Goal: Task Accomplishment & Management: Complete application form

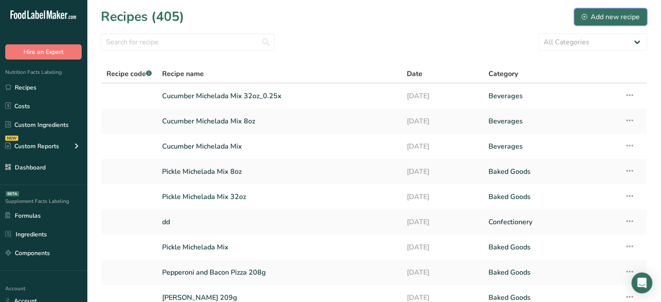
click at [612, 23] on button "Add new recipe" at bounding box center [610, 16] width 73 height 17
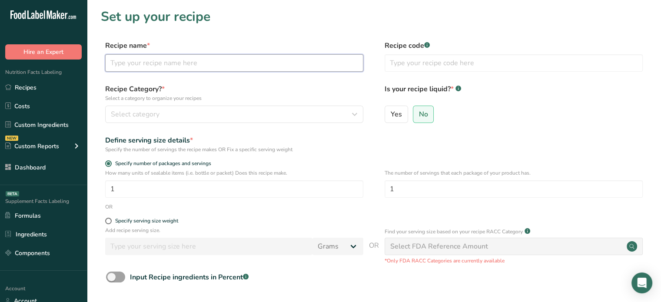
click at [297, 66] on input "text" at bounding box center [234, 62] width 258 height 17
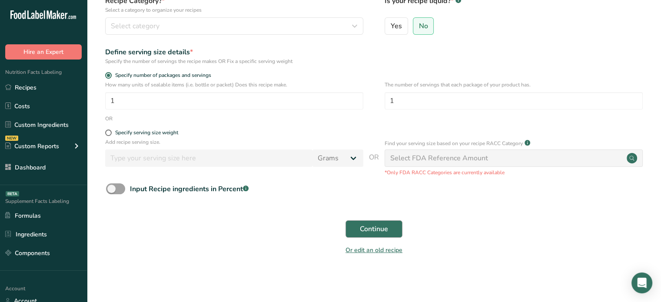
type input "Lemon Blueberry Cake"
click at [365, 227] on span "Continue" at bounding box center [374, 229] width 28 height 10
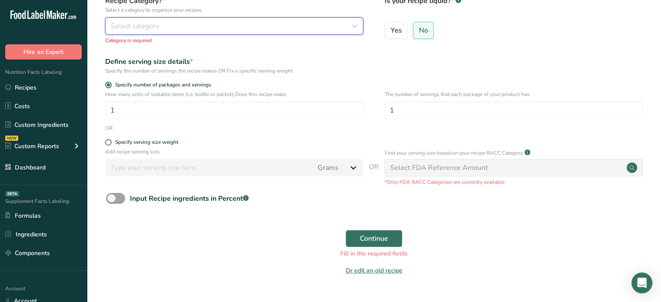
click at [224, 20] on button "Select category" at bounding box center [234, 25] width 258 height 17
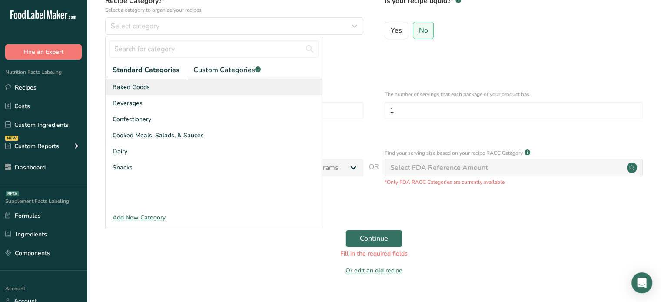
click at [178, 85] on div "Baked Goods" at bounding box center [214, 87] width 216 height 16
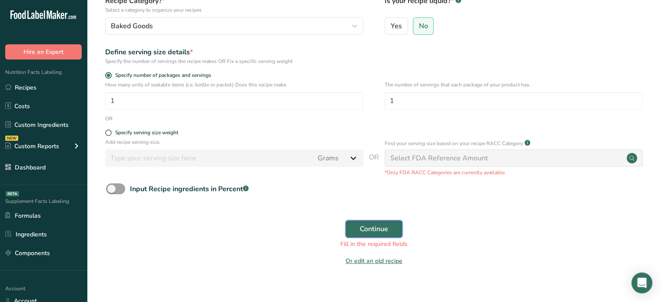
click at [379, 236] on button "Continue" at bounding box center [374, 228] width 57 height 17
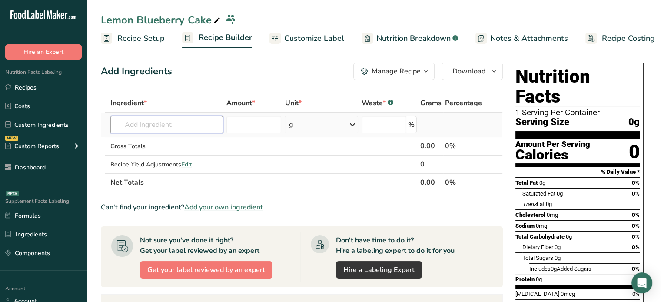
click at [213, 121] on input "text" at bounding box center [166, 124] width 113 height 17
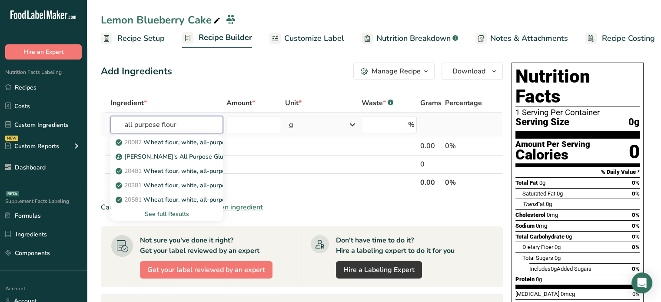
type input "all purpose flour"
click at [177, 213] on div "See full Results" at bounding box center [166, 214] width 99 height 9
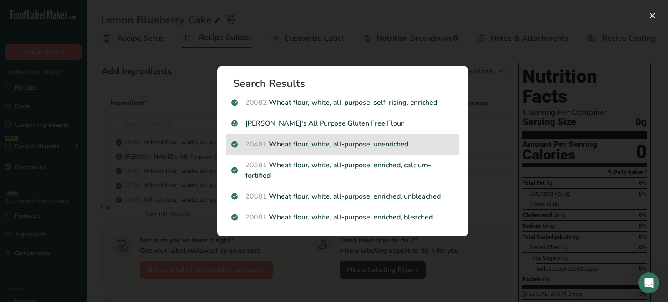
click at [329, 139] on p "20481 Wheat flour, white, all-purpose, unenriched" at bounding box center [342, 144] width 223 height 10
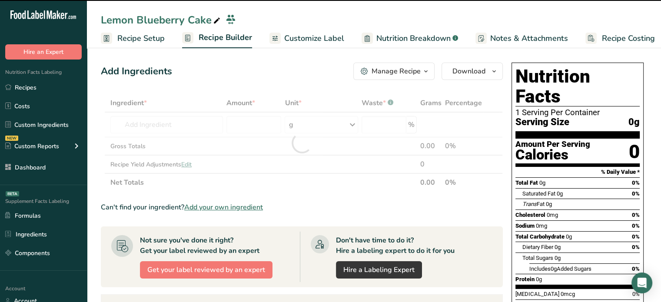
type input "0"
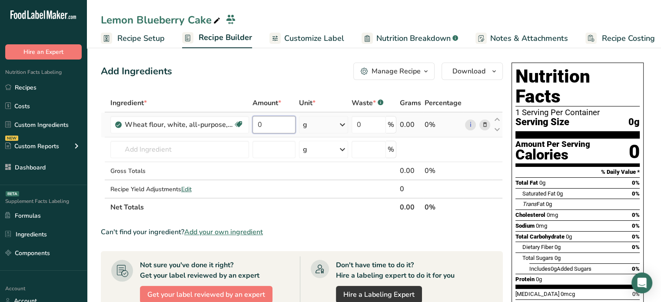
click at [280, 127] on input "0" at bounding box center [274, 124] width 43 height 17
type input "850"
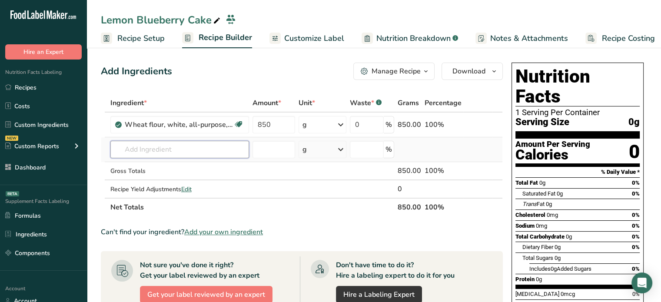
click at [215, 153] on div "Ingredient * Amount * Unit * Waste * .a-a{fill:#347362;}.b-a{fill:#fff;} Grams …" at bounding box center [302, 155] width 402 height 123
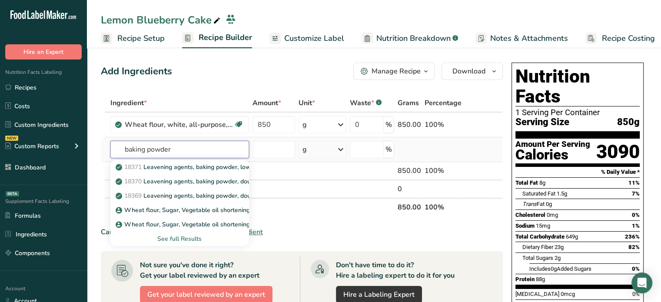
type input "baking powder"
click at [184, 239] on div "See full Results" at bounding box center [179, 238] width 125 height 9
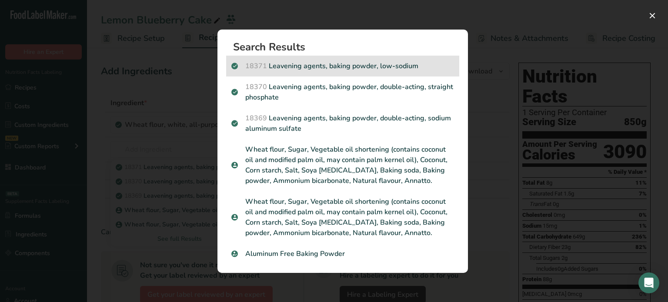
click at [378, 72] on div "18371 Leavening agents, baking powder, low-sodium" at bounding box center [342, 66] width 233 height 21
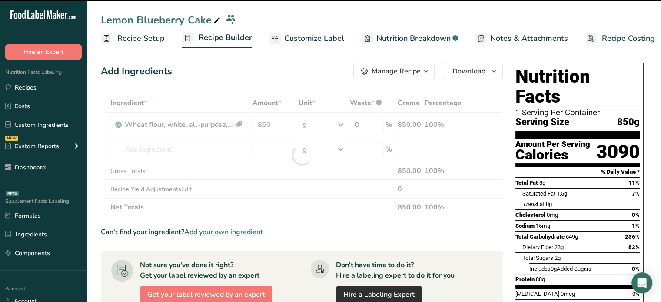
type input "0"
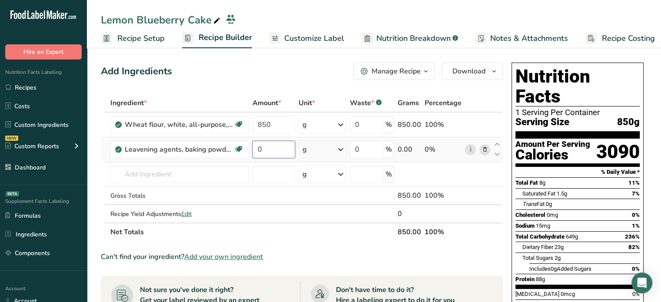
click at [279, 150] on input "0" at bounding box center [274, 149] width 43 height 17
type input "40"
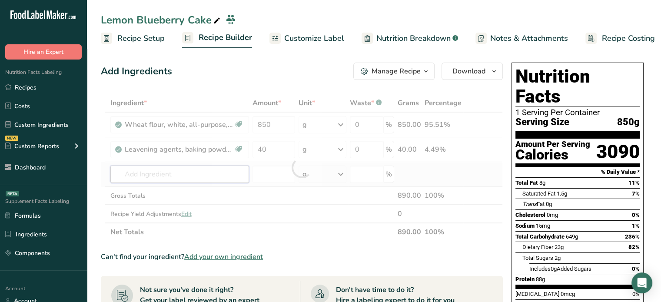
click at [165, 174] on div "Ingredient * Amount * Unit * Waste * .a-a{fill:#347362;}.b-a{fill:#fff;} Grams …" at bounding box center [302, 167] width 402 height 147
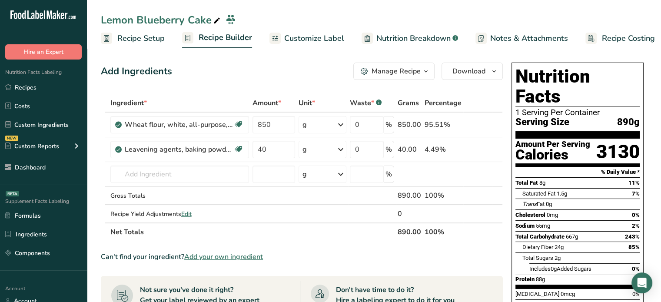
click at [205, 171] on input "text" at bounding box center [179, 174] width 139 height 17
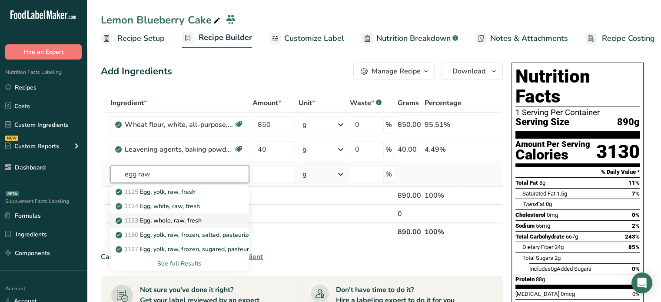
type input "egg raw"
click at [196, 223] on p "1123 Egg, whole, raw, fresh" at bounding box center [159, 220] width 84 height 9
type input "Egg, whole, raw, fresh"
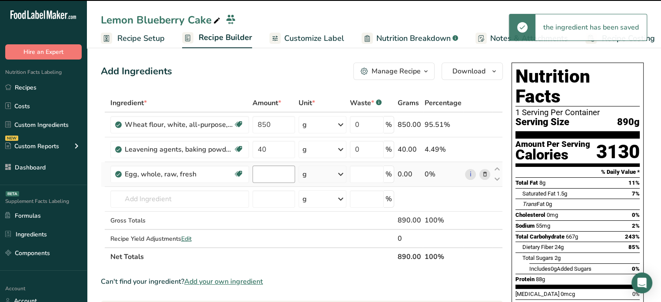
type input "0"
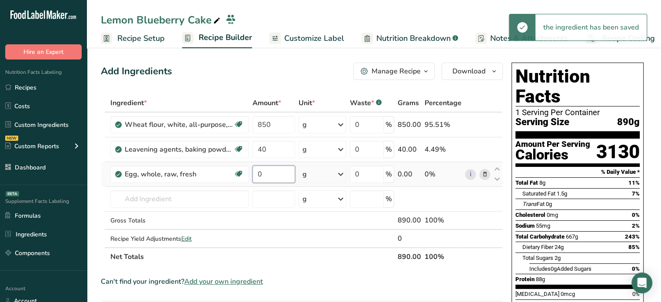
click at [275, 168] on input "0" at bounding box center [274, 174] width 43 height 17
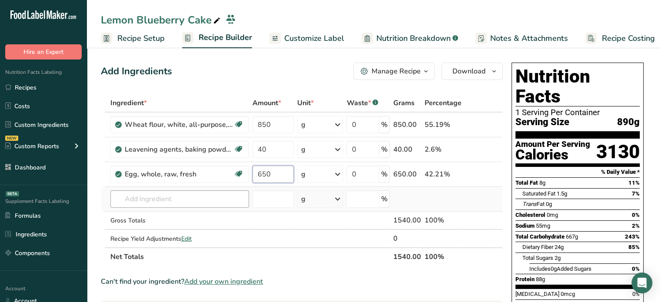
type input "650"
click at [204, 200] on div "Ingredient * Amount * Unit * Waste * .a-a{fill:#347362;}.b-a{fill:#fff;} Grams …" at bounding box center [302, 180] width 402 height 172
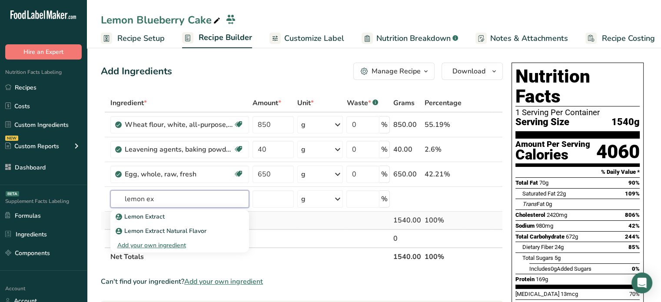
type input "lemon ex"
click at [236, 213] on link "Lemon Extract" at bounding box center [179, 217] width 139 height 14
type input "Lemon Extract"
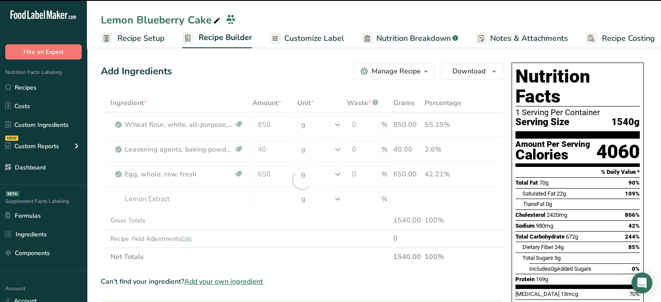
type input "0"
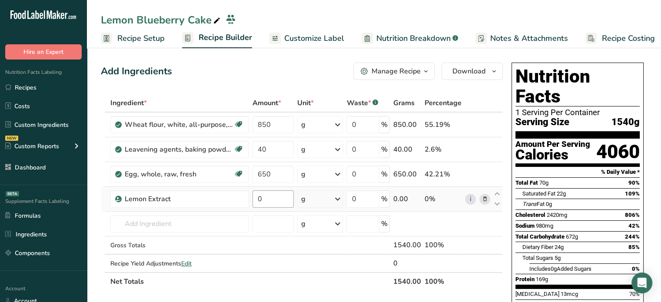
drag, startPoint x: 279, startPoint y: 207, endPoint x: 279, endPoint y: 200, distance: 7.8
click at [279, 200] on td "0" at bounding box center [273, 199] width 45 height 25
click at [279, 200] on input "0" at bounding box center [274, 198] width 42 height 17
type input "150"
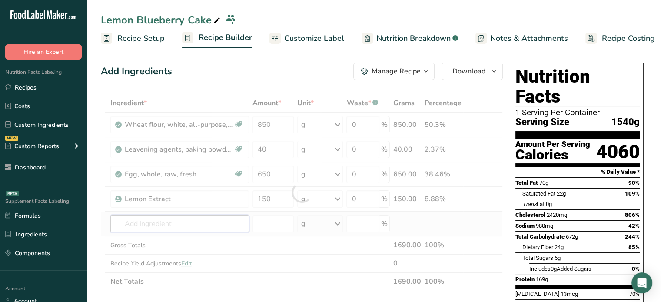
click at [210, 222] on div "Ingredient * Amount * Unit * Waste * .a-a{fill:#347362;}.b-a{fill:#fff;} Grams …" at bounding box center [302, 192] width 402 height 197
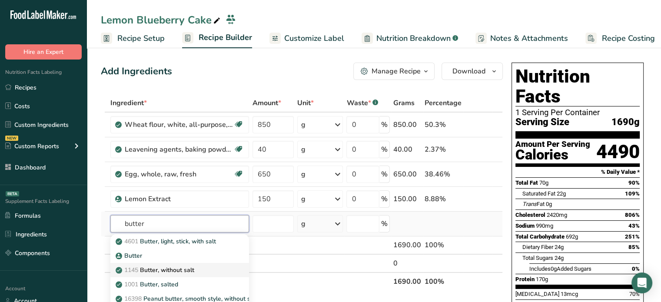
type input "butter"
click at [194, 273] on p "1145 Butter, without salt" at bounding box center [155, 270] width 77 height 9
type input "Butter, without salt"
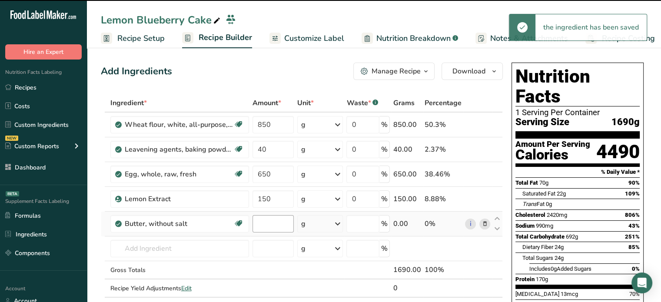
type input "0"
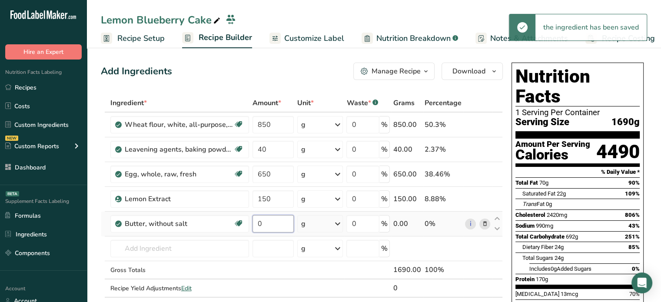
click at [272, 222] on input "0" at bounding box center [274, 223] width 42 height 17
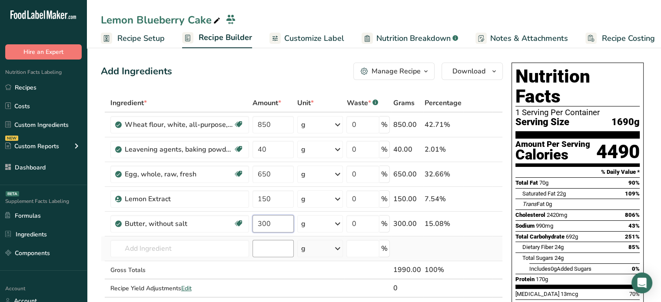
type input "300"
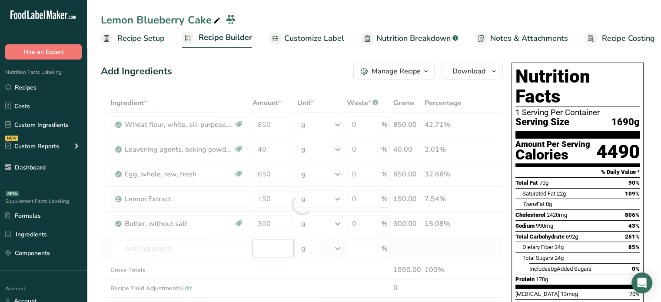
click at [276, 249] on div "Ingredient * Amount * Unit * Waste * .a-a{fill:#347362;}.b-a{fill:#fff;} Grams …" at bounding box center [302, 205] width 402 height 222
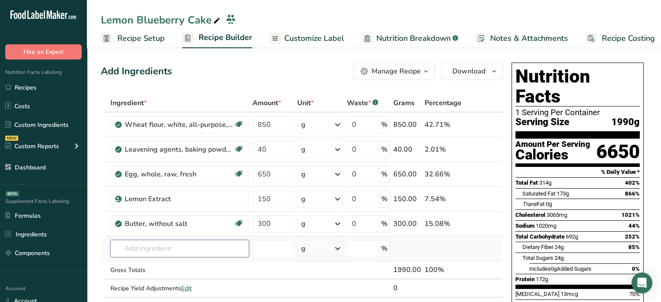
click at [162, 246] on input "text" at bounding box center [179, 248] width 139 height 17
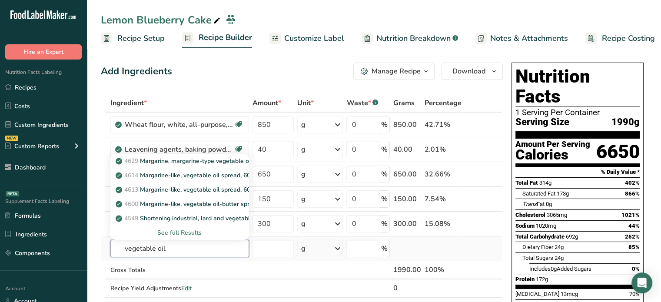
type input "vegetable oil"
click at [185, 233] on div "See full Results" at bounding box center [179, 232] width 125 height 9
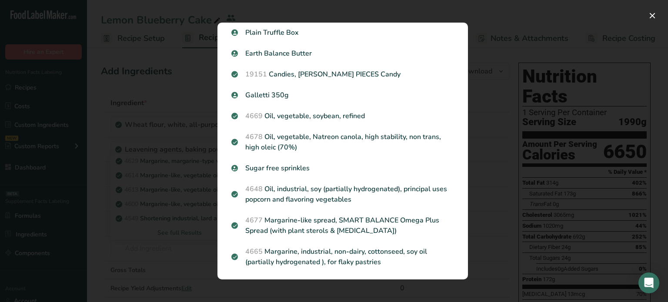
scroll to position [862, 0]
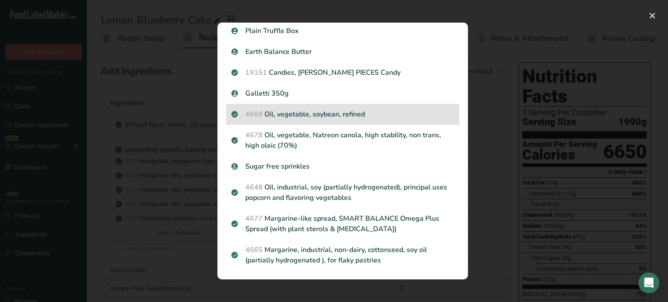
click at [355, 110] on p "4669 Oil, vegetable, soybean, refined" at bounding box center [342, 114] width 223 height 10
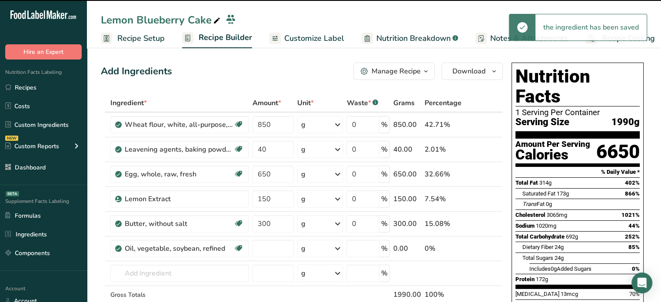
type input "0"
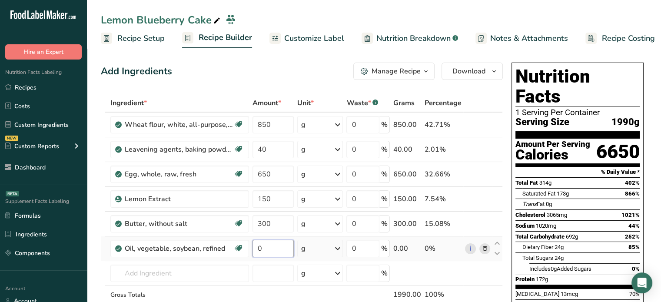
click at [273, 242] on input "0" at bounding box center [274, 248] width 42 height 17
type input "400"
click at [264, 266] on div "Ingredient * Amount * Unit * Waste * .a-a{fill:#347362;}.b-a{fill:#fff;} Grams …" at bounding box center [302, 217] width 402 height 246
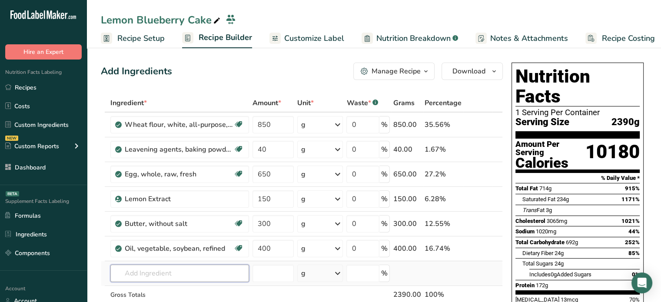
click at [185, 270] on input "text" at bounding box center [179, 273] width 139 height 17
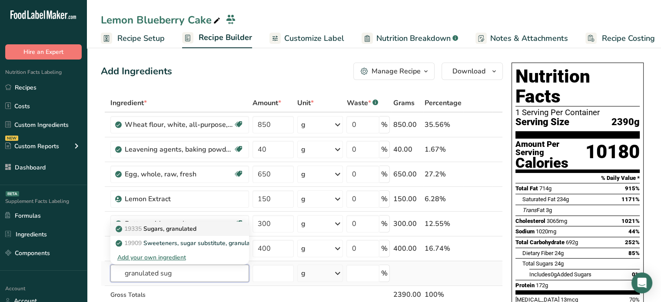
type input "granulated sug"
click at [208, 229] on div "19335 [GEOGRAPHIC_DATA], granulated" at bounding box center [172, 228] width 111 height 9
type input "Sugars, granulated"
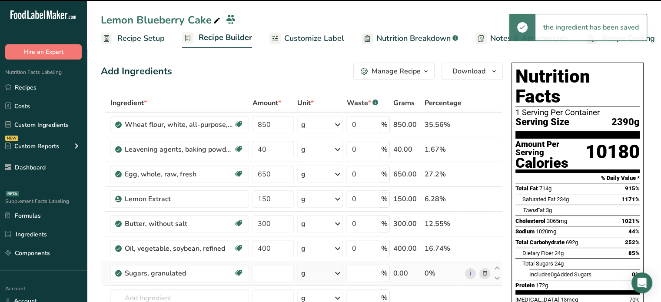
type input "0"
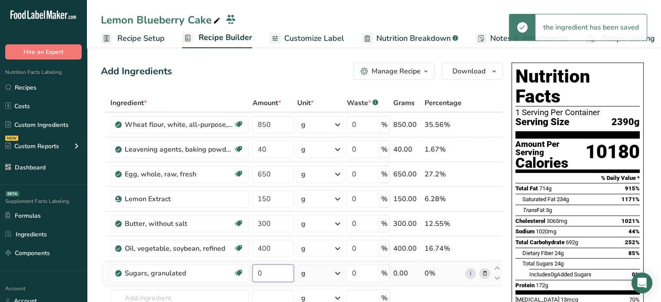
click at [283, 268] on input "0" at bounding box center [274, 273] width 42 height 17
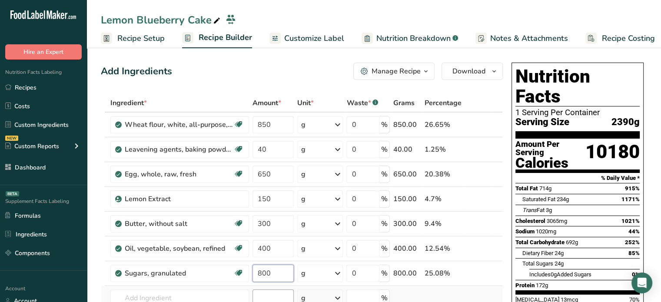
type input "800"
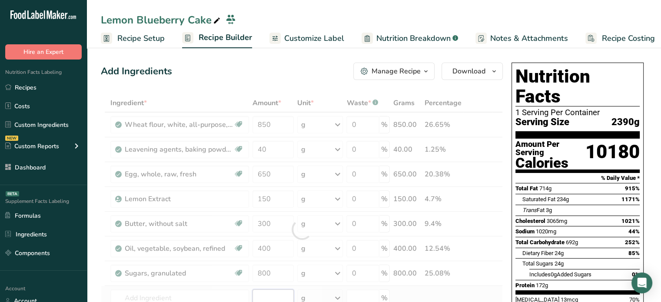
click at [279, 293] on div "Ingredient * Amount * Unit * Waste * .a-a{fill:#347362;}.b-a{fill:#fff;} Grams …" at bounding box center [302, 229] width 402 height 271
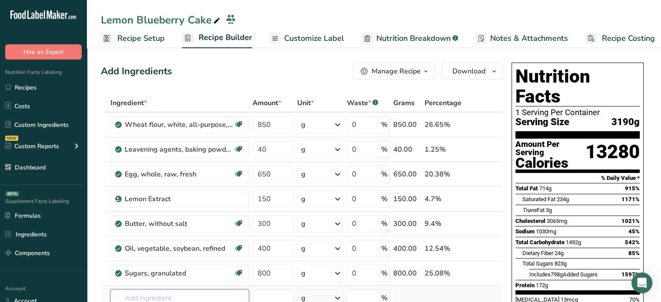
click at [220, 289] on input "text" at bounding box center [179, 297] width 139 height 17
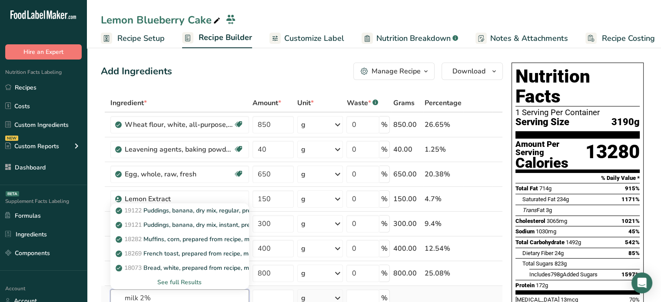
type input "milk 2%"
click at [191, 281] on div "See full Results" at bounding box center [179, 282] width 125 height 9
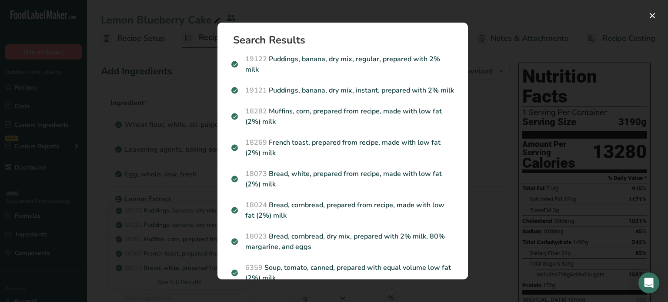
drag, startPoint x: 468, startPoint y: 71, endPoint x: 452, endPoint y: 223, distance: 152.9
click at [452, 223] on div "Search Results 19122 Puddings, banana, dry mix, regular, prepared with 2% milk …" at bounding box center [342, 151] width 278 height 285
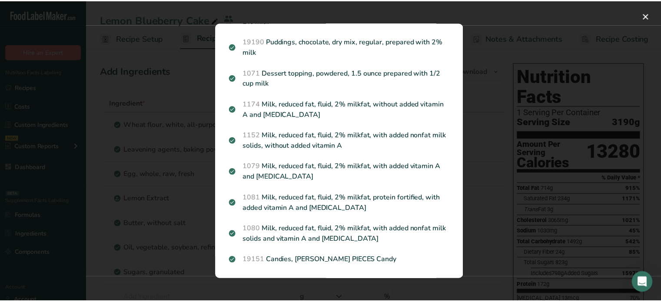
scroll to position [770, 0]
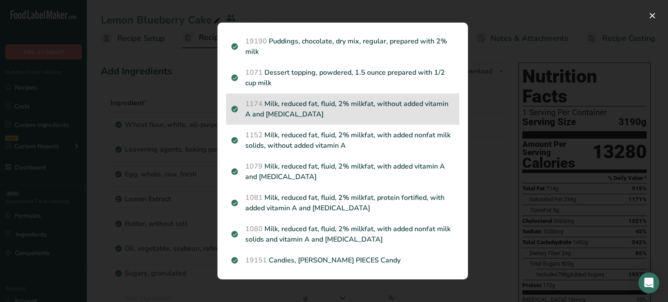
click at [374, 125] on div "1174 Milk, reduced fat, fluid, 2% milkfat, without added vitamin A and vitamin D" at bounding box center [342, 108] width 233 height 31
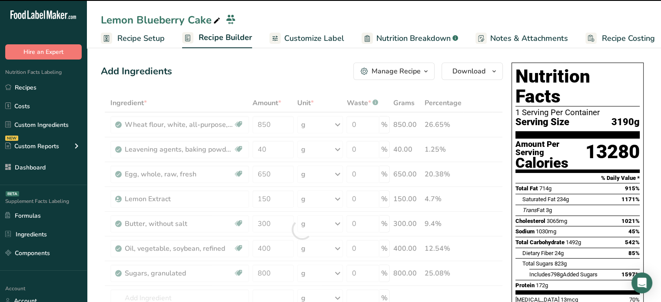
type input "0"
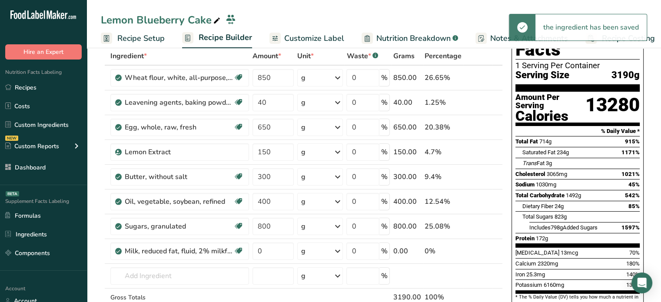
scroll to position [51, 0]
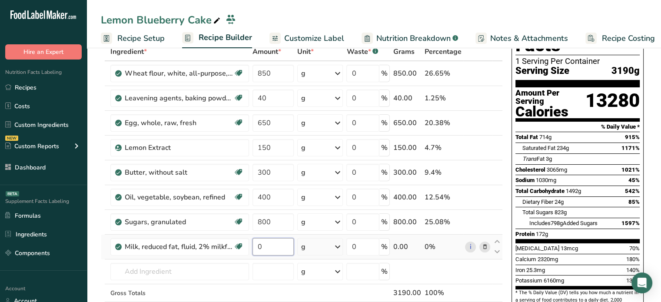
click at [276, 244] on input "0" at bounding box center [274, 246] width 42 height 17
type input "740"
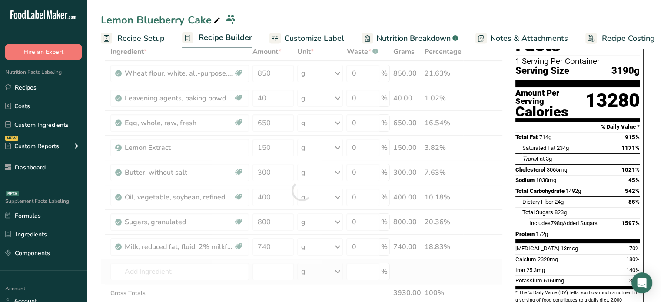
click at [233, 260] on div "Ingredient * Amount * Unit * Waste * .a-a{fill:#347362;}.b-a{fill:#fff;} Grams …" at bounding box center [302, 191] width 402 height 296
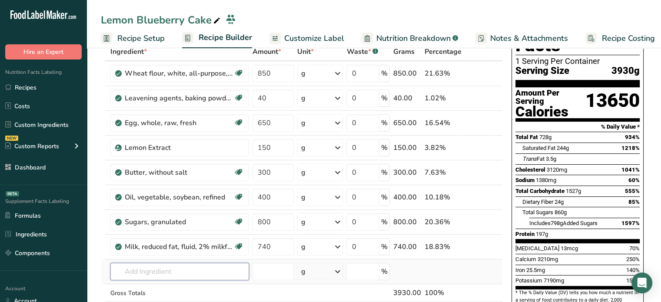
click at [203, 274] on input "text" at bounding box center [179, 271] width 139 height 17
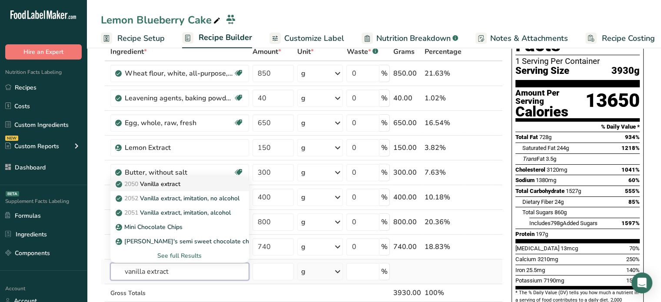
type input "vanilla extract"
click at [206, 184] on div "2050 Vanilla extract" at bounding box center [172, 184] width 111 height 9
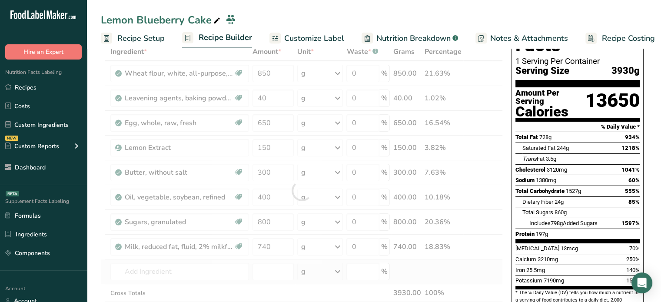
type input "Vanilla extract"
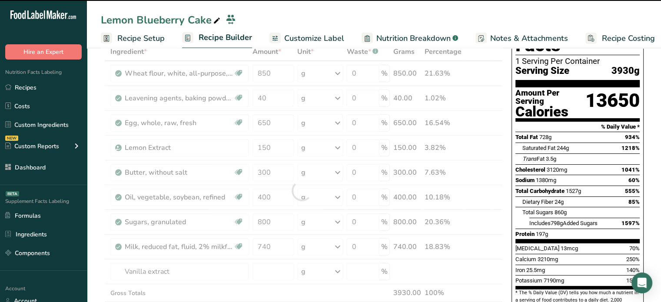
type input "0"
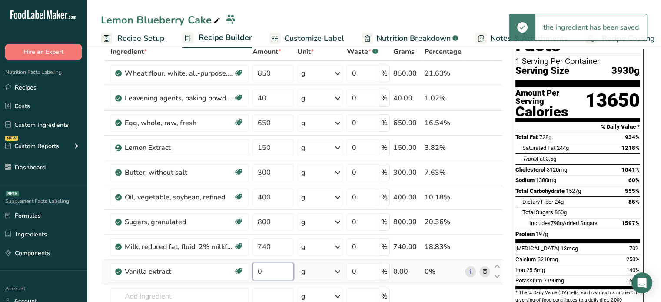
click at [277, 268] on input "0" at bounding box center [274, 271] width 42 height 17
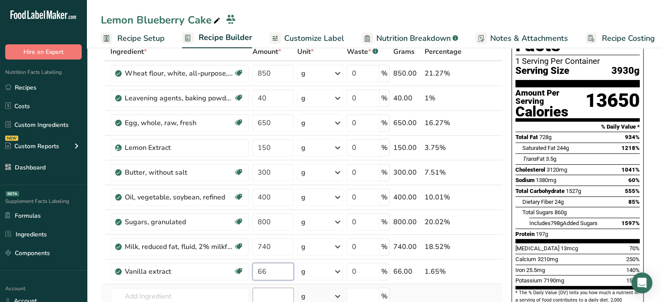
type input "66"
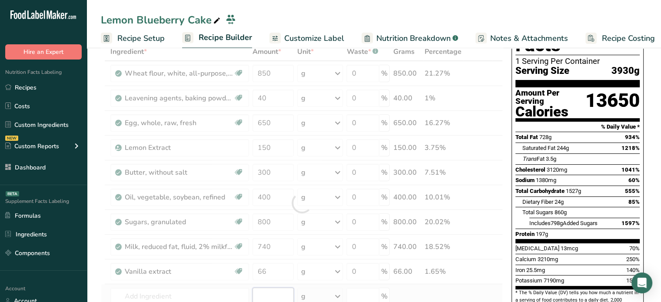
click at [276, 288] on div "Ingredient * Amount * Unit * Waste * .a-a{fill:#347362;}.b-a{fill:#fff;} Grams …" at bounding box center [302, 203] width 402 height 321
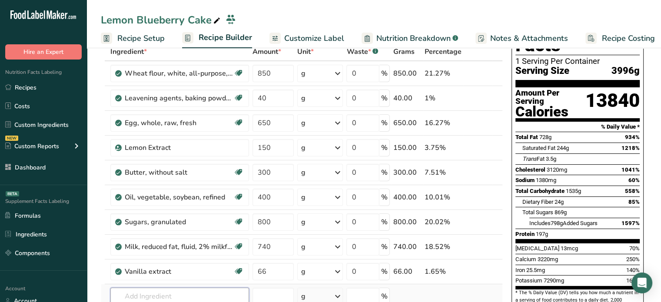
click at [184, 290] on input "text" at bounding box center [179, 296] width 139 height 17
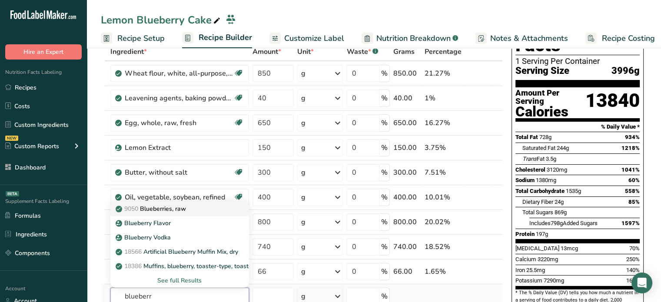
type input "blueberr"
click at [191, 211] on div "9050 Blueberries, raw" at bounding box center [172, 208] width 111 height 9
type input "Blueberries, raw"
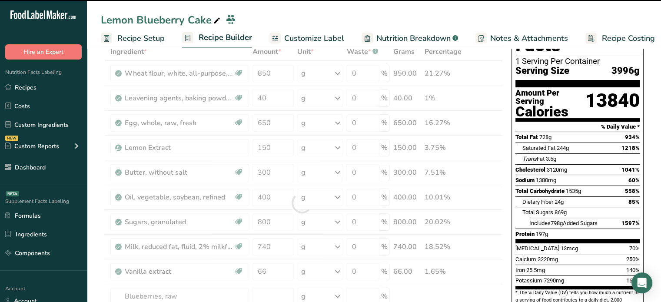
type input "0"
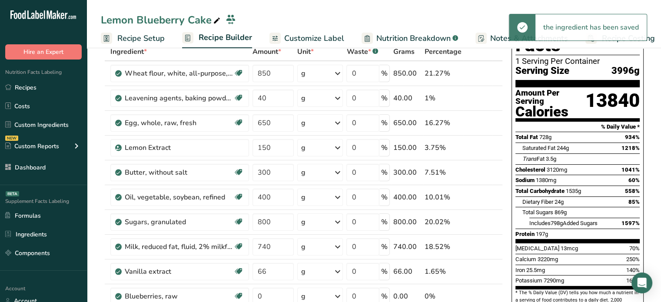
scroll to position [92, 0]
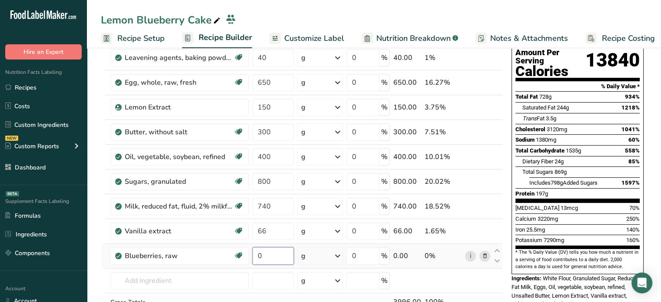
click at [270, 259] on input "0" at bounding box center [274, 255] width 42 height 17
type input "600"
click at [273, 275] on div "Ingredient * Amount * Unit * Waste * .a-a{fill:#347362;}.b-a{fill:#fff;} Grams …" at bounding box center [302, 175] width 402 height 346
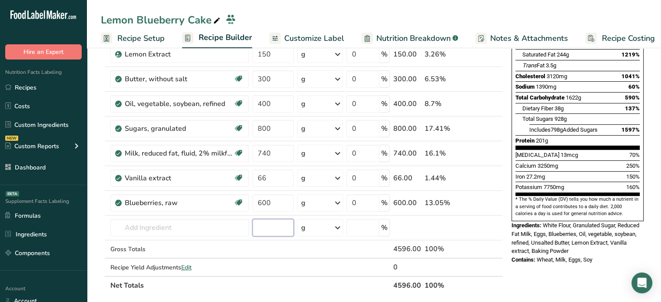
scroll to position [146, 0]
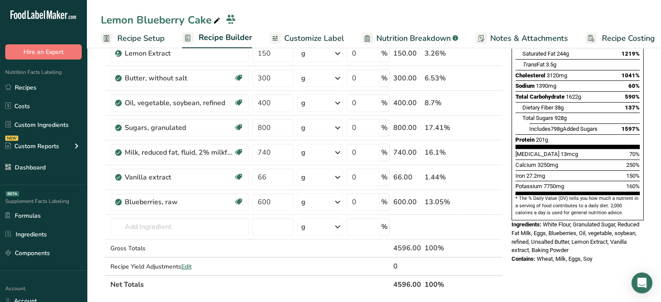
click at [405, 282] on th "4596.00" at bounding box center [407, 284] width 31 height 18
copy th "4596.00"
click at [400, 283] on th "4596.00" at bounding box center [407, 284] width 31 height 18
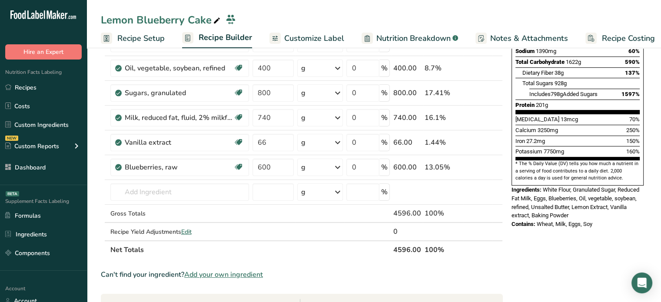
scroll to position [198, 0]
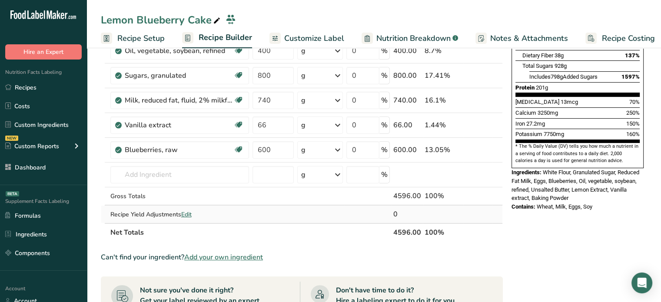
click at [188, 213] on span "Edit" at bounding box center [186, 214] width 10 height 8
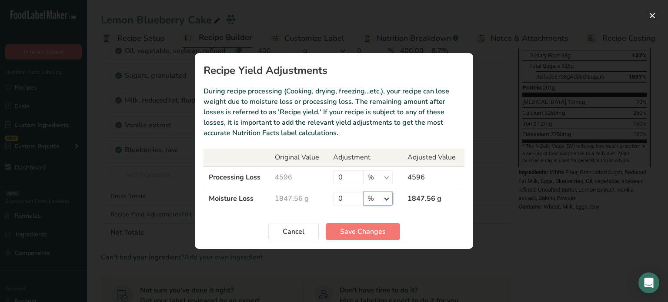
click at [379, 199] on select "% g kg mg mcg lb oz" at bounding box center [377, 199] width 29 height 14
select select "0"
click at [363, 192] on select "% g kg mg mcg lb oz" at bounding box center [377, 199] width 29 height 14
click at [349, 198] on input "0" at bounding box center [348, 199] width 30 height 14
type input "854"
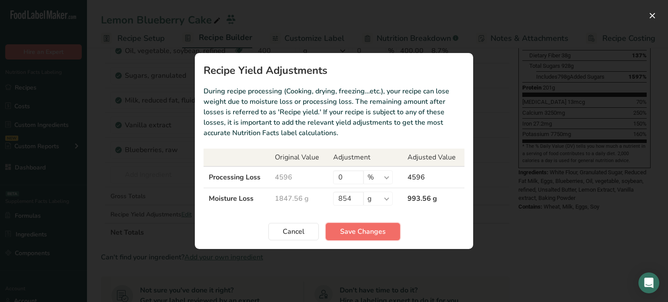
click at [365, 233] on span "Save Changes" at bounding box center [363, 231] width 46 height 10
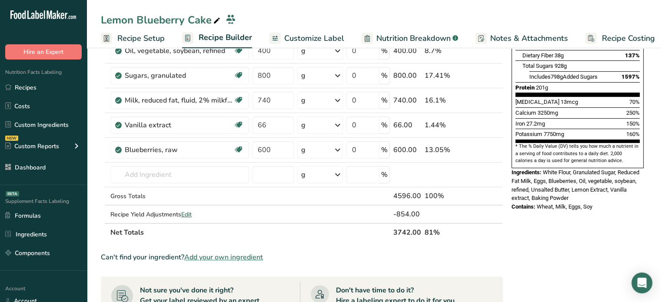
click at [144, 37] on span "Recipe Setup" at bounding box center [140, 39] width 47 height 12
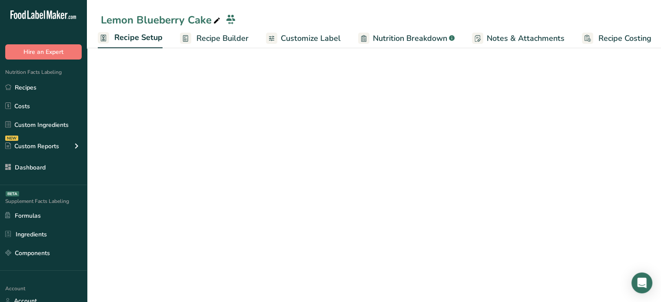
scroll to position [58, 0]
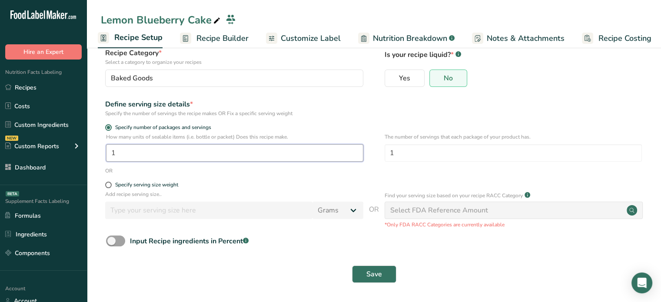
click at [170, 150] on input "1" at bounding box center [234, 152] width 257 height 17
type input "10"
click at [433, 150] on input "1" at bounding box center [513, 152] width 257 height 17
type input "6"
click at [378, 271] on span "Save" at bounding box center [374, 274] width 16 height 10
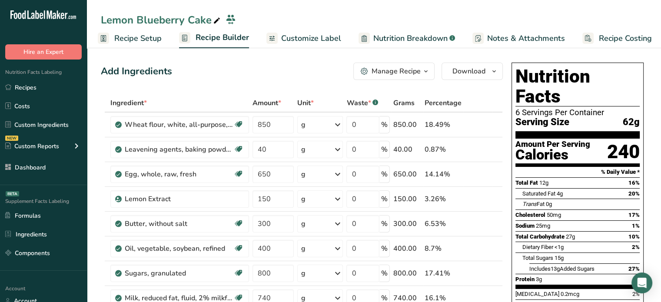
click at [281, 38] on span "Customize Label" at bounding box center [311, 39] width 60 height 12
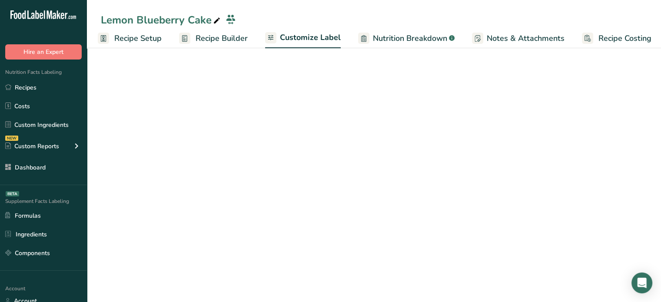
scroll to position [0, 7]
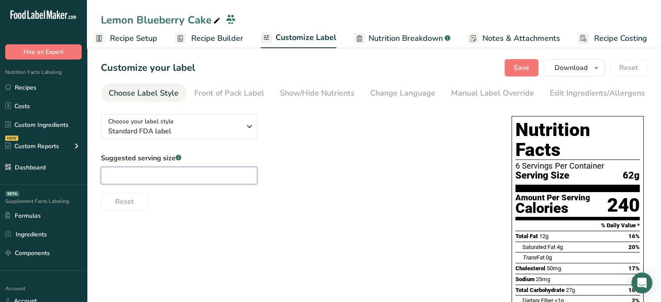
click at [186, 174] on input "text" at bounding box center [179, 175] width 156 height 17
type input "1 slice"
click at [523, 65] on span "Save" at bounding box center [522, 68] width 16 height 10
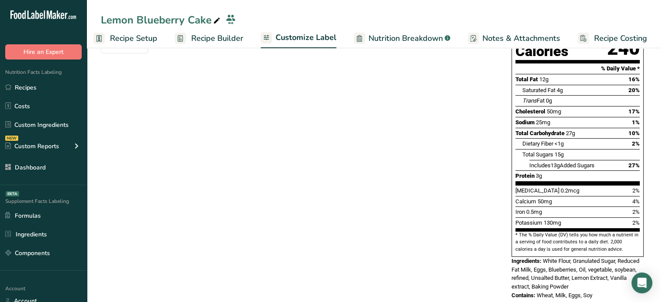
scroll to position [0, 0]
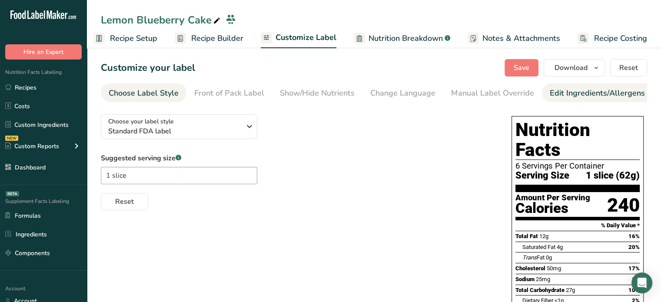
click at [578, 100] on link "Edit Ingredients/Allergens List" at bounding box center [605, 93] width 110 height 20
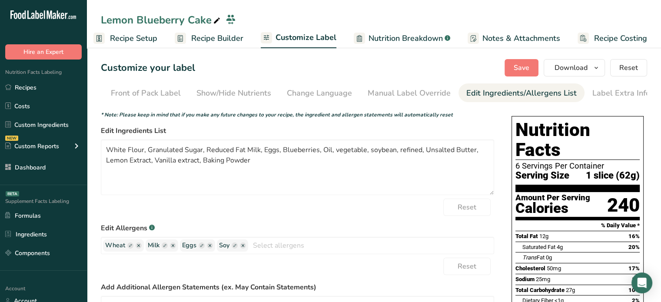
scroll to position [0, 85]
click at [106, 151] on textarea "White Flour, Granulated Sugar, Reduced Fat Milk, Eggs, Blueberries, Oil, vegeta…" at bounding box center [297, 168] width 393 height 56
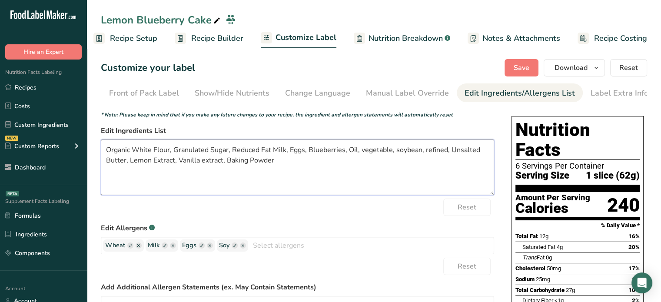
click at [183, 148] on textarea "Organic White Flour, Granulated Sugar, Reduced Fat Milk, Eggs, Blueberries, Oil…" at bounding box center [297, 168] width 393 height 56
click at [215, 150] on textarea "Organic White Flour, Organic White Sugar, Reduced Fat Milk, Eggs, Blueberries, …" at bounding box center [297, 168] width 393 height 56
click at [269, 152] on textarea "Organic White Flour, Organic Granulated Sugar, Reduced Fat Milk, Eggs, Blueberr…" at bounding box center [297, 168] width 393 height 56
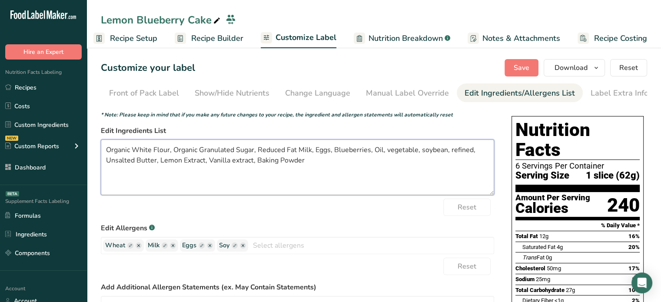
click at [256, 151] on textarea "Organic White Flour, Organic Granulated Sugar, Reduced Fat Milk, Eggs, Blueberr…" at bounding box center [297, 168] width 393 height 56
click at [260, 150] on textarea "Organic White Flour, Organic Granulated Sugar, Reduced Fat Milk, Eggs, Blueberr…" at bounding box center [297, 168] width 393 height 56
click at [342, 150] on textarea "Organic White Flour, Organic Granulated Sugar, Organic Reduced Fat Milk, Eggs, …" at bounding box center [297, 168] width 393 height 56
click at [425, 150] on textarea "Organic White Flour, Organic Granulated Sugar, Organic Reduced Fat Milk, Organi…" at bounding box center [297, 168] width 393 height 56
click at [227, 162] on textarea "Organic White Flour, Organic Granulated Sugar, Organic Reduced Fat Milk, Organi…" at bounding box center [297, 168] width 393 height 56
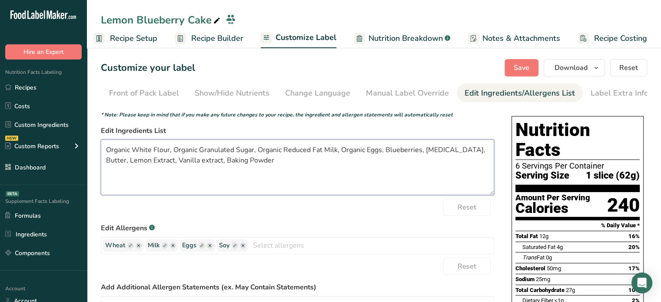
click at [182, 163] on textarea "Organic White Flour, Organic Granulated Sugar, Organic Reduced Fat Milk, Organi…" at bounding box center [297, 168] width 393 height 56
click at [261, 163] on textarea "Organic White Flour, Organic Granulated Sugar, Organic Reduced Fat Milk, Organi…" at bounding box center [297, 168] width 393 height 56
type textarea "Organic White Flour, Organic Granulated Sugar, Organic Reduced Fat Milk, Organi…"
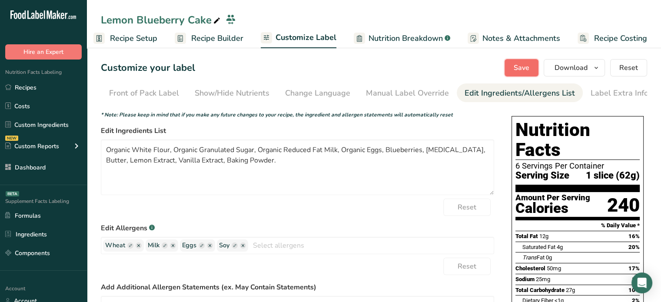
click at [519, 69] on span "Save" at bounding box center [522, 68] width 16 height 10
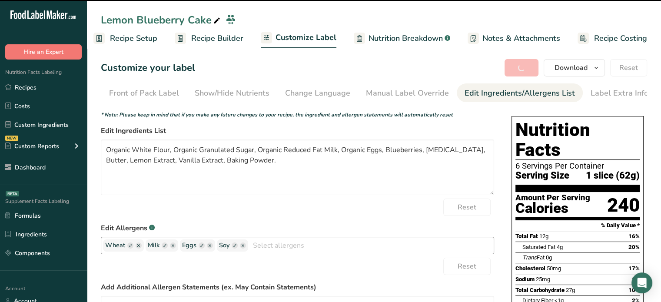
click at [234, 246] on rect "button" at bounding box center [235, 246] width 6 height 6
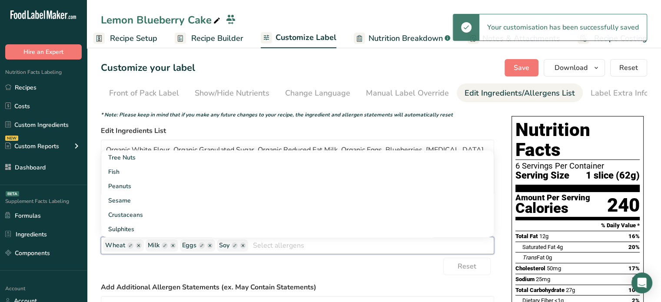
click at [266, 246] on input "text" at bounding box center [371, 245] width 246 height 13
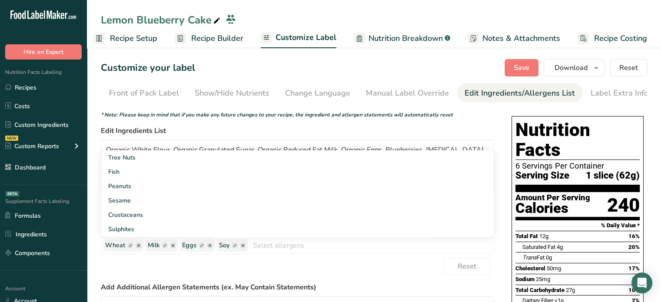
click at [239, 260] on div "Reset" at bounding box center [297, 266] width 393 height 17
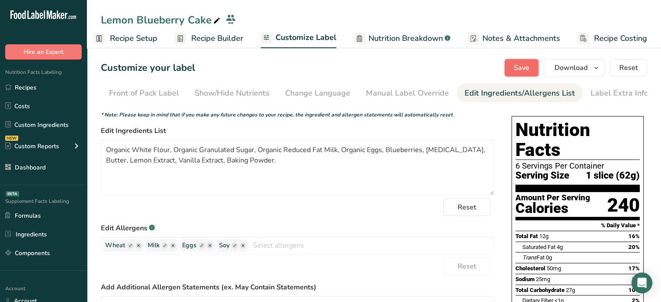
click at [529, 71] on span "Save" at bounding box center [522, 68] width 16 height 10
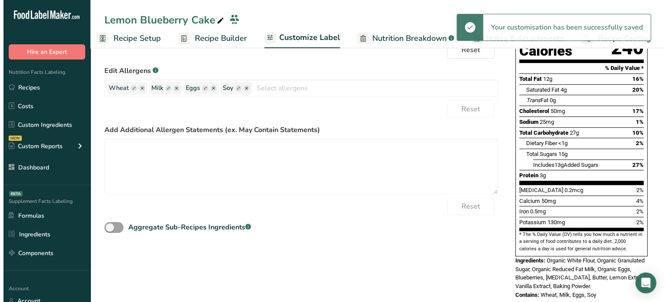
scroll to position [0, 0]
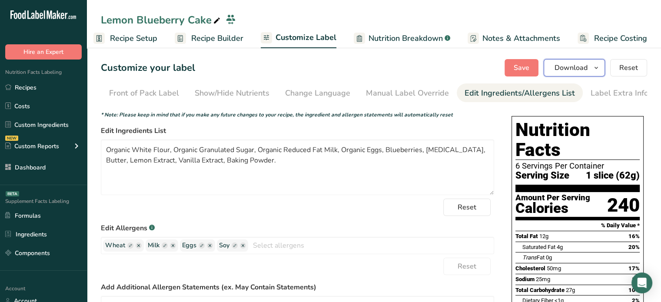
click at [572, 68] on span "Download" at bounding box center [571, 68] width 33 height 10
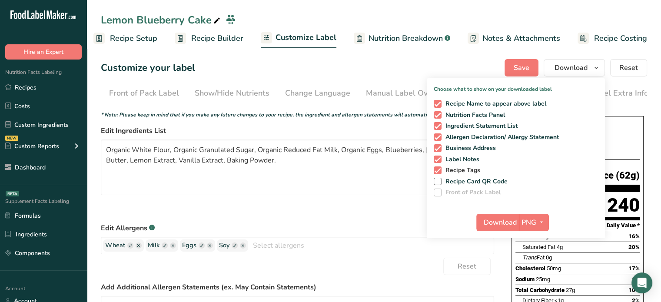
click at [449, 169] on span "Recipe Tags" at bounding box center [461, 170] width 39 height 8
click at [439, 169] on input "Recipe Tags" at bounding box center [437, 170] width 6 height 6
checkbox input "false"
click at [456, 160] on span "Label Notes" at bounding box center [461, 160] width 38 height 8
click at [439, 160] on input "Label Notes" at bounding box center [437, 159] width 6 height 6
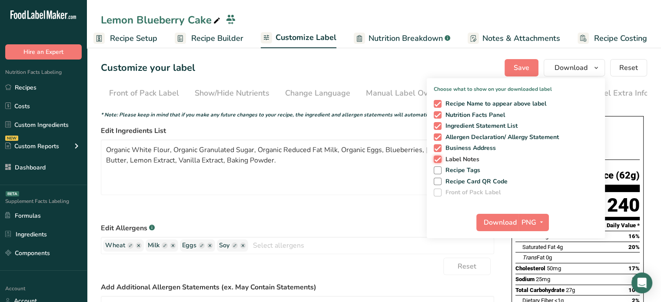
checkbox input "false"
click at [532, 217] on span "PNG" at bounding box center [529, 222] width 15 height 10
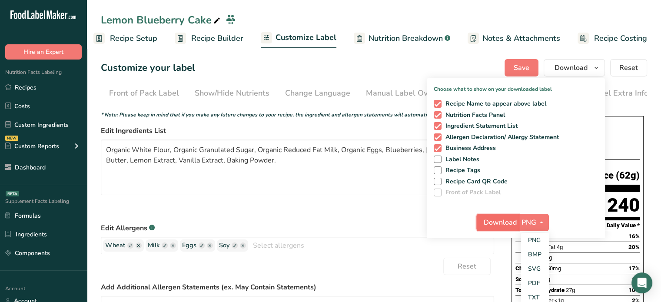
click at [495, 226] on span "Download" at bounding box center [500, 222] width 33 height 10
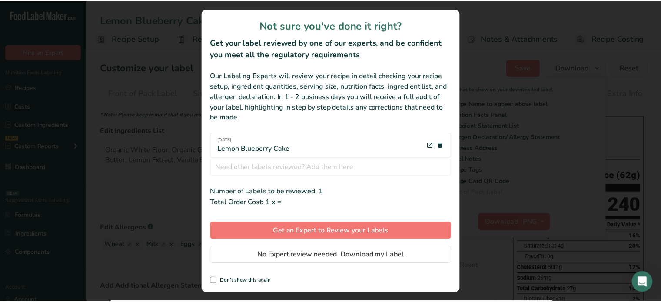
scroll to position [0, 1]
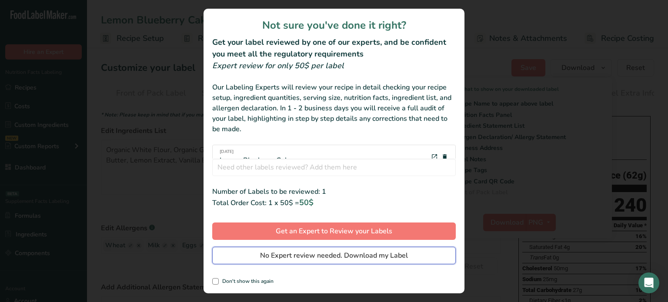
click at [395, 262] on button "No Expert review needed. Download my Label" at bounding box center [333, 255] width 243 height 17
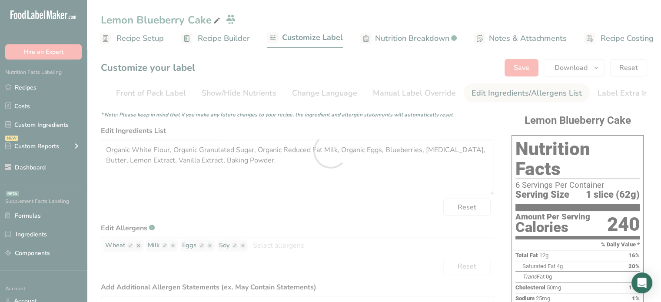
scroll to position [0, 0]
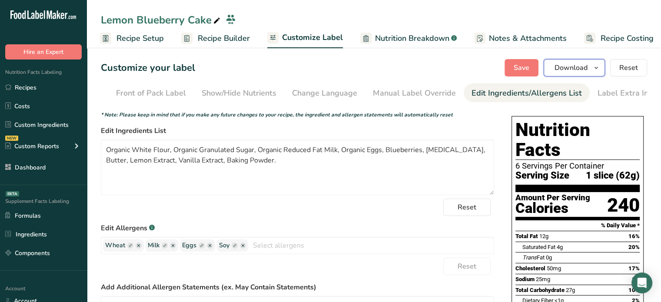
click at [570, 67] on span "Download" at bounding box center [571, 68] width 33 height 10
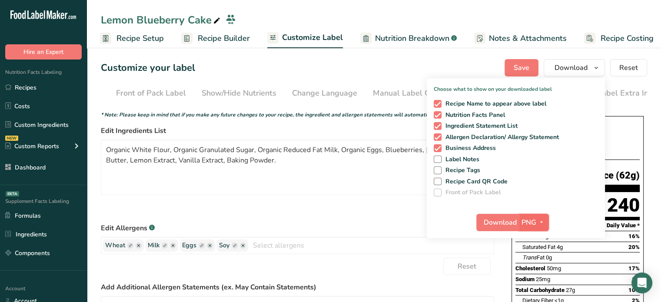
click at [537, 226] on span "button" at bounding box center [541, 222] width 10 height 10
click at [535, 282] on link "PDF" at bounding box center [535, 283] width 28 height 14
click at [506, 216] on button "Download" at bounding box center [498, 222] width 43 height 17
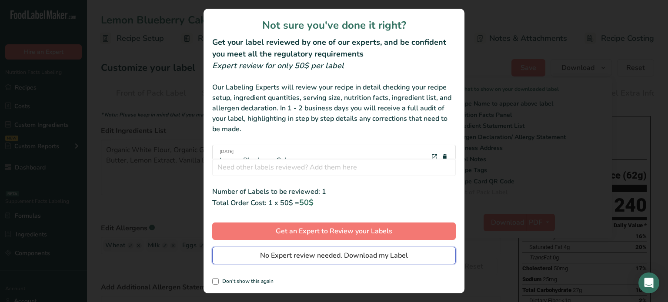
click at [446, 256] on button "No Expert review needed. Download my Label" at bounding box center [333, 255] width 243 height 17
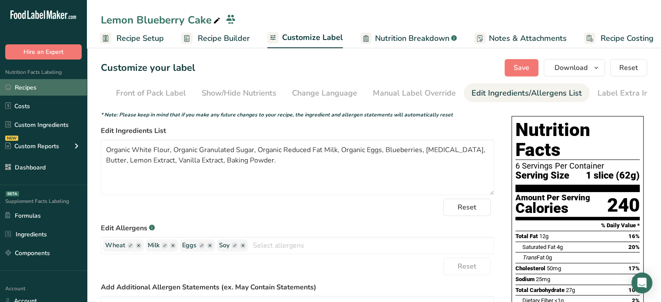
click at [80, 87] on link "Recipes" at bounding box center [43, 87] width 87 height 17
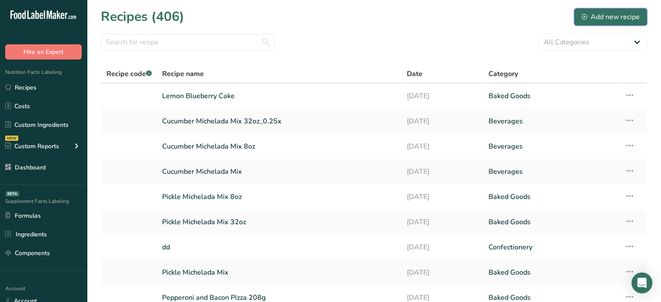
click at [585, 20] on div "Add new recipe" at bounding box center [611, 17] width 58 height 10
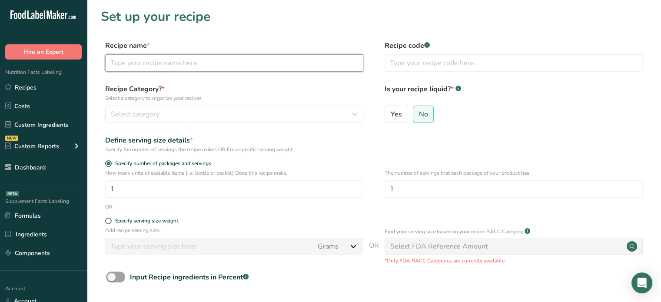
click at [285, 60] on input "text" at bounding box center [234, 62] width 258 height 17
type input "Strawberry Jam Cake"
drag, startPoint x: 242, startPoint y: 123, endPoint x: 247, endPoint y: 118, distance: 7.4
click at [247, 118] on div "Recipe Category? * Select a category to organize your recipes Select category S…" at bounding box center [374, 106] width 546 height 44
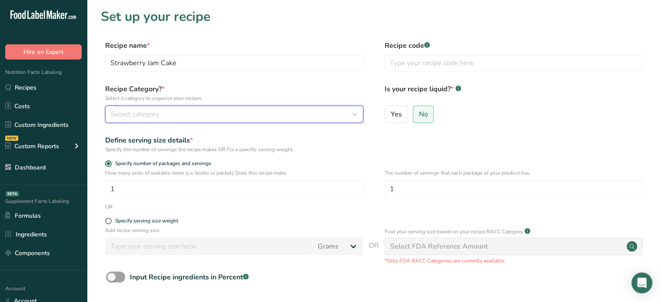
click at [247, 118] on div "Select category" at bounding box center [232, 114] width 242 height 10
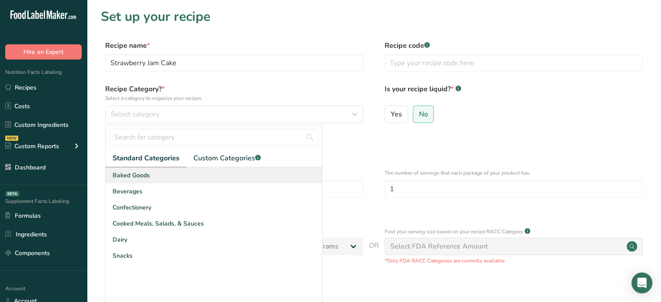
click at [198, 180] on div "Baked Goods" at bounding box center [214, 175] width 216 height 16
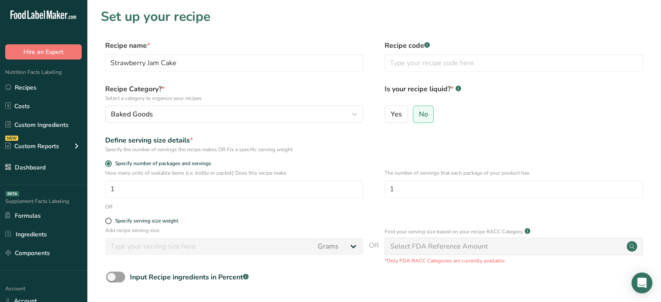
scroll to position [56, 0]
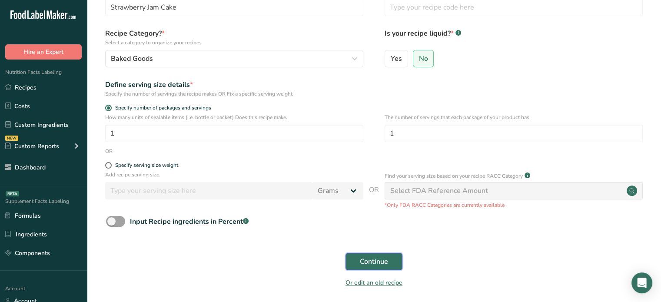
click at [386, 263] on span "Continue" at bounding box center [374, 261] width 28 height 10
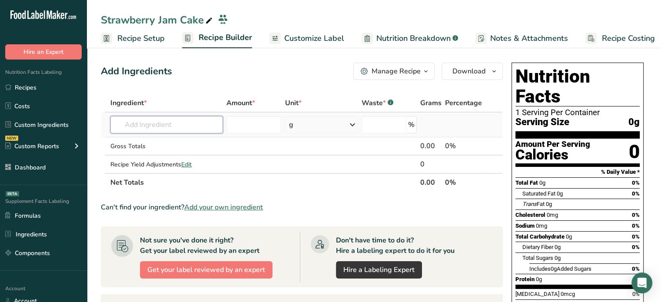
click at [182, 127] on input "text" at bounding box center [166, 124] width 113 height 17
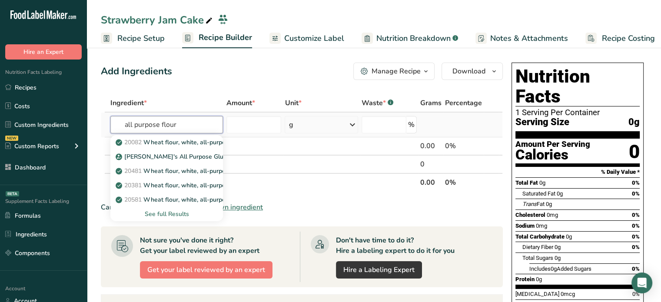
type input "all purpose flour"
click at [182, 213] on div "See full Results" at bounding box center [166, 214] width 99 height 9
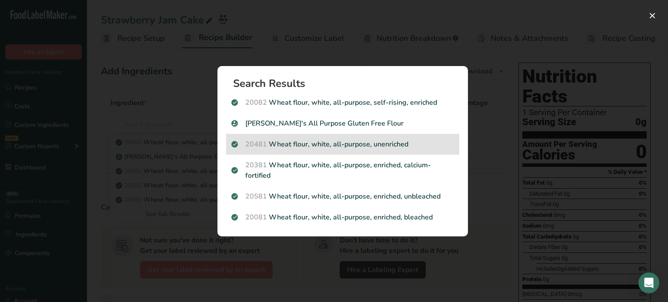
click at [409, 144] on p "20481 Wheat flour, white, all-purpose, unenriched" at bounding box center [342, 144] width 223 height 10
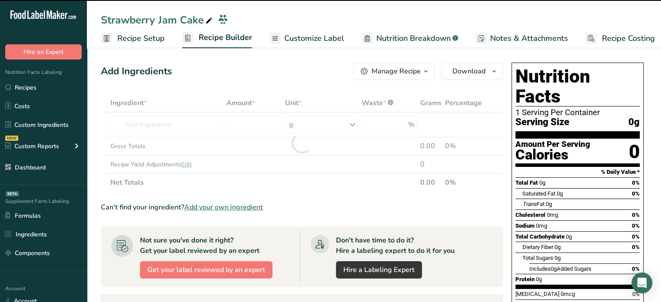
type input "0"
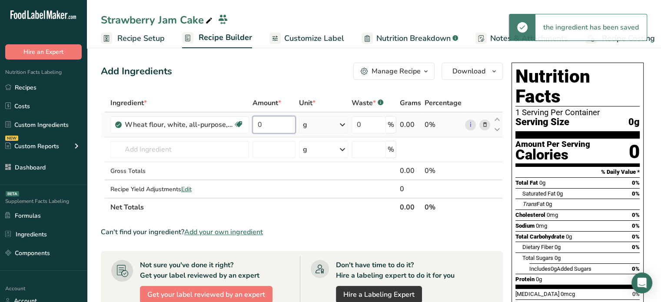
click at [290, 123] on input "0" at bounding box center [274, 124] width 43 height 17
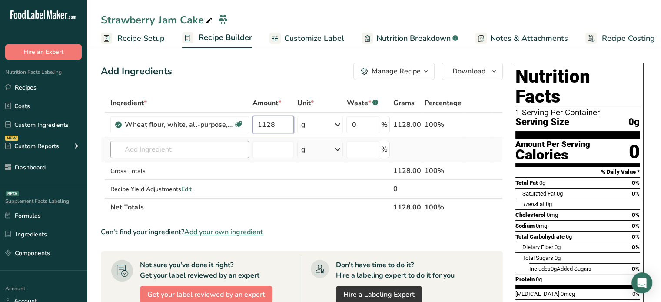
type input "1128"
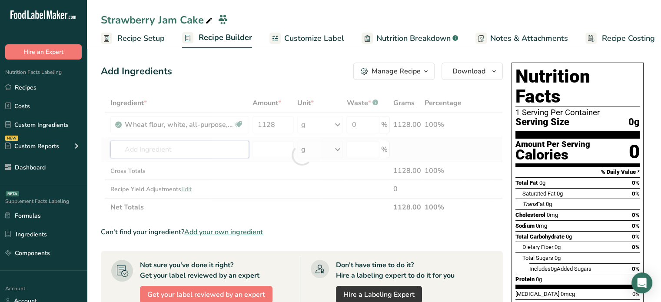
click at [203, 140] on div "Ingredient * Amount * Unit * Waste * .a-a{fill:#347362;}.b-a{fill:#fff;} Grams …" at bounding box center [302, 155] width 402 height 123
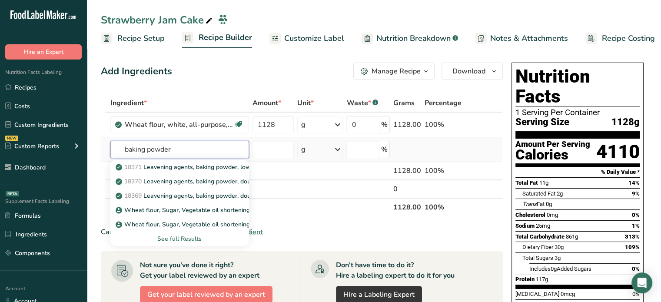
type input "baking powder"
click at [192, 238] on div "See full Results" at bounding box center [179, 238] width 125 height 9
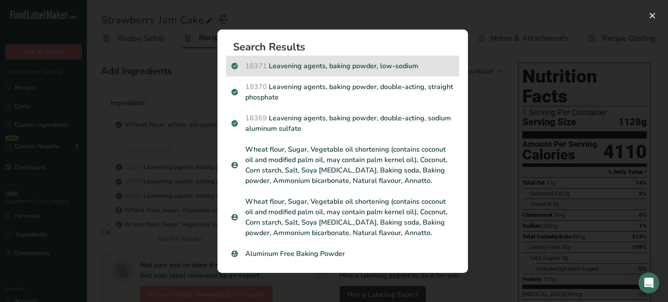
click at [362, 69] on p "18371 Leavening agents, baking powder, low-sodium" at bounding box center [342, 66] width 223 height 10
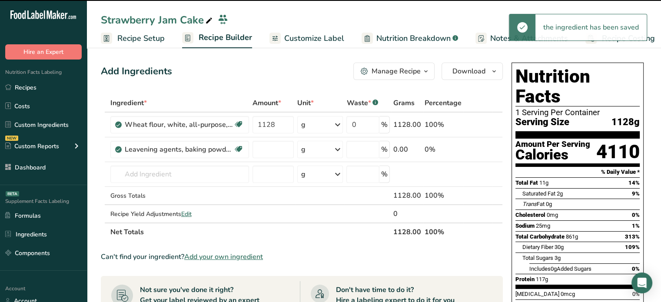
type input "0"
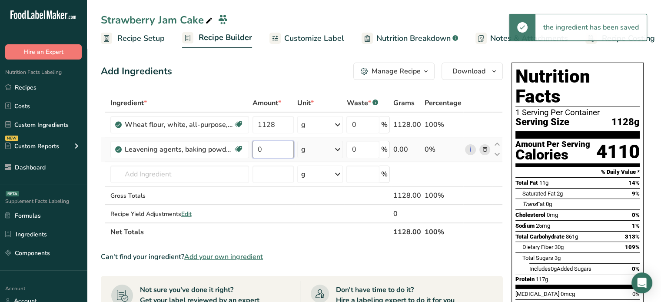
click at [286, 151] on input "0" at bounding box center [274, 149] width 42 height 17
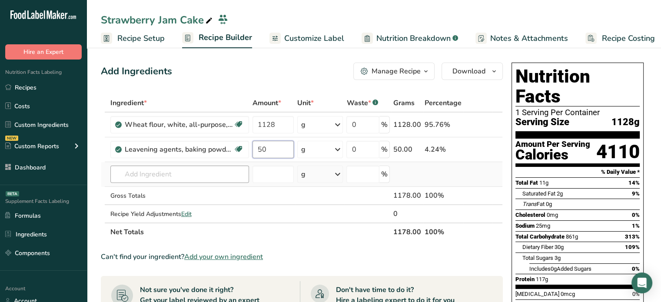
type input "50"
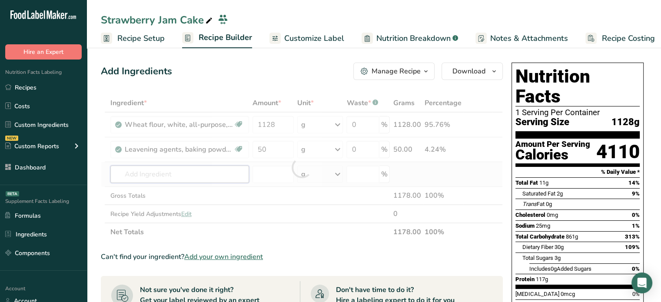
click at [174, 179] on div "Ingredient * Amount * Unit * Waste * .a-a{fill:#347362;}.b-a{fill:#fff;} Grams …" at bounding box center [302, 167] width 402 height 147
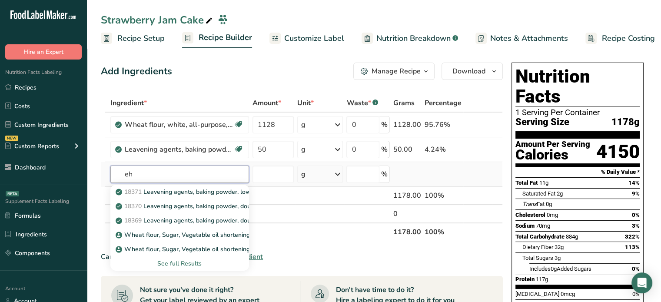
type input "e"
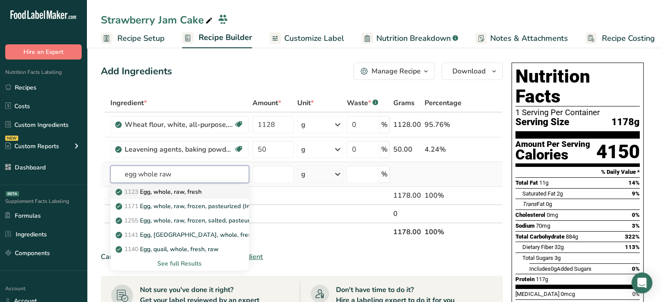
type input "egg whole raw"
click at [216, 187] on div "1123 Egg, whole, raw, fresh" at bounding box center [172, 191] width 111 height 9
type input "Egg, whole, raw, fresh"
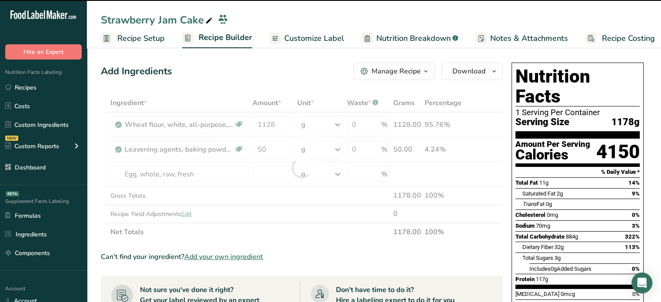
type input "0"
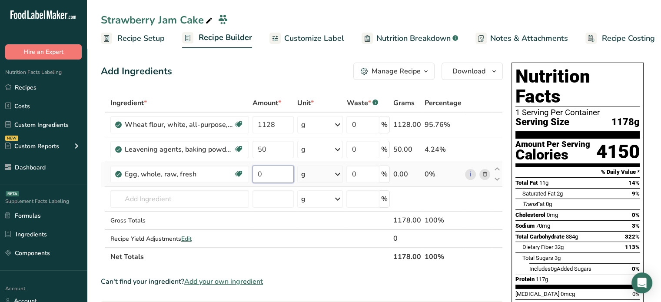
click at [287, 179] on input "0" at bounding box center [274, 174] width 42 height 17
type input "800"
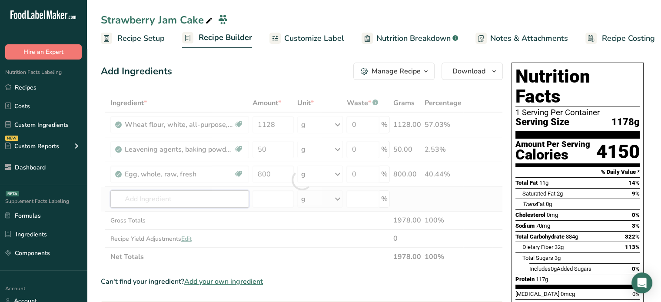
click at [195, 191] on div "Ingredient * Amount * Unit * Waste * .a-a{fill:#347362;}.b-a{fill:#fff;} Grams …" at bounding box center [302, 180] width 402 height 172
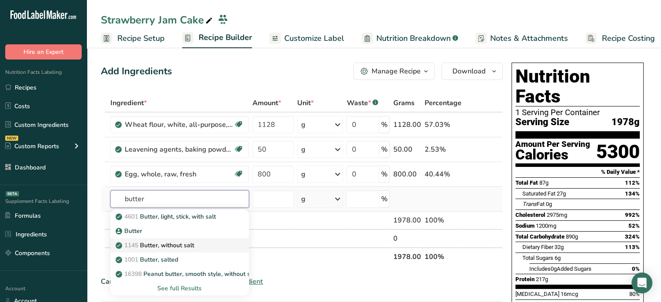
type input "butter"
click at [223, 241] on div "1145 Butter, without salt" at bounding box center [172, 245] width 111 height 9
type input "Butter, without salt"
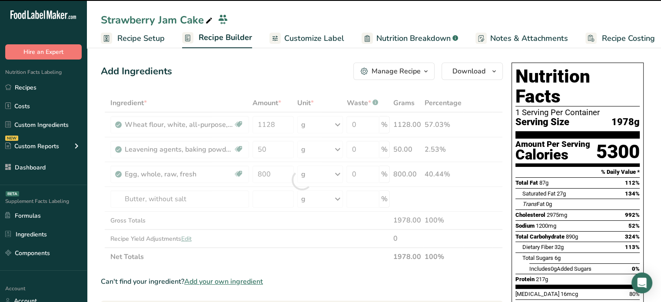
type input "0"
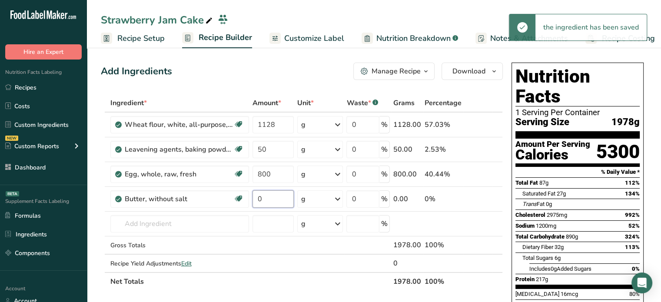
click at [269, 193] on input "0" at bounding box center [274, 198] width 42 height 17
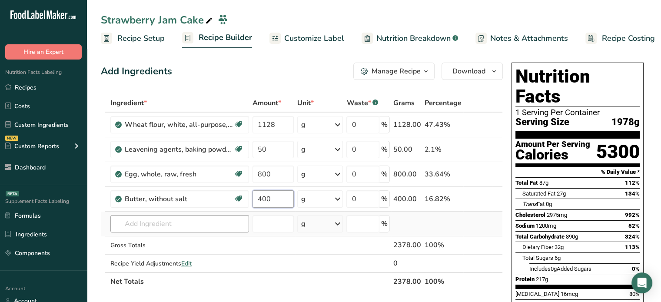
type input "400"
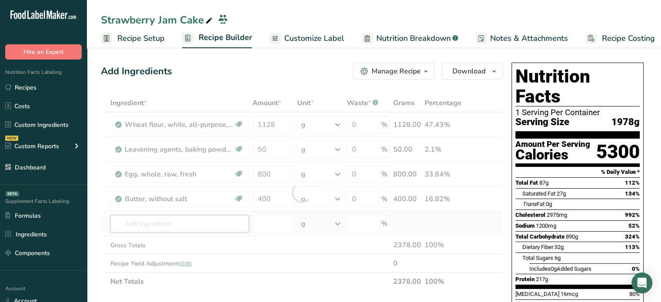
click at [196, 225] on div "Ingredient * Amount * Unit * Waste * .a-a{fill:#347362;}.b-a{fill:#fff;} Grams …" at bounding box center [302, 192] width 402 height 197
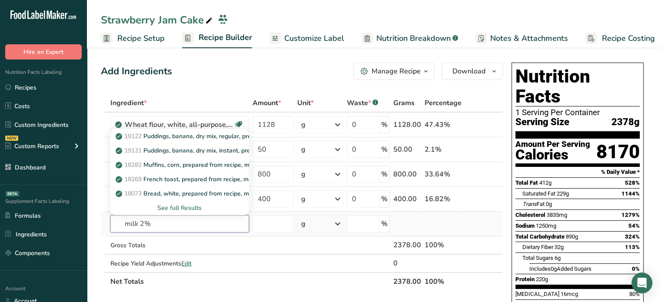
type input "milk 2%"
click at [196, 208] on div "See full Results" at bounding box center [179, 207] width 125 height 9
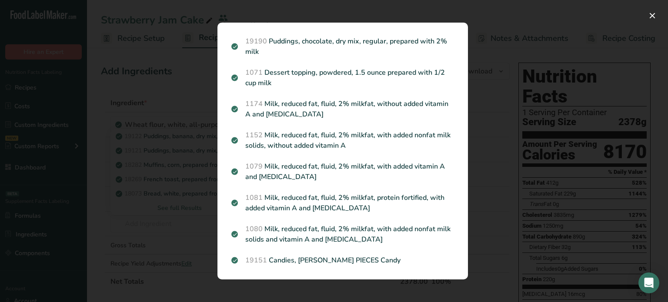
scroll to position [799, 0]
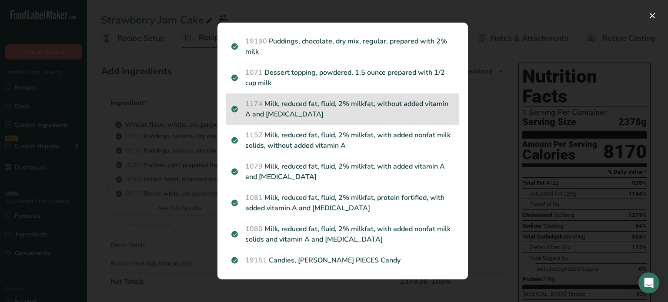
click at [400, 124] on div "1174 Milk, reduced fat, fluid, 2% milkfat, without added vitamin A and vitamin D" at bounding box center [342, 108] width 233 height 31
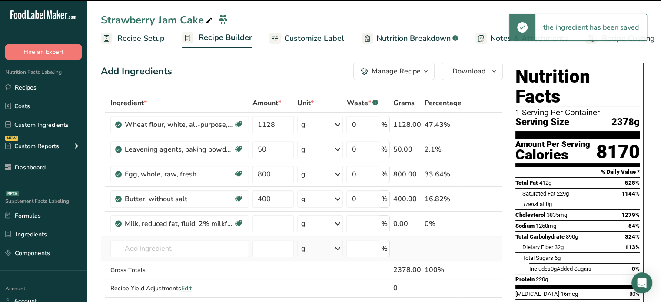
type input "0"
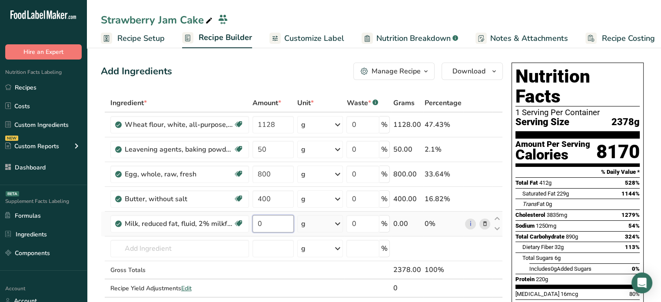
click at [262, 229] on input "0" at bounding box center [274, 223] width 42 height 17
type input "500"
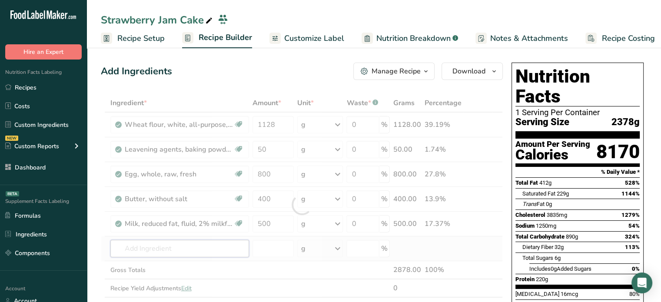
click at [180, 248] on div "Ingredient * Amount * Unit * Waste * .a-a{fill:#347362;}.b-a{fill:#fff;} Grams …" at bounding box center [302, 205] width 402 height 222
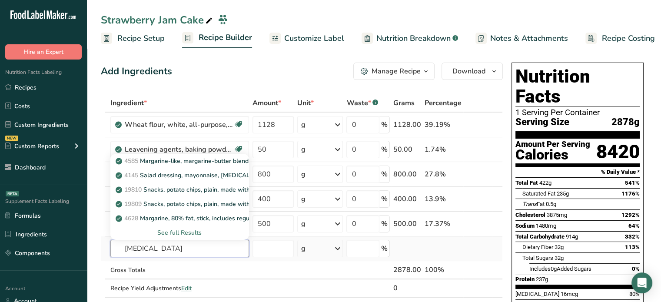
type input "[MEDICAL_DATA]"
click at [187, 228] on div "See full Results" at bounding box center [179, 232] width 125 height 9
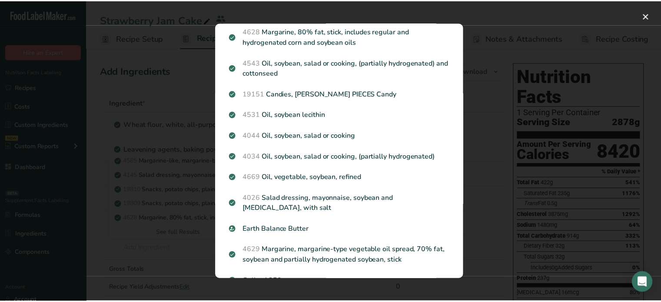
scroll to position [163, 0]
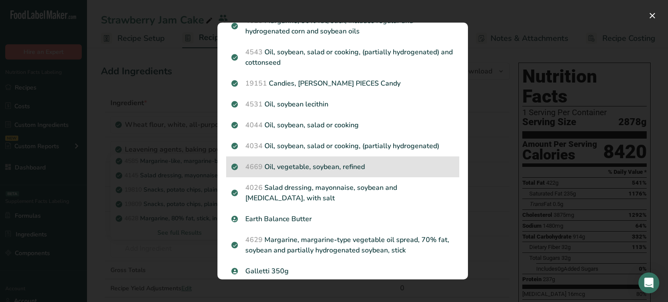
click at [375, 162] on p "4669 Oil, vegetable, soybean, refined" at bounding box center [342, 167] width 223 height 10
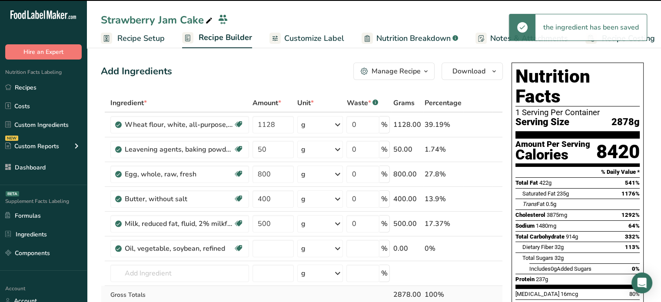
type input "0"
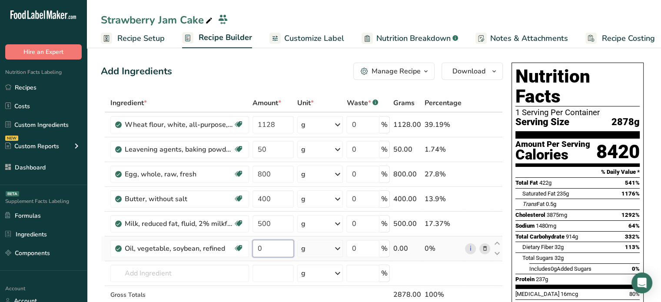
click at [289, 249] on input "0" at bounding box center [274, 248] width 42 height 17
type input "300"
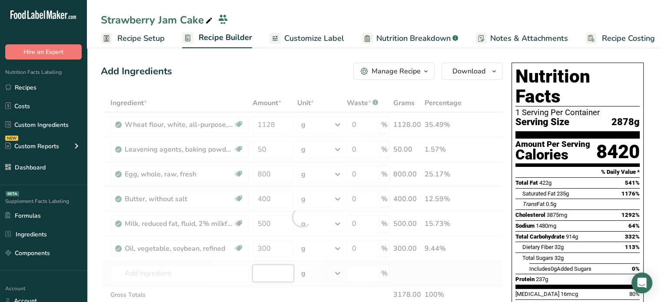
click at [284, 264] on div "Ingredient * Amount * Unit * Waste * .a-a{fill:#347362;}.b-a{fill:#fff;} Grams …" at bounding box center [302, 217] width 402 height 246
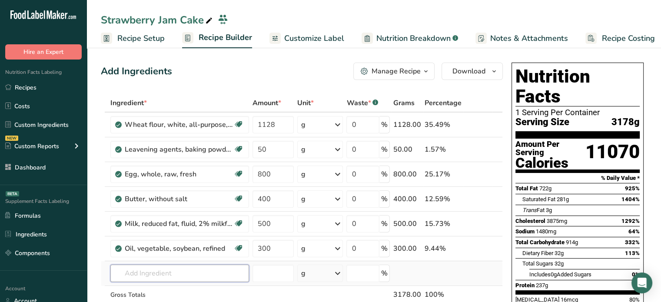
click at [176, 275] on input "text" at bounding box center [179, 273] width 139 height 17
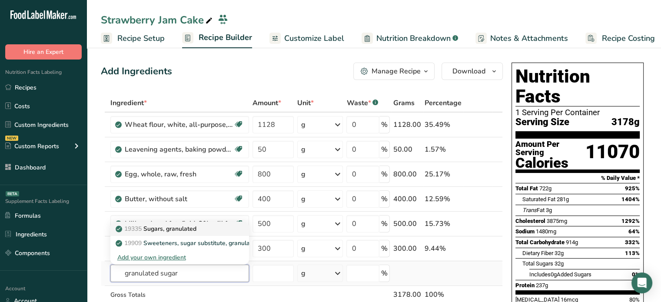
type input "granulated sugar"
click at [164, 233] on link "19335 [GEOGRAPHIC_DATA], granulated" at bounding box center [179, 229] width 139 height 14
type input "Sugars, granulated"
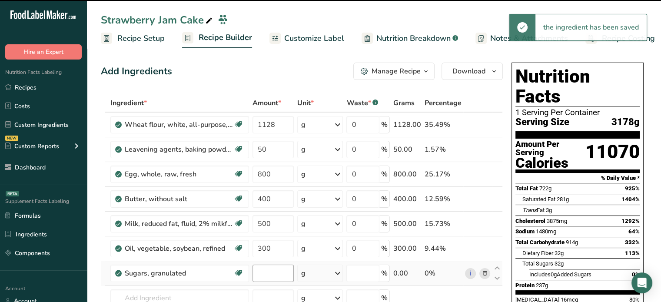
type input "0"
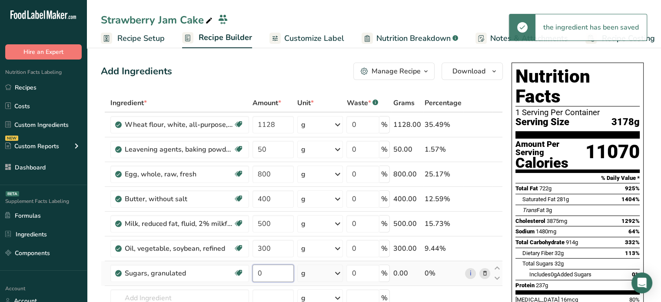
click at [270, 270] on input "0" at bounding box center [274, 273] width 42 height 17
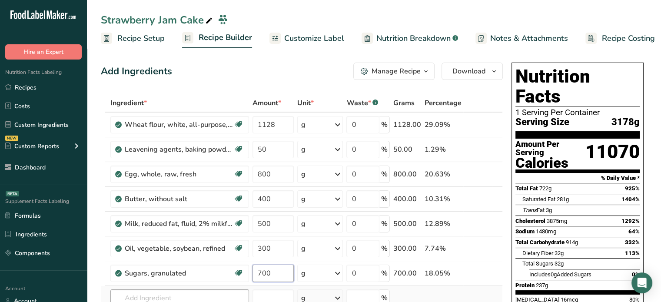
type input "700"
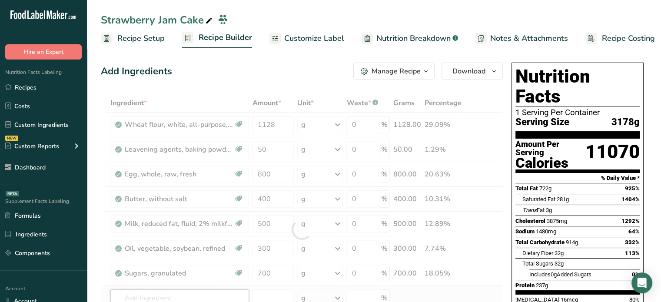
click at [190, 296] on div "Ingredient * Amount * Unit * Waste * .a-a{fill:#347362;}.b-a{fill:#fff;} Grams …" at bounding box center [302, 229] width 402 height 271
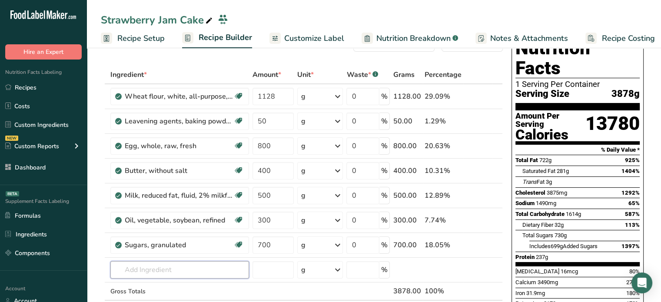
scroll to position [33, 0]
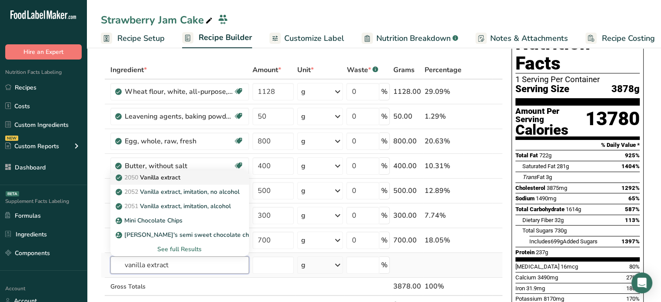
type input "vanilla extract"
click at [205, 176] on div "2050 Vanilla extract" at bounding box center [172, 177] width 111 height 9
type input "Vanilla extract"
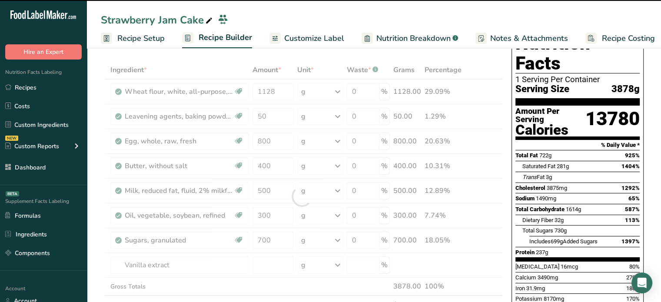
type input "0"
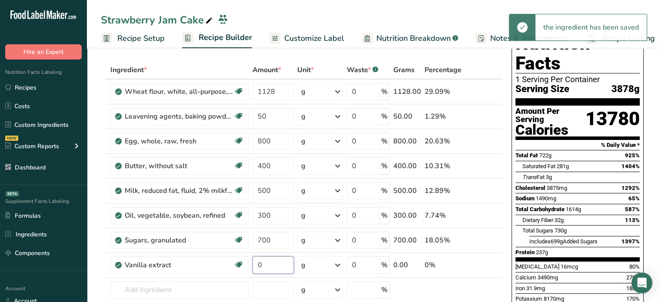
click at [290, 267] on input "0" at bounding box center [274, 264] width 42 height 17
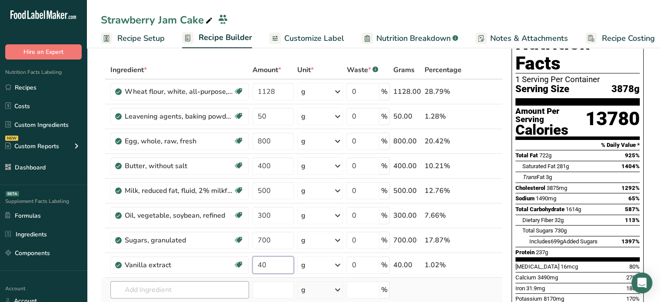
type input "40"
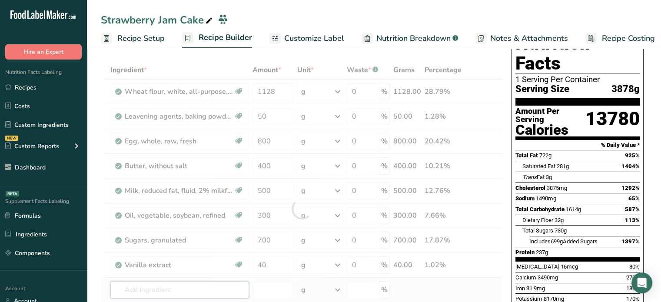
click at [239, 282] on div "Ingredient * Amount * Unit * Waste * .a-a{fill:#347362;}.b-a{fill:#fff;} Grams …" at bounding box center [302, 209] width 402 height 296
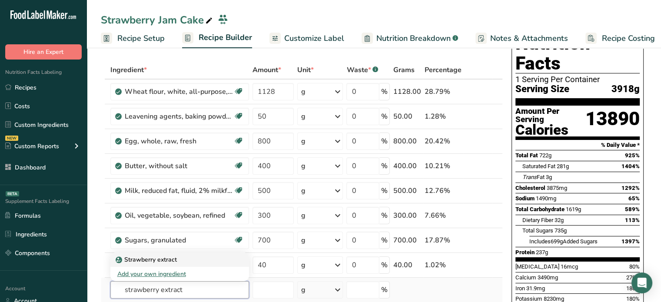
type input "strawberry extract"
click at [229, 263] on link "Strawberry extract" at bounding box center [179, 260] width 139 height 14
type input "Strawberry extract"
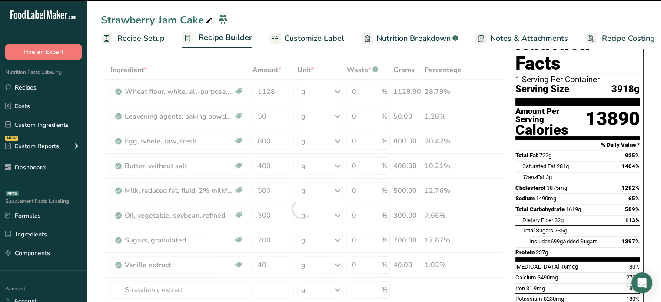
type input "0"
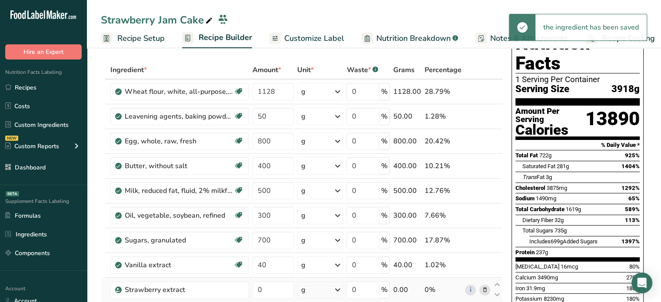
click at [283, 279] on td "0" at bounding box center [273, 290] width 45 height 25
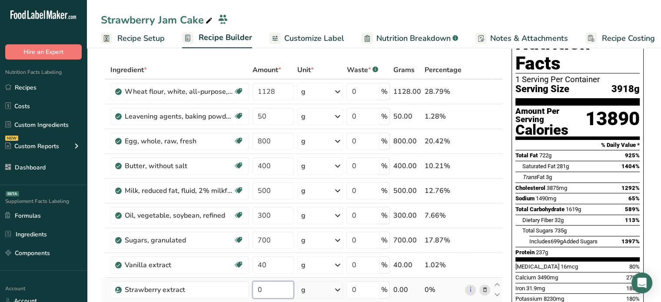
click at [283, 282] on input "0" at bounding box center [274, 289] width 42 height 17
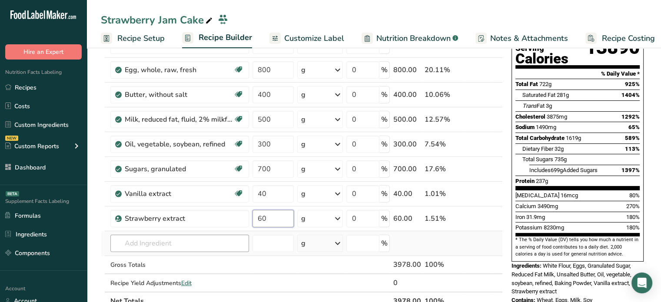
type input "60"
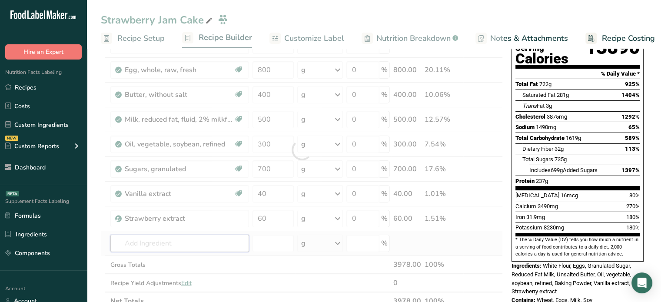
click at [210, 245] on div "Ingredient * Amount * Unit * Waste * .a-a{fill:#347362;}.b-a{fill:#fff;} Grams …" at bounding box center [302, 150] width 402 height 321
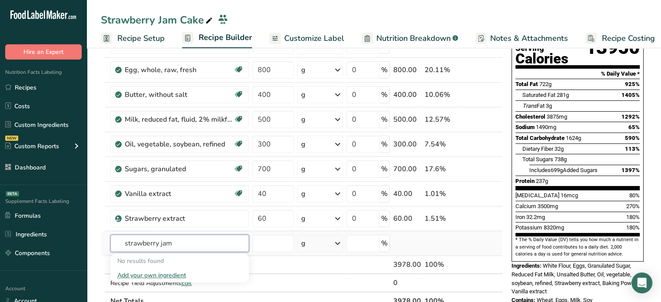
click at [149, 245] on input "strawberry jam" at bounding box center [179, 243] width 139 height 17
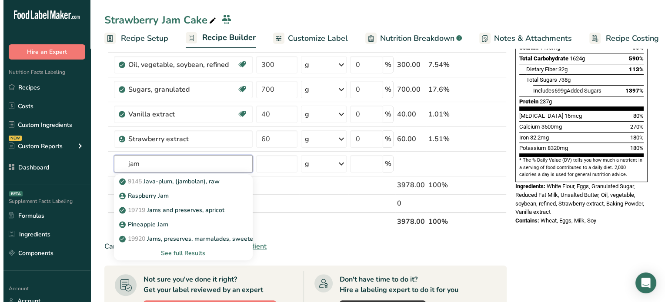
scroll to position [193, 0]
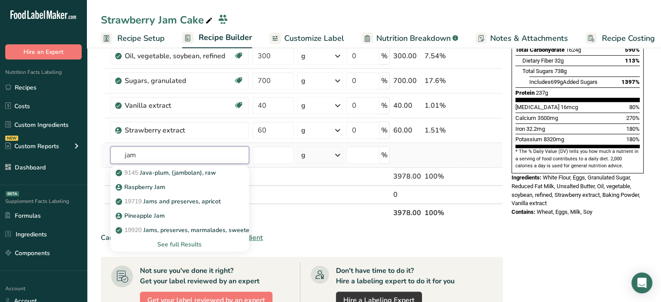
type input "jam"
click at [195, 245] on div "See full Results" at bounding box center [179, 244] width 125 height 9
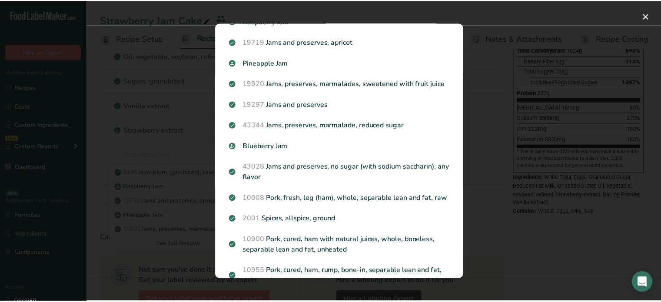
scroll to position [53, 0]
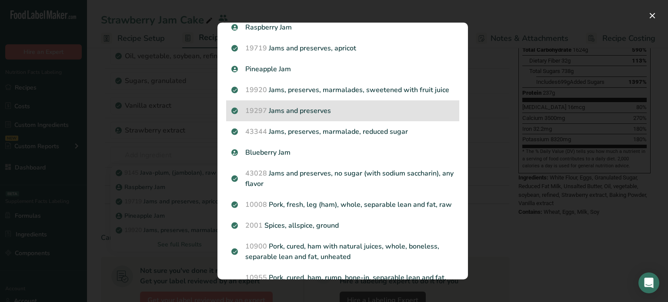
click at [383, 116] on p "19297 Jams and preserves" at bounding box center [342, 111] width 223 height 10
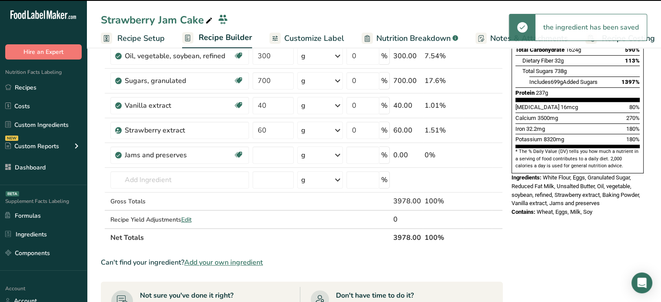
type input "0"
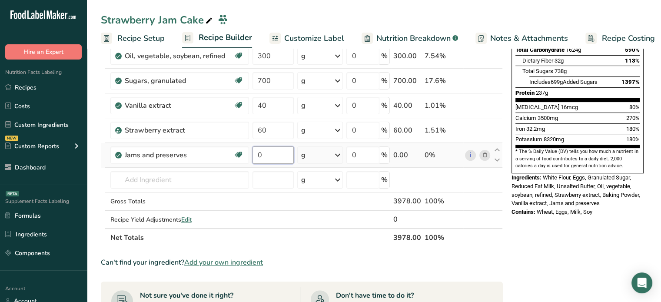
drag, startPoint x: 282, startPoint y: 154, endPoint x: 256, endPoint y: 153, distance: 25.6
click at [256, 153] on input "0" at bounding box center [274, 154] width 42 height 17
type input "700"
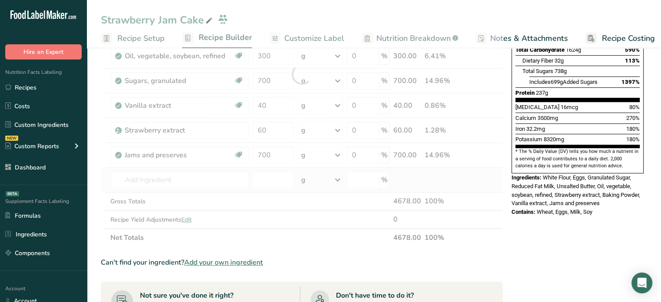
click at [262, 169] on div "Ingredient * Amount * Unit * Waste * .a-a{fill:#347362;}.b-a{fill:#fff;} Grams …" at bounding box center [302, 74] width 402 height 346
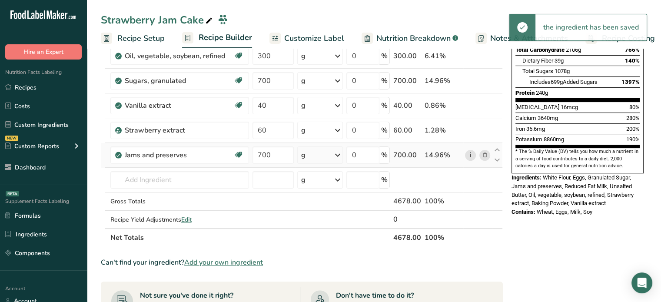
click at [468, 151] on link "i" at bounding box center [470, 155] width 11 height 11
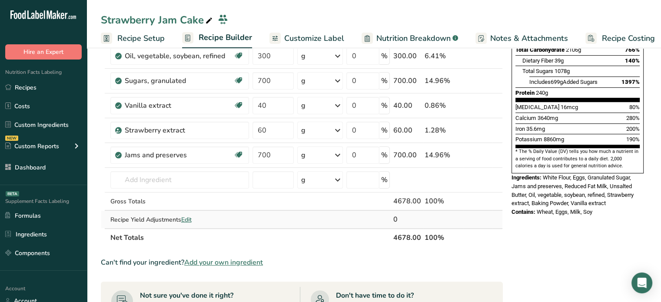
click at [188, 222] on span "Edit" at bounding box center [186, 220] width 10 height 8
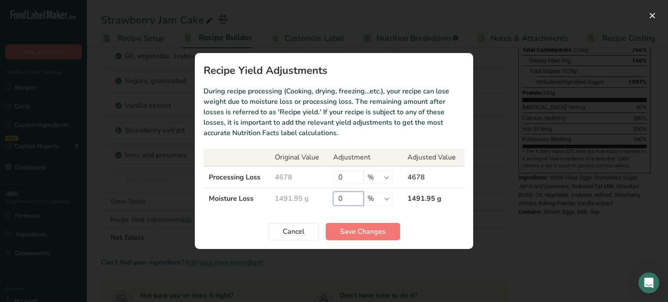
drag, startPoint x: 357, startPoint y: 201, endPoint x: 316, endPoint y: 202, distance: 41.3
click at [316, 202] on tr "Moisture Loss 1491.95 g 0 % g kg mg mcg lb oz 1491.95 g" at bounding box center [333, 198] width 261 height 21
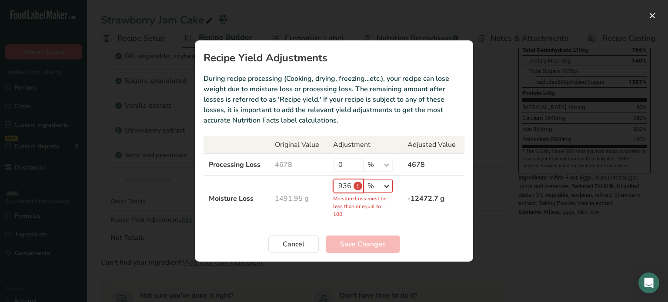
type input "936"
click at [379, 180] on select "% g kg mg mcg lb oz" at bounding box center [377, 186] width 29 height 14
select select "0"
click at [363, 191] on select "% g kg mg mcg lb oz" at bounding box center [377, 186] width 29 height 14
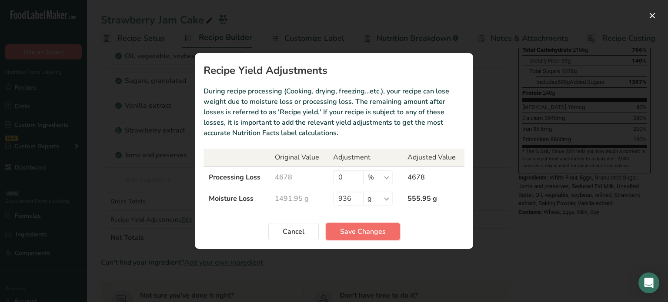
click at [366, 230] on span "Save Changes" at bounding box center [363, 231] width 46 height 10
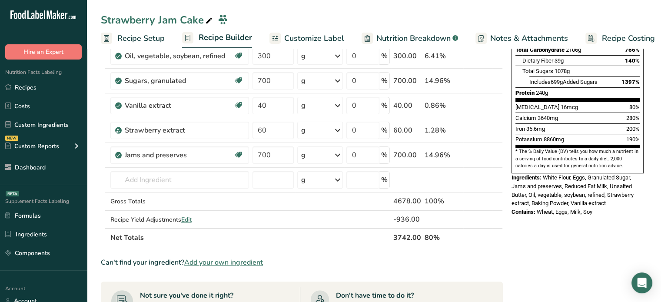
click at [164, 40] on span "Recipe Setup" at bounding box center [140, 39] width 47 height 12
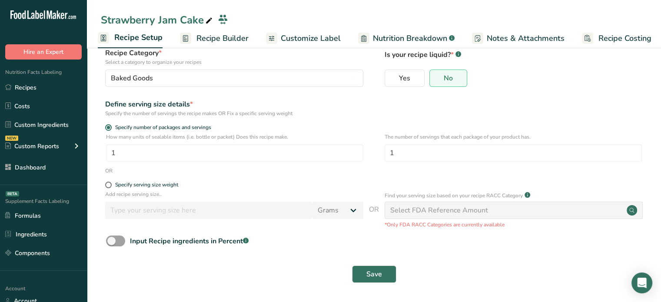
scroll to position [58, 0]
click at [181, 148] on input "1" at bounding box center [234, 152] width 257 height 17
type input "10"
drag, startPoint x: 420, startPoint y: 148, endPoint x: 368, endPoint y: 147, distance: 51.7
click at [368, 147] on div "How many units of sealable items (i.e. bottle or packet) Does this recipe make.…" at bounding box center [374, 150] width 546 height 34
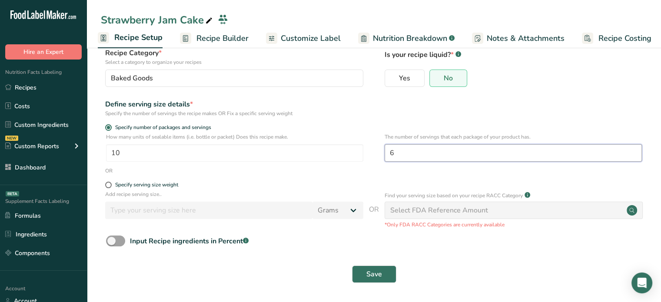
type input "6"
click at [390, 264] on div "Save" at bounding box center [374, 274] width 546 height 28
click at [388, 269] on button "Save" at bounding box center [374, 274] width 44 height 17
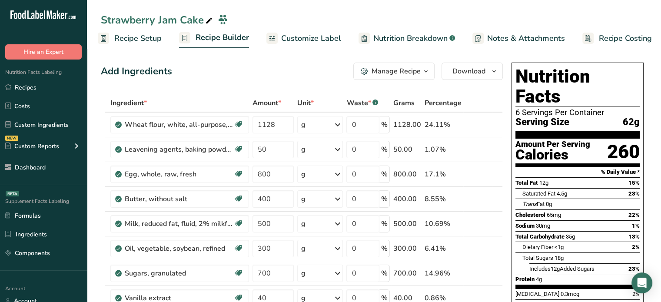
click at [281, 38] on span "Customize Label" at bounding box center [311, 39] width 60 height 12
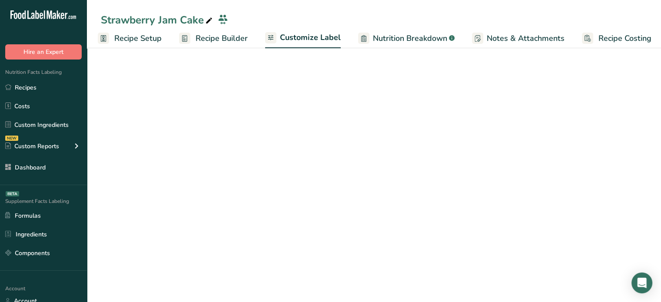
scroll to position [0, 7]
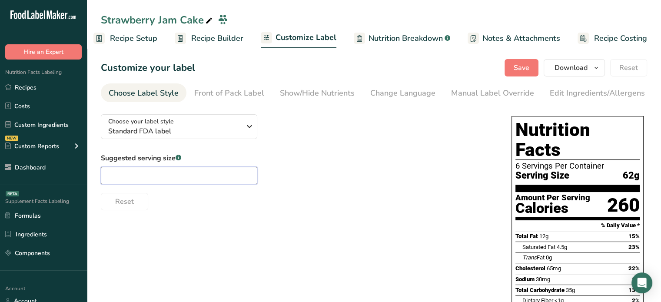
click at [178, 179] on input "text" at bounding box center [179, 175] width 156 height 17
type input "1 slice"
click at [512, 67] on button "Save" at bounding box center [522, 67] width 34 height 17
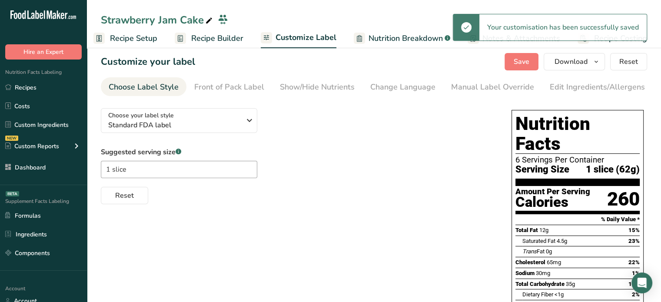
scroll to position [5, 0]
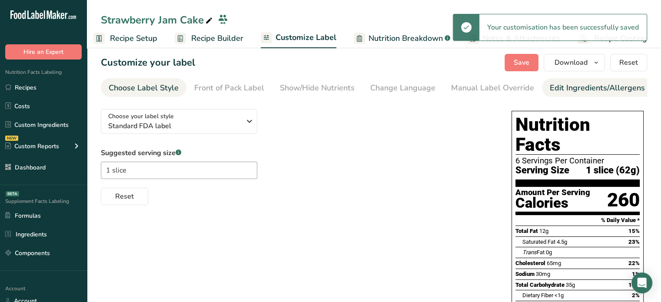
click at [615, 85] on div "Edit Ingredients/Allergens List" at bounding box center [605, 88] width 110 height 12
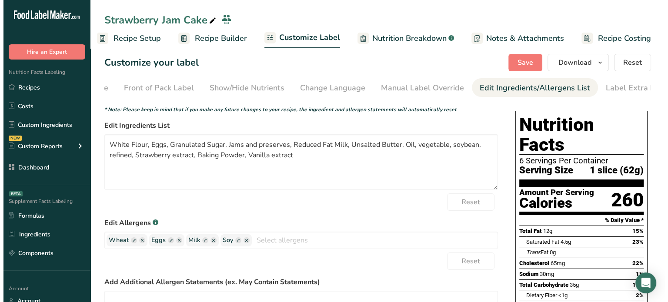
scroll to position [0, 85]
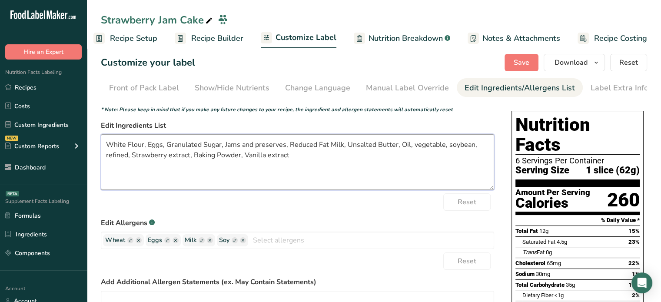
click at [108, 143] on textarea "White Flour, Eggs, Granulated Sugar, Jams and preserves, Reduced Fat Milk, Unsa…" at bounding box center [297, 162] width 393 height 56
click at [176, 144] on textarea "Organic White Flour, Eggs, Granulated Sugar, Jams and preserves, Reduced Fat Mi…" at bounding box center [297, 162] width 393 height 56
click at [219, 148] on textarea "Organic White Flour, Organic Eggs, Granulated Sugar, Jams and preserves, Reduce…" at bounding box center [297, 162] width 393 height 56
click at [304, 146] on textarea "Organic White Flour, Organic Eggs, Organic Granulated Sugar, Jams and preserves…" at bounding box center [297, 162] width 393 height 56
drag, startPoint x: 352, startPoint y: 146, endPoint x: 399, endPoint y: 149, distance: 47.5
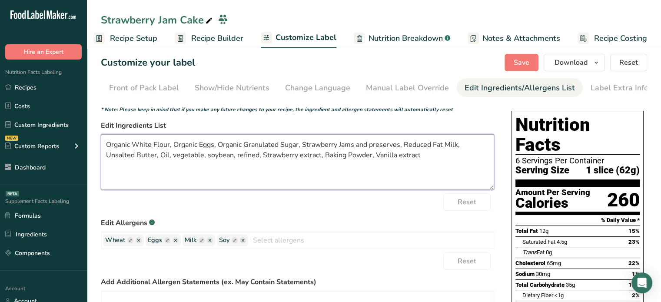
click at [399, 149] on textarea "Organic White Flour, Organic Eggs, Organic Granulated Sugar, Strawberry Jams an…" at bounding box center [297, 162] width 393 height 56
click at [356, 143] on textarea "Organic White Flour, Organic Eggs, Organic Granulated Sugar, Strawberry Jam, Re…" at bounding box center [297, 162] width 393 height 56
click at [447, 147] on textarea "Organic White Flour, Organic Eggs, Organic Granulated Sugar, Strawberry Jam, Or…" at bounding box center [297, 162] width 393 height 56
click at [466, 147] on textarea "Organic White Flour, Organic Eggs, Organic Granulated Sugar, Strawberry Jam, Or…" at bounding box center [297, 162] width 393 height 56
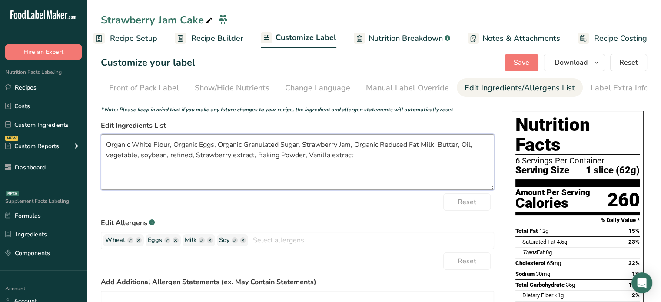
click at [461, 149] on textarea "Organic White Flour, Organic Eggs, Organic Granulated Sugar, Strawberry Jam, Or…" at bounding box center [297, 162] width 393 height 56
drag, startPoint x: 203, startPoint y: 157, endPoint x: 105, endPoint y: 156, distance: 98.2
click at [105, 156] on textarea "Organic White Flour, Organic Eggs, Organic Granulated Sugar, Strawberry Jam, Or…" at bounding box center [297, 162] width 393 height 56
click at [176, 156] on textarea "Organic White Flour, Organic Eggs, Organic Granulated Sugar, Strawberry Jam, Or…" at bounding box center [297, 162] width 393 height 56
click at [276, 155] on textarea "Organic White Flour, Organic Eggs, Organic Granulated Sugar, Strawberry Jam, Or…" at bounding box center [297, 162] width 393 height 56
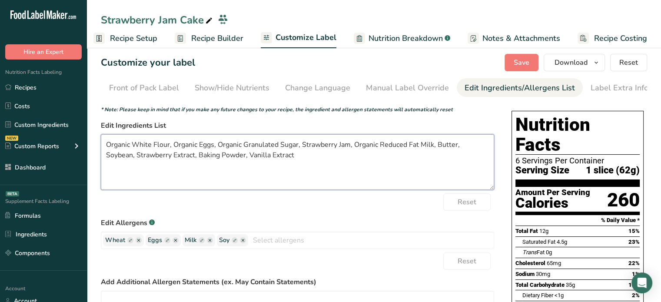
click at [306, 154] on textarea "Organic White Flour, Organic Eggs, Organic Granulated Sugar, Strawberry Jam, Or…" at bounding box center [297, 162] width 393 height 56
type textarea "Organic White Flour, Organic Eggs, Organic Granulated Sugar, Strawberry Jam, Or…"
click at [512, 60] on button "Save" at bounding box center [522, 62] width 34 height 17
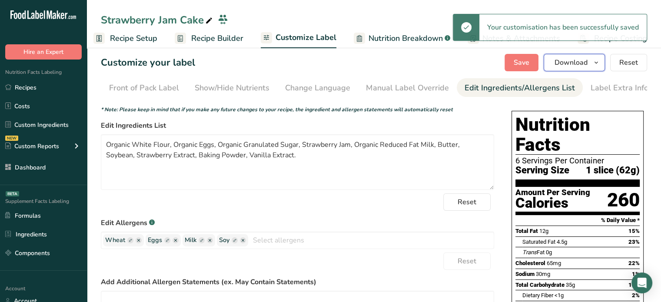
click at [569, 67] on span "Download" at bounding box center [571, 62] width 33 height 10
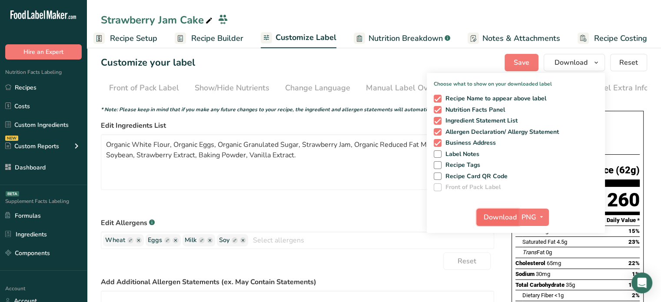
click at [506, 220] on span "Download" at bounding box center [500, 217] width 33 height 10
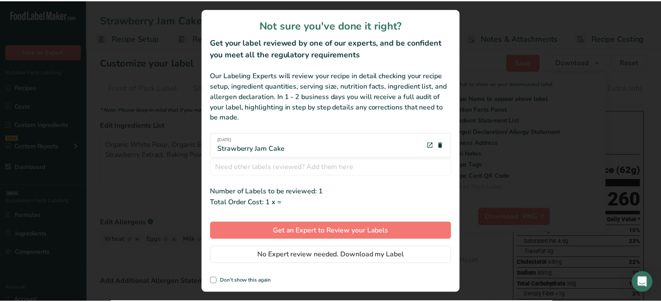
scroll to position [0, 1]
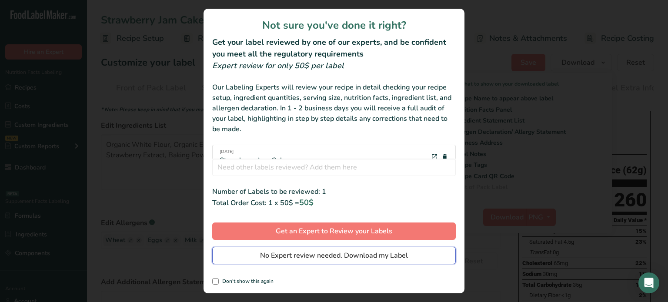
click at [431, 256] on button "No Expert review needed. Download my Label" at bounding box center [333, 255] width 243 height 17
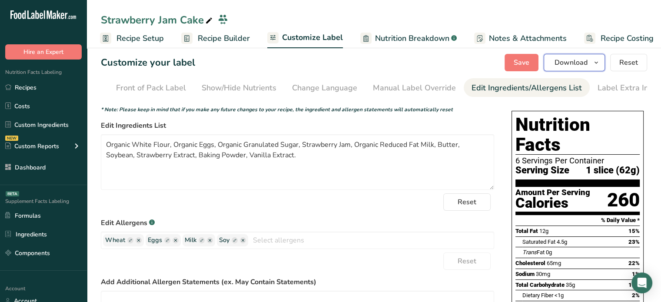
click at [578, 60] on span "Download" at bounding box center [571, 62] width 33 height 10
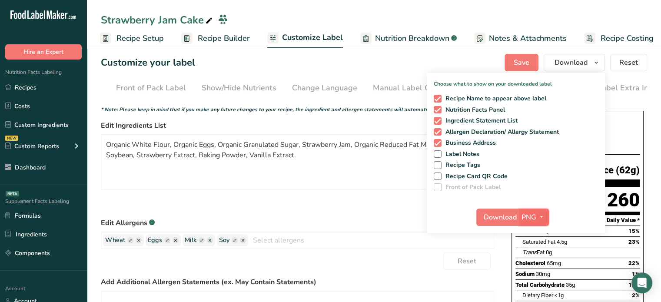
click at [542, 215] on icon "button" at bounding box center [541, 217] width 7 height 11
click at [536, 281] on link "PDF" at bounding box center [535, 278] width 28 height 14
click at [497, 214] on span "Download" at bounding box center [500, 217] width 33 height 10
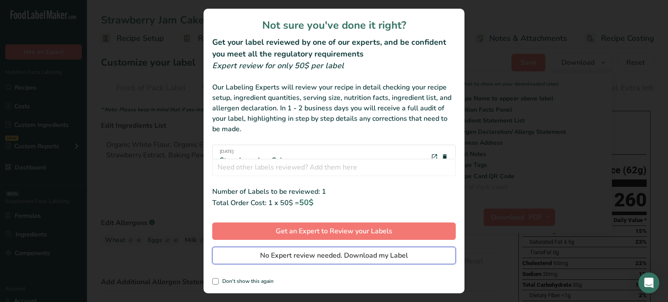
click at [422, 254] on button "No Expert review needed. Download my Label" at bounding box center [333, 255] width 243 height 17
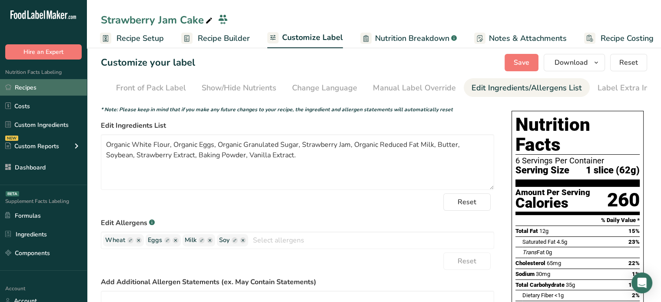
click at [78, 82] on link "Recipes" at bounding box center [43, 87] width 87 height 17
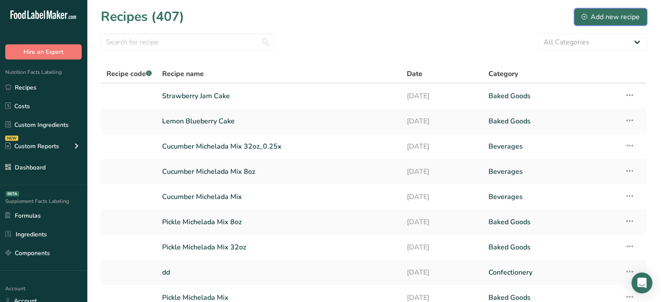
click at [613, 15] on div "Add new recipe" at bounding box center [611, 17] width 58 height 10
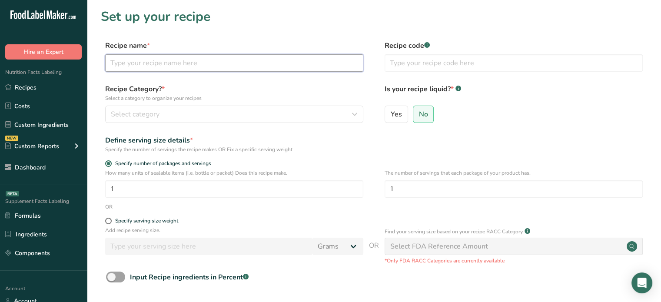
click at [303, 69] on input "text" at bounding box center [234, 62] width 258 height 17
type input "c"
type input "Chocolate Cake"
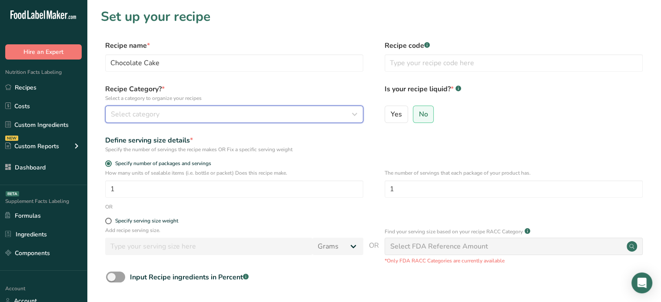
click at [286, 110] on div "Select category" at bounding box center [232, 114] width 242 height 10
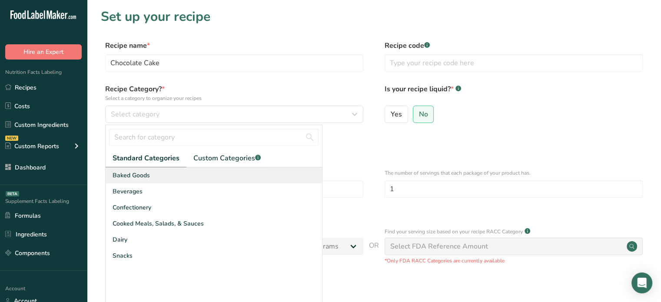
click at [201, 172] on div "Baked Goods" at bounding box center [214, 175] width 216 height 16
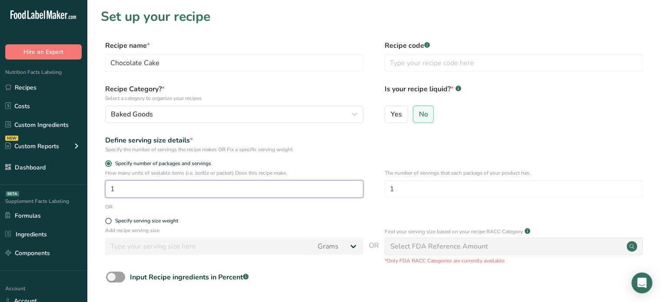
click at [207, 190] on input "1" at bounding box center [234, 188] width 258 height 17
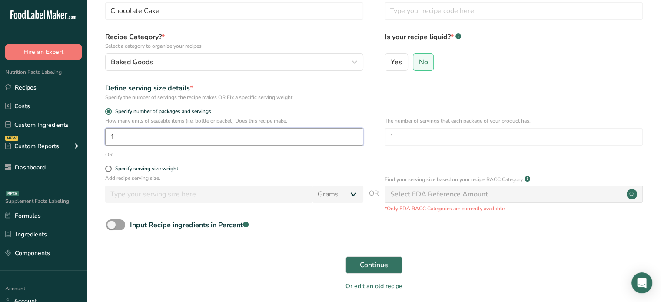
scroll to position [53, 0]
type input "10"
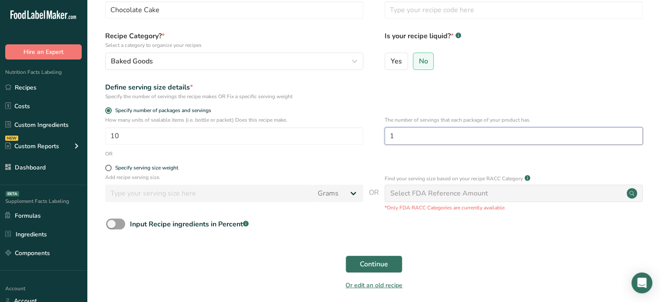
click at [428, 130] on input "1" at bounding box center [514, 135] width 258 height 17
type input "6"
click at [370, 257] on button "Continue" at bounding box center [374, 264] width 57 height 17
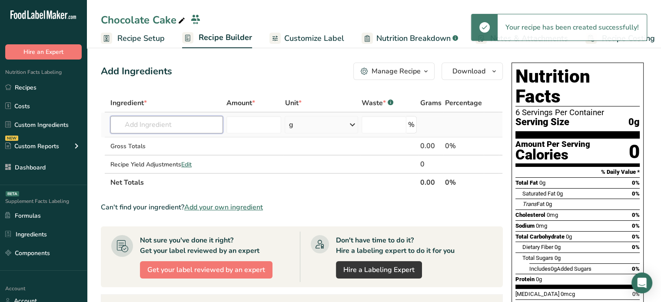
click at [178, 124] on input "text" at bounding box center [166, 124] width 113 height 17
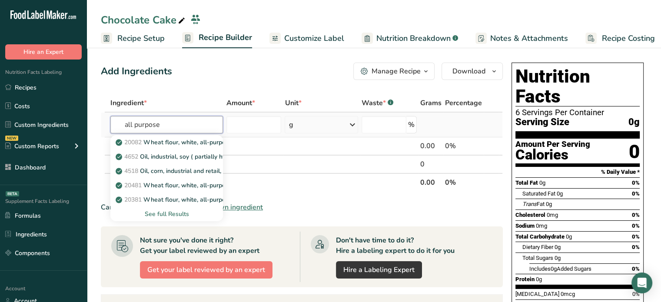
type input "all purpose"
click at [176, 215] on div "See full Results" at bounding box center [166, 214] width 99 height 9
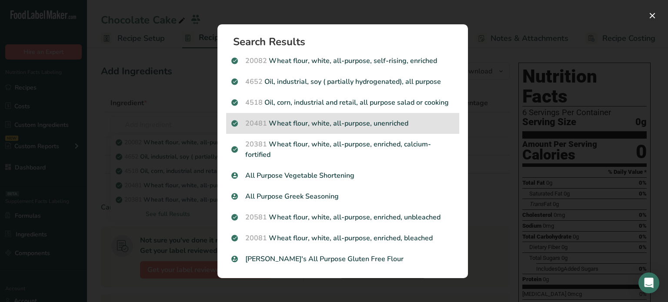
click at [366, 128] on p "20481 Wheat flour, white, all-purpose, unenriched" at bounding box center [342, 123] width 223 height 10
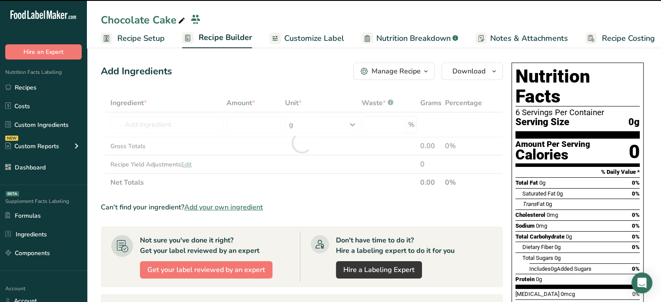
type input "0"
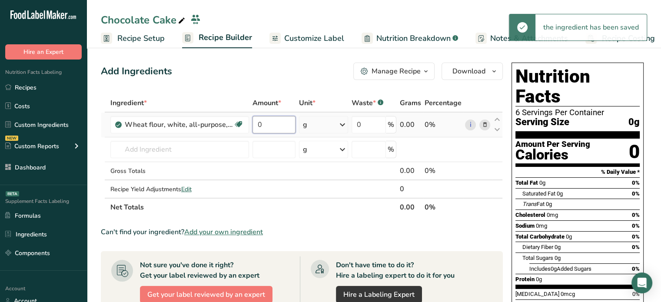
click at [272, 125] on input "0" at bounding box center [274, 124] width 43 height 17
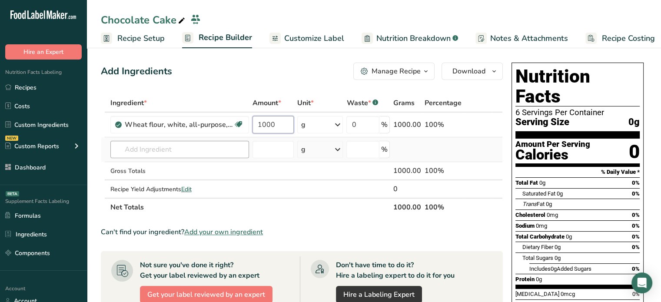
type input "1000"
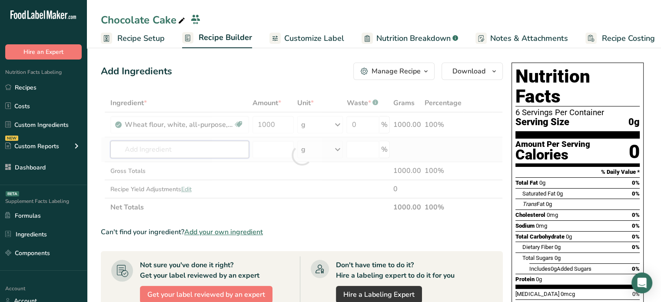
click at [178, 151] on div "Ingredient * Amount * Unit * Waste * .a-a{fill:#347362;}.b-a{fill:#fff;} Grams …" at bounding box center [302, 155] width 402 height 123
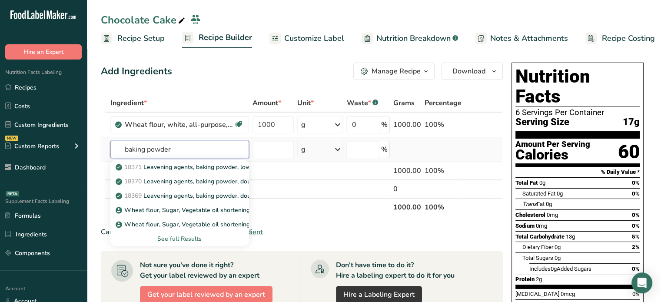
type input "baking powder"
click at [190, 238] on div "See full Results" at bounding box center [179, 238] width 125 height 9
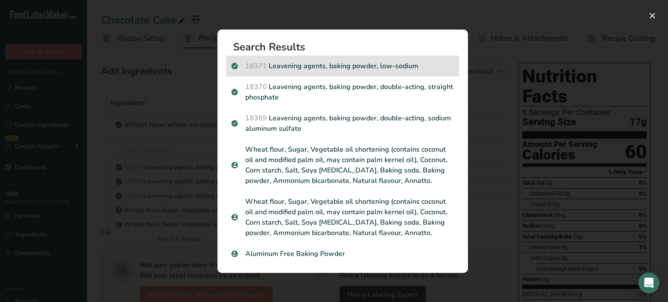
click at [412, 66] on p "18371 Leavening agents, baking powder, low-sodium" at bounding box center [342, 66] width 223 height 10
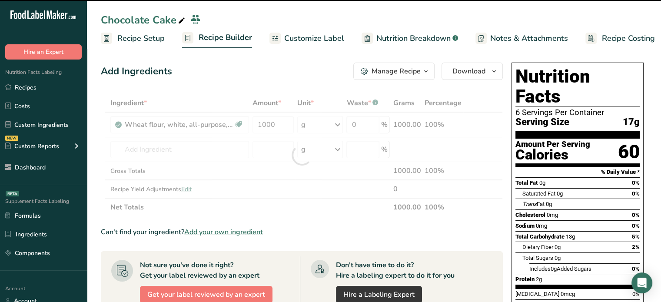
type input "0"
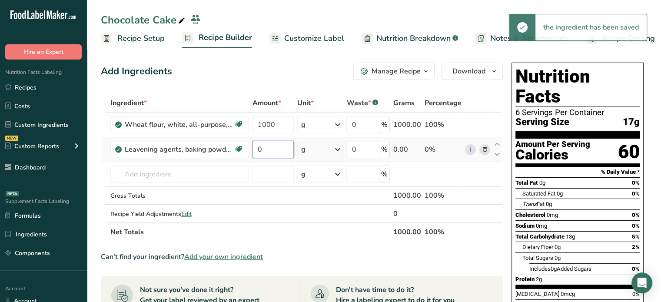
click at [287, 146] on input "0" at bounding box center [274, 149] width 42 height 17
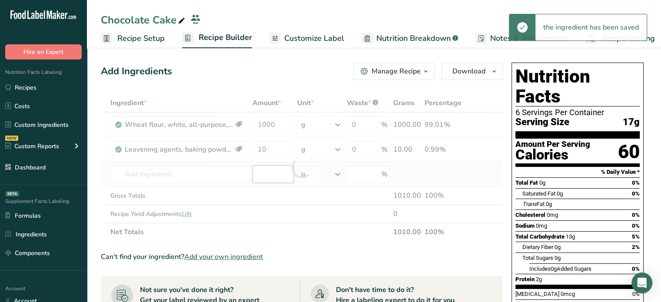
click at [265, 180] on div "Ingredient * Amount * Unit * Waste * .a-a{fill:#347362;}.b-a{fill:#fff;} Grams …" at bounding box center [302, 167] width 402 height 147
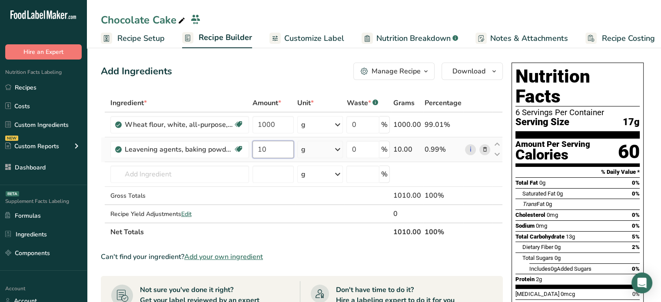
click at [265, 151] on input "10" at bounding box center [274, 149] width 42 height 17
type input "25"
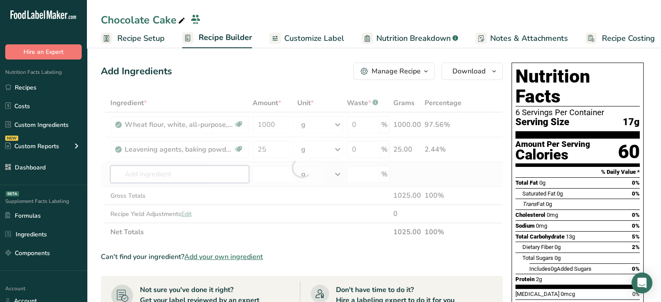
click at [226, 177] on div "Ingredient * Amount * Unit * Waste * .a-a{fill:#347362;}.b-a{fill:#fff;} Grams …" at bounding box center [302, 167] width 402 height 147
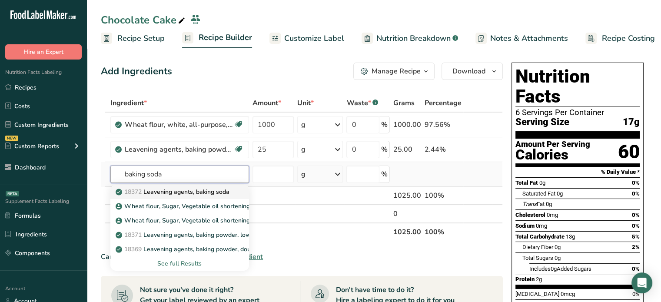
type input "baking soda"
click at [200, 191] on p "18372 Leavening agents, baking soda" at bounding box center [173, 191] width 112 height 9
type input "Leavening agents, baking soda"
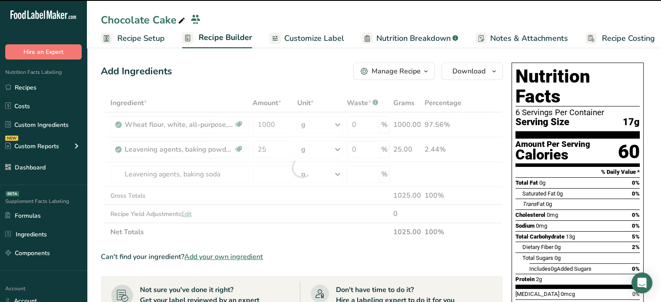
type input "0"
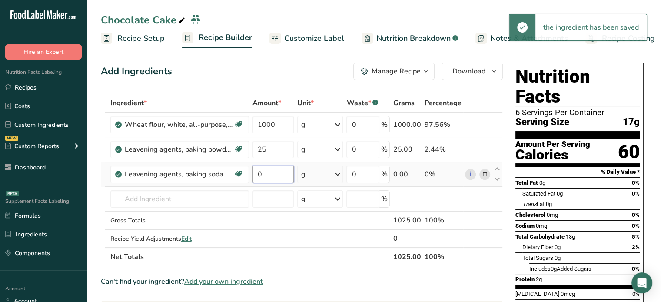
click at [286, 176] on input "0" at bounding box center [274, 174] width 42 height 17
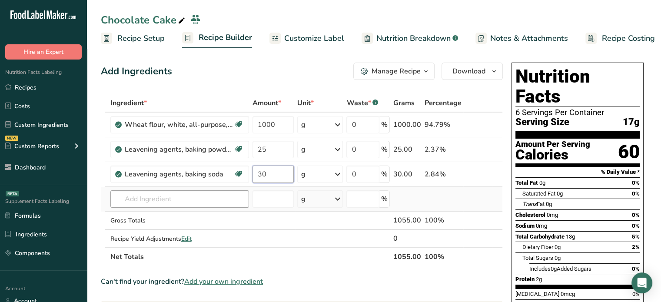
type input "30"
click at [202, 201] on div "Ingredient * Amount * Unit * Waste * .a-a{fill:#347362;}.b-a{fill:#fff;} Grams …" at bounding box center [302, 180] width 402 height 172
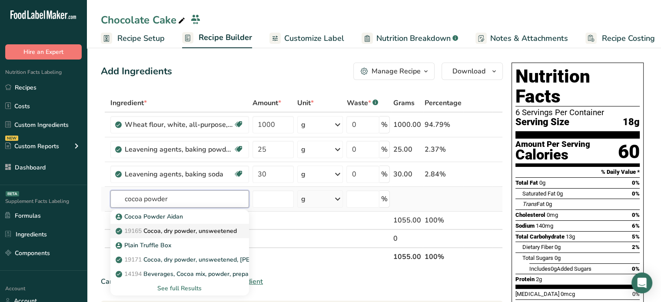
type input "cocoa powder"
click at [217, 229] on p "19165 Cocoa, dry powder, unsweetened" at bounding box center [177, 230] width 120 height 9
type input "Cocoa, dry powder, unsweetened"
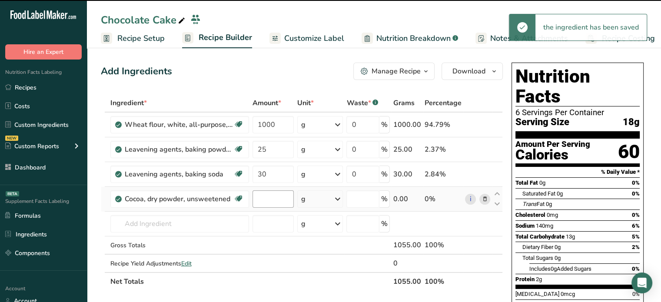
type input "0"
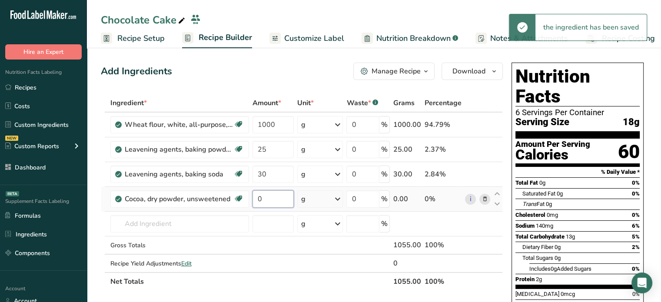
click at [269, 196] on input "0" at bounding box center [274, 198] width 42 height 17
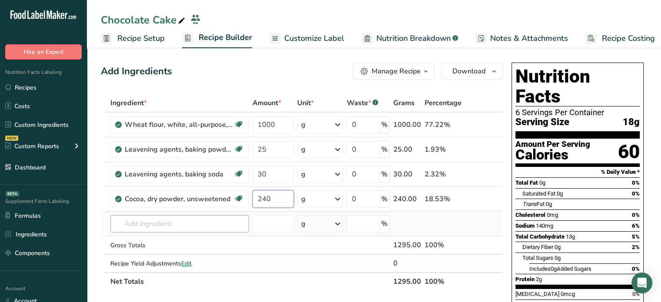
type input "240"
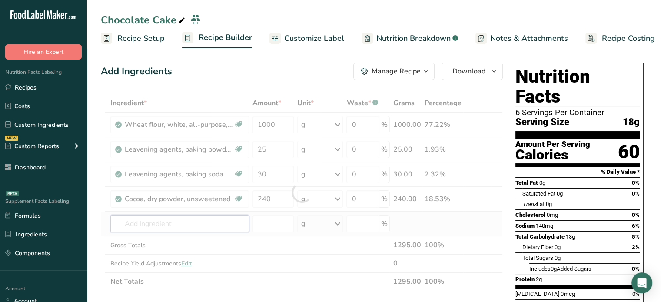
click at [241, 215] on div "Ingredient * Amount * Unit * Waste * .a-a{fill:#347362;}.b-a{fill:#fff;} Grams …" at bounding box center [302, 192] width 402 height 197
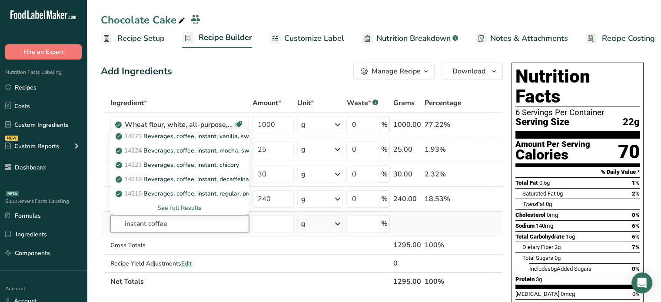
type input "instant coffee"
click at [193, 204] on div "See full Results" at bounding box center [179, 207] width 125 height 9
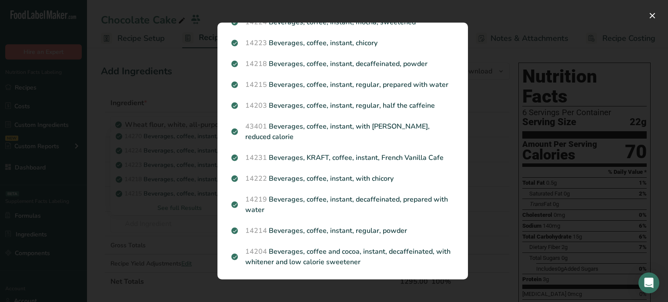
scroll to position [70, 0]
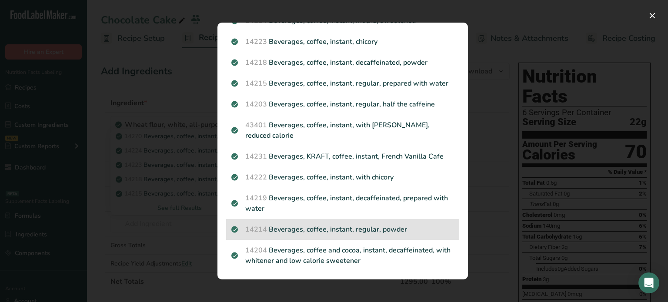
click at [375, 235] on div "14214 Beverages, coffee, instant, regular, powder" at bounding box center [342, 229] width 233 height 21
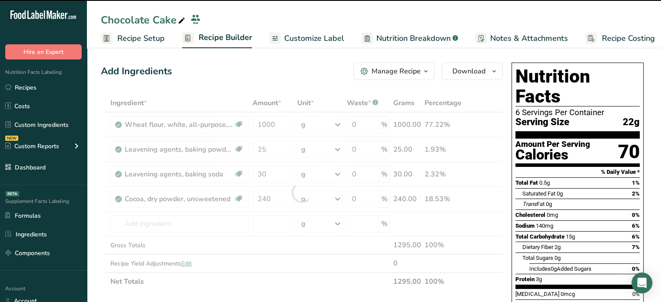
type input "0"
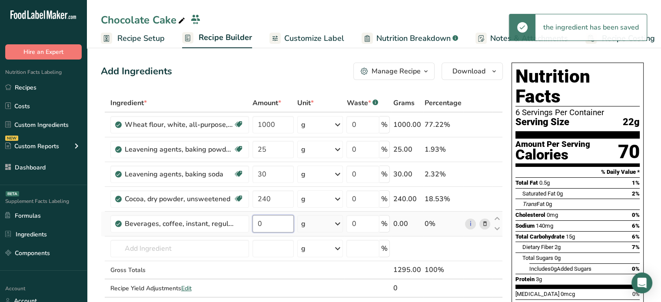
click at [265, 219] on input "0" at bounding box center [274, 223] width 42 height 17
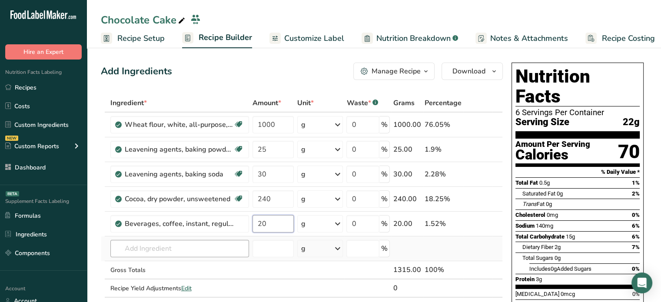
type input "20"
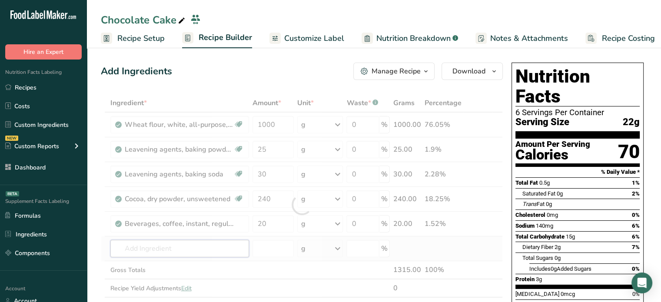
click at [229, 247] on div "Ingredient * Amount * Unit * Waste * .a-a{fill:#347362;}.b-a{fill:#fff;} Grams …" at bounding box center [302, 205] width 402 height 222
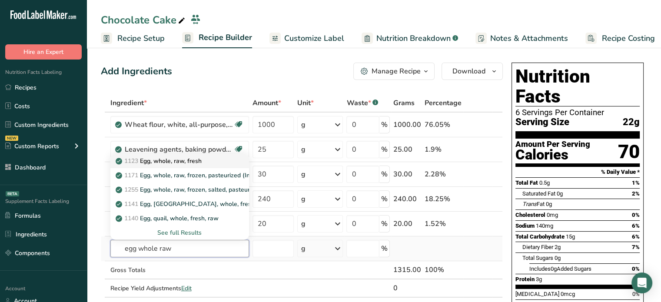
type input "egg whole raw"
click at [191, 163] on p "1123 Egg, whole, raw, fresh" at bounding box center [159, 160] width 84 height 9
type input "Egg, whole, raw, fresh"
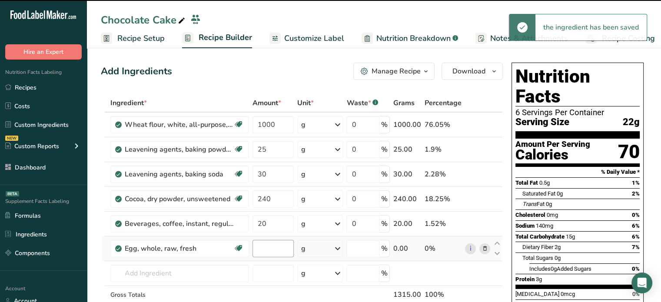
type input "0"
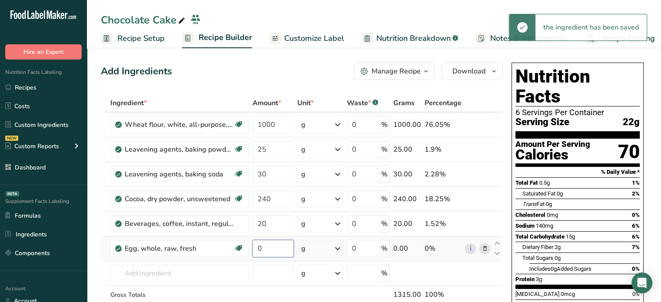
click at [273, 242] on input "0" at bounding box center [274, 248] width 42 height 17
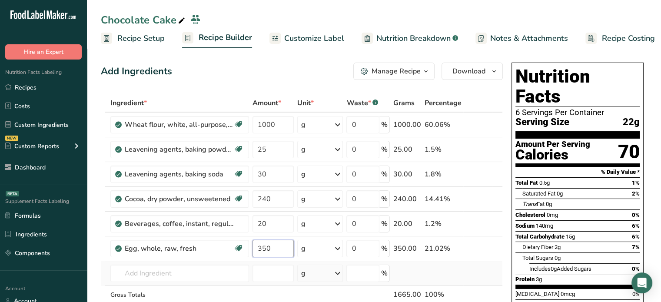
type input "350"
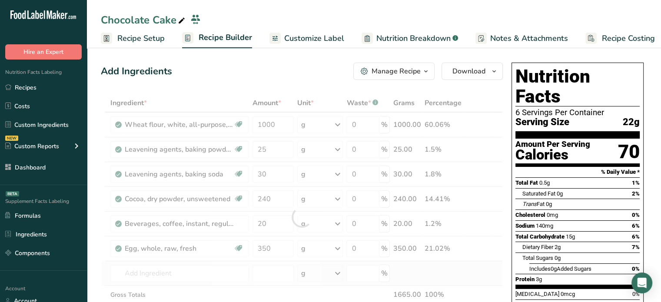
click at [280, 263] on div "Ingredient * Amount * Unit * Waste * .a-a{fill:#347362;}.b-a{fill:#fff;} Grams …" at bounding box center [302, 217] width 402 height 246
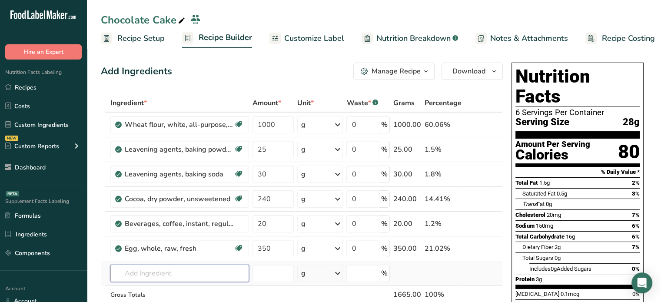
click at [217, 278] on input "text" at bounding box center [179, 273] width 139 height 17
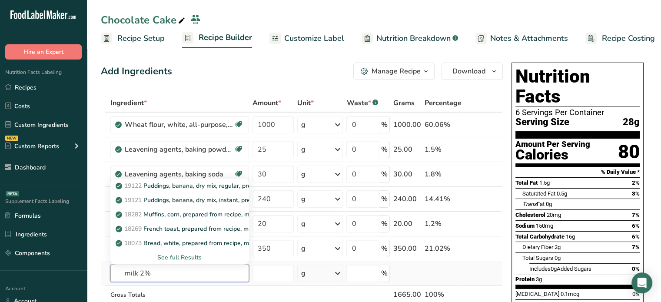
type input "milk 2%"
click at [197, 256] on div "See full Results" at bounding box center [179, 257] width 125 height 9
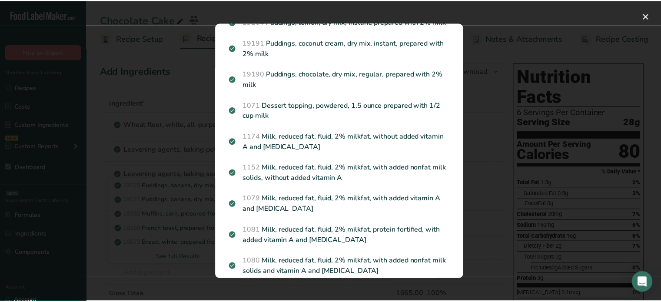
scroll to position [800, 0]
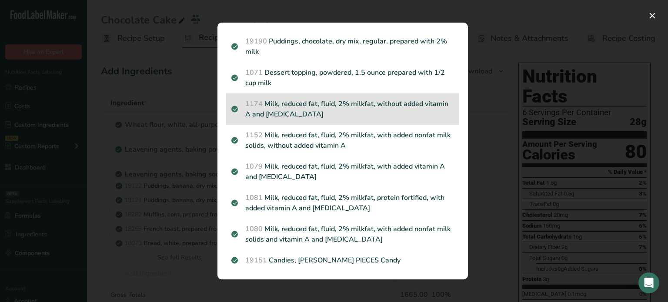
click at [358, 106] on p "1174 Milk, reduced fat, fluid, 2% milkfat, without added vitamin A and [MEDICAL…" at bounding box center [342, 109] width 223 height 21
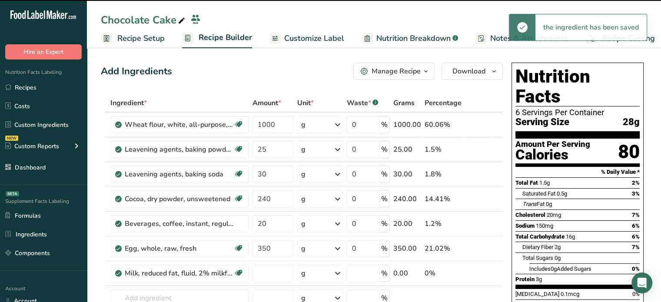
type input "0"
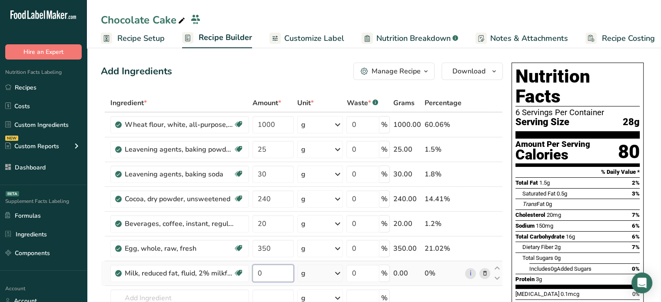
click at [280, 274] on input "0" at bounding box center [274, 273] width 42 height 17
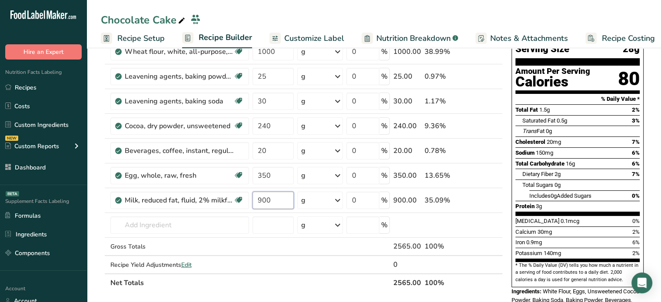
scroll to position [76, 0]
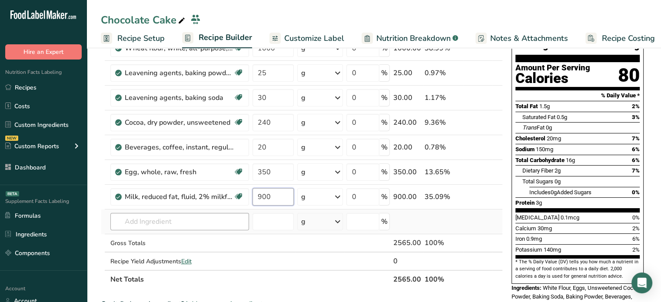
type input "900"
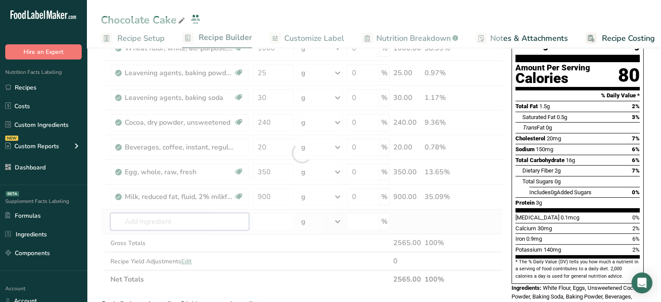
click at [226, 216] on div "Ingredient * Amount * Unit * Waste * .a-a{fill:#347362;}.b-a{fill:#fff;} Grams …" at bounding box center [302, 152] width 402 height 271
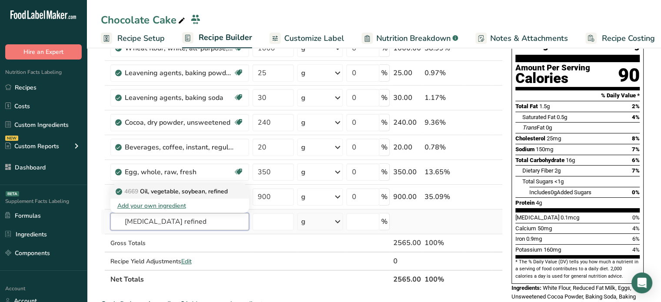
type input "[MEDICAL_DATA] refined"
click at [200, 187] on p "4669 Oil, vegetable, soybean, refined" at bounding box center [172, 191] width 110 height 9
type input "Oil, vegetable, soybean, refined"
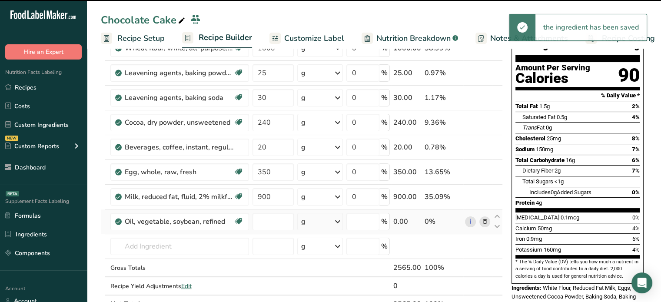
type input "0"
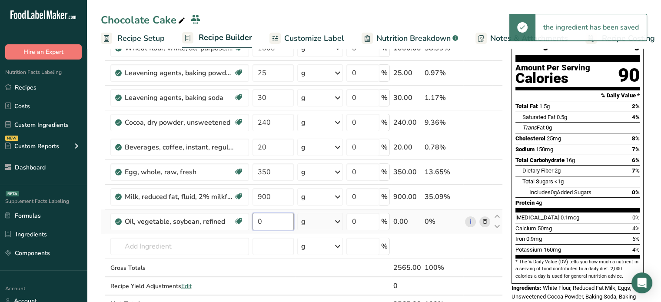
click at [280, 219] on input "0" at bounding box center [274, 221] width 42 height 17
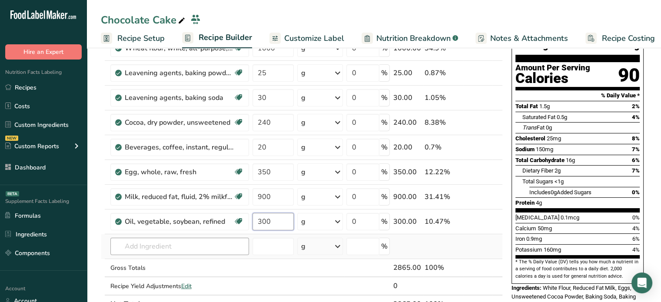
type input "300"
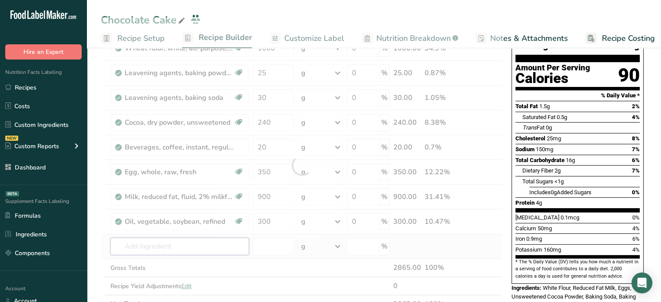
click at [206, 239] on div "Ingredient * Amount * Unit * Waste * .a-a{fill:#347362;}.b-a{fill:#fff;} Grams …" at bounding box center [302, 165] width 402 height 296
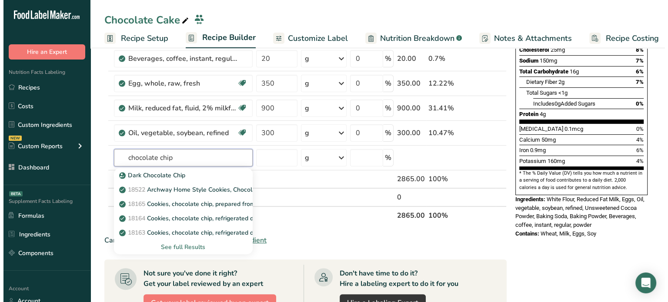
scroll to position [170, 0]
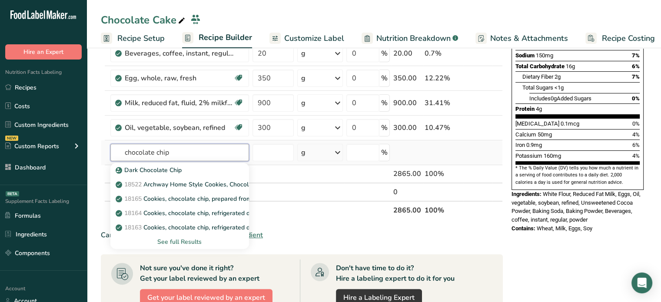
type input "chocolate chip"
click at [191, 239] on div "See full Results" at bounding box center [179, 241] width 125 height 9
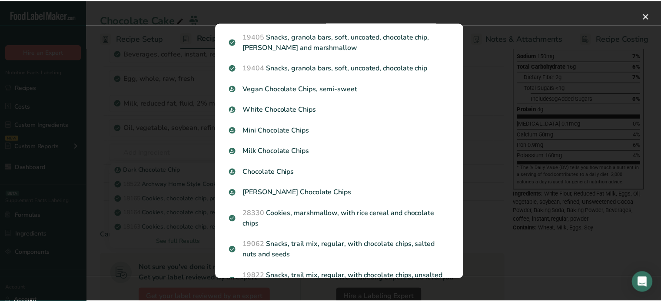
scroll to position [569, 0]
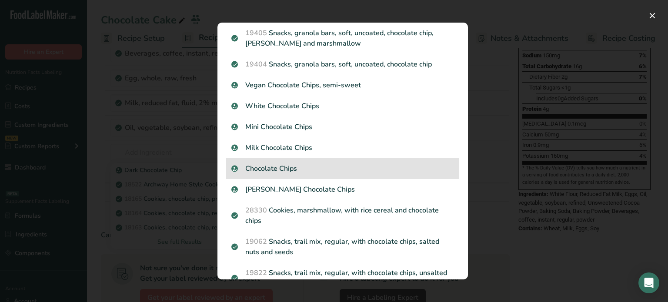
click at [288, 174] on p "Chocolate Chips" at bounding box center [342, 168] width 223 height 10
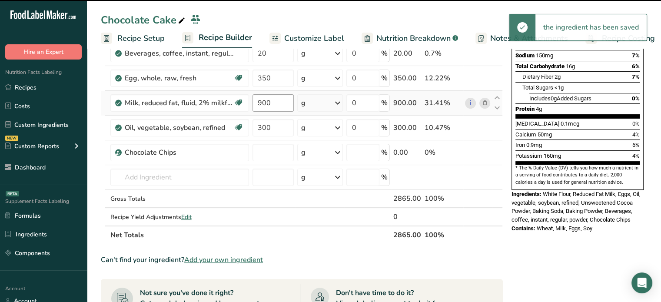
type input "0"
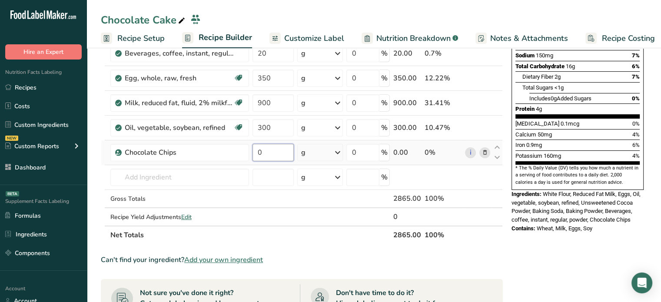
click at [273, 144] on input "0" at bounding box center [274, 152] width 42 height 17
type input "500"
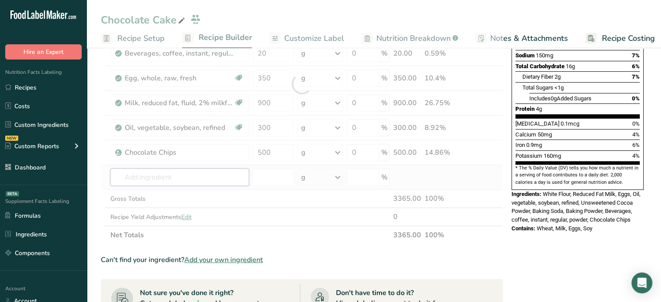
click at [196, 168] on div "Ingredient * Amount * Unit * Waste * .a-a{fill:#347362;}.b-a{fill:#fff;} Grams …" at bounding box center [302, 84] width 402 height 321
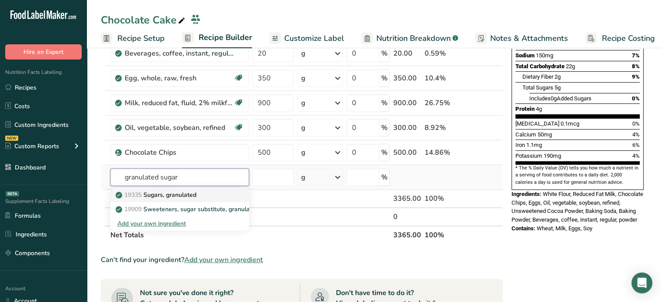
type input "granulated sugar"
click at [175, 194] on p "19335 [GEOGRAPHIC_DATA], granulated" at bounding box center [156, 194] width 79 height 9
type input "Sugars, granulated"
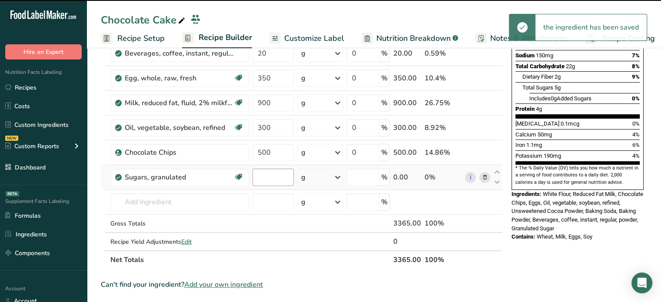
type input "0"
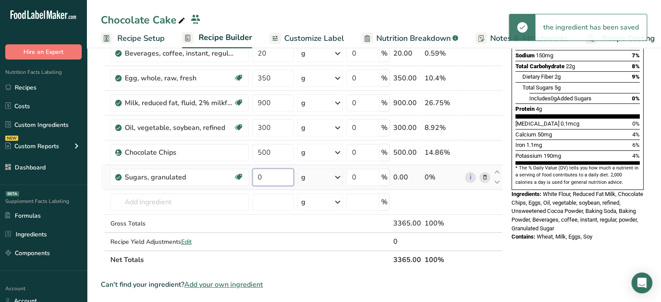
click at [284, 174] on input "0" at bounding box center [274, 177] width 42 height 17
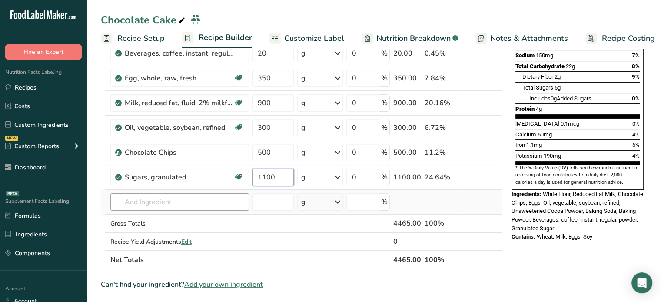
type input "1100"
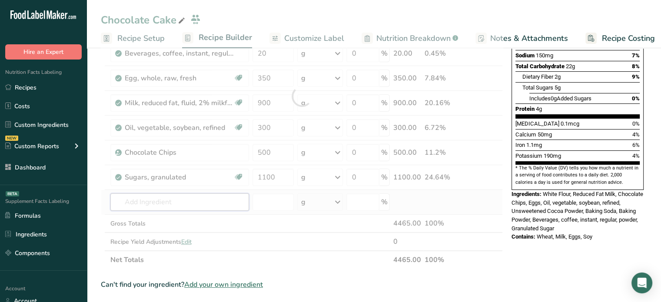
click at [236, 201] on div "Ingredient * Amount * Unit * Waste * .a-a{fill:#347362;}.b-a{fill:#fff;} Grams …" at bounding box center [302, 97] width 402 height 346
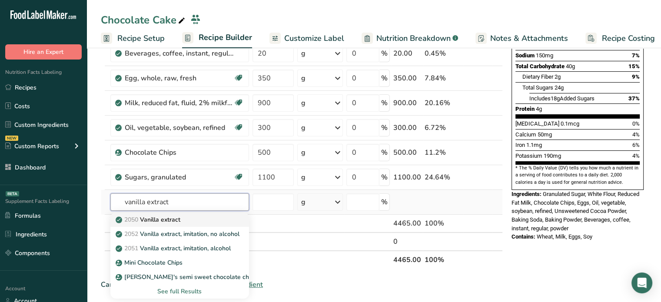
type input "vanilla extract"
click at [179, 220] on p "2050 Vanilla extract" at bounding box center [148, 219] width 63 height 9
type input "Vanilla extract"
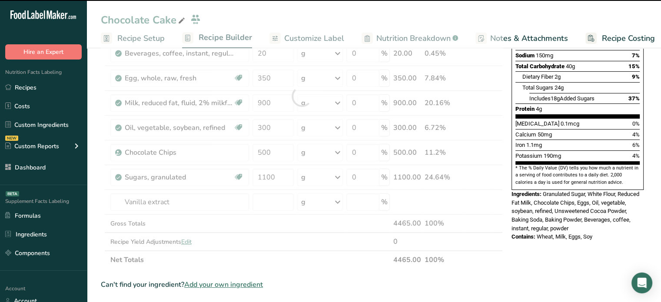
type input "0"
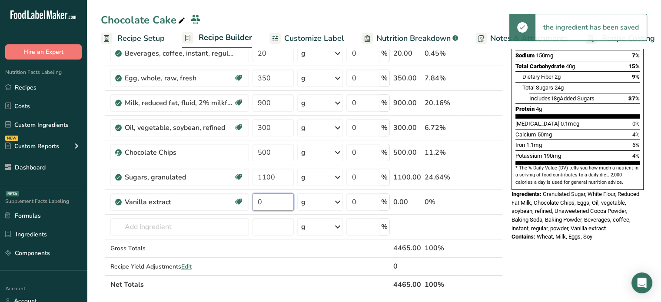
click at [282, 202] on input "0" at bounding box center [274, 201] width 42 height 17
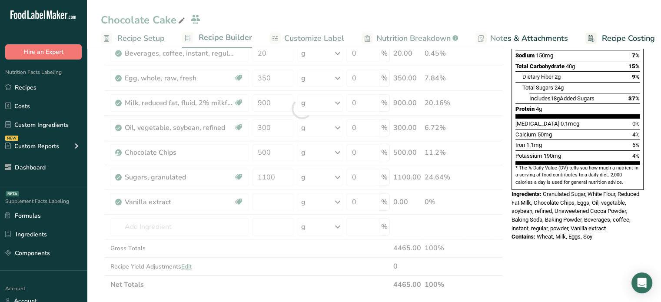
type input "0"
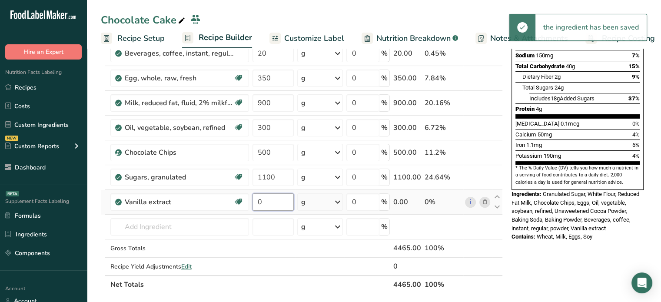
click at [277, 200] on input "0" at bounding box center [274, 201] width 42 height 17
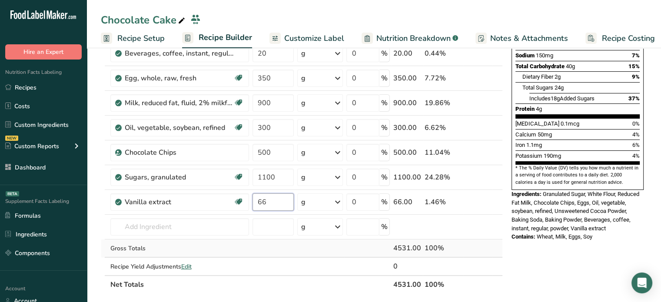
type input "66"
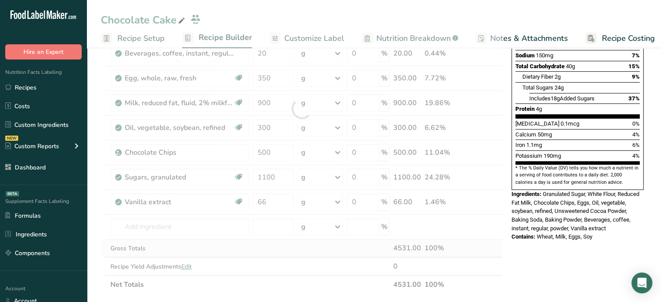
click at [279, 245] on div "Ingredient * Amount * Unit * Waste * .a-a{fill:#347362;}.b-a{fill:#fff;} Grams …" at bounding box center [302, 109] width 402 height 370
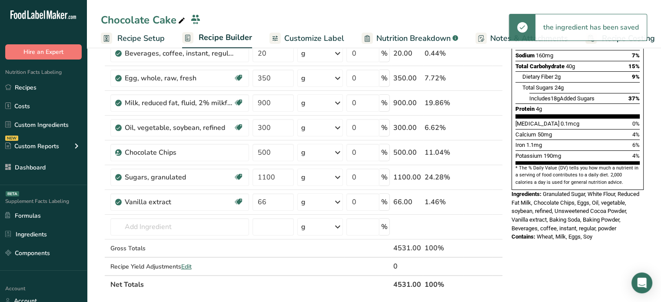
click at [400, 281] on th "4531.00" at bounding box center [407, 284] width 31 height 18
copy th "4531.00"
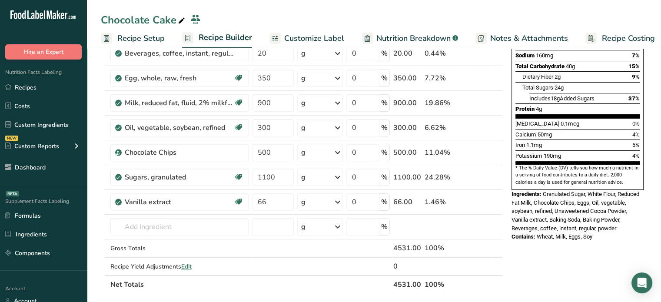
click at [378, 275] on th "Net Totals" at bounding box center [250, 284] width 283 height 18
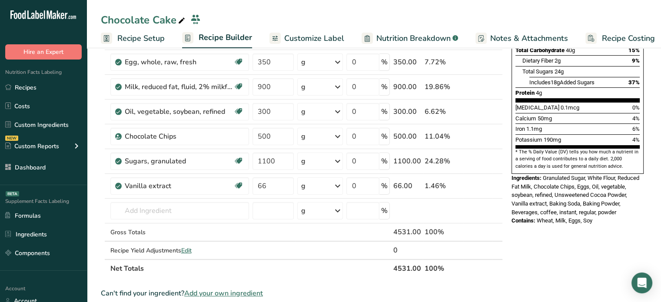
scroll to position [188, 0]
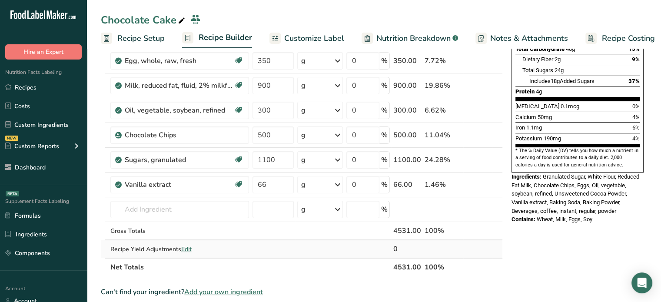
click at [185, 245] on span "Edit" at bounding box center [186, 249] width 10 height 8
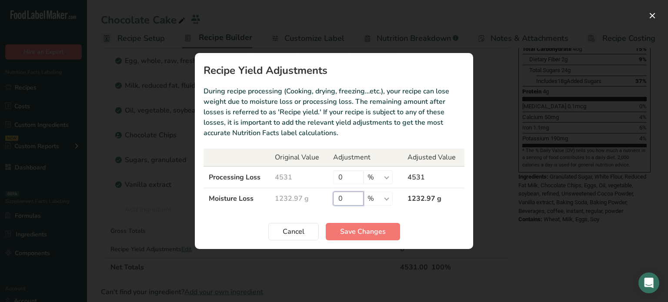
drag, startPoint x: 343, startPoint y: 197, endPoint x: 337, endPoint y: 195, distance: 5.5
click at [337, 195] on input "0" at bounding box center [348, 199] width 30 height 14
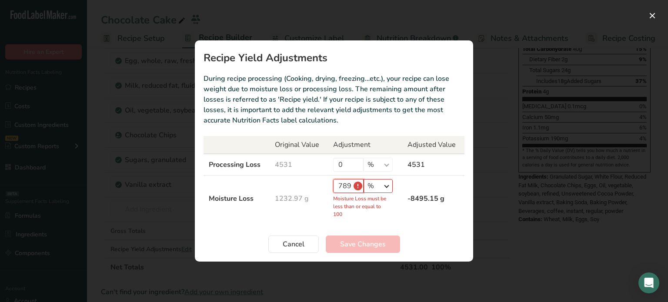
type input "789"
click at [381, 185] on select "% g kg mg mcg lb oz" at bounding box center [377, 186] width 29 height 14
select select "0"
click at [363, 191] on select "% g kg mg mcg lb oz" at bounding box center [377, 186] width 29 height 14
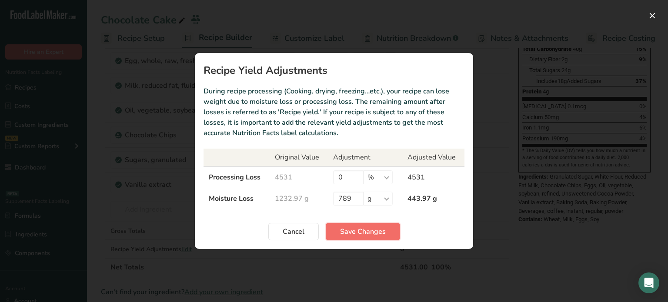
click at [367, 229] on span "Save Changes" at bounding box center [363, 231] width 46 height 10
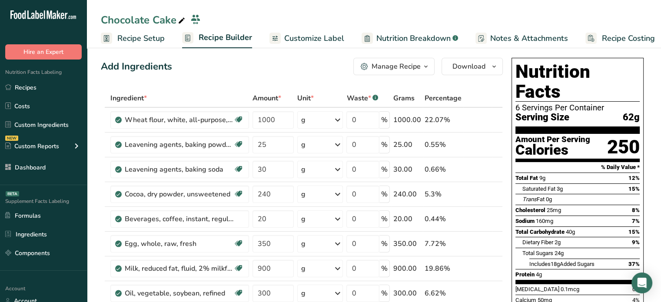
scroll to position [0, 0]
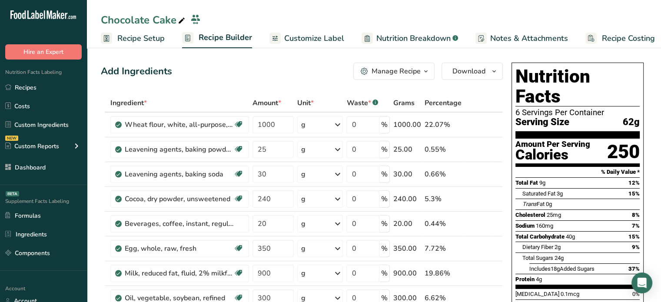
click at [280, 32] on link "Customize Label" at bounding box center [306, 39] width 75 height 20
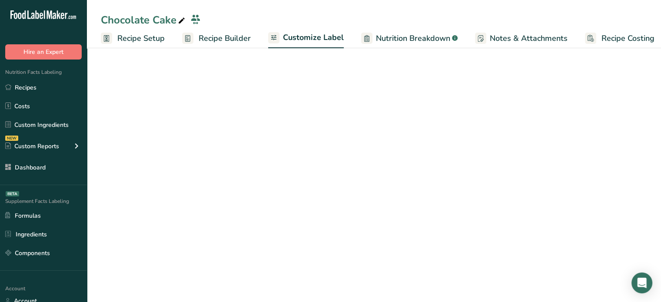
scroll to position [0, 7]
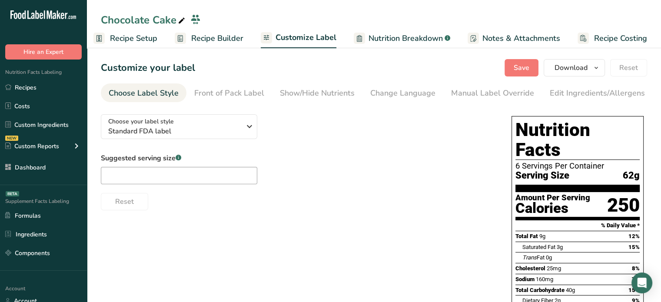
click at [187, 167] on div "Suggested serving size .a-a{fill:#347362;}.b-a{fill:#fff;}" at bounding box center [179, 168] width 156 height 31
click at [185, 176] on input "text" at bounding box center [179, 175] width 156 height 17
type input "1 slice"
click at [514, 73] on button "Save" at bounding box center [522, 67] width 34 height 17
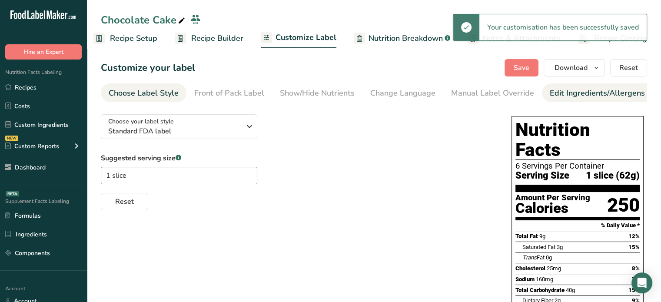
click at [573, 90] on div "Edit Ingredients/Allergens List" at bounding box center [605, 93] width 110 height 12
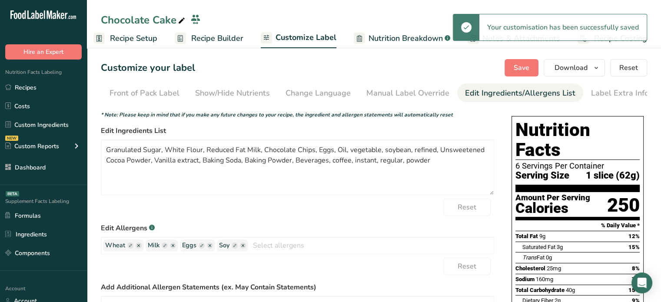
scroll to position [0, 85]
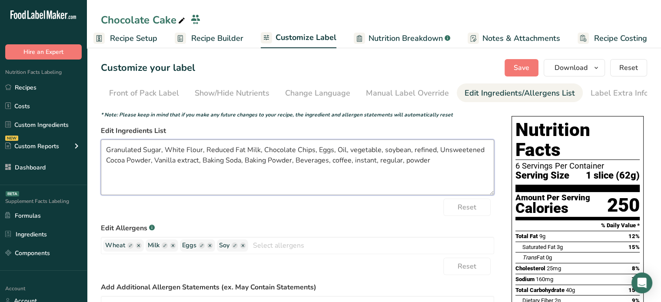
click at [110, 151] on textarea "Granulated Sugar, White Flour, Reduced Fat Milk, Chocolate Chips, Eggs, Oil, ve…" at bounding box center [297, 168] width 393 height 56
click at [193, 149] on textarea "Organic Granulated Sugar, White Flour, Reduced Fat Milk, Chocolate Chips, Eggs,…" at bounding box center [297, 168] width 393 height 56
click at [259, 150] on textarea "Organic Granulated Sugar, Organic White Flour, Reduced Fat Milk, Chocolate Chip…" at bounding box center [297, 168] width 393 height 56
click at [396, 150] on textarea "Organic Granulated Sugar, Organic White Flour, Organic Reduced Fat Milk, Chocol…" at bounding box center [297, 168] width 393 height 56
drag, startPoint x: 440, startPoint y: 150, endPoint x: 160, endPoint y: 160, distance: 280.5
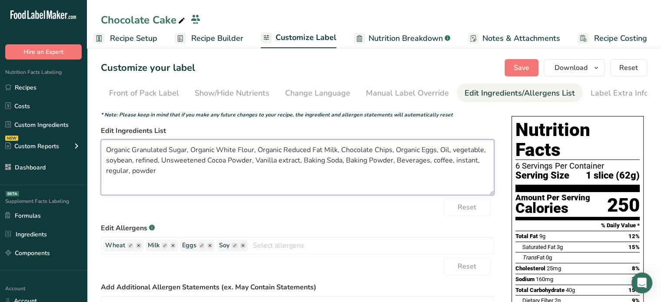
click at [160, 160] on textarea "Organic Granulated Sugar, Organic White Flour, Organic Reduced Fat Milk, Chocol…" at bounding box center [297, 168] width 393 height 56
click at [225, 161] on textarea "Organic Granulated Sugar, Organic White Flour, Organic Reduced Fat Milk, Chocol…" at bounding box center [297, 168] width 393 height 56
drag, startPoint x: 341, startPoint y: 163, endPoint x: 475, endPoint y: 168, distance: 133.5
click at [475, 168] on textarea "Organic Granulated Sugar, Organic White Flour, Organic Reduced Fat Milk, Chocol…" at bounding box center [297, 168] width 393 height 56
type textarea "Organic Granulated Sugar, Organic White Flour, Organic Reduced Fat Milk, Chocol…"
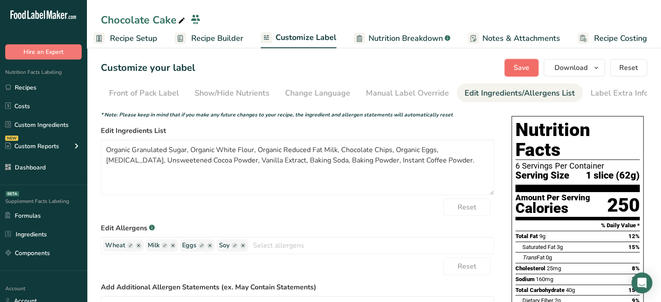
click at [523, 72] on span "Save" at bounding box center [522, 68] width 16 height 10
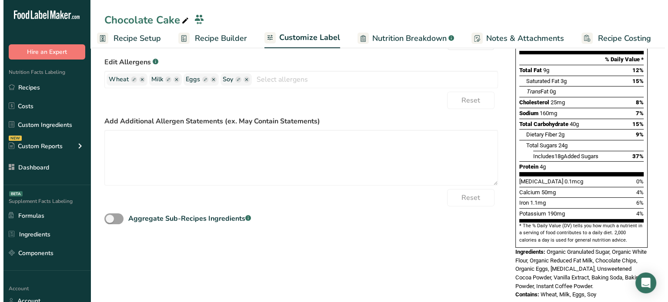
scroll to position [0, 0]
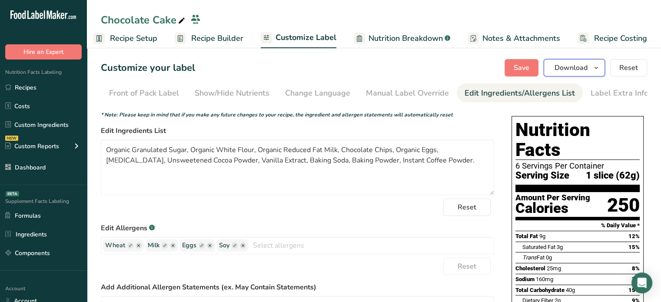
click at [576, 67] on span "Download" at bounding box center [571, 68] width 33 height 10
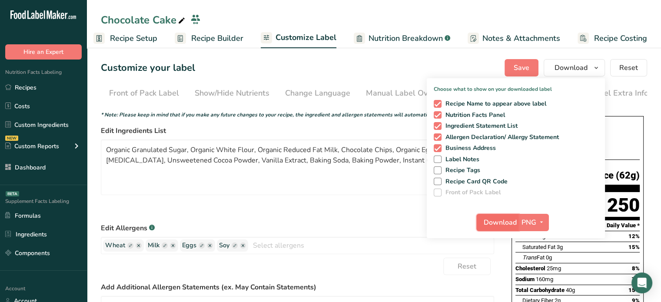
click at [514, 215] on button "Download" at bounding box center [497, 222] width 43 height 17
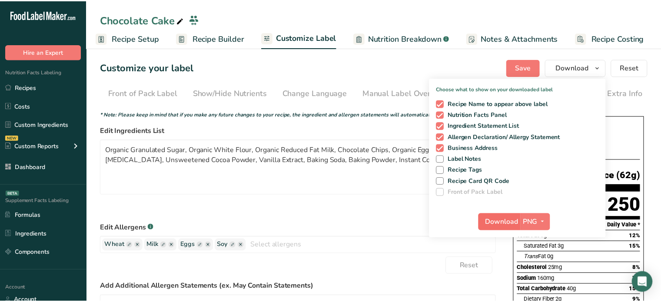
scroll to position [0, 1]
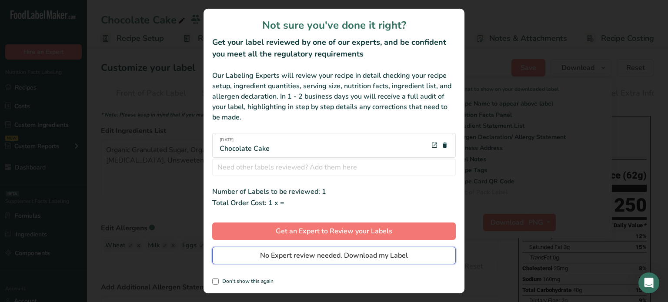
click at [425, 256] on button "No Expert review needed. Download my Label" at bounding box center [333, 255] width 243 height 17
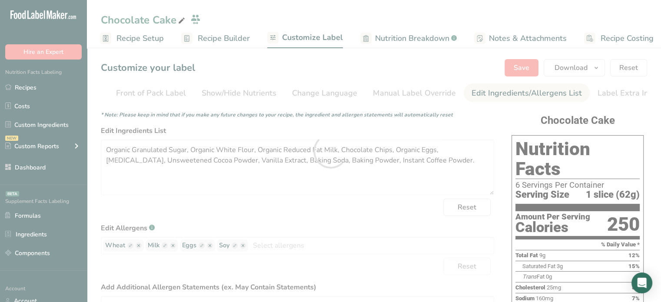
scroll to position [0, 0]
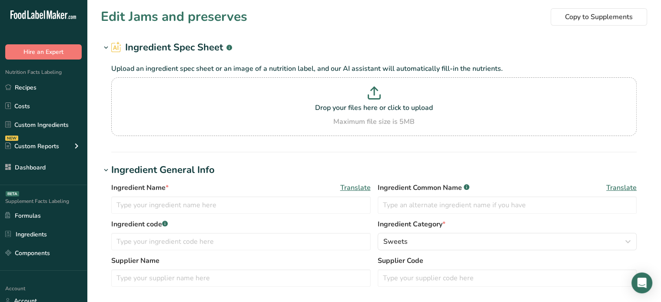
type input "Jams and preserves"
type input "100"
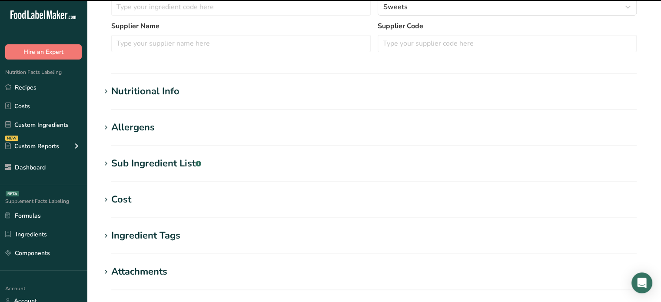
scroll to position [239, 0]
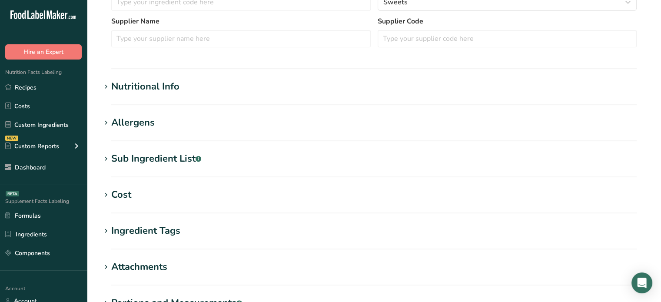
click at [152, 90] on div "Nutritional Info" at bounding box center [145, 87] width 68 height 14
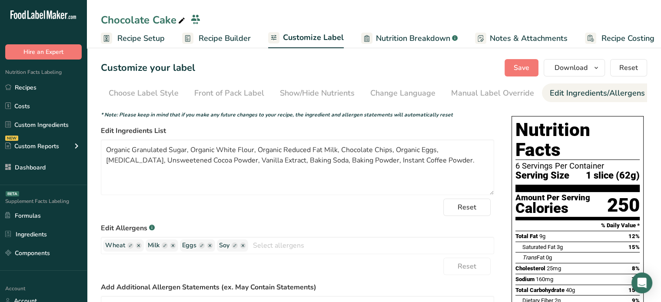
scroll to position [0, 78]
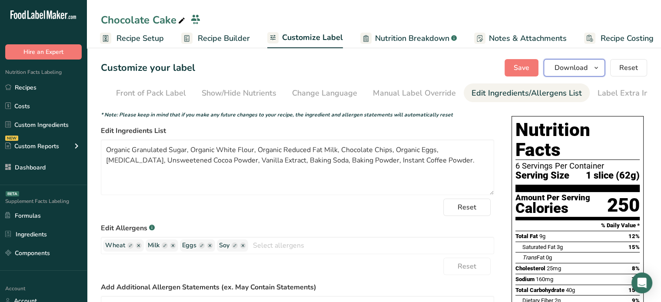
click at [558, 69] on span "Download" at bounding box center [571, 68] width 33 height 10
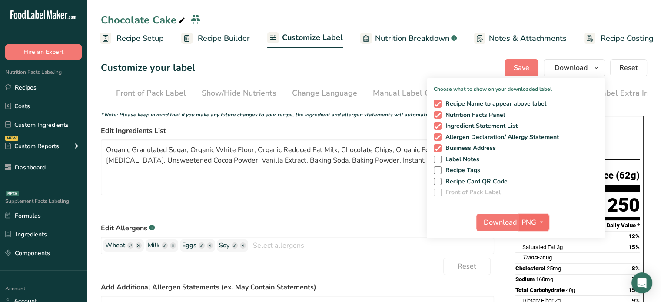
click at [542, 224] on icon "button" at bounding box center [541, 222] width 7 height 11
click at [536, 280] on link "PDF" at bounding box center [535, 283] width 28 height 14
click at [499, 226] on span "Download" at bounding box center [500, 222] width 33 height 10
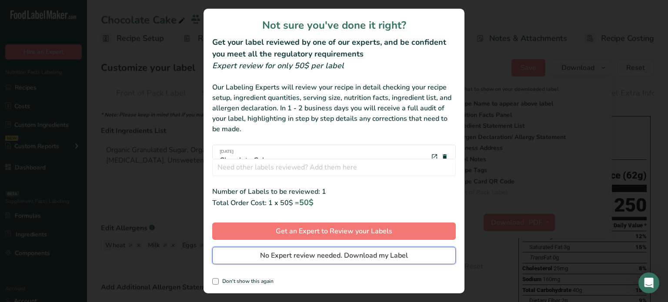
click at [393, 260] on span "No Expert review needed. Download my Label" at bounding box center [334, 255] width 148 height 10
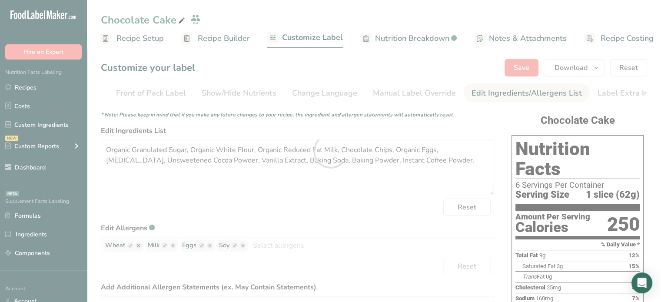
scroll to position [0, 0]
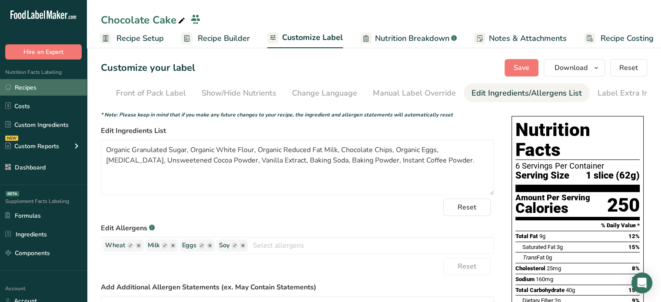
click at [50, 92] on link "Recipes" at bounding box center [43, 87] width 87 height 17
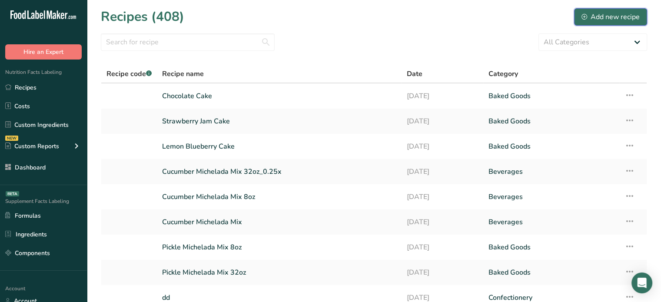
click at [610, 15] on div "Add new recipe" at bounding box center [611, 17] width 58 height 10
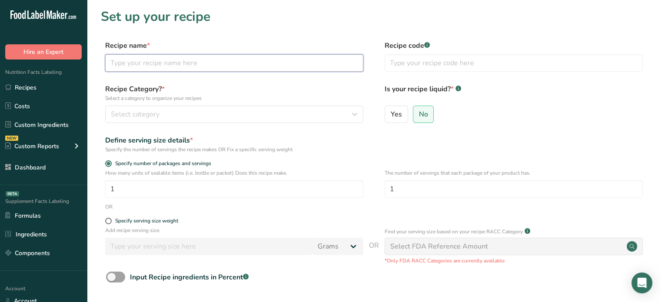
click at [256, 63] on input "text" at bounding box center [234, 62] width 258 height 17
type input "Apple Walnut Cake"
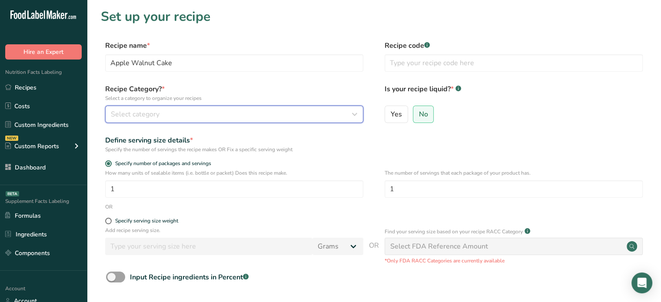
click at [259, 109] on button "Select category" at bounding box center [234, 114] width 258 height 17
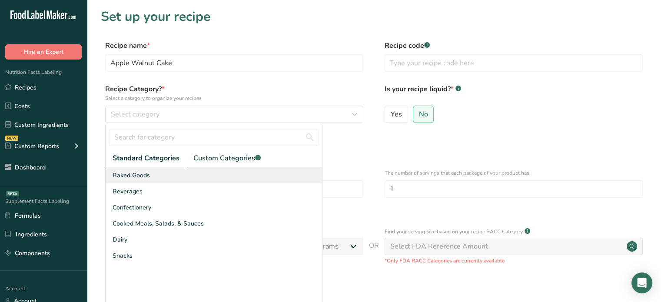
click at [196, 180] on div "Baked Goods" at bounding box center [214, 175] width 216 height 16
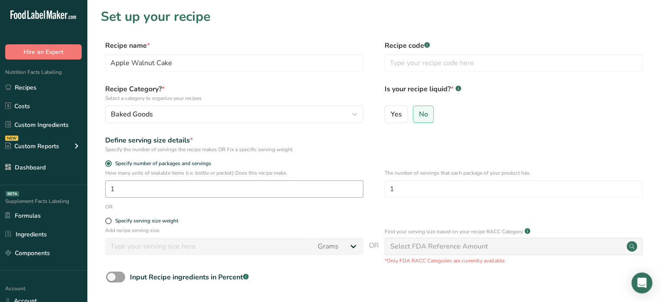
click at [183, 198] on div "How many units of sealable items (i.e. bottle or packet) Does this recipe make.…" at bounding box center [374, 186] width 546 height 34
click at [193, 192] on input "1" at bounding box center [234, 188] width 258 height 17
type input "10"
click at [422, 180] on input "1" at bounding box center [514, 188] width 258 height 17
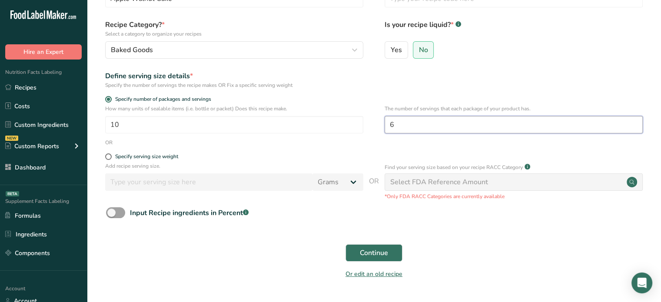
scroll to position [78, 0]
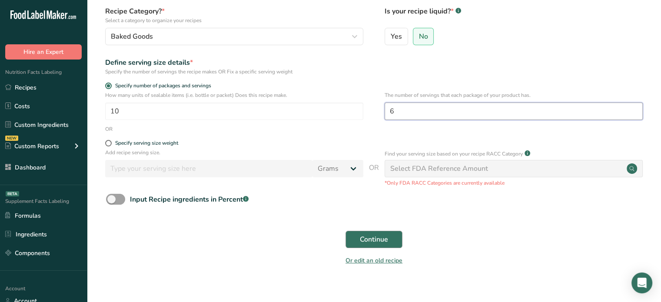
type input "6"
click at [385, 239] on span "Continue" at bounding box center [374, 239] width 28 height 10
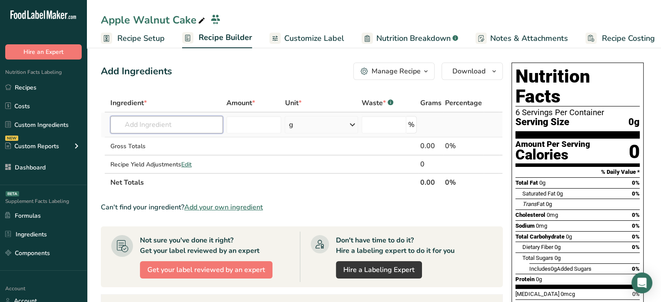
click at [199, 127] on input "text" at bounding box center [166, 124] width 113 height 17
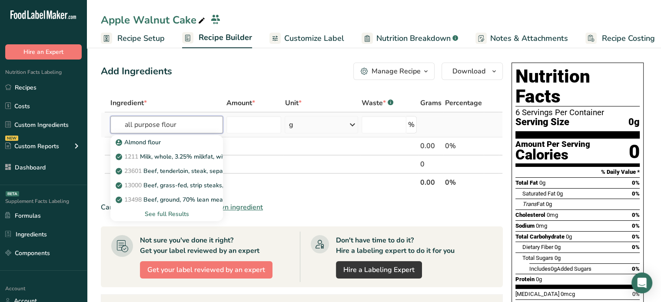
type input "all purpose flour"
click at [187, 215] on div "See full Results" at bounding box center [166, 214] width 99 height 9
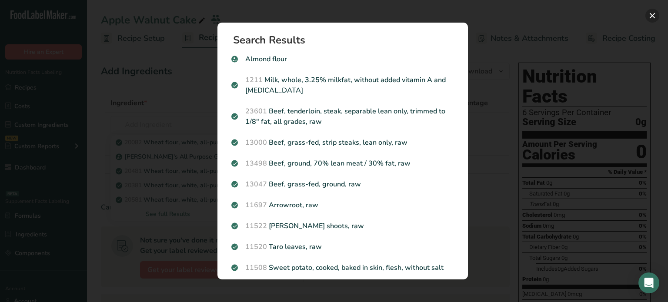
click at [652, 10] on button "Search results modal" at bounding box center [652, 16] width 14 height 14
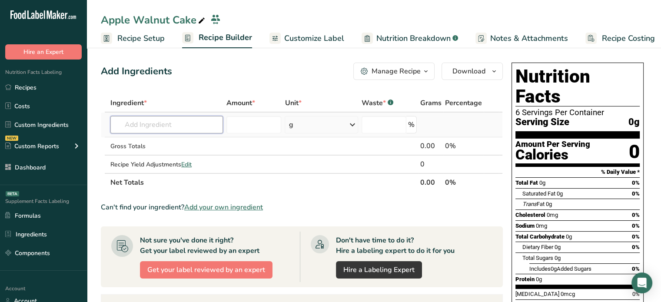
click at [183, 133] on input "text" at bounding box center [166, 124] width 113 height 17
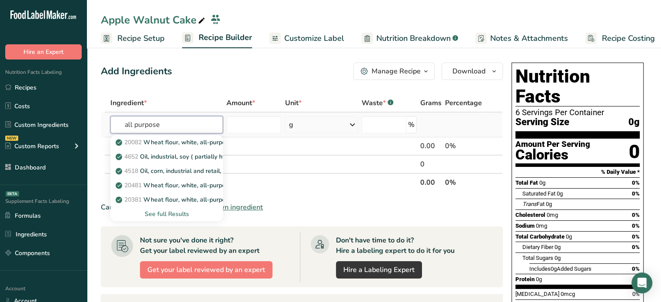
type input "all purpose"
click at [179, 211] on div "See full Results" at bounding box center [166, 214] width 99 height 9
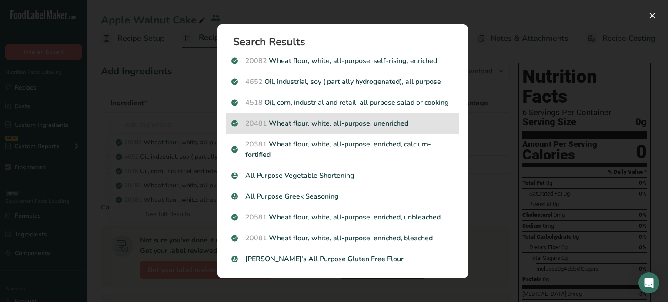
click at [382, 118] on p "20481 Wheat flour, white, all-purpose, unenriched" at bounding box center [342, 123] width 223 height 10
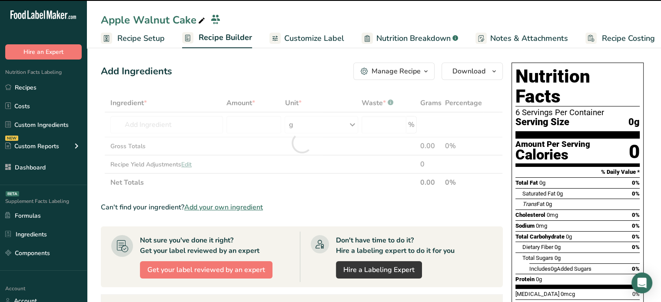
type input "0"
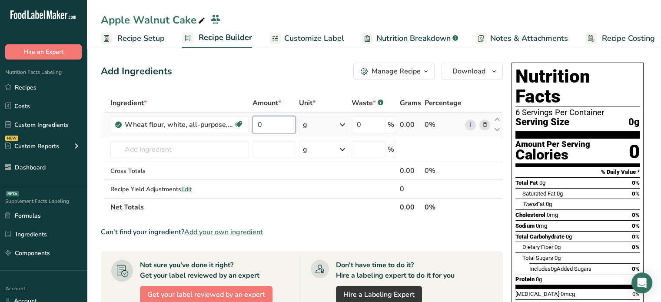
click at [280, 126] on input "0" at bounding box center [274, 124] width 43 height 17
type input "960"
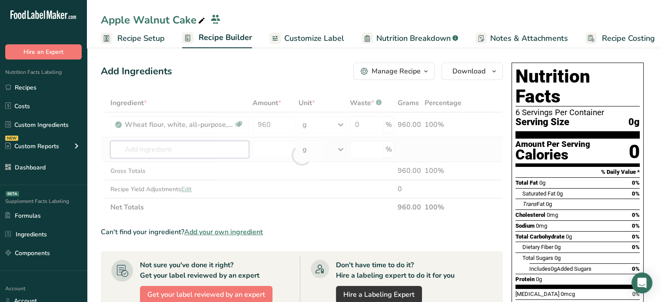
click at [162, 154] on div "Ingredient * Amount * Unit * Waste * .a-a{fill:#347362;}.b-a{fill:#fff;} Grams …" at bounding box center [302, 155] width 402 height 123
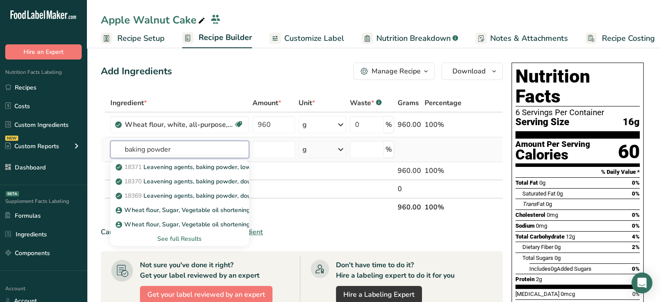
type input "baking powder"
click at [191, 237] on div "See full Results" at bounding box center [179, 238] width 125 height 9
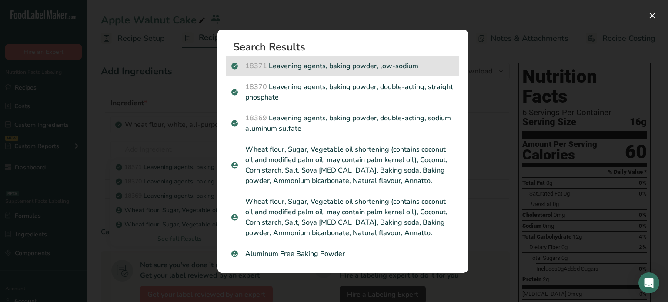
click at [371, 73] on div "18371 Leavening agents, baking powder, low-sodium" at bounding box center [342, 66] width 233 height 21
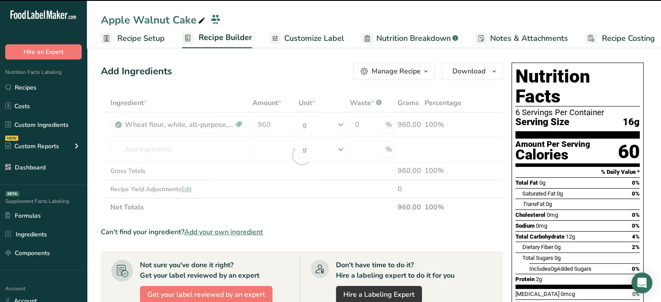
type input "0"
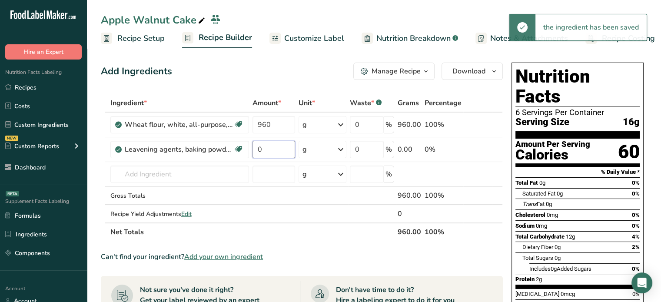
click at [272, 153] on input "0" at bounding box center [274, 149] width 43 height 17
type input "50"
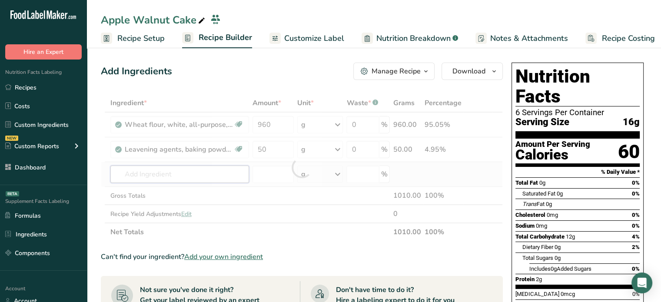
click at [200, 173] on div "Ingredient * Amount * Unit * Waste * .a-a{fill:#347362;}.b-a{fill:#fff;} Grams …" at bounding box center [302, 167] width 402 height 147
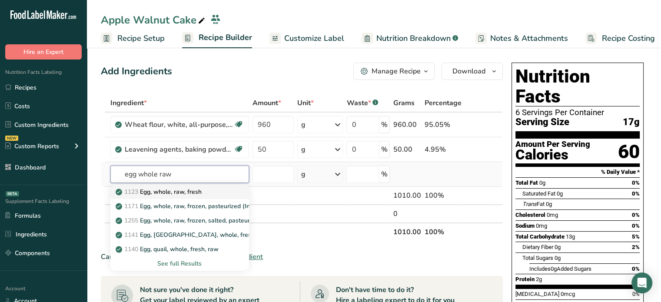
type input "egg whole raw"
click at [174, 193] on p "1123 Egg, whole, raw, fresh" at bounding box center [159, 191] width 84 height 9
type input "Egg, whole, raw, fresh"
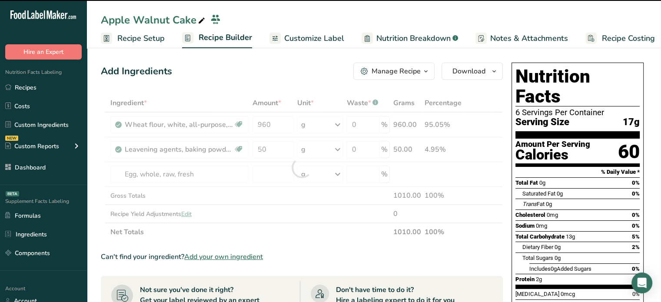
type input "0"
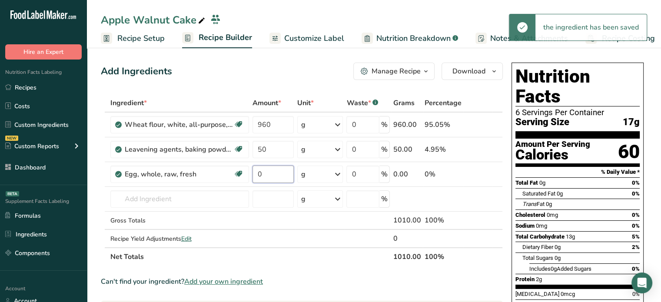
click at [277, 172] on input "0" at bounding box center [274, 174] width 42 height 17
type input "500"
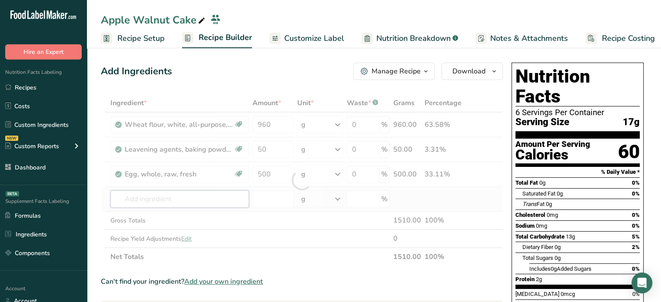
click at [202, 201] on div "Ingredient * Amount * Unit * Waste * .a-a{fill:#347362;}.b-a{fill:#fff;} Grams …" at bounding box center [302, 180] width 402 height 172
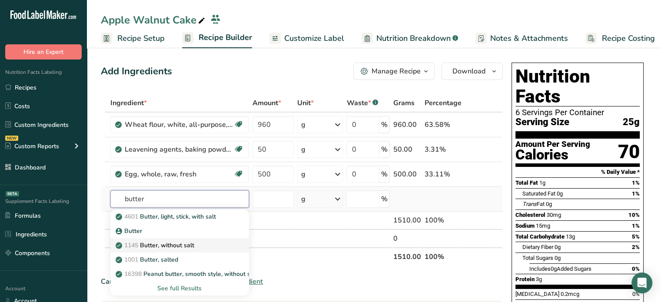
type input "butter"
click at [203, 241] on div "1145 Butter, without salt" at bounding box center [172, 245] width 111 height 9
type input "Butter, without salt"
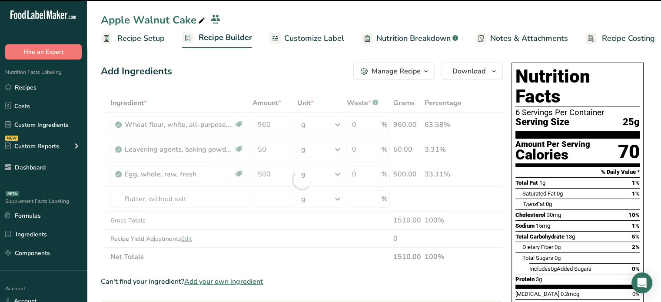
type input "0"
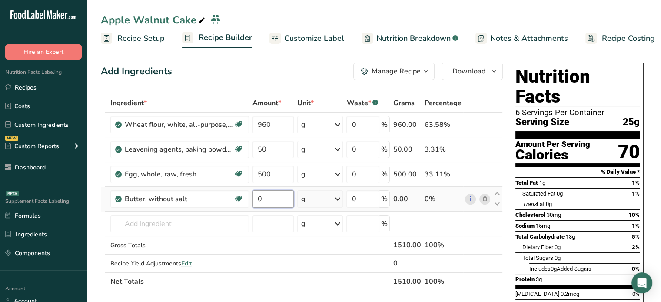
click at [280, 203] on input "0" at bounding box center [274, 198] width 42 height 17
type input "300"
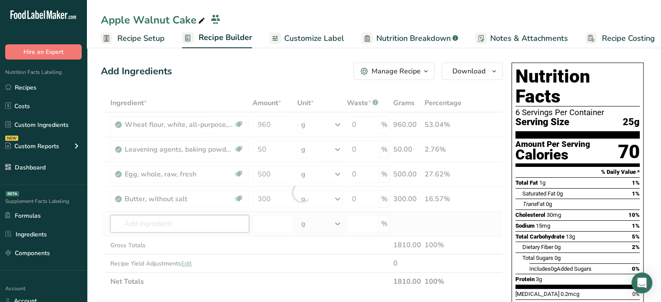
click at [215, 219] on div "Ingredient * Amount * Unit * Waste * .a-a{fill:#347362;}.b-a{fill:#fff;} Grams …" at bounding box center [302, 192] width 402 height 197
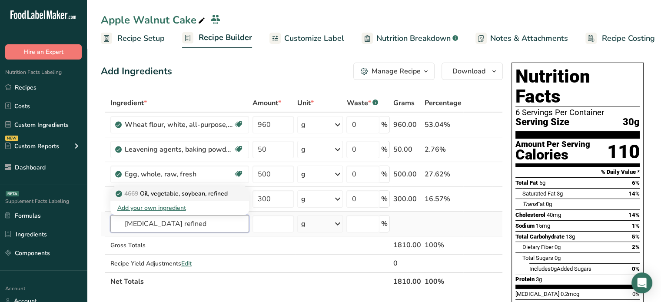
type input "[MEDICAL_DATA] refined"
click at [210, 196] on p "4669 Oil, vegetable, soybean, refined" at bounding box center [172, 193] width 110 height 9
type input "Oil, vegetable, soybean, refined"
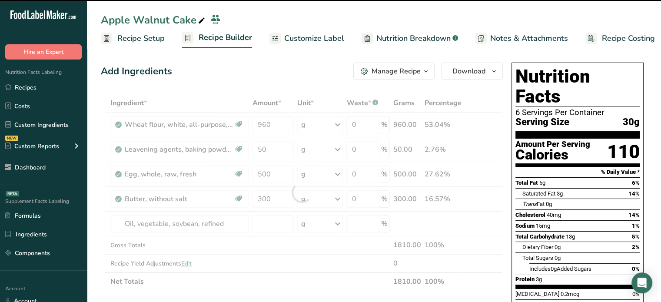
type input "0"
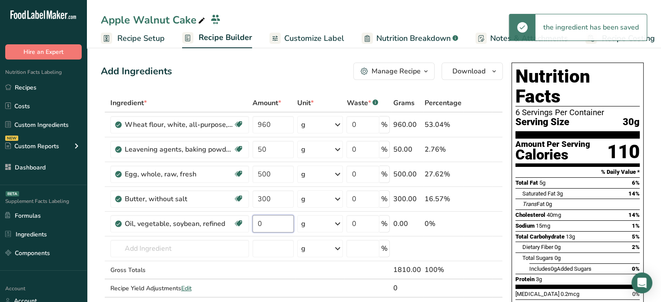
click at [274, 221] on input "0" at bounding box center [274, 223] width 42 height 17
type input "400"
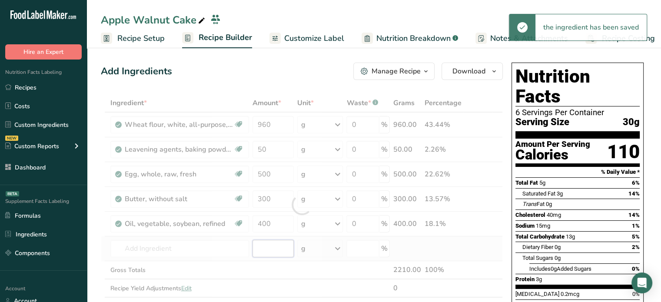
click at [269, 243] on div "Ingredient * Amount * Unit * Waste * .a-a{fill:#347362;}.b-a{fill:#fff;} Grams …" at bounding box center [302, 205] width 402 height 222
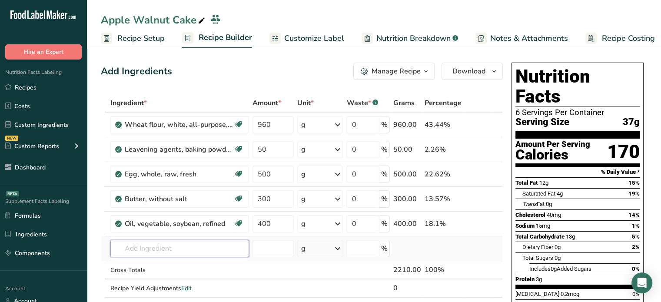
click at [228, 240] on input "text" at bounding box center [179, 248] width 139 height 17
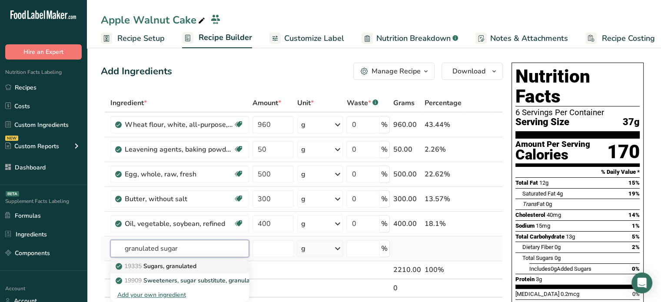
type input "granulated sugar"
click at [209, 264] on div "19335 [GEOGRAPHIC_DATA], granulated" at bounding box center [172, 266] width 111 height 9
type input "Sugars, granulated"
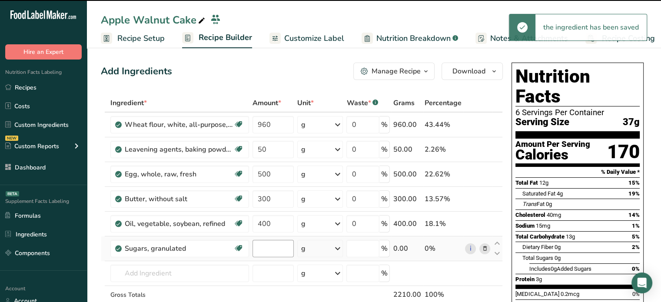
type input "0"
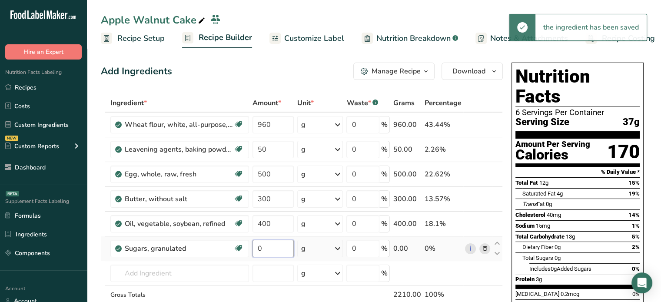
click at [263, 244] on input "0" at bounding box center [274, 248] width 42 height 17
type input "350"
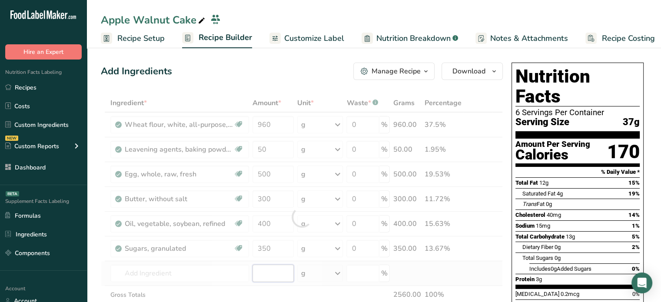
click at [264, 271] on div "Ingredient * Amount * Unit * Waste * .a-a{fill:#347362;}.b-a{fill:#fff;} Grams …" at bounding box center [302, 217] width 402 height 246
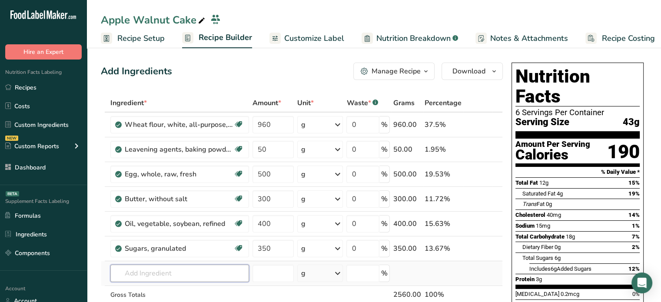
click at [214, 270] on input "text" at bounding box center [179, 273] width 139 height 17
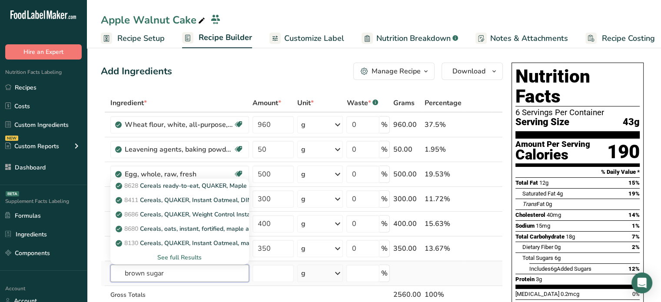
click at [188, 266] on input "brown sugar" at bounding box center [179, 273] width 139 height 17
type input "sugar brown"
click at [192, 256] on div "See full Results" at bounding box center [179, 257] width 125 height 9
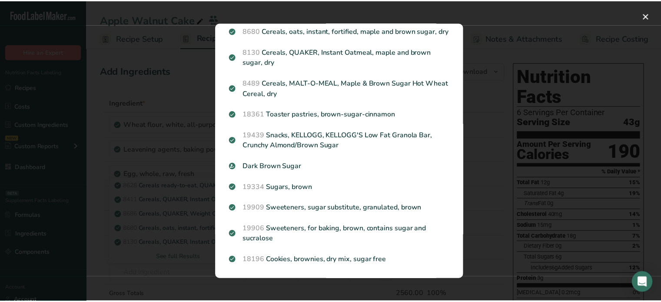
scroll to position [132, 0]
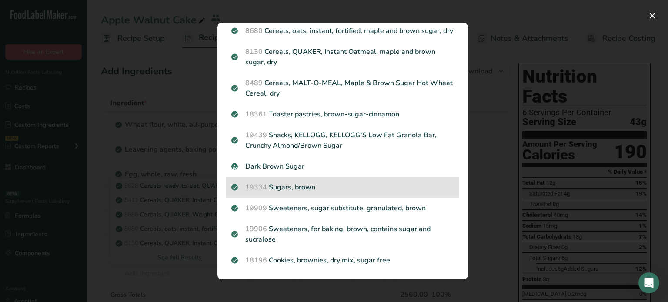
click at [332, 186] on p "19334 Sugars, brown" at bounding box center [342, 187] width 223 height 10
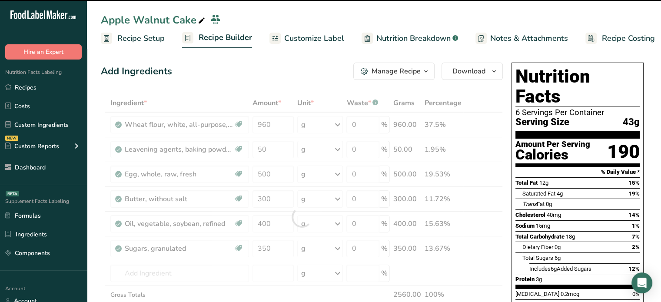
type input "0"
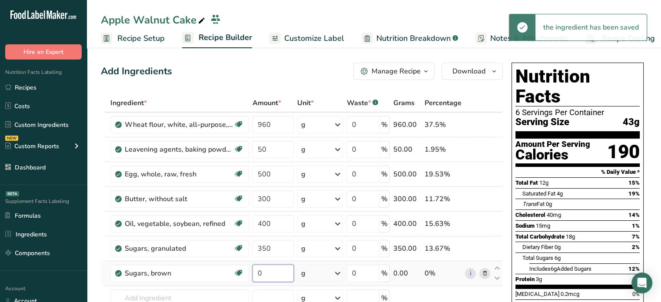
click at [273, 276] on input "0" at bounding box center [274, 273] width 42 height 17
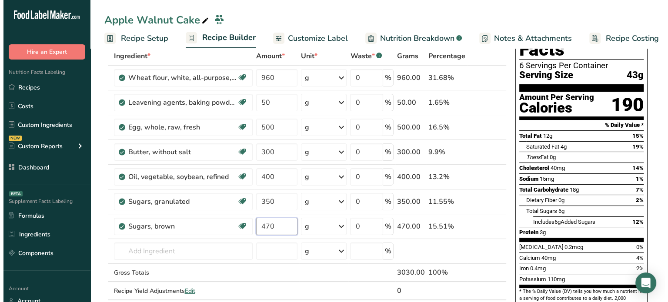
scroll to position [50, 0]
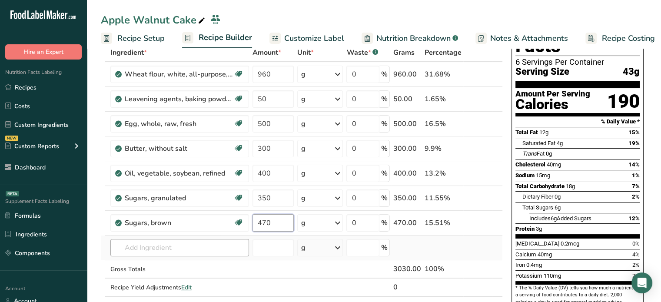
type input "470"
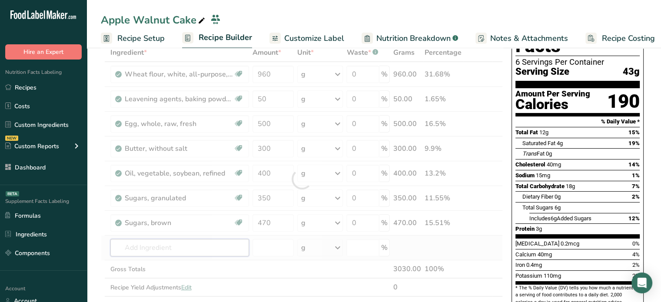
click at [179, 243] on div "Ingredient * Amount * Unit * Waste * .a-a{fill:#347362;}.b-a{fill:#fff;} Grams …" at bounding box center [302, 178] width 402 height 271
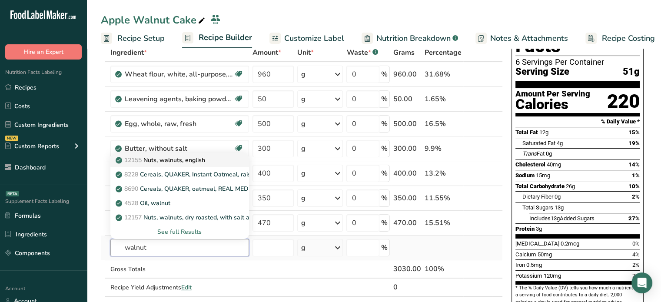
type input "walnut"
click at [213, 163] on div "12155 Nuts, walnuts, english" at bounding box center [172, 160] width 111 height 9
type input "Nuts, walnuts, english"
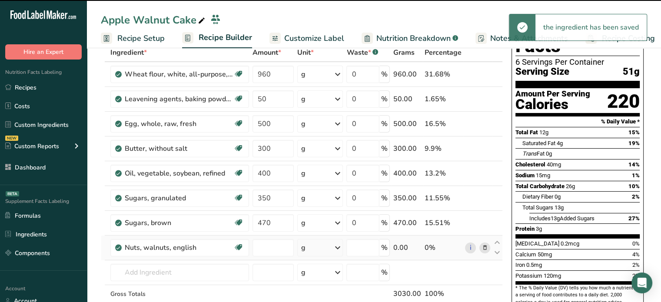
type input "0"
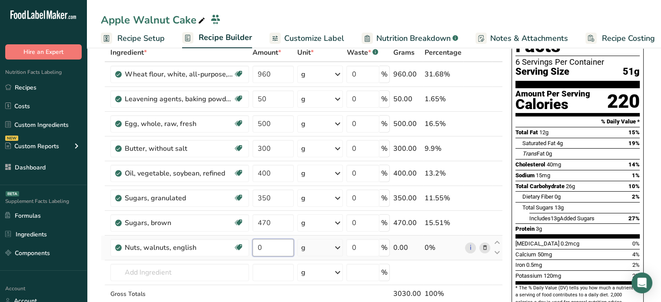
click at [283, 242] on input "0" at bounding box center [274, 247] width 42 height 17
type input "265"
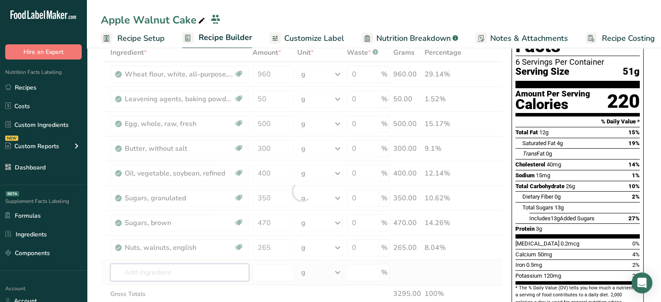
click at [160, 264] on div "Ingredient * Amount * Unit * Waste * .a-a{fill:#347362;}.b-a{fill:#fff;} Grams …" at bounding box center [302, 191] width 402 height 296
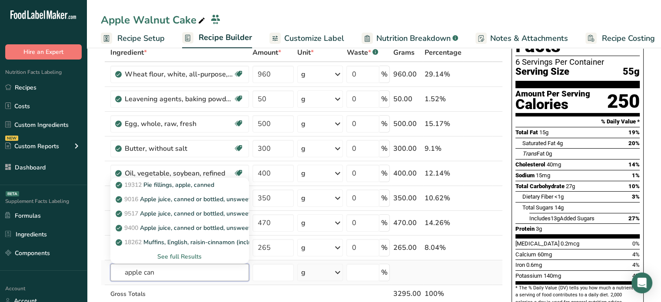
type input "apple can"
click at [198, 258] on div "See full Results" at bounding box center [179, 256] width 125 height 9
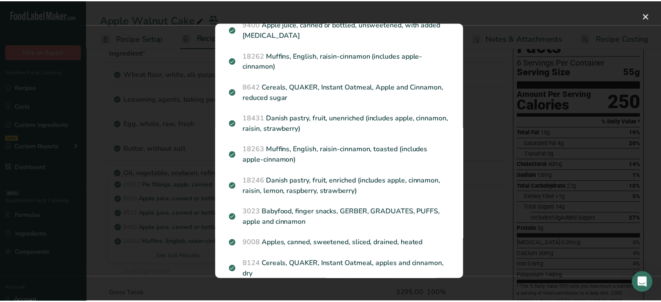
scroll to position [132, 0]
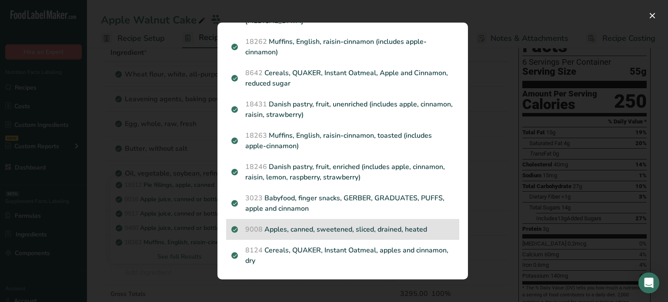
click at [389, 233] on p "9008 Apples, canned, sweetened, sliced, drained, heated" at bounding box center [342, 229] width 223 height 10
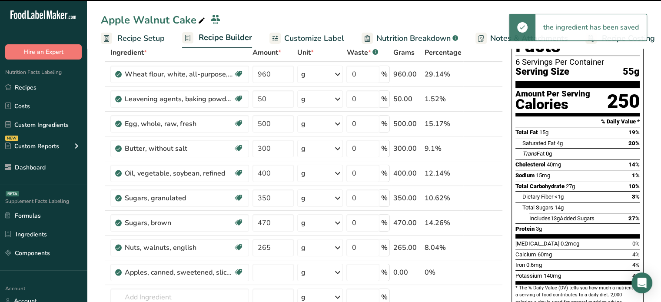
type input "0"
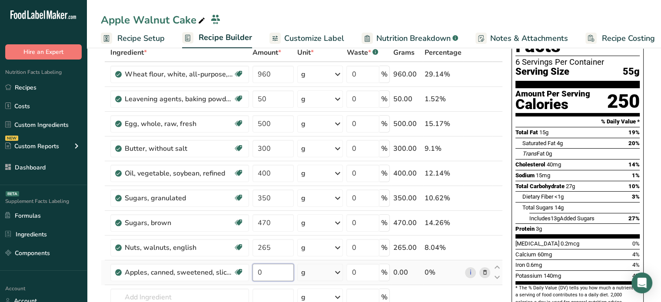
click at [275, 272] on input "0" at bounding box center [274, 272] width 42 height 17
type input "450"
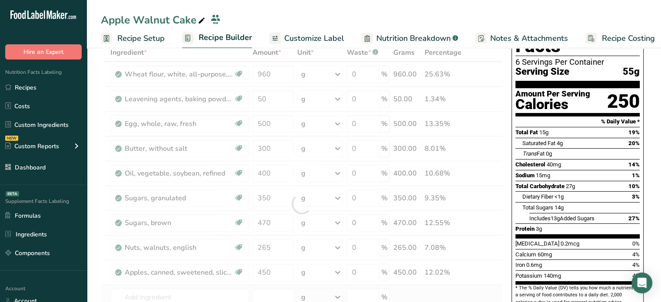
click at [226, 285] on div "Ingredient * Amount * Unit * Waste * .a-a{fill:#347362;}.b-a{fill:#fff;} Grams …" at bounding box center [302, 203] width 402 height 321
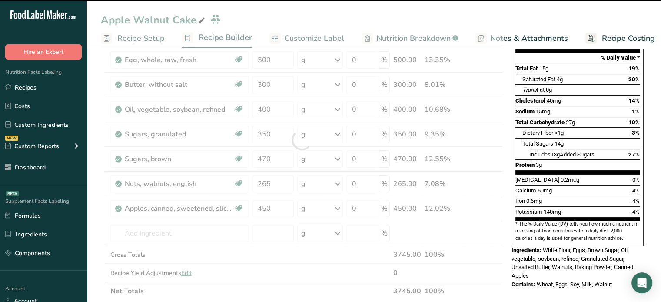
scroll to position [128, 0]
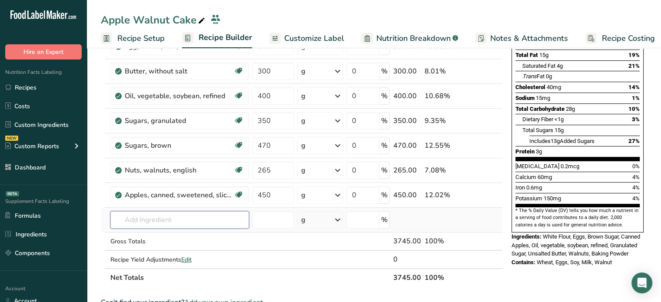
click at [243, 216] on input "text" at bounding box center [179, 219] width 139 height 17
type input "apple extract"
click at [191, 190] on div "Apple Extract" at bounding box center [172, 189] width 111 height 9
type input "Apple Extract"
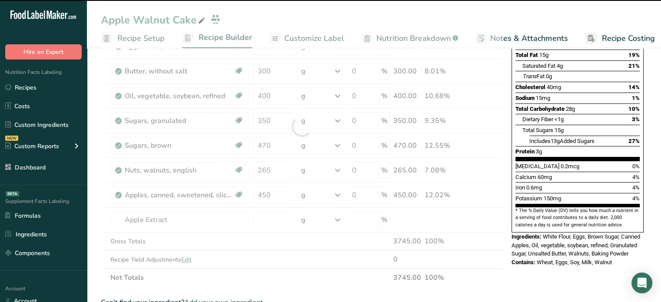
type input "0"
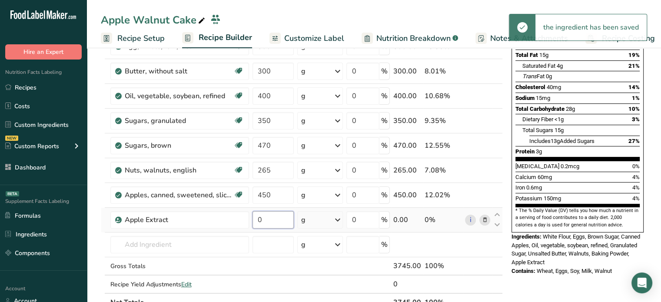
click at [275, 225] on input "0" at bounding box center [274, 219] width 42 height 17
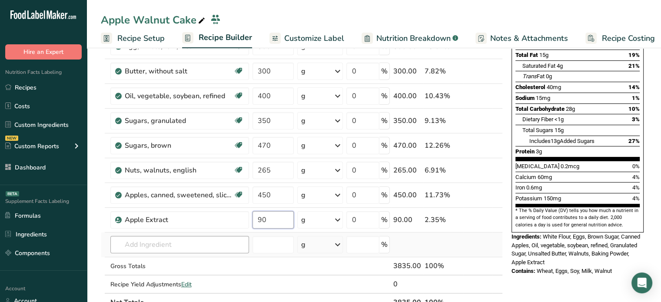
type input "90"
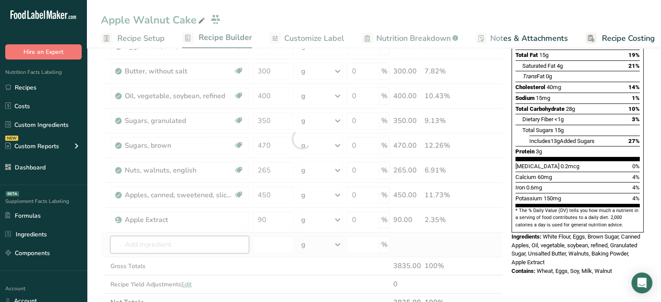
click at [179, 244] on div "Ingredient * Amount * Unit * Waste * .a-a{fill:#347362;}.b-a{fill:#fff;} Grams …" at bounding box center [302, 139] width 402 height 346
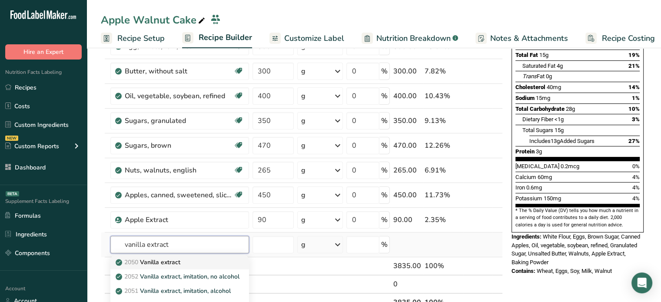
type input "vanilla extract"
click at [188, 258] on div "2050 Vanilla extract" at bounding box center [172, 262] width 111 height 9
type input "Vanilla extract"
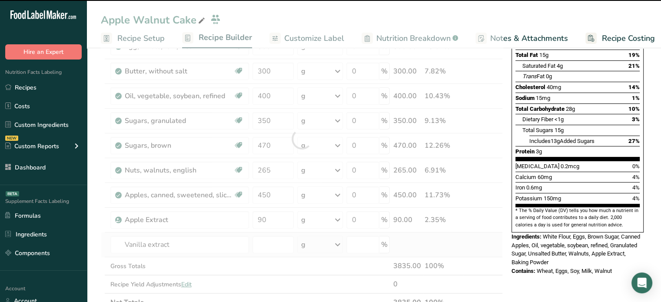
type input "0"
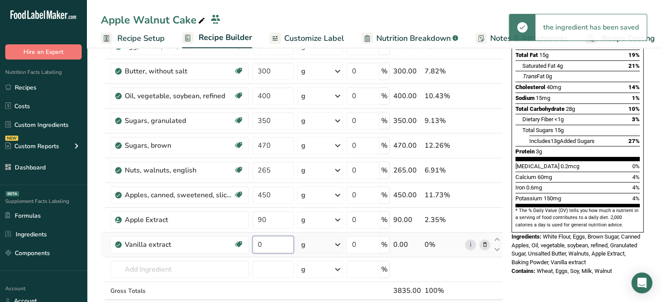
click at [283, 244] on input "0" at bounding box center [274, 244] width 42 height 17
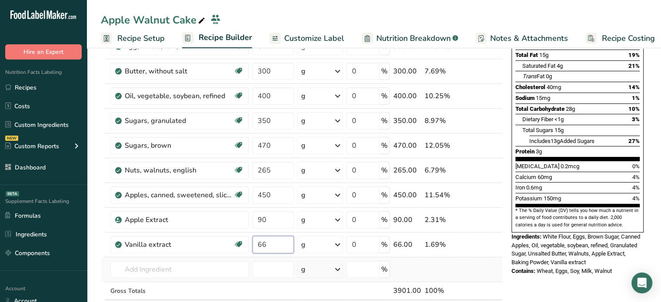
type input "66"
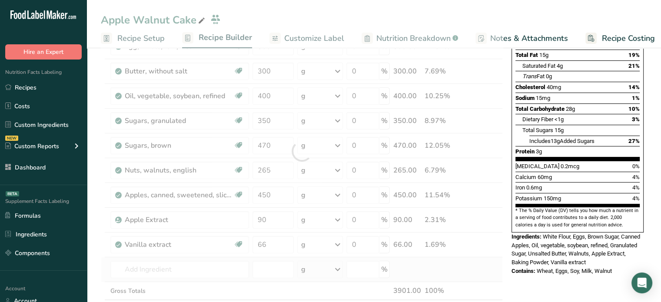
click at [226, 259] on div "Ingredient * Amount * Unit * Waste * .a-a{fill:#347362;}.b-a{fill:#fff;} Grams …" at bounding box center [302, 151] width 402 height 370
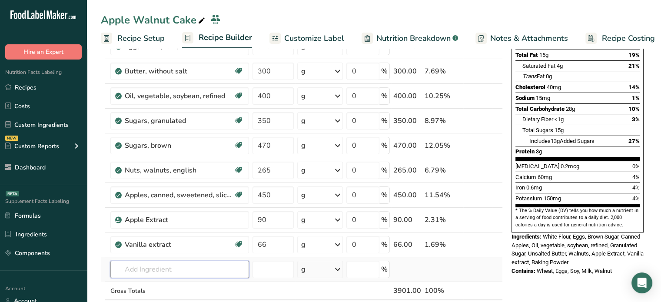
click at [170, 276] on input "text" at bounding box center [179, 269] width 139 height 17
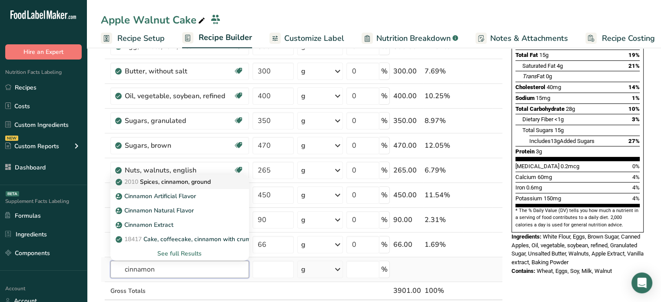
type input "cinnamon"
click at [202, 182] on p "2010 Spices, cinnamon, ground" at bounding box center [163, 181] width 93 height 9
type input "Spices, cinnamon, ground"
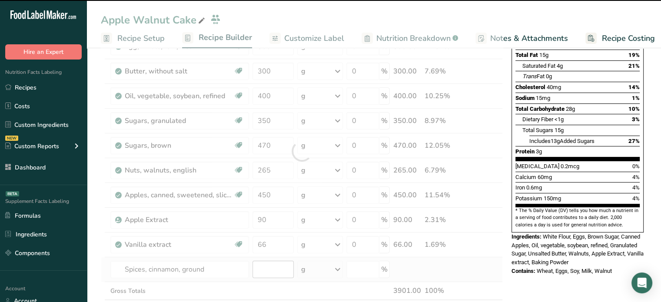
type input "0"
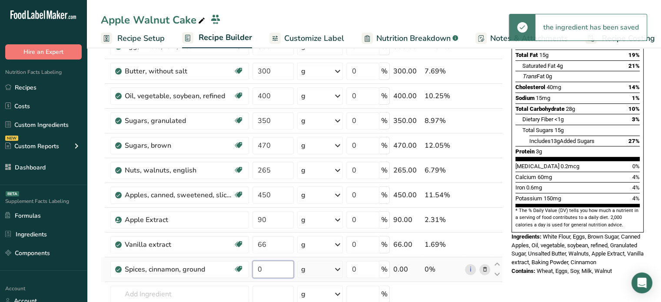
click at [278, 264] on input "0" at bounding box center [274, 269] width 42 height 17
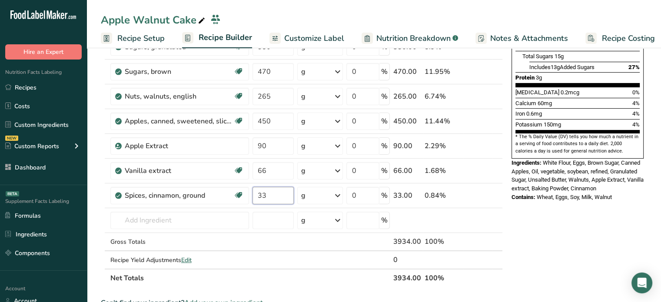
scroll to position [202, 0]
type input "33"
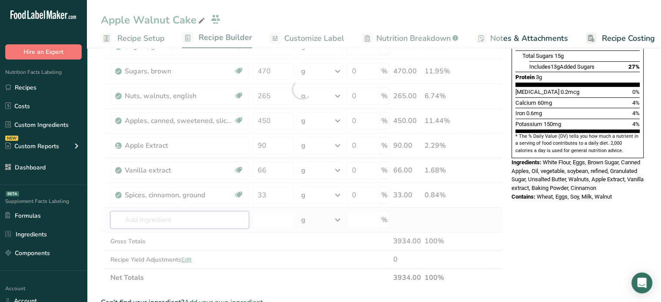
click at [163, 226] on div "Ingredient * Amount * Unit * Waste * .a-a{fill:#347362;}.b-a{fill:#fff;} Grams …" at bounding box center [302, 89] width 402 height 395
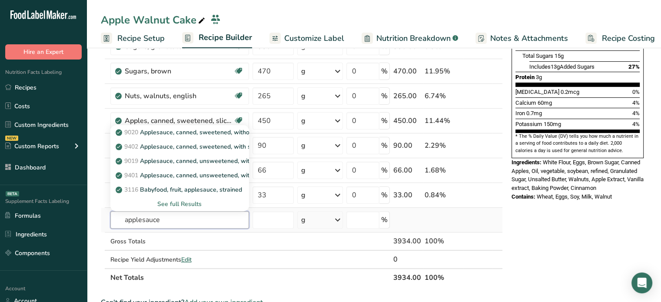
type input "applesauce"
click at [193, 203] on div "See full Results" at bounding box center [179, 204] width 125 height 9
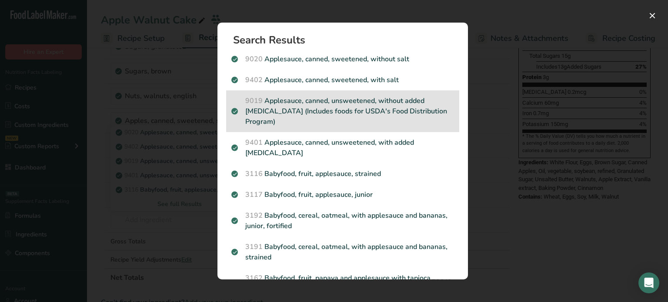
click at [389, 116] on p "9019 Applesauce, canned, unsweetened, without added ascorbic acid (Includes foo…" at bounding box center [342, 111] width 223 height 31
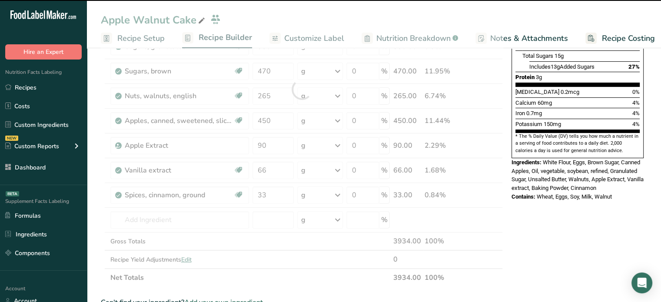
type input "0"
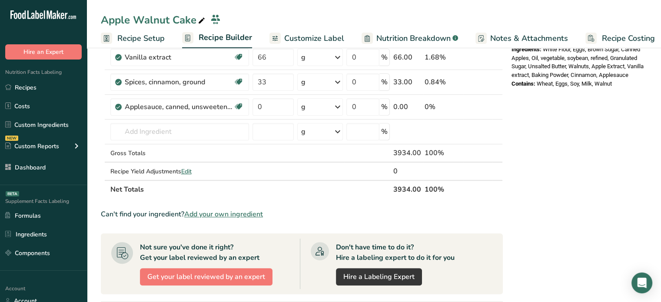
scroll to position [314, 0]
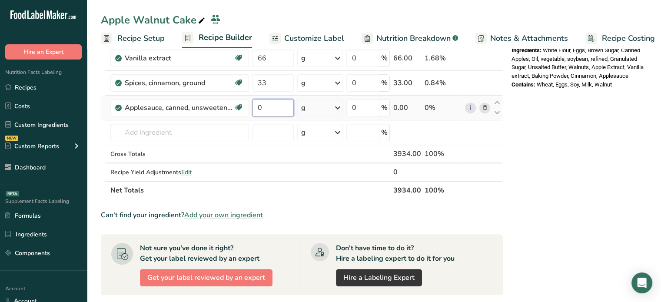
click at [283, 107] on input "0" at bounding box center [274, 107] width 42 height 17
type input "700"
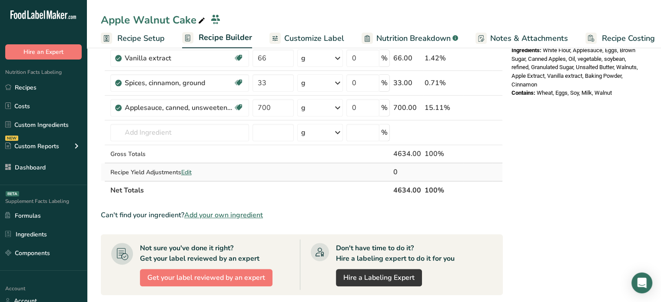
click at [189, 168] on span "Edit" at bounding box center [186, 172] width 10 height 8
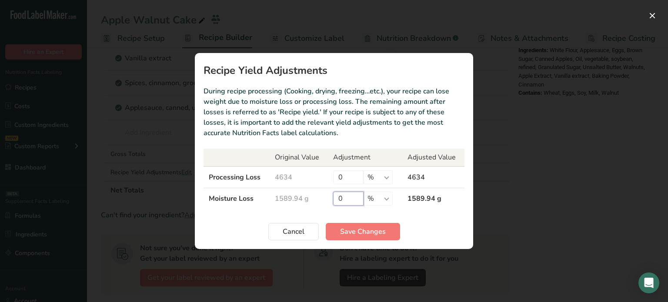
click at [349, 200] on input "0" at bounding box center [348, 199] width 30 height 14
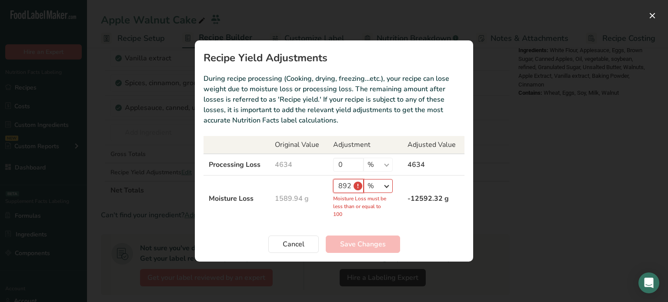
type input "892"
click at [381, 185] on select "% g kg mg mcg lb oz" at bounding box center [377, 186] width 29 height 14
select select "0"
click at [363, 191] on select "% g kg mg mcg lb oz" at bounding box center [377, 186] width 29 height 14
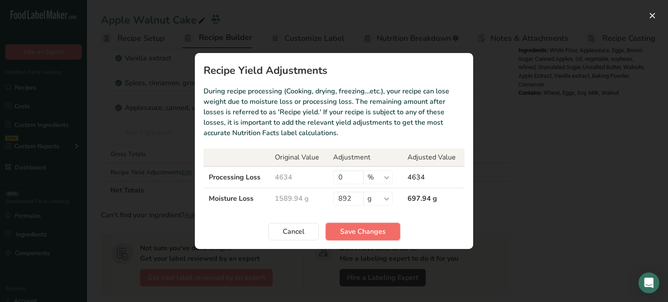
click at [366, 230] on span "Save Changes" at bounding box center [363, 231] width 46 height 10
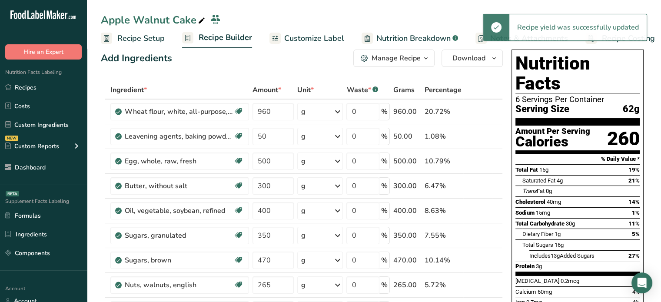
scroll to position [0, 0]
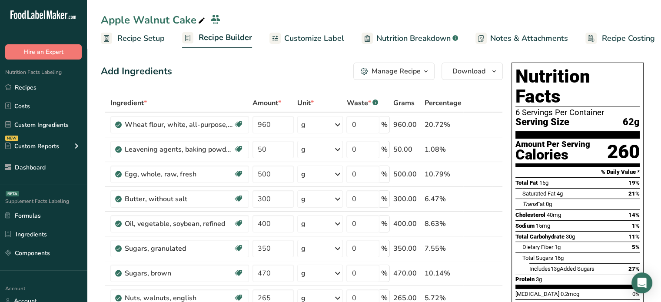
click at [325, 41] on span "Customize Label" at bounding box center [314, 39] width 60 height 12
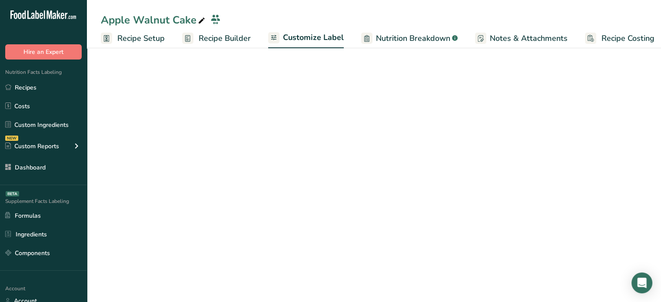
scroll to position [0, 7]
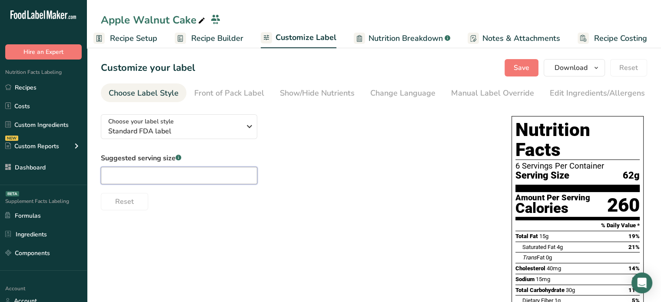
click at [187, 177] on input "text" at bounding box center [179, 175] width 156 height 17
type input "1 slice"
click at [532, 68] on button "Save" at bounding box center [522, 67] width 34 height 17
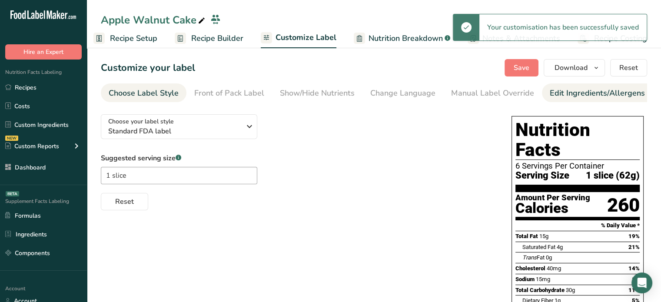
click at [598, 99] on link "Edit Ingredients/Allergens List" at bounding box center [605, 93] width 110 height 20
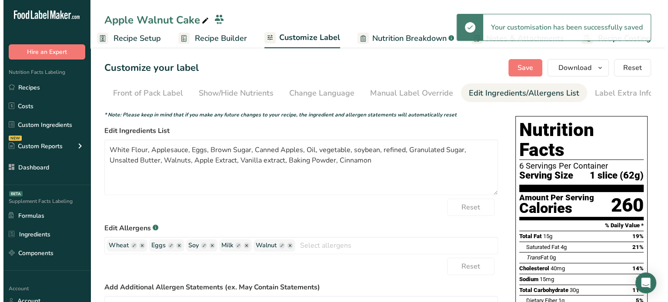
scroll to position [0, 85]
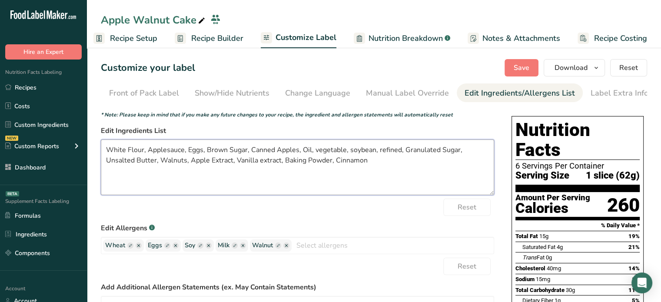
click at [107, 150] on textarea "White Flour, Applesauce, Eggs, Brown Sugar, Canned Apples, Oil, vegetable, soyb…" at bounding box center [297, 168] width 393 height 56
click at [214, 150] on textarea "Organic White Flour, Applesauce, Eggs, Brown Sugar, Canned Apples, Oil, vegetab…" at bounding box center [297, 168] width 393 height 56
click at [259, 148] on textarea "Organic White Flour, Applesauce, Organic Eggs, Brown Sugar, Canned Apples, Oil,…" at bounding box center [297, 168] width 393 height 56
click at [345, 149] on textarea "Organic White Flour, Applesauce, Organic Eggs, Organic Brown Sugar, Canned Appl…" at bounding box center [297, 168] width 393 height 56
click at [381, 150] on textarea "Organic White Flour, Applesauce, Organic Eggs, Organic Brown Sugar, Canned Appl…" at bounding box center [297, 168] width 393 height 56
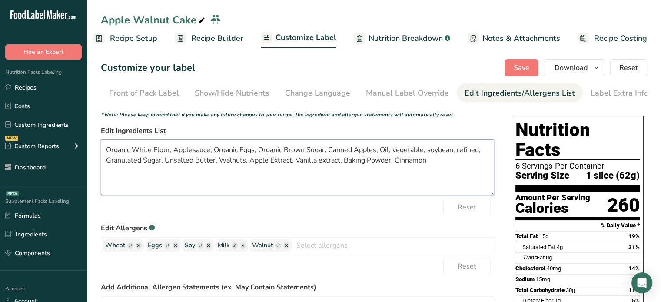
drag, startPoint x: 381, startPoint y: 150, endPoint x: 479, endPoint y: 153, distance: 97.8
click at [479, 153] on textarea "Organic White Flour, Applesauce, Organic Eggs, Organic Brown Sugar, Canned Appl…" at bounding box center [297, 168] width 393 height 56
click at [140, 161] on textarea "Organic White Flour, Applesauce, Organic Eggs, Organic Brown Sugar, Canned Appl…" at bounding box center [297, 168] width 393 height 56
click at [253, 160] on textarea "Organic White Flour, Applesauce, Organic Eggs, Organic Brown Sugar, Canned Appl…" at bounding box center [297, 168] width 393 height 56
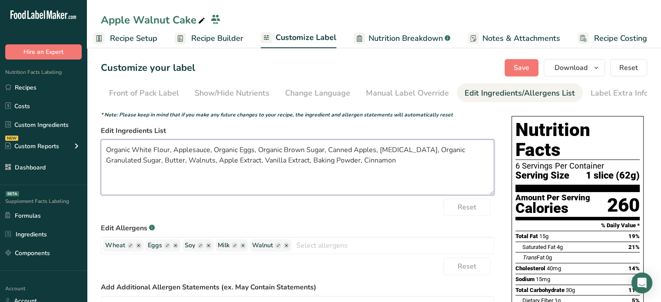
click at [362, 161] on textarea "Organic White Flour, Applesauce, Organic Eggs, Organic Brown Sugar, Canned Appl…" at bounding box center [297, 168] width 393 height 56
type textarea "Organic White Flour, Applesauce, Organic Eggs, Organic Brown Sugar, Canned Appl…"
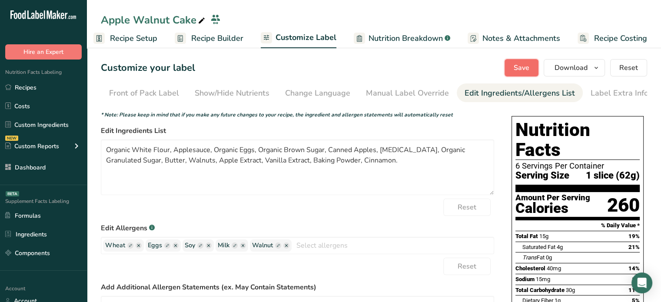
click at [520, 67] on span "Save" at bounding box center [522, 68] width 16 height 10
click at [559, 67] on span "Download" at bounding box center [571, 68] width 33 height 10
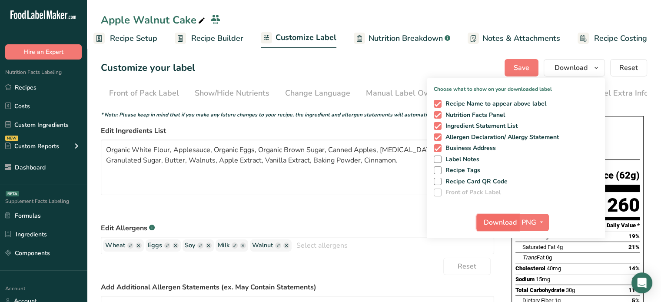
click at [510, 220] on span "Download" at bounding box center [500, 222] width 33 height 10
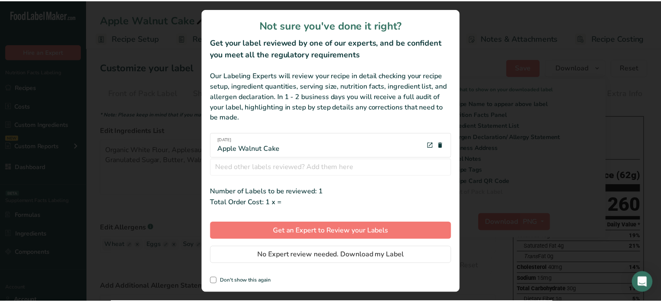
scroll to position [0, 1]
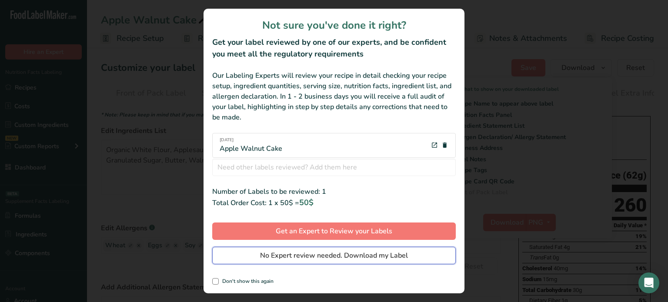
click at [417, 257] on button "No Expert review needed. Download my Label" at bounding box center [333, 255] width 243 height 17
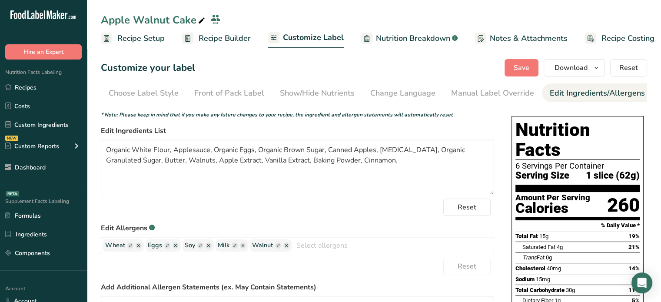
scroll to position [0, 78]
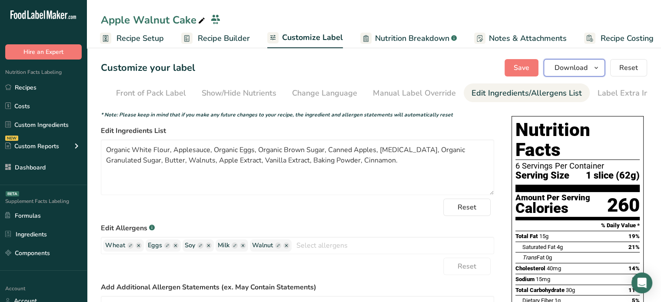
click at [587, 73] on button "Download" at bounding box center [574, 67] width 61 height 17
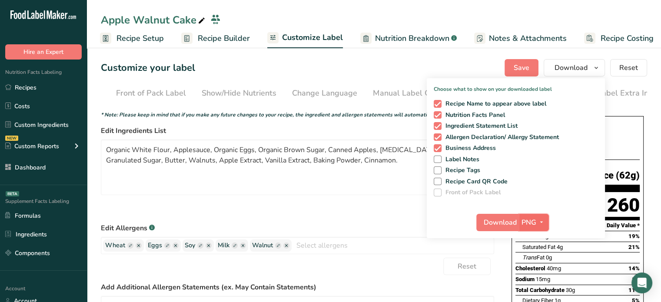
click at [541, 222] on icon "button" at bounding box center [541, 222] width 7 height 11
click at [539, 287] on link "PDF" at bounding box center [535, 283] width 28 height 14
click at [508, 225] on span "Download" at bounding box center [500, 222] width 33 height 10
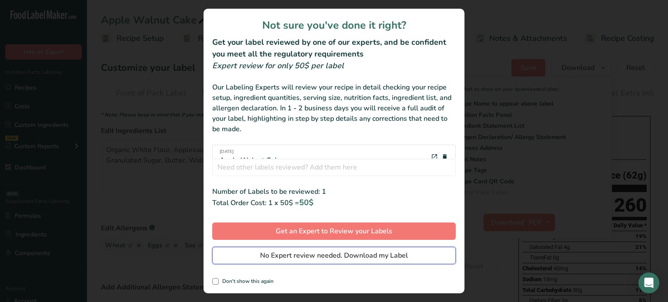
click at [406, 256] on span "No Expert review needed. Download my Label" at bounding box center [334, 255] width 148 height 10
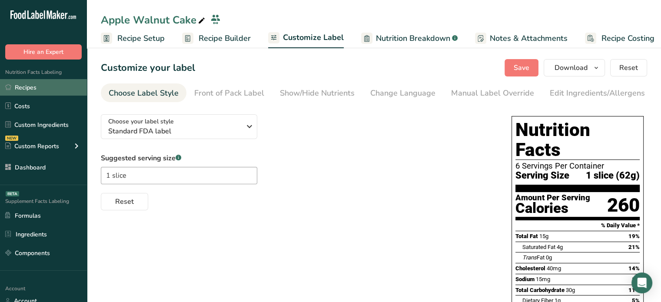
click at [62, 82] on link "Recipes" at bounding box center [43, 87] width 87 height 17
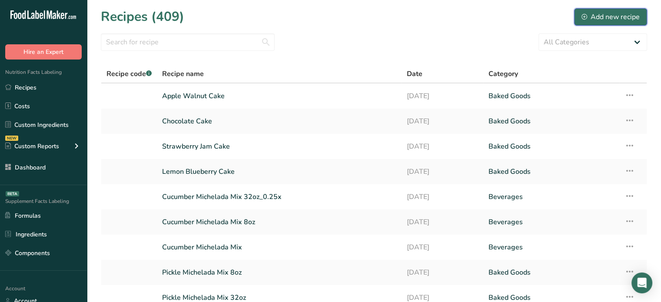
click at [579, 16] on button "Add new recipe" at bounding box center [610, 16] width 73 height 17
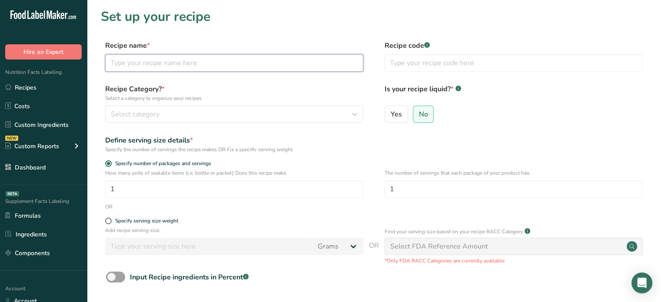
click at [277, 63] on input "text" at bounding box center [234, 62] width 258 height 17
type input "Pineapple Cake"
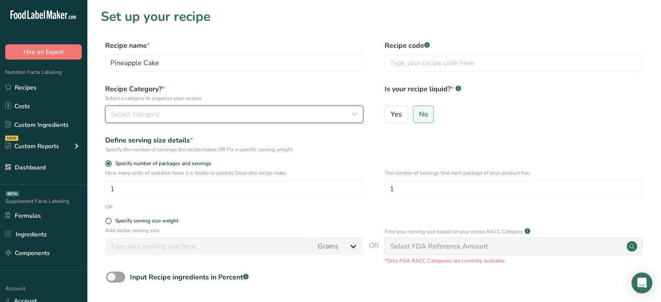
click at [259, 117] on div "Select category" at bounding box center [232, 114] width 242 height 10
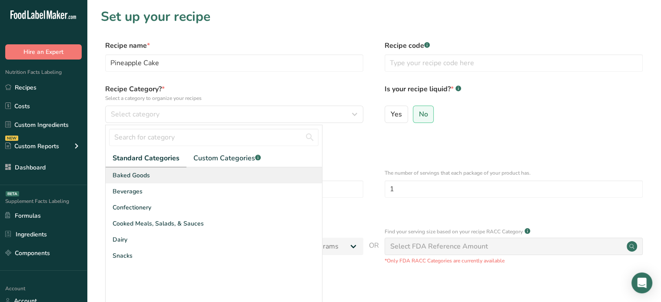
click at [195, 176] on div "Baked Goods" at bounding box center [214, 175] width 216 height 16
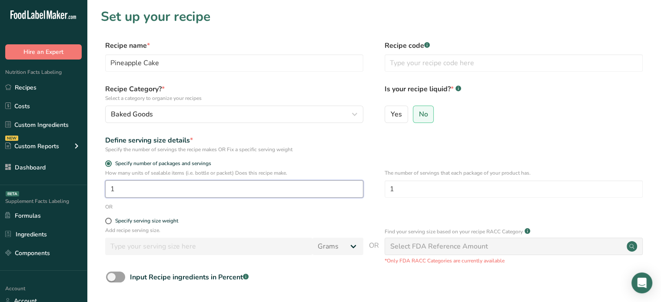
click at [303, 183] on input "1" at bounding box center [234, 188] width 258 height 17
type input "10"
click at [428, 188] on input "1" at bounding box center [514, 188] width 258 height 17
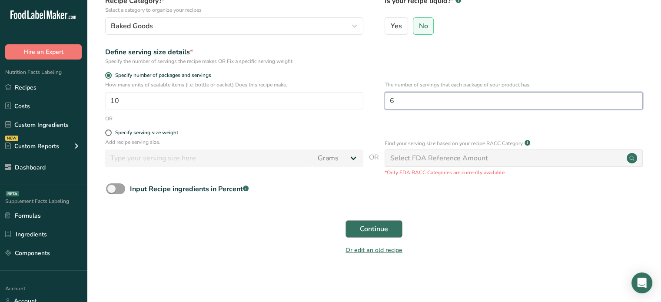
type input "6"
click at [386, 222] on button "Continue" at bounding box center [374, 228] width 57 height 17
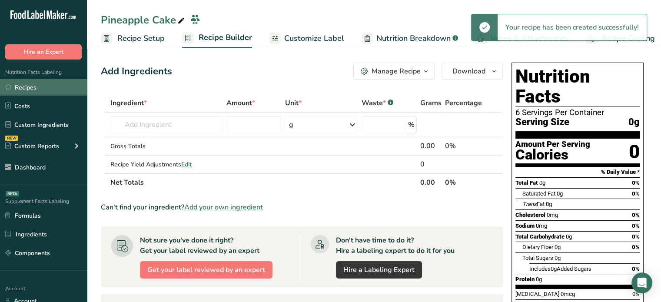
click at [64, 90] on link "Recipes" at bounding box center [43, 87] width 87 height 17
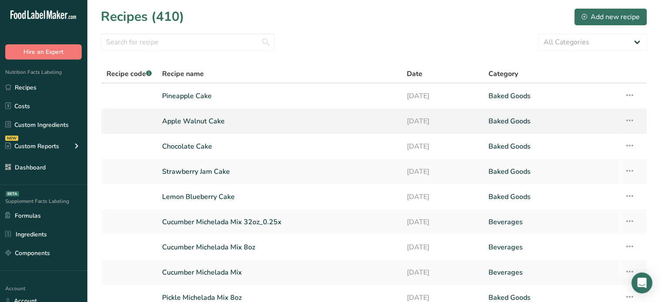
click at [185, 120] on link "Apple Walnut Cake" at bounding box center [279, 121] width 234 height 18
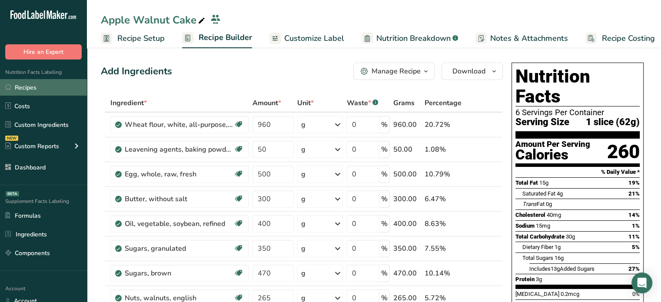
click at [74, 82] on link "Recipes" at bounding box center [43, 87] width 87 height 17
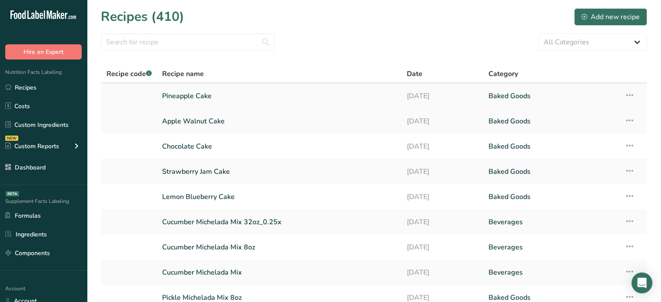
click at [172, 101] on link "Pineapple Cake" at bounding box center [279, 96] width 234 height 18
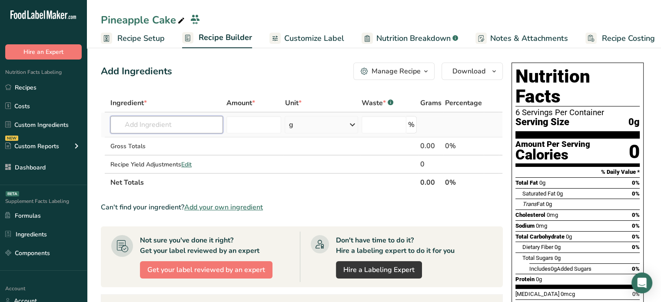
click at [206, 130] on input "text" at bounding box center [166, 124] width 113 height 17
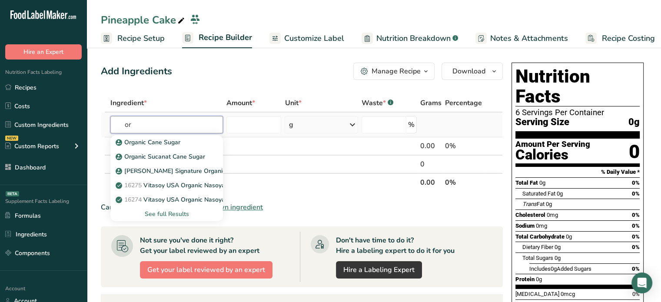
type input "o"
type input "all purpose"
click at [166, 215] on div "See full Results" at bounding box center [166, 214] width 99 height 9
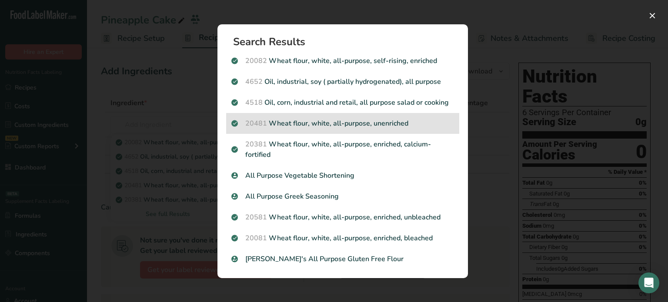
click at [381, 128] on p "20481 Wheat flour, white, all-purpose, unenriched" at bounding box center [342, 123] width 223 height 10
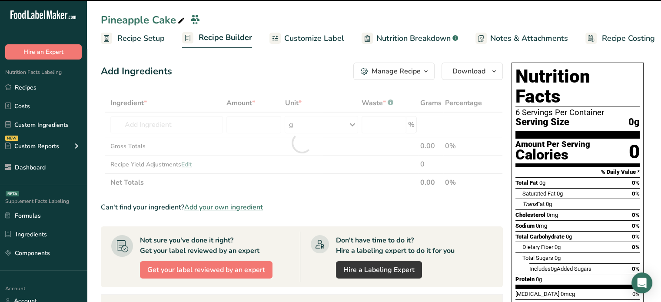
type input "0"
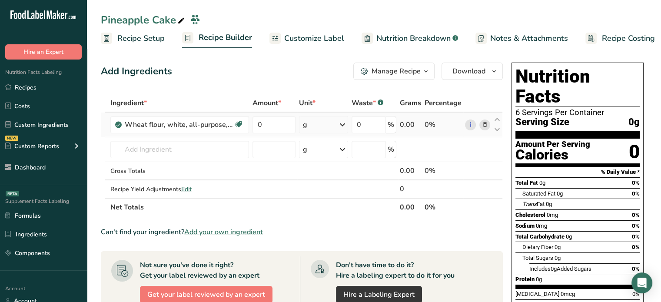
click at [279, 115] on td "0" at bounding box center [274, 125] width 47 height 25
click at [280, 120] on input "0" at bounding box center [274, 124] width 43 height 17
type input "800"
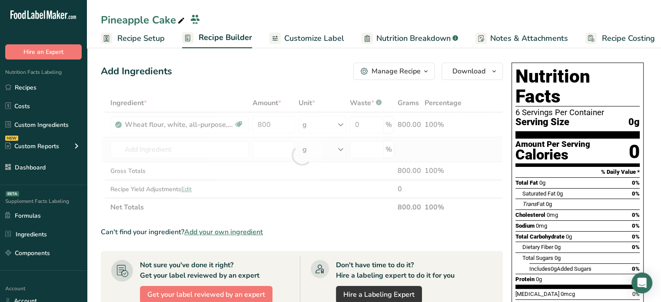
click at [188, 140] on div "Ingredient * Amount * Unit * Waste * .a-a{fill:#347362;}.b-a{fill:#fff;} Grams …" at bounding box center [302, 155] width 402 height 123
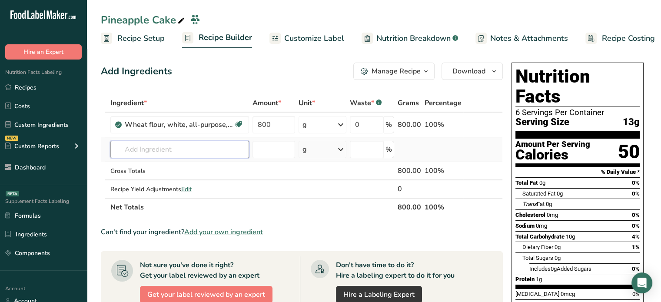
click at [203, 150] on input "text" at bounding box center [179, 149] width 139 height 17
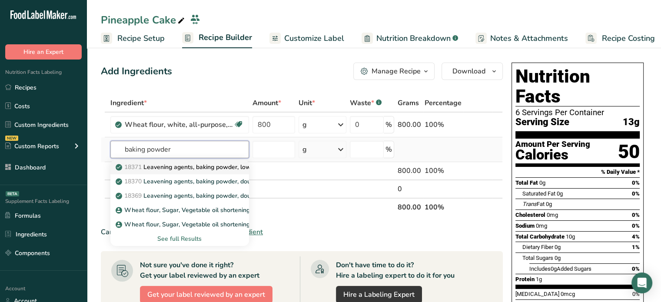
type input "baking powder"
click at [209, 170] on p "18371 Leavening agents, baking powder, low-sodium" at bounding box center [195, 167] width 156 height 9
type input "Leavening agents, baking powder, low-sodium"
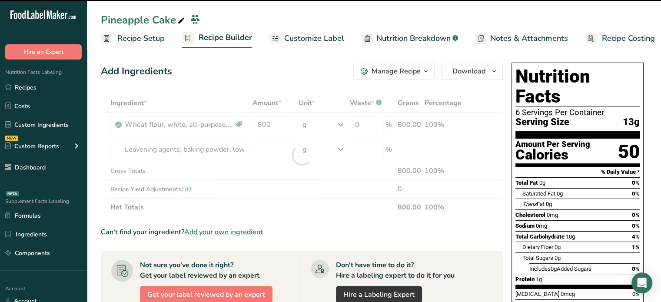
type input "0"
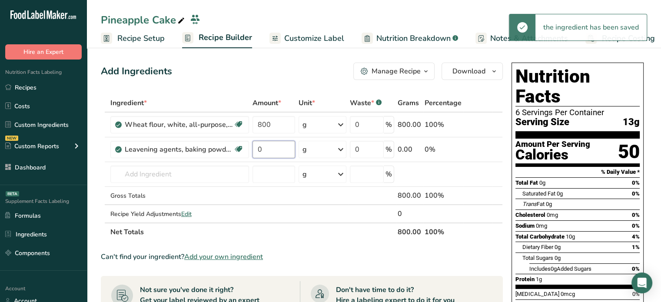
click at [273, 147] on input "0" at bounding box center [274, 149] width 43 height 17
type input "50"
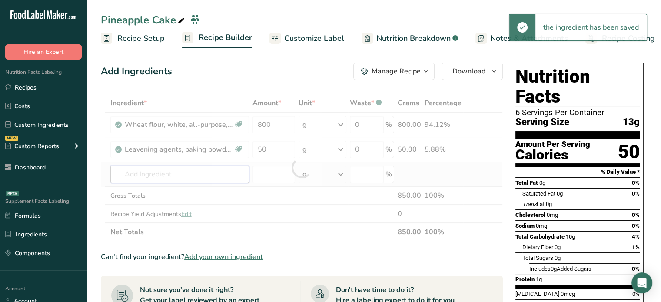
click at [216, 168] on div "Ingredient * Amount * Unit * Waste * .a-a{fill:#347362;}.b-a{fill:#fff;} Grams …" at bounding box center [302, 167] width 402 height 147
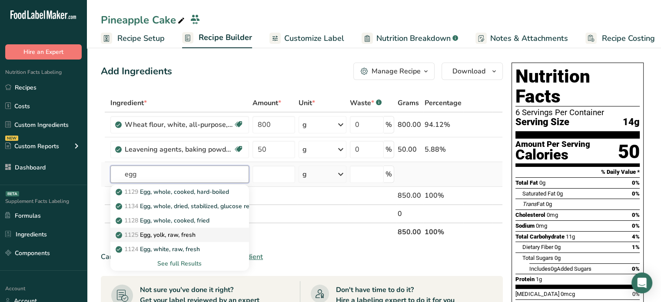
type input "egg"
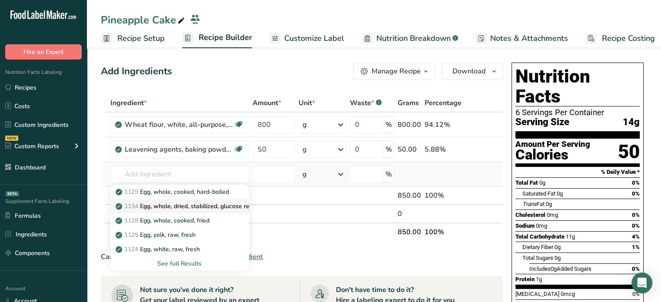
drag, startPoint x: 236, startPoint y: 228, endPoint x: 211, endPoint y: 205, distance: 34.4
click at [211, 205] on div "1129 Egg, whole, cooked, hard-boiled 1134 [PERSON_NAME], whole, dried, stabiliz…" at bounding box center [179, 228] width 139 height 86
click at [171, 174] on input "text" at bounding box center [179, 174] width 139 height 17
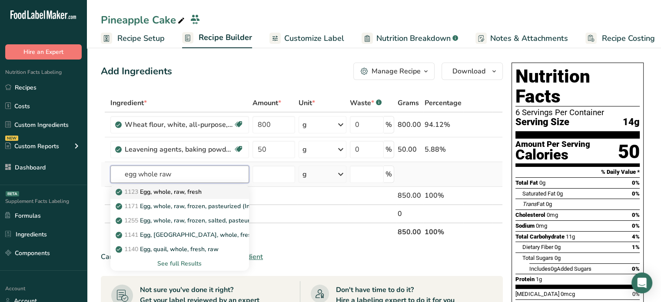
type input "egg whole raw"
click at [189, 196] on link "1123 Egg, whole, raw, fresh" at bounding box center [179, 192] width 139 height 14
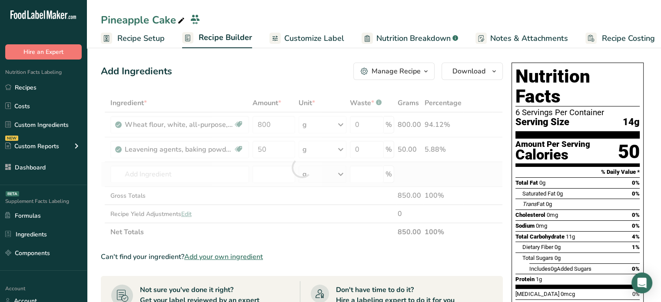
type input "Egg, whole, raw, fresh"
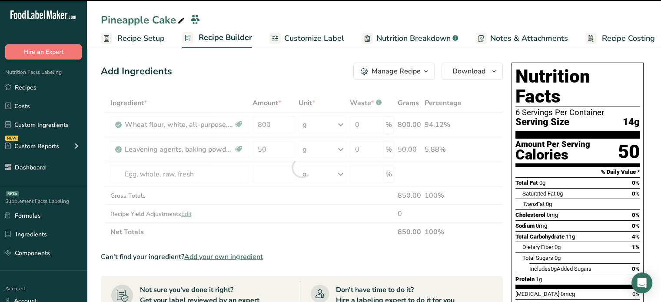
type input "0"
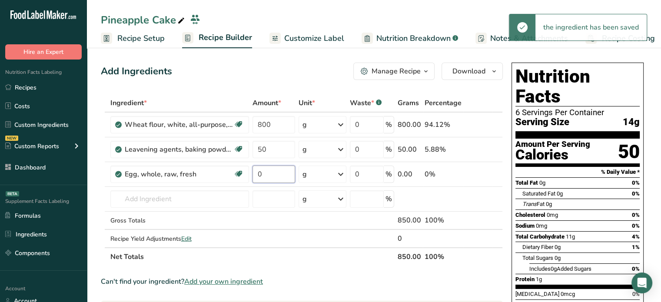
click at [276, 173] on input "0" at bounding box center [274, 174] width 43 height 17
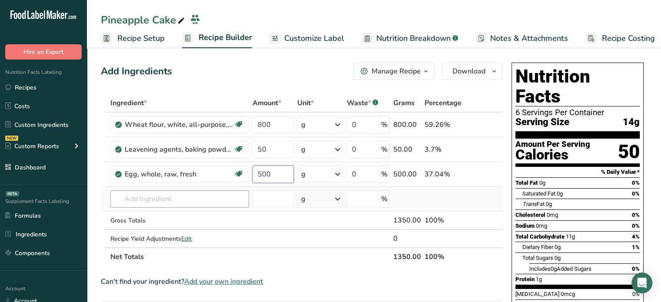
type input "500"
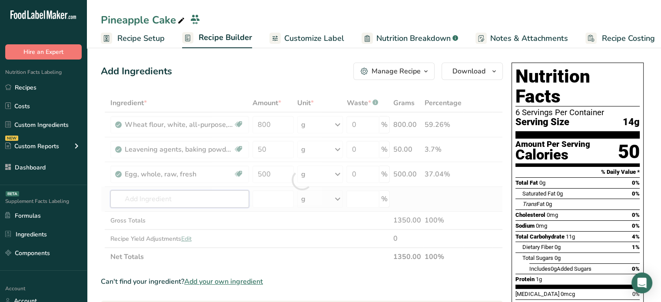
click at [224, 201] on div "Ingredient * Amount * Unit * Waste * .a-a{fill:#347362;}.b-a{fill:#fff;} Grams …" at bounding box center [302, 180] width 402 height 172
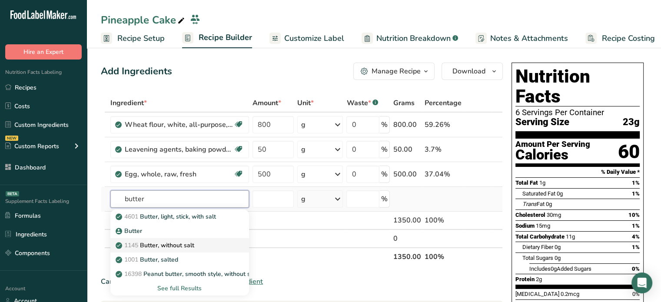
type input "butter"
click at [207, 243] on div "1145 Butter, without salt" at bounding box center [172, 245] width 111 height 9
type input "Butter, without salt"
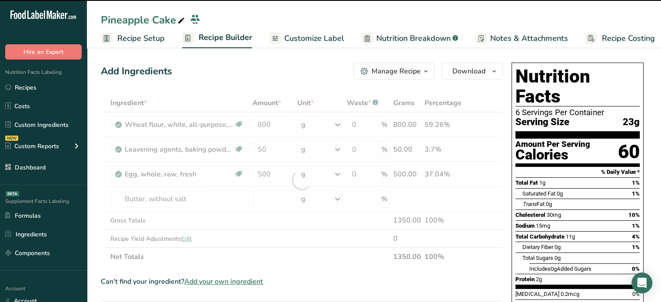
type input "0"
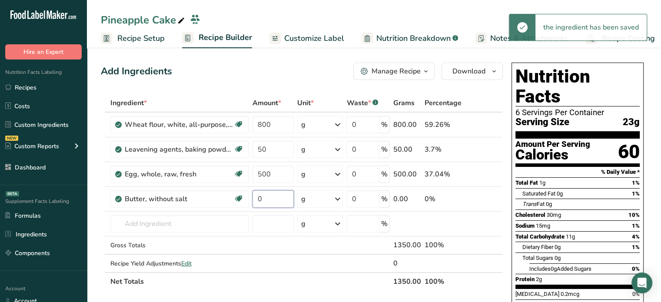
click at [273, 193] on input "0" at bounding box center [274, 198] width 42 height 17
type input "230"
click at [202, 229] on div "Ingredient * Amount * Unit * Waste * .a-a{fill:#347362;}.b-a{fill:#fff;} Grams …" at bounding box center [302, 192] width 402 height 197
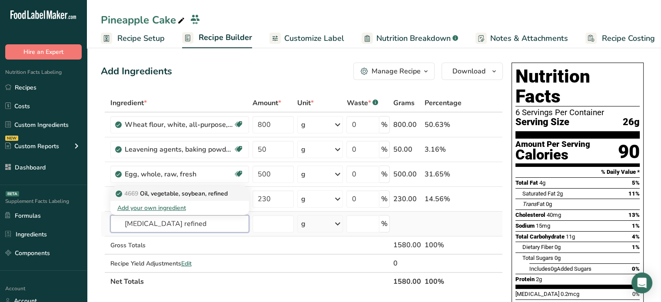
type input "[MEDICAL_DATA] refined"
click at [216, 194] on p "4669 Oil, vegetable, soybean, refined" at bounding box center [172, 193] width 110 height 9
type input "Oil, vegetable, soybean, refined"
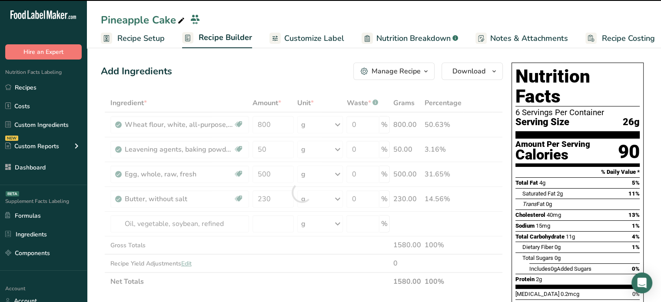
type input "0"
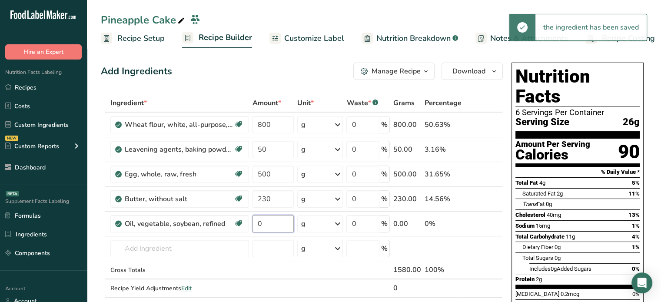
click at [284, 223] on input "0" at bounding box center [274, 223] width 42 height 17
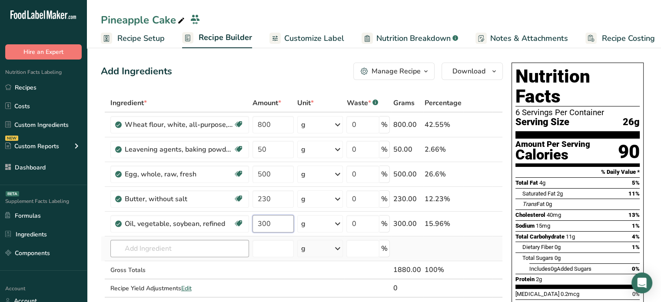
type input "300"
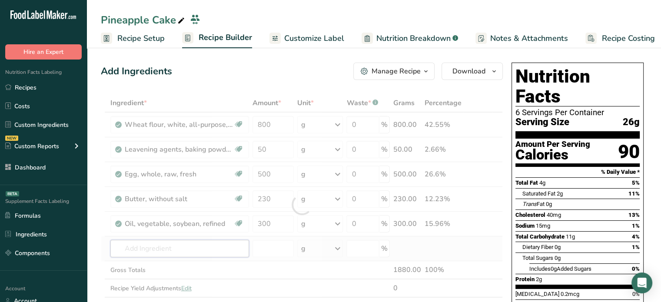
click at [206, 246] on div "Ingredient * Amount * Unit * Waste * .a-a{fill:#347362;}.b-a{fill:#fff;} Grams …" at bounding box center [302, 205] width 402 height 222
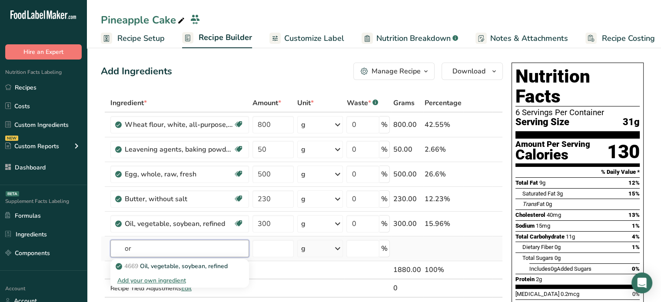
type input "o"
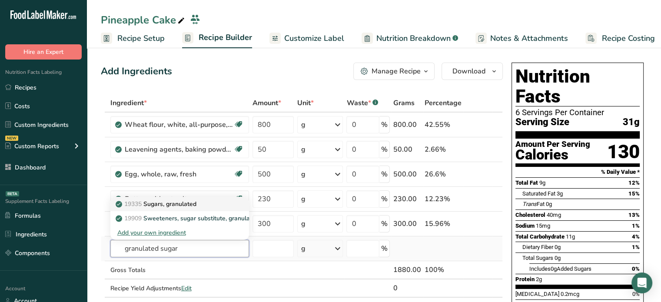
type input "granulated sugar"
click at [201, 205] on div "19335 [GEOGRAPHIC_DATA], granulated" at bounding box center [172, 204] width 111 height 9
type input "Sugars, granulated"
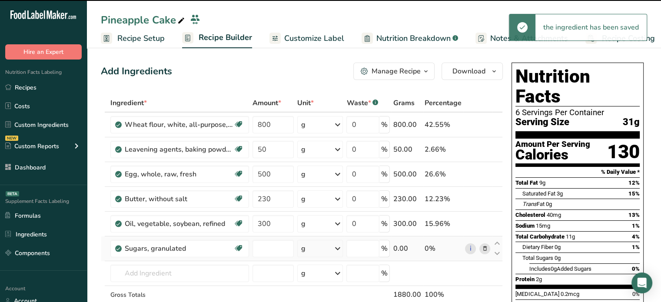
type input "0"
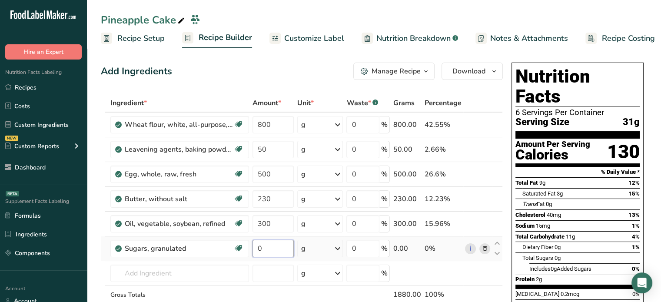
click at [275, 253] on input "0" at bounding box center [274, 248] width 42 height 17
type input "800"
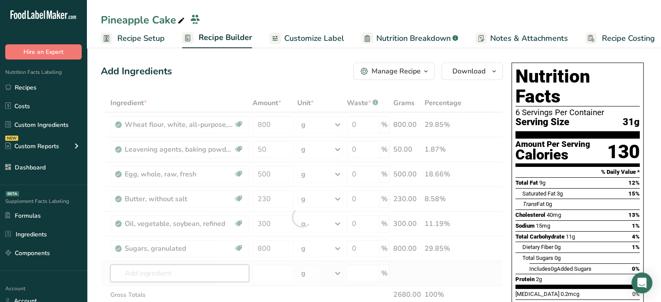
click at [193, 277] on div "Ingredient * Amount * Unit * Waste * .a-a{fill:#347362;}.b-a{fill:#fff;} Grams …" at bounding box center [302, 217] width 402 height 246
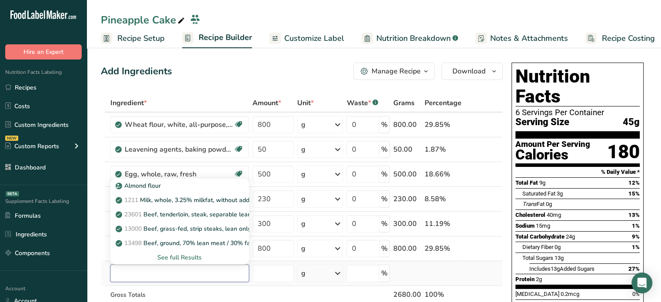
click at [193, 277] on input "text" at bounding box center [179, 273] width 139 height 17
click at [273, 293] on td at bounding box center [273, 295] width 45 height 18
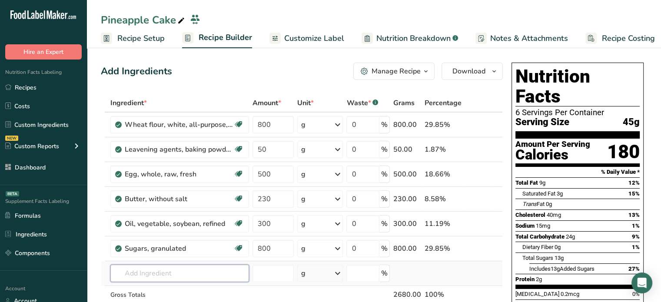
click at [149, 275] on input "text" at bounding box center [179, 273] width 139 height 17
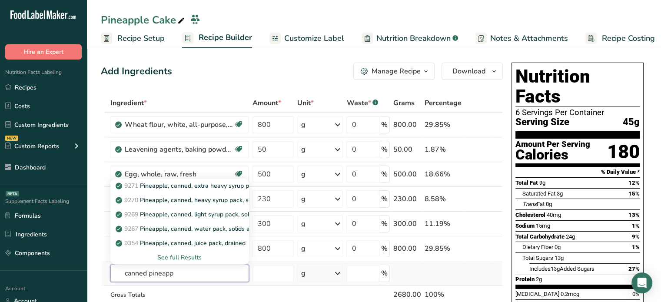
type input "canned pineapp"
click at [167, 253] on div "See full Results" at bounding box center [179, 257] width 125 height 9
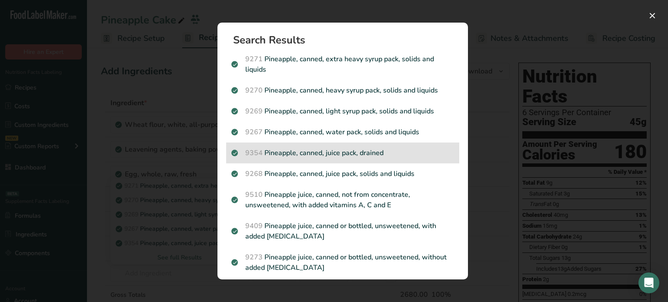
click at [397, 153] on p "9354 Pineapple, canned, juice pack, drained" at bounding box center [342, 153] width 223 height 10
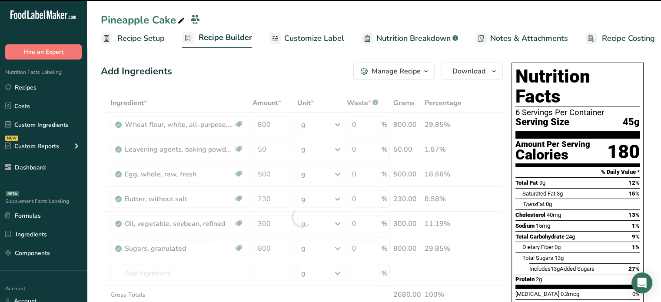
type input "0"
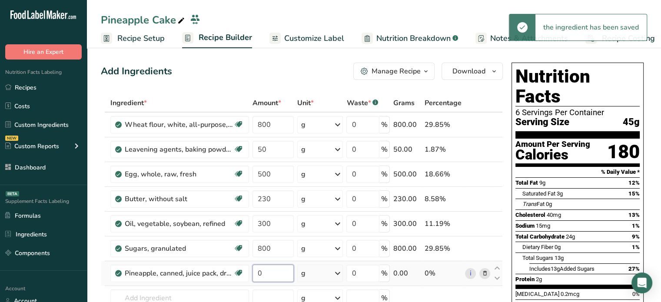
click at [257, 273] on input "0" at bounding box center [274, 273] width 42 height 17
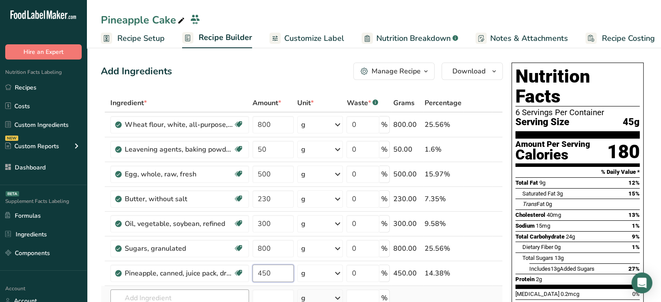
type input "450"
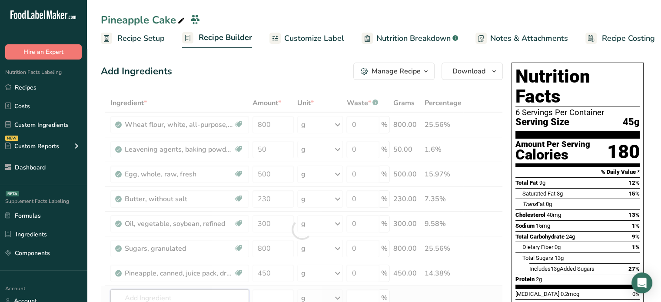
click at [246, 289] on div "Ingredient * Amount * Unit * Waste * .a-a{fill:#347362;}.b-a{fill:#fff;} Grams …" at bounding box center [302, 229] width 402 height 271
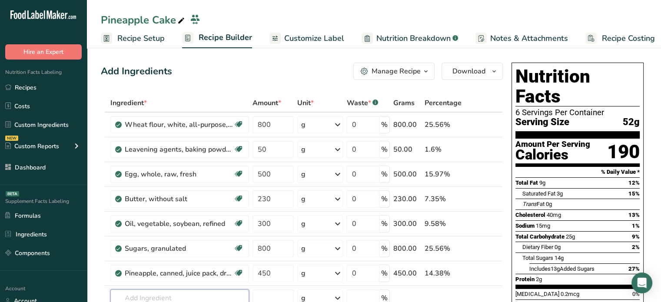
scroll to position [60, 0]
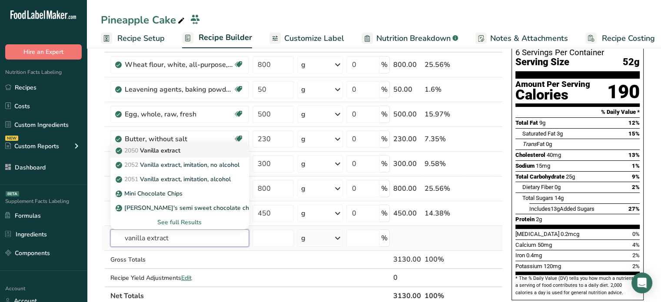
type input "vanilla extract"
click at [191, 154] on link "2050 Vanilla extract" at bounding box center [179, 150] width 139 height 14
type input "Vanilla extract"
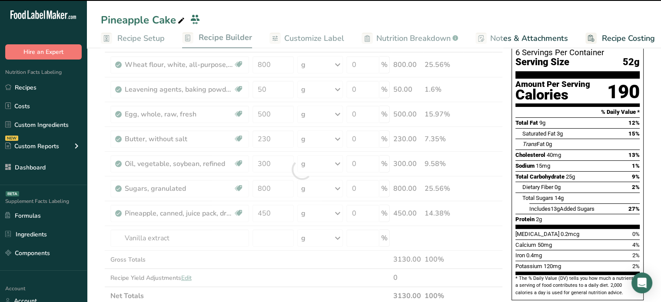
type input "0"
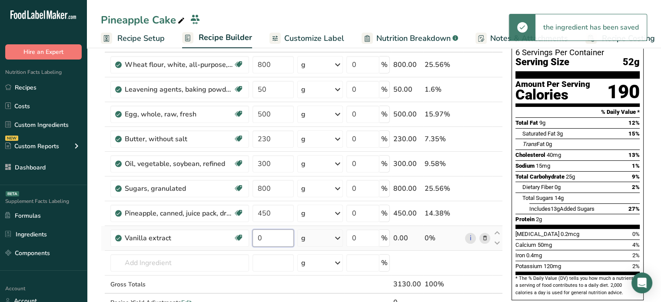
click at [268, 239] on input "0" at bounding box center [274, 237] width 42 height 17
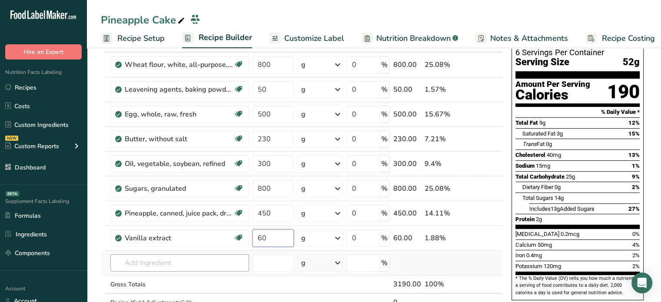
type input "60"
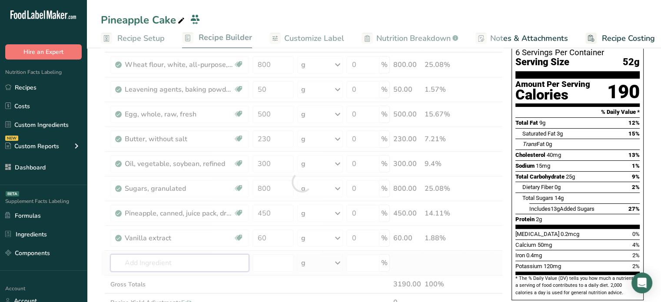
click at [224, 255] on div "Ingredient * Amount * Unit * Waste * .a-a{fill:#347362;}.b-a{fill:#fff;} Grams …" at bounding box center [302, 182] width 402 height 296
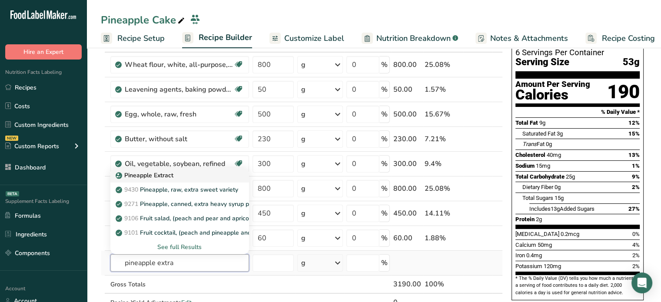
type input "pineapple extra"
click at [213, 177] on div "Pineapple Extract" at bounding box center [172, 175] width 111 height 9
type input "Pineapple Extract"
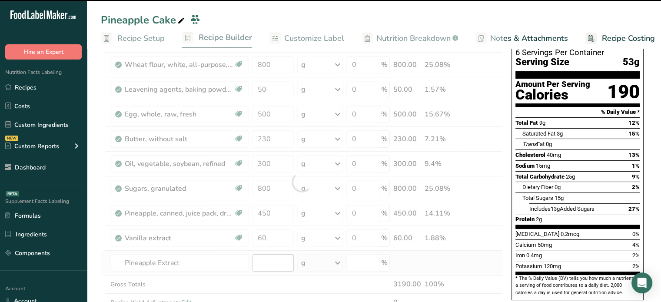
type input "0"
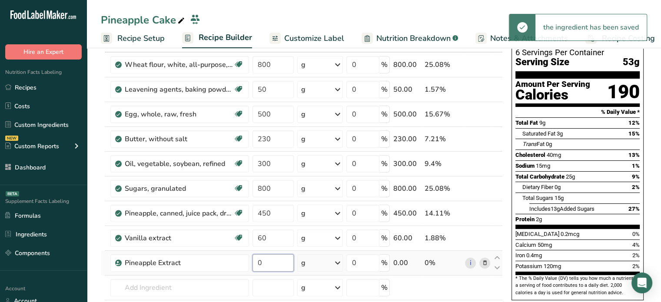
click at [269, 257] on input "0" at bounding box center [274, 262] width 42 height 17
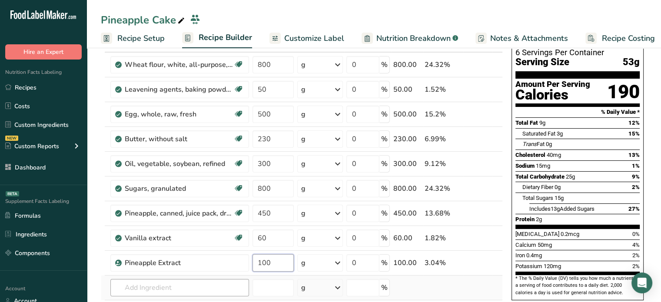
type input "100"
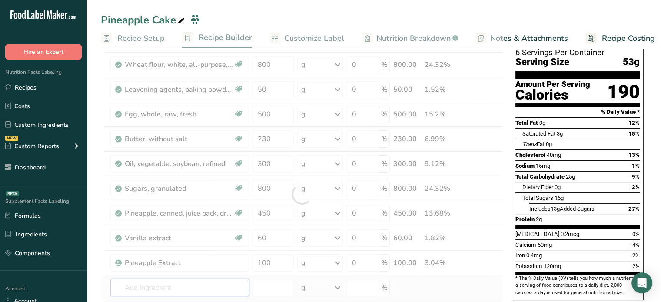
click at [235, 281] on div "Ingredient * Amount * Unit * Waste * .a-a{fill:#347362;}.b-a{fill:#fff;} Grams …" at bounding box center [302, 194] width 402 height 321
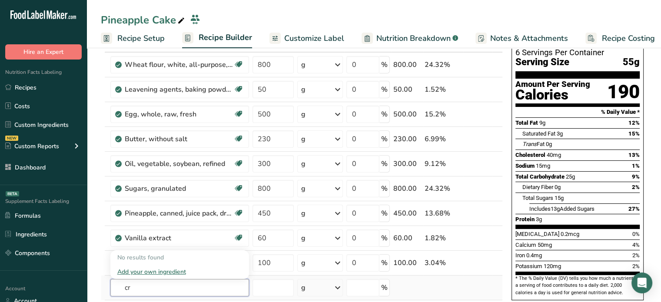
type input "c"
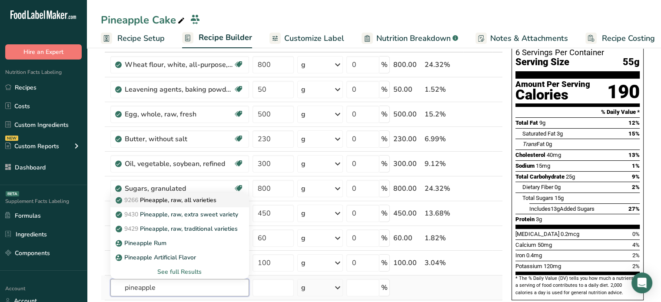
type input "pineapple"
click at [195, 201] on p "9266 Pineapple, raw, all varieties" at bounding box center [166, 200] width 99 height 9
type input "Pineapple, raw, all varieties"
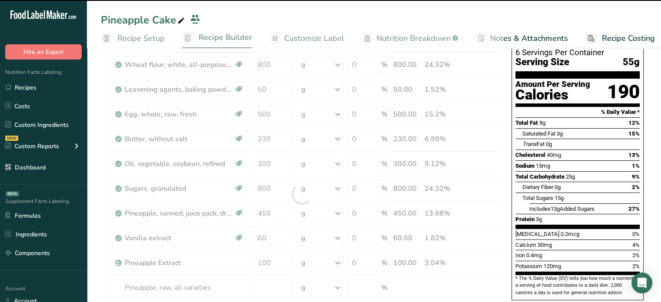
type input "0"
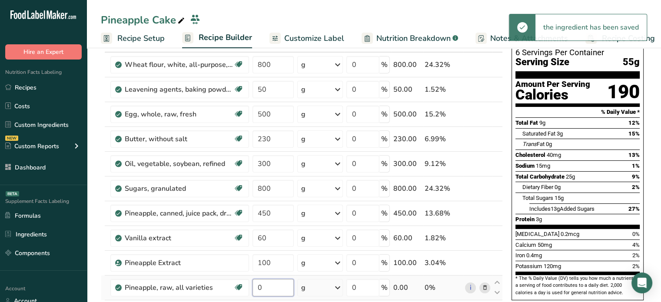
click at [283, 287] on input "0" at bounding box center [274, 287] width 42 height 17
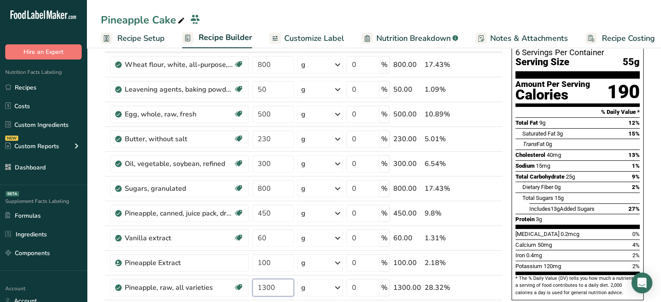
type input "1300"
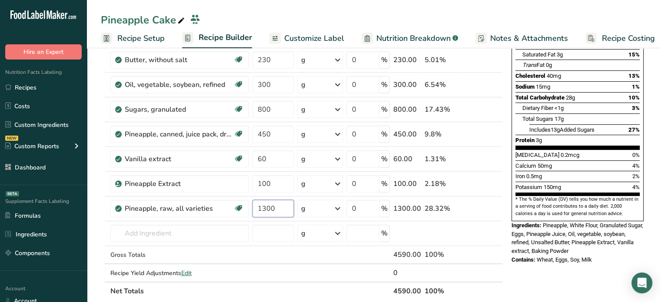
scroll to position [142, 0]
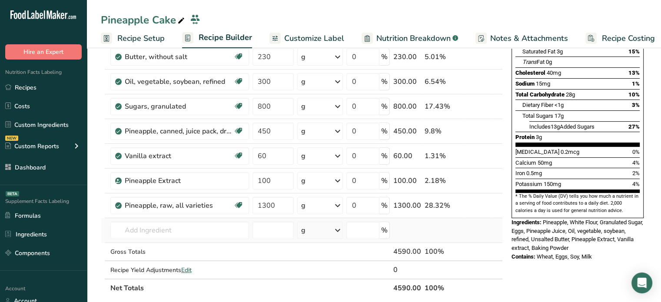
click at [456, 238] on div "Ingredient * Amount * Unit * Waste * .a-a{fill:#347362;}.b-a{fill:#fff;} Grams …" at bounding box center [302, 125] width 402 height 346
click at [187, 272] on span "Edit" at bounding box center [186, 270] width 10 height 8
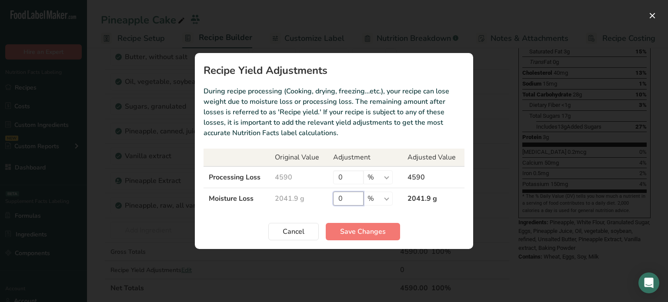
drag, startPoint x: 348, startPoint y: 197, endPoint x: 309, endPoint y: 200, distance: 38.4
click at [309, 200] on tr "Moisture Loss 2041.9 g 0 % g kg mg mcg lb oz 2041.9 g" at bounding box center [333, 198] width 261 height 21
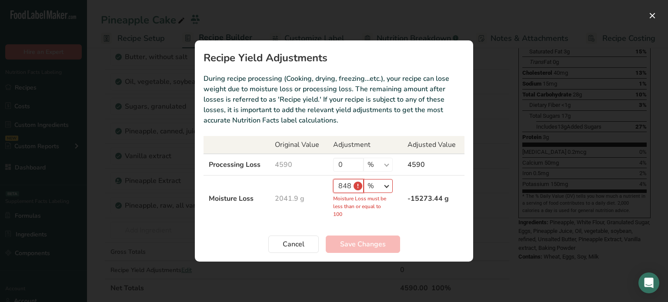
type input "848"
click at [380, 186] on select "% g kg mg mcg lb oz" at bounding box center [377, 186] width 29 height 14
select select "0"
click at [363, 191] on select "% g kg mg mcg lb oz" at bounding box center [377, 186] width 29 height 14
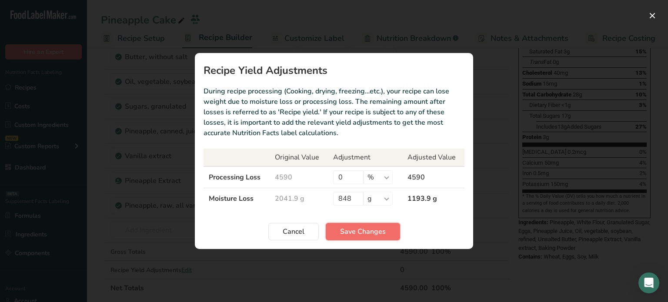
click at [370, 225] on button "Save Changes" at bounding box center [363, 231] width 74 height 17
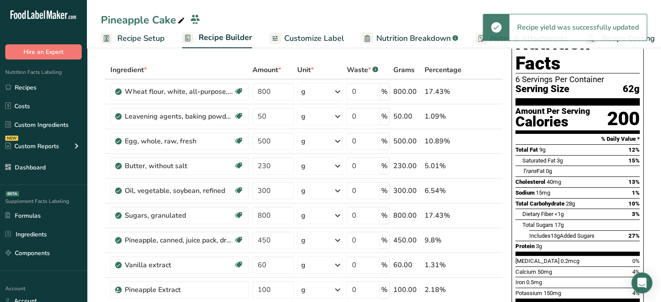
scroll to position [0, 0]
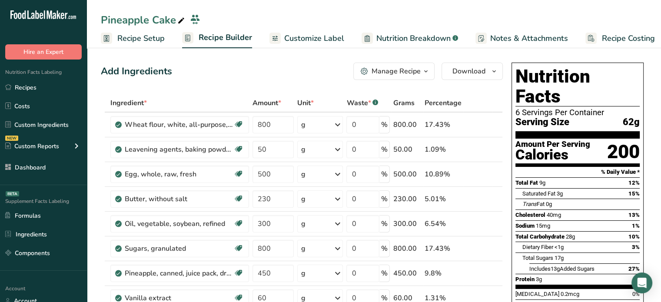
click at [326, 40] on span "Customize Label" at bounding box center [314, 39] width 60 height 12
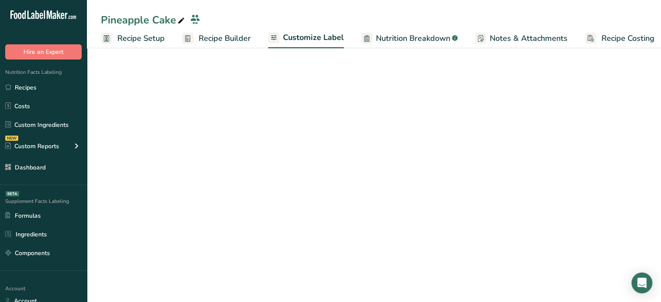
scroll to position [0, 7]
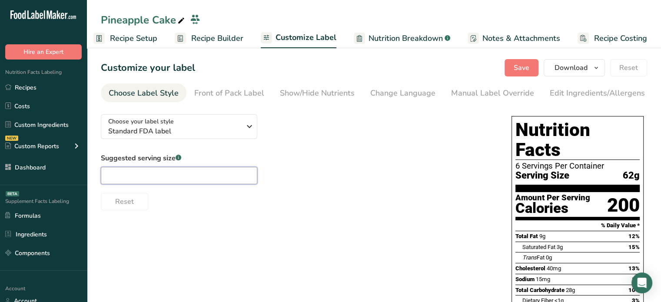
click at [168, 173] on input "text" at bounding box center [179, 175] width 156 height 17
type input "1 slice"
click at [519, 71] on span "Save" at bounding box center [522, 68] width 16 height 10
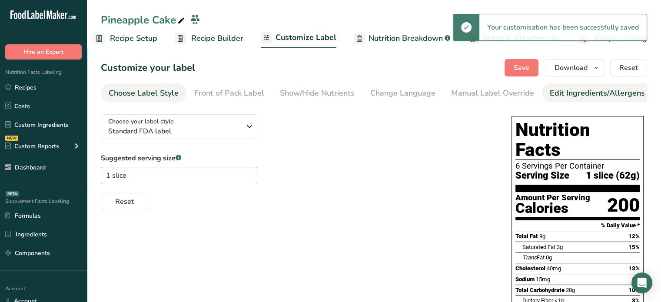
click at [567, 93] on div "Edit Ingredients/Allergens List" at bounding box center [605, 93] width 110 height 12
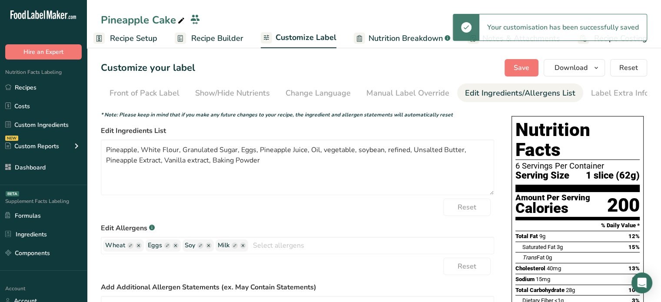
scroll to position [0, 85]
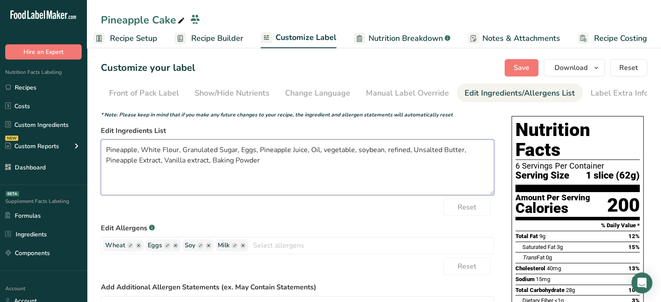
click at [116, 152] on textarea "Pineapple, White Flour, Granulated Sugar, Eggs, Pineapple Juice, Oil, vegetable…" at bounding box center [297, 168] width 393 height 56
click at [170, 147] on textarea "Crushed Pineapple, White Flour, Granulated Sugar, Eggs, Pineapple Juice, Oil, v…" at bounding box center [297, 168] width 393 height 56
click at [236, 147] on textarea "Crushed Pineapple, Organic White Flour, Granulated Sugar, Eggs, Pineapple Juice…" at bounding box center [297, 168] width 393 height 56
click at [322, 147] on textarea "Crushed Pineapple, Organic White Flour, Organic Granulated Sugar, Eggs, Pineapp…" at bounding box center [297, 168] width 393 height 56
click at [367, 151] on textarea "Crushed Pineapple, Organic White Flour, Organic Granulated Sugar, Organic Eggs,…" at bounding box center [297, 168] width 393 height 56
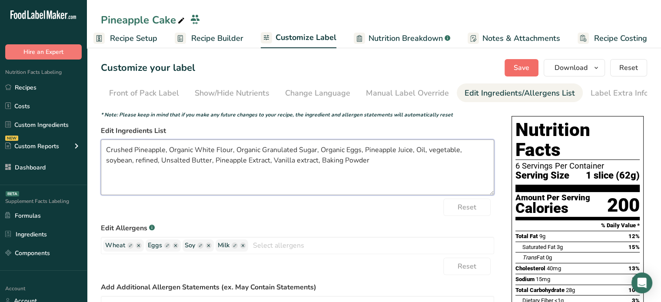
type textarea "Crushed Pineapple, Organic White Flour, Organic Granulated Sugar, Organic Eggs,…"
click at [518, 63] on span "Save" at bounding box center [522, 68] width 16 height 10
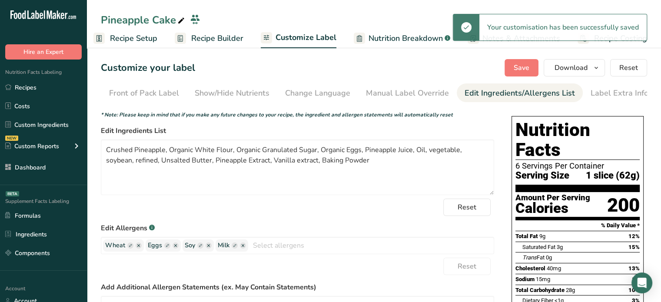
click at [236, 40] on span "Recipe Builder" at bounding box center [217, 39] width 52 height 12
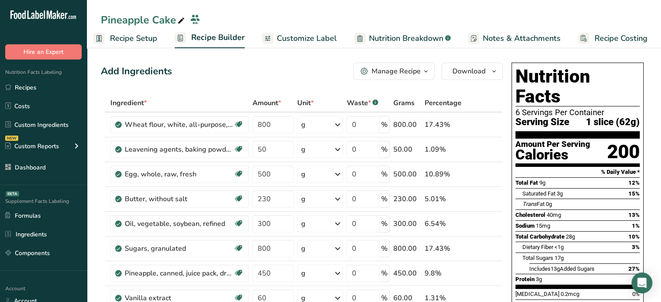
click at [227, 70] on div "Add Ingredients Manage Recipe Delete Recipe Duplicate Recipe Scale Recipe Save …" at bounding box center [302, 71] width 402 height 17
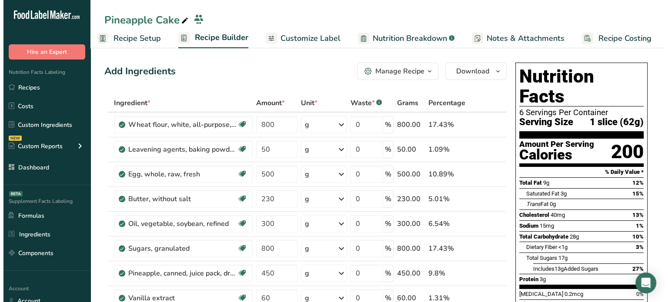
scroll to position [17, 0]
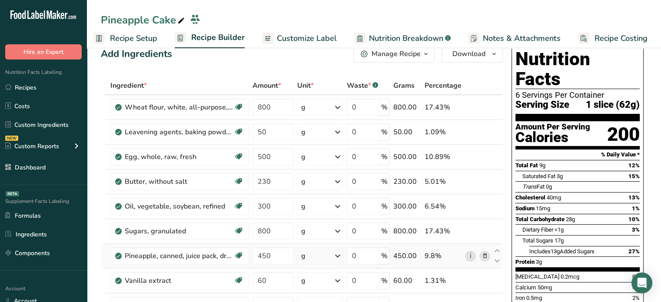
click at [485, 254] on icon at bounding box center [485, 256] width 6 height 9
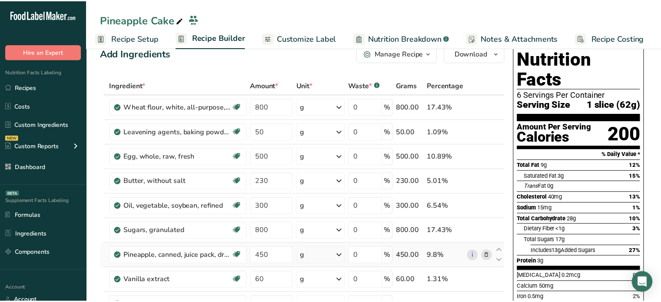
scroll to position [0, 1]
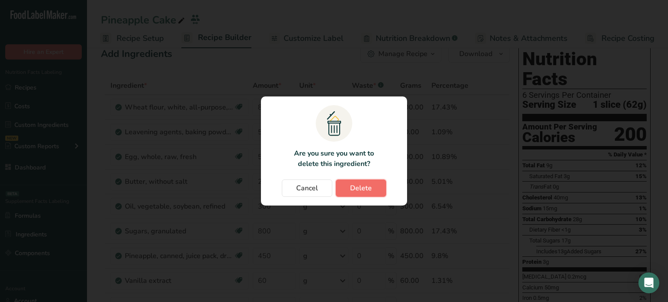
click at [358, 196] on button "Delete" at bounding box center [361, 188] width 50 height 17
type input "60"
type input "100"
type input "1300"
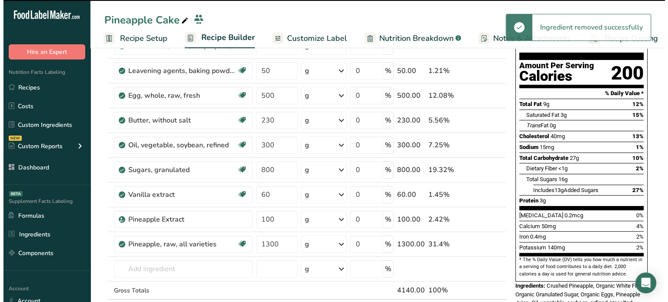
scroll to position [80, 0]
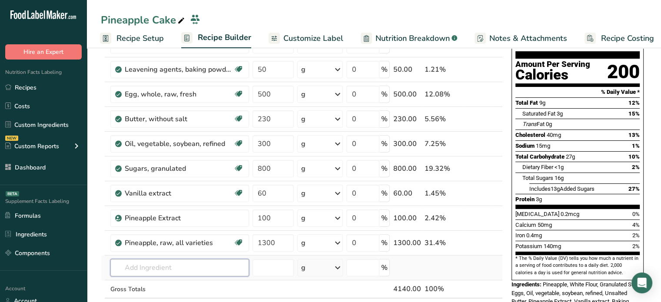
click at [205, 263] on input "text" at bounding box center [179, 267] width 139 height 17
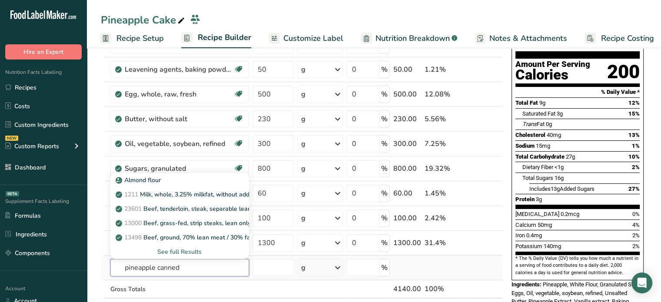
type input "pineapple canned"
click at [193, 253] on div "See full Results" at bounding box center [179, 251] width 125 height 9
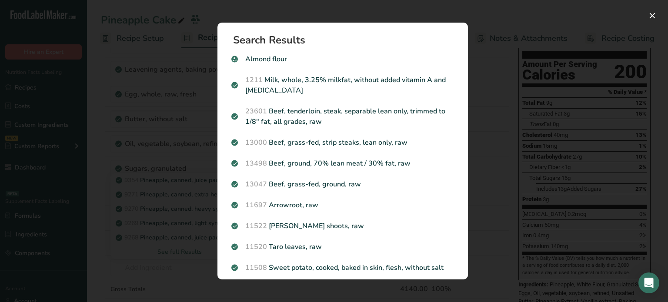
click at [594, 8] on div "Search results modal" at bounding box center [334, 151] width 668 height 302
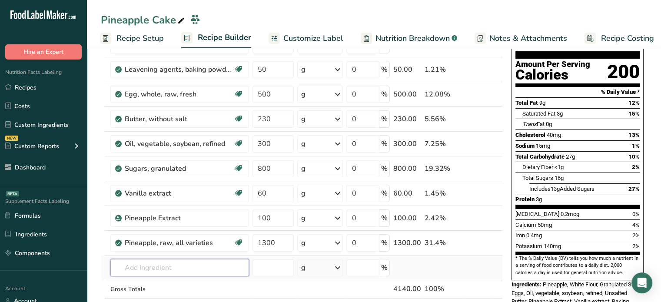
click at [170, 262] on input "text" at bounding box center [179, 267] width 139 height 17
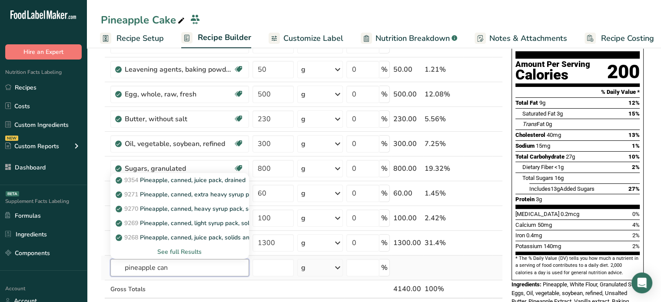
type input "pineapple can"
click at [172, 255] on div "See full Results" at bounding box center [179, 252] width 139 height 14
click at [178, 252] on div "See full Results" at bounding box center [179, 251] width 125 height 9
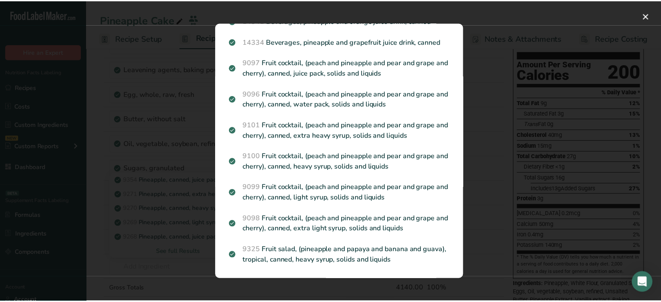
scroll to position [0, 0]
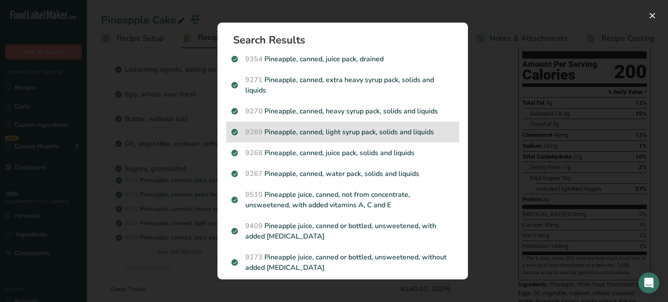
click at [406, 140] on div "9269 Pineapple, canned, light syrup pack, solids and liquids" at bounding box center [342, 132] width 233 height 21
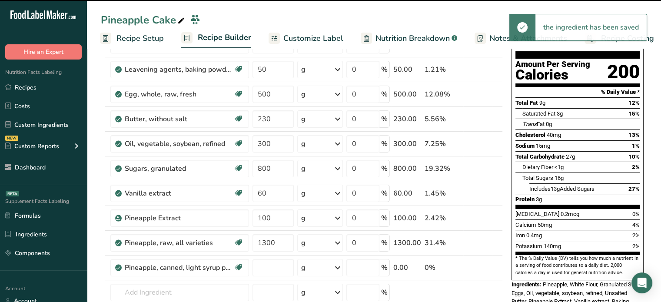
type input "0"
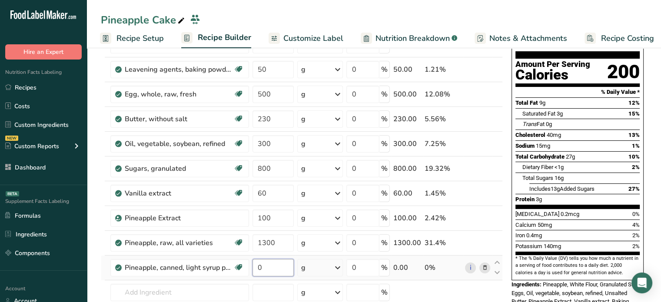
drag, startPoint x: 268, startPoint y: 271, endPoint x: 255, endPoint y: 273, distance: 13.2
click at [255, 273] on input "0" at bounding box center [274, 267] width 42 height 17
type input "450"
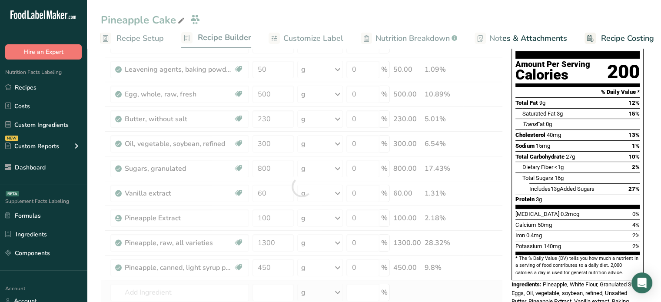
click at [257, 281] on div "Ingredient * Amount * Unit * Waste * .a-a{fill:#347362;}.b-a{fill:#fff;} Grams …" at bounding box center [302, 187] width 402 height 346
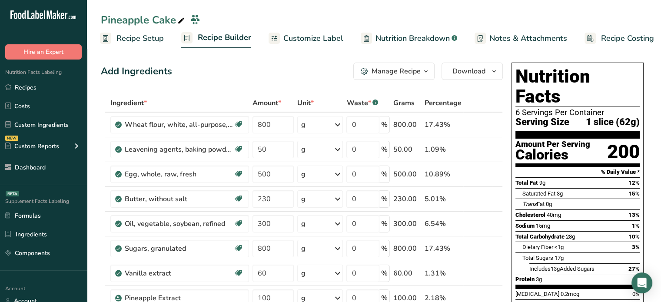
click at [299, 46] on link "Customize Label" at bounding box center [306, 39] width 75 height 20
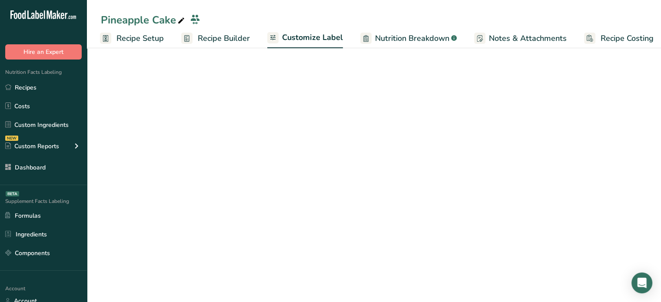
scroll to position [0, 7]
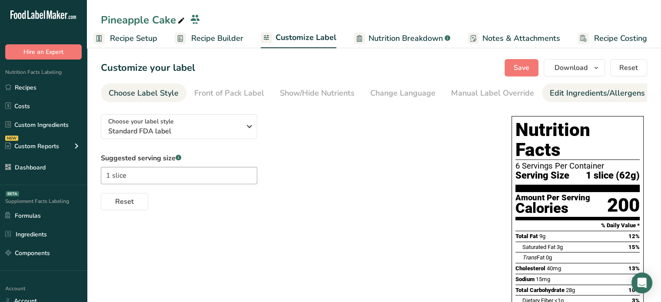
click at [564, 94] on div "Edit Ingredients/Allergens List" at bounding box center [605, 93] width 110 height 12
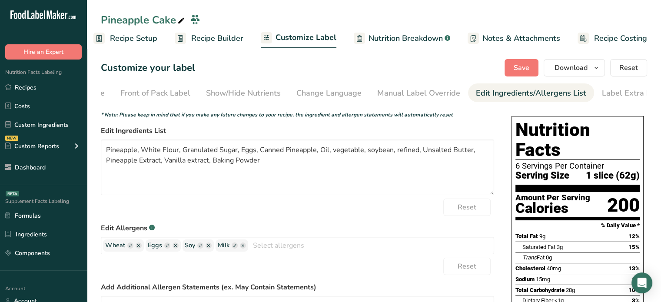
scroll to position [0, 85]
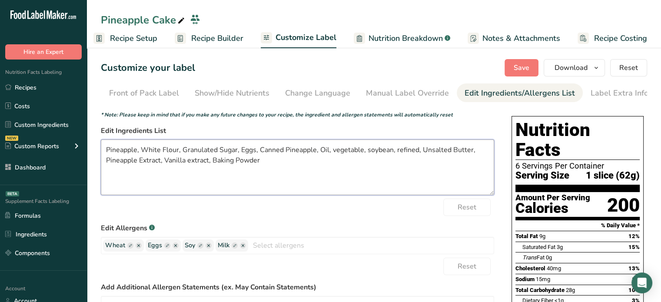
click at [108, 148] on textarea "Pineapple, White Flour, Granulated Sugar, Eggs, Canned Pineapple, Oil, vegetabl…" at bounding box center [297, 168] width 393 height 56
click at [168, 148] on textarea "Crushed Pineapple, White Flour, Granulated Sugar, Eggs, Canned Pineapple, Oil, …" at bounding box center [297, 168] width 393 height 56
click at [235, 147] on textarea "Crushed Pineapple, Organic White Flour, Granulated Sugar, Eggs, Canned Pineappl…" at bounding box center [297, 168] width 393 height 56
click at [319, 149] on textarea "Crushed Pineapple, Organic White Flour, Organic Granulated Sugar, Eggs, Canned …" at bounding box center [297, 168] width 393 height 56
drag, startPoint x: 366, startPoint y: 150, endPoint x: 414, endPoint y: 153, distance: 48.0
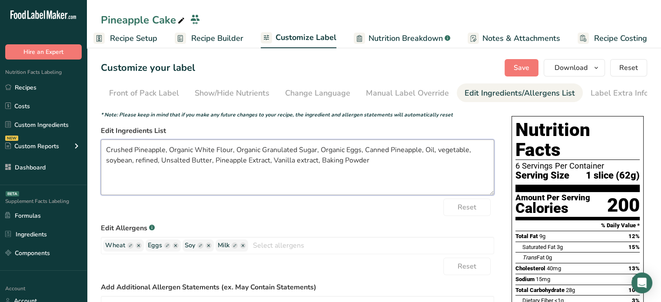
click at [414, 153] on textarea "Crushed Pineapple, Organic White Flour, Organic Granulated Sugar, Organic Eggs,…" at bounding box center [297, 168] width 393 height 56
click at [426, 150] on textarea "Crushed Pineapple, Organic White Flour, Organic Granulated Sugar, Organic Eggs,…" at bounding box center [297, 168] width 393 height 56
drag, startPoint x: 125, startPoint y: 164, endPoint x: 223, endPoint y: 166, distance: 98.2
click at [223, 166] on textarea "Crushed Pineapple, Organic White Flour, Organic Granulated Sugar, Organic Eggs,…" at bounding box center [297, 168] width 393 height 56
click at [192, 160] on textarea "Crushed Pineapple, Organic White Flour, Organic Granulated Sugar, Organic Eggs,…" at bounding box center [297, 168] width 393 height 56
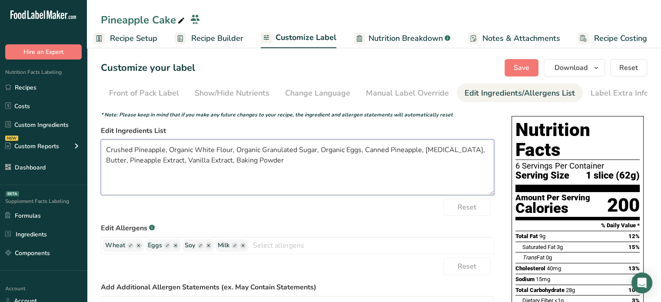
click at [264, 161] on textarea "Crushed Pineapple, Organic White Flour, Organic Granulated Sugar, Organic Eggs,…" at bounding box center [297, 168] width 393 height 56
type textarea "Crushed Pineapple, Organic White Flour, Organic Granulated Sugar, Organic Eggs,…"
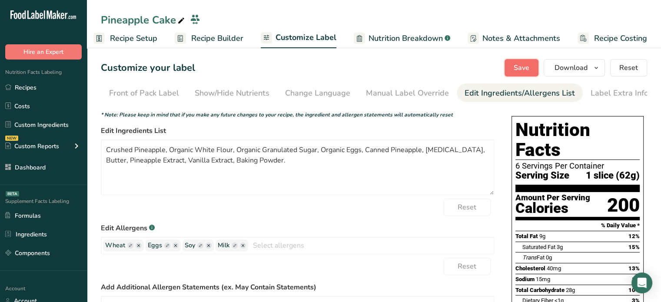
click at [536, 64] on button "Save" at bounding box center [522, 67] width 34 height 17
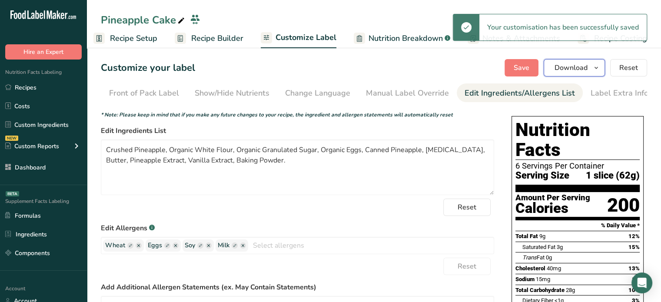
click at [584, 63] on span "Download" at bounding box center [571, 68] width 33 height 10
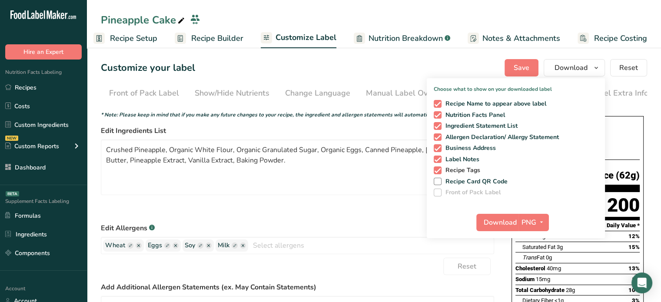
click at [462, 169] on span "Recipe Tags" at bounding box center [461, 170] width 39 height 8
click at [439, 169] on input "Recipe Tags" at bounding box center [437, 170] width 6 height 6
checkbox input "false"
click at [466, 161] on span "Label Notes" at bounding box center [461, 160] width 38 height 8
click at [439, 161] on input "Label Notes" at bounding box center [437, 159] width 6 height 6
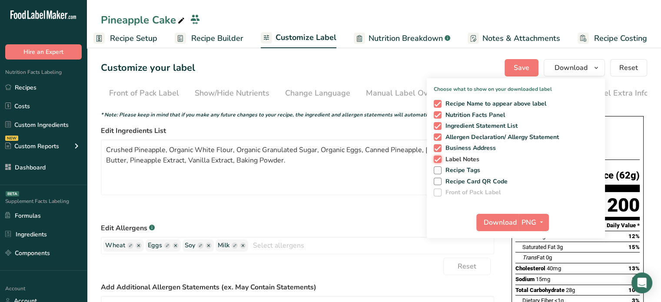
checkbox input "false"
click at [502, 223] on span "Download" at bounding box center [500, 222] width 33 height 10
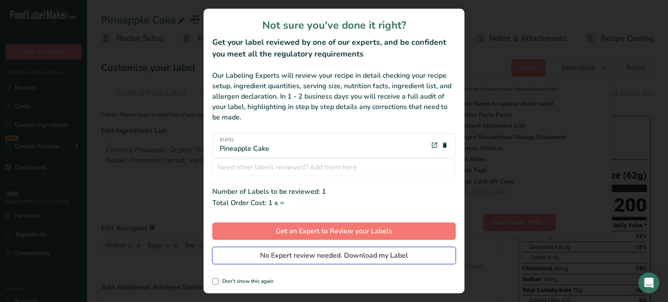
click at [404, 254] on span "No Expert review needed. Download my Label" at bounding box center [334, 255] width 148 height 10
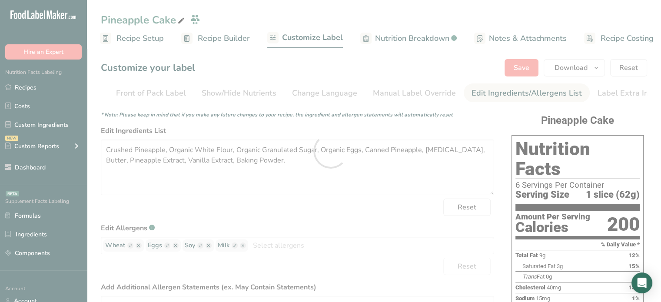
scroll to position [0, 0]
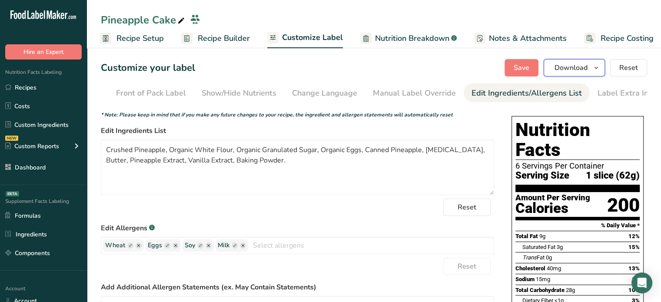
click at [580, 73] on span "Download" at bounding box center [571, 68] width 33 height 10
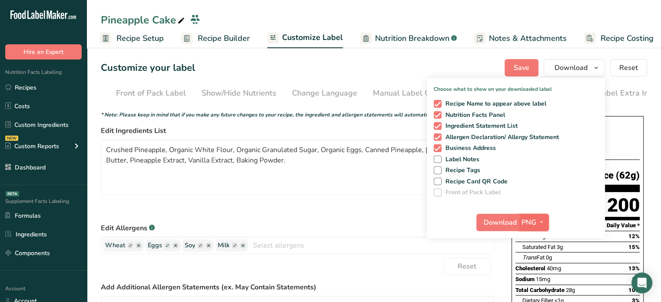
click at [540, 223] on icon "button" at bounding box center [541, 222] width 7 height 11
click at [537, 286] on link "PDF" at bounding box center [535, 283] width 28 height 14
click at [512, 220] on span "Download" at bounding box center [500, 222] width 33 height 10
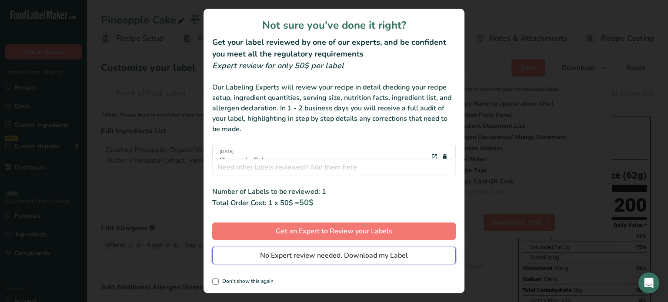
click at [445, 251] on button "No Expert review needed. Download my Label" at bounding box center [333, 255] width 243 height 17
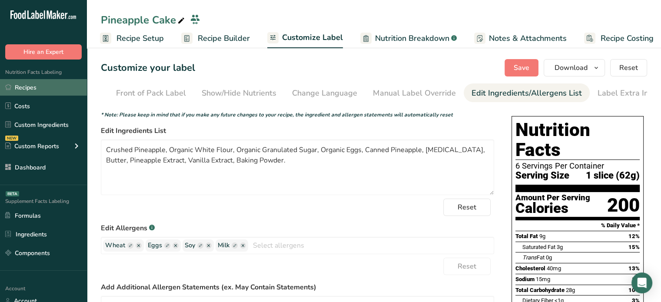
click at [46, 94] on link "Recipes" at bounding box center [43, 87] width 87 height 17
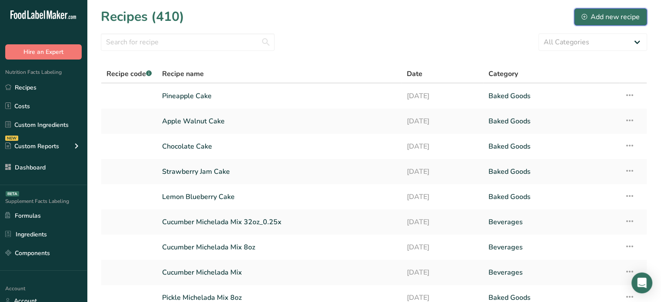
click at [614, 22] on button "Add new recipe" at bounding box center [610, 16] width 73 height 17
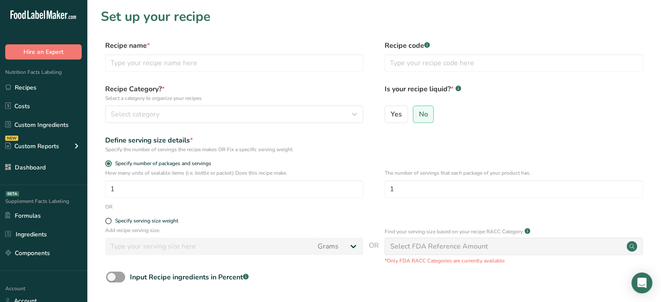
click at [265, 53] on div "Recipe name *" at bounding box center [234, 55] width 258 height 31
click at [264, 64] on input "text" at bounding box center [234, 62] width 258 height 17
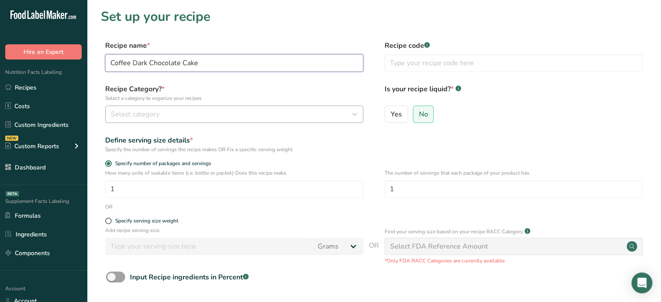
type input "Coffee Dark Chocolate Cake"
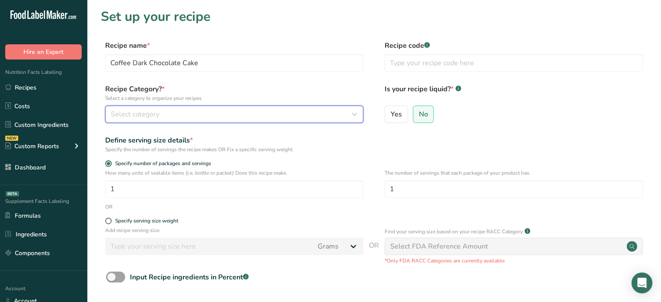
click at [350, 106] on icon "button" at bounding box center [354, 114] width 10 height 16
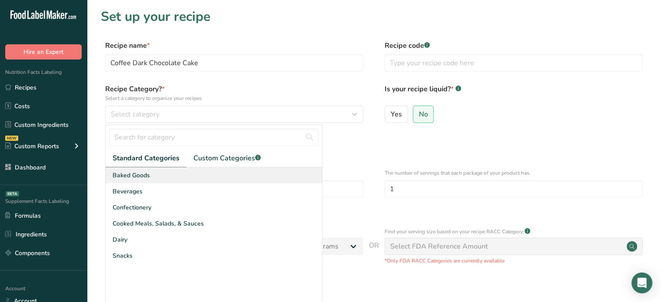
click at [273, 170] on div "Baked Goods" at bounding box center [214, 175] width 216 height 16
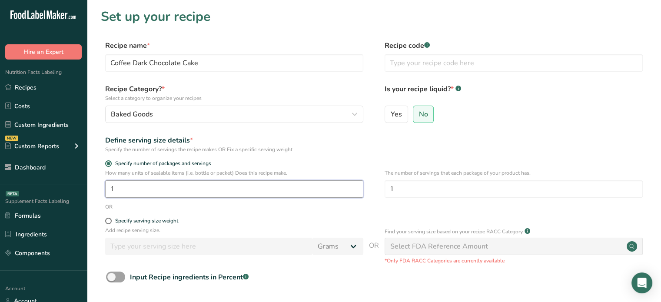
click at [211, 194] on input "1" at bounding box center [234, 188] width 258 height 17
type input "10"
drag, startPoint x: 408, startPoint y: 182, endPoint x: 376, endPoint y: 183, distance: 31.7
click at [376, 183] on div "How many units of sealable items (i.e. bottle or packet) Does this recipe make.…" at bounding box center [374, 186] width 546 height 34
type input "4"
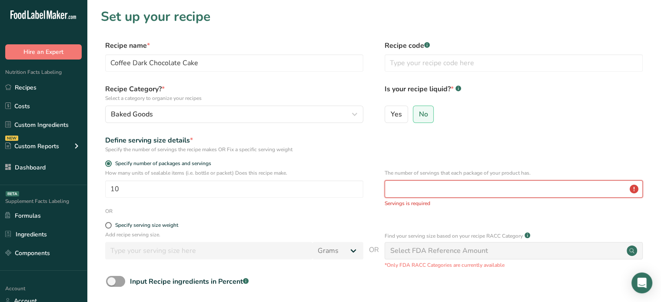
type input "5"
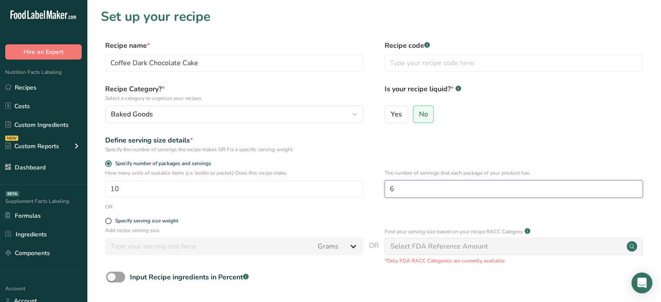
scroll to position [87, 0]
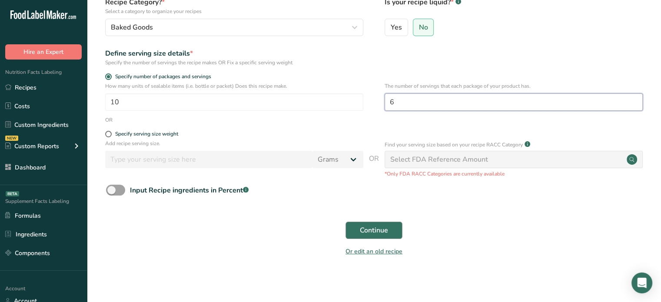
type input "6"
click at [373, 229] on span "Continue" at bounding box center [374, 230] width 28 height 10
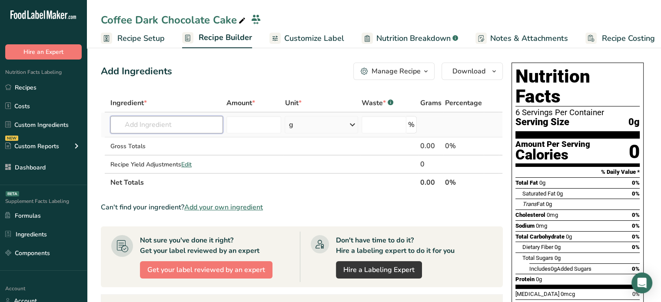
click at [165, 122] on input "text" at bounding box center [166, 124] width 113 height 17
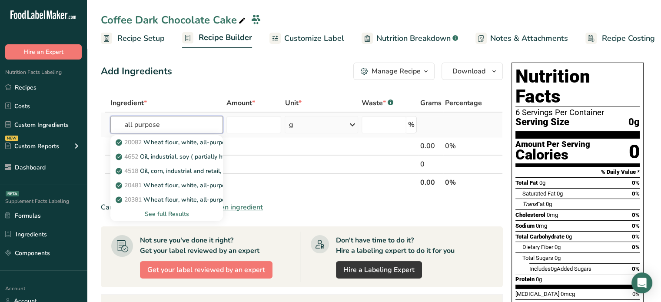
type input "all purpose"
click at [174, 215] on div "See full Results" at bounding box center [166, 214] width 99 height 9
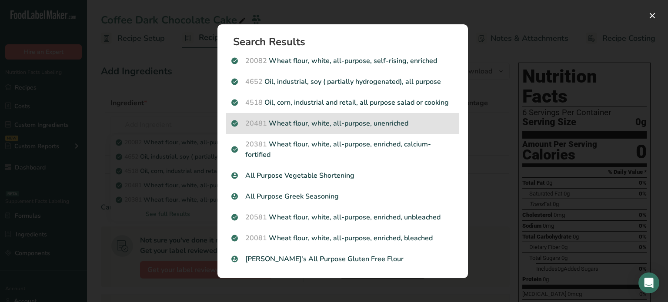
click at [323, 123] on p "20481 Wheat flour, white, all-purpose, unenriched" at bounding box center [342, 123] width 223 height 10
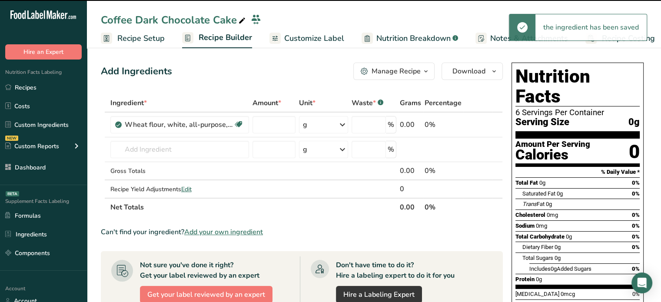
type input "0"
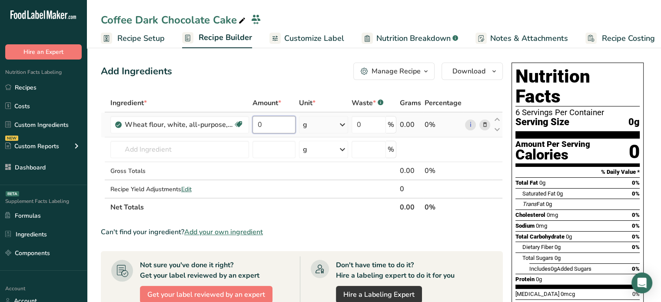
click at [286, 117] on input "0" at bounding box center [274, 124] width 43 height 17
type input "850"
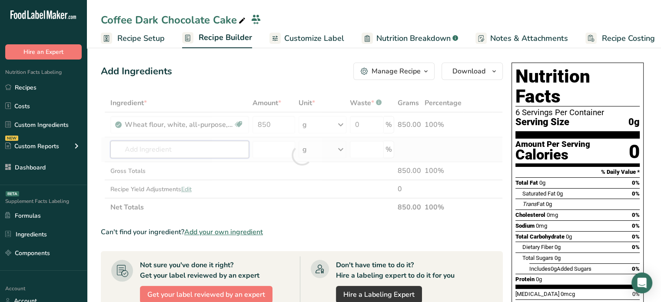
click at [193, 144] on div "Ingredient * Amount * Unit * Waste * .a-a{fill:#347362;}.b-a{fill:#fff;} Grams …" at bounding box center [302, 155] width 402 height 123
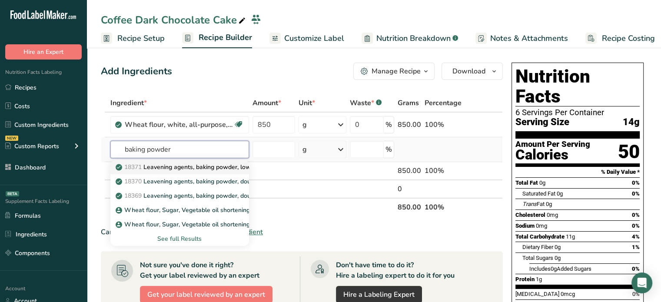
type input "baking powder"
click at [226, 170] on p "18371 Leavening agents, baking powder, low-sodium" at bounding box center [195, 167] width 156 height 9
type input "Leavening agents, baking powder, low-sodium"
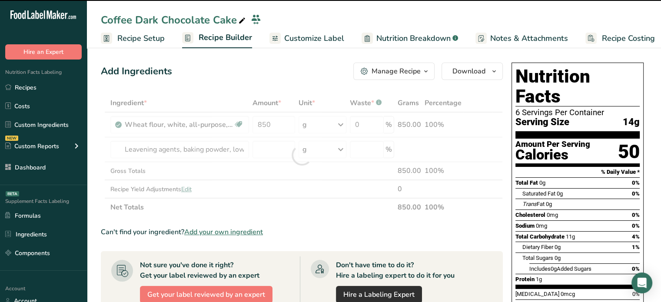
type input "0"
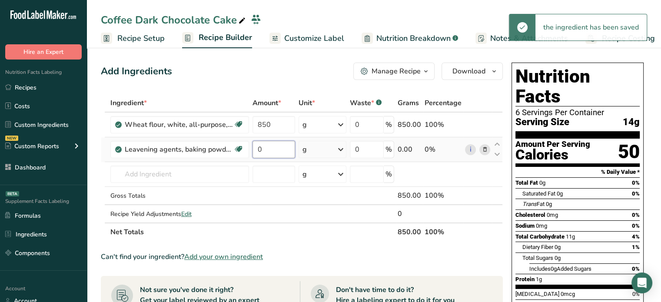
click at [288, 153] on input "0" at bounding box center [274, 149] width 43 height 17
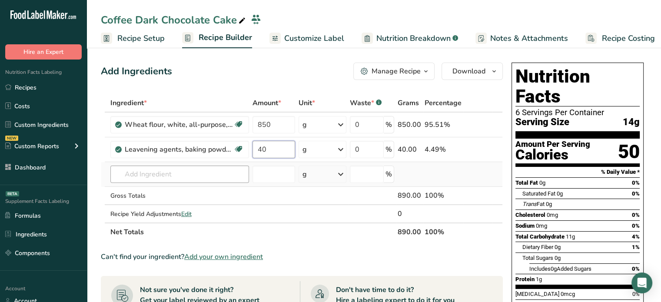
type input "40"
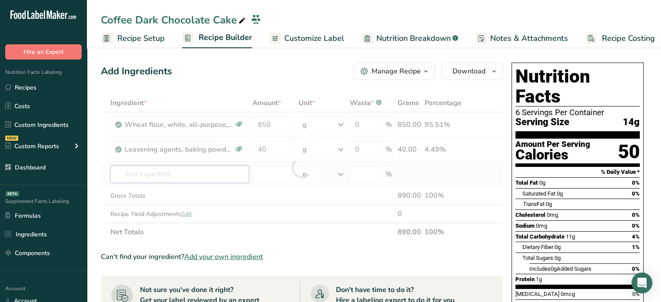
click at [221, 171] on div "Ingredient * Amount * Unit * Waste * .a-a{fill:#347362;}.b-a{fill:#fff;} Grams …" at bounding box center [302, 167] width 402 height 147
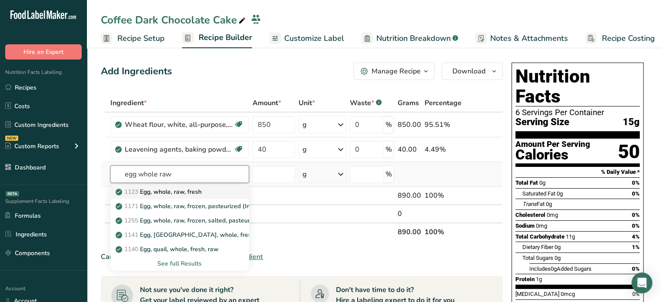
type input "egg whole raw"
click at [234, 191] on link "1123 Egg, whole, raw, fresh" at bounding box center [179, 192] width 139 height 14
type input "Egg, whole, raw, fresh"
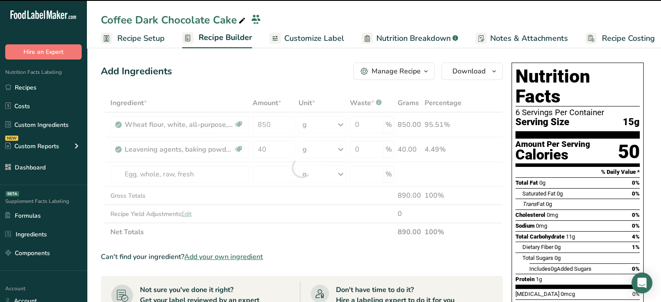
type input "0"
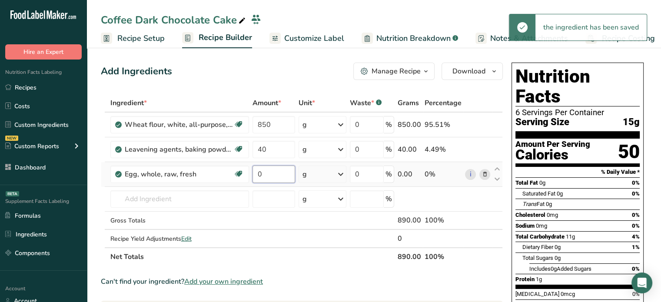
click at [261, 168] on input "0" at bounding box center [274, 174] width 43 height 17
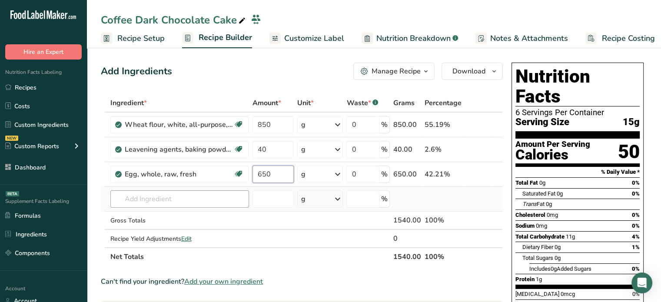
type input "650"
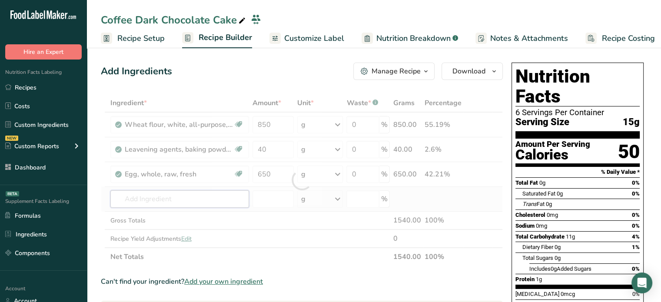
click at [216, 193] on div "Ingredient * Amount * Unit * Waste * .a-a{fill:#347362;}.b-a{fill:#fff;} Grams …" at bounding box center [302, 180] width 402 height 172
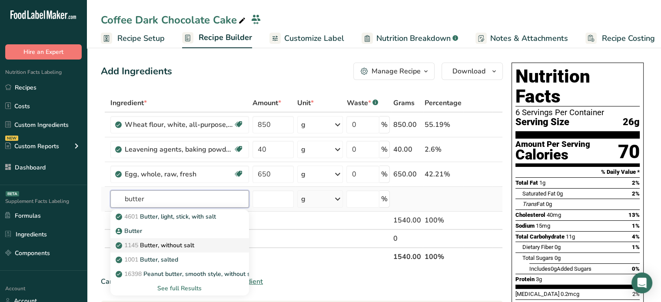
type input "butter"
click at [217, 241] on div "1145 Butter, without salt" at bounding box center [172, 245] width 111 height 9
type input "Butter, without salt"
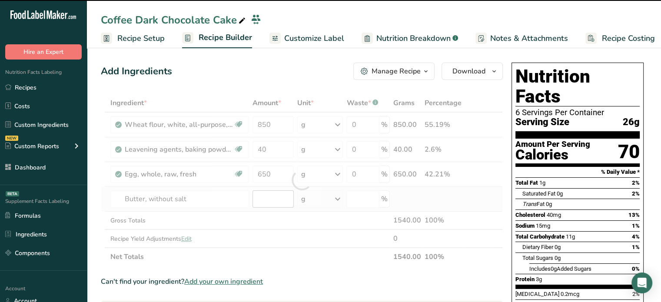
type input "0"
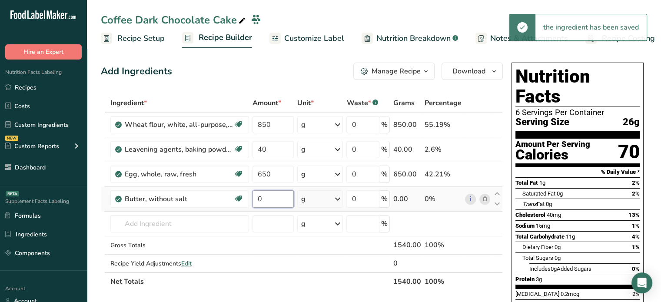
click at [280, 198] on input "0" at bounding box center [274, 198] width 42 height 17
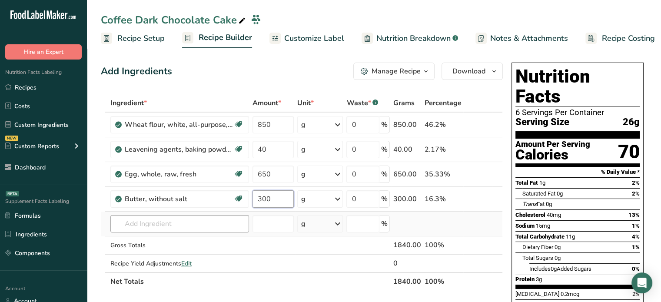
type input "300"
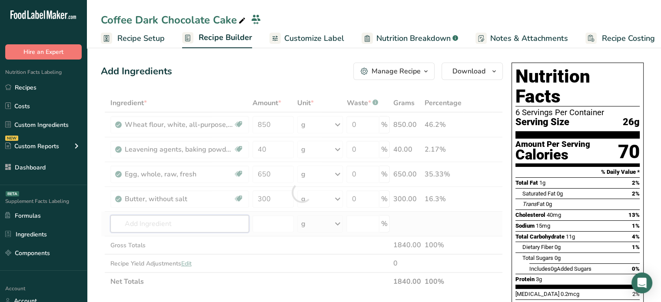
click at [216, 216] on div "Ingredient * Amount * Unit * Waste * .a-a{fill:#347362;}.b-a{fill:#fff;} Grams …" at bounding box center [302, 192] width 402 height 197
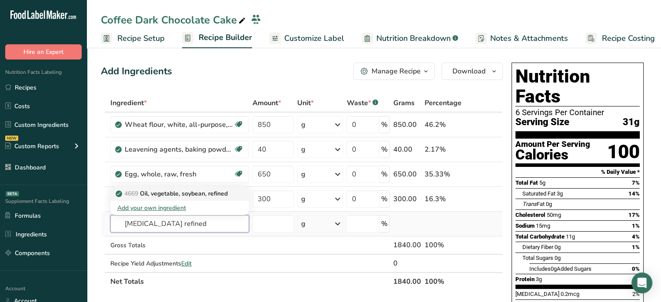
type input "[MEDICAL_DATA] refined"
click at [201, 198] on link "4669 Oil, vegetable, soybean, refined" at bounding box center [179, 193] width 139 height 14
type input "Oil, vegetable, soybean, refined"
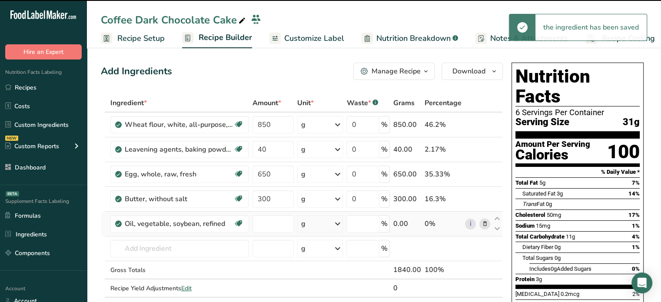
type input "0"
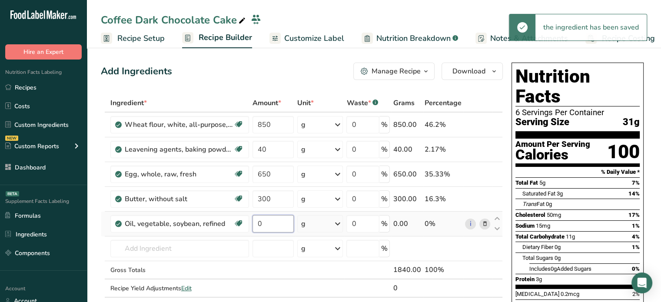
click at [281, 221] on input "0" at bounding box center [274, 223] width 42 height 17
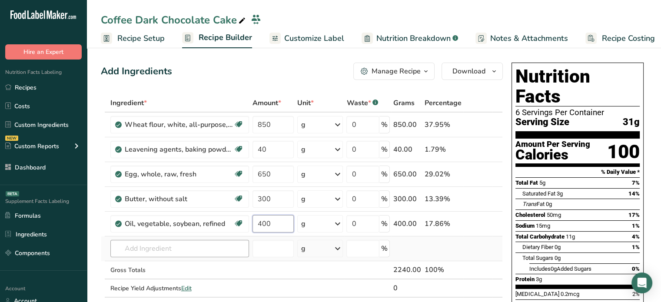
type input "400"
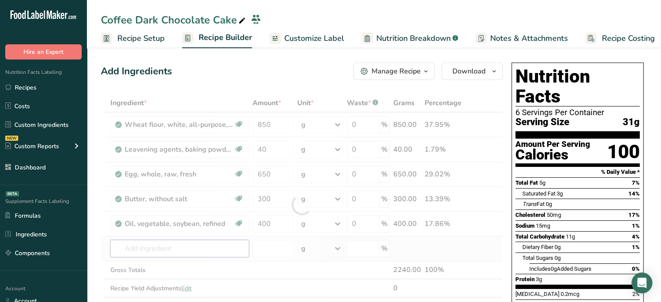
click at [156, 244] on div "Ingredient * Amount * Unit * Waste * .a-a{fill:#347362;}.b-a{fill:#fff;} Grams …" at bounding box center [302, 205] width 402 height 222
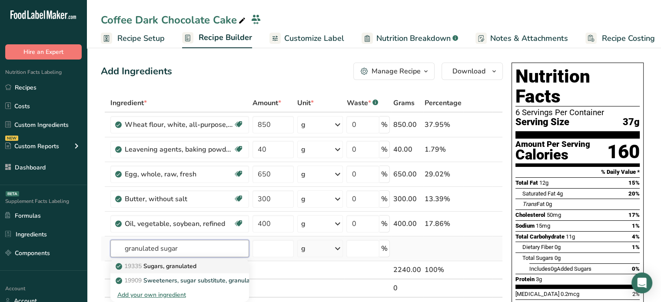
type input "granulated sugar"
click at [226, 269] on div "19335 [GEOGRAPHIC_DATA], granulated" at bounding box center [172, 266] width 111 height 9
type input "Sugars, granulated"
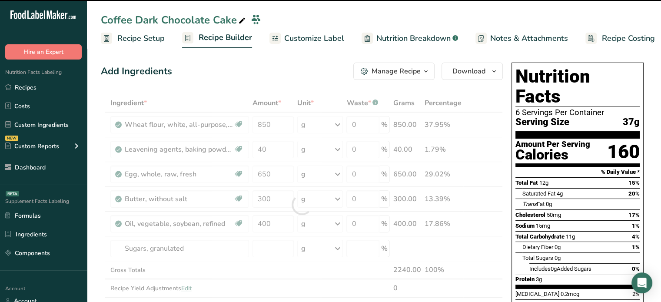
type input "0"
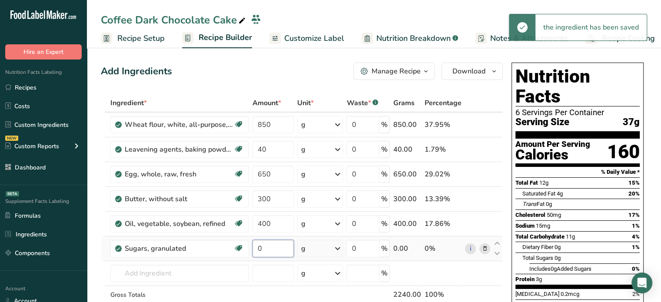
click at [276, 244] on input "0" at bounding box center [274, 248] width 42 height 17
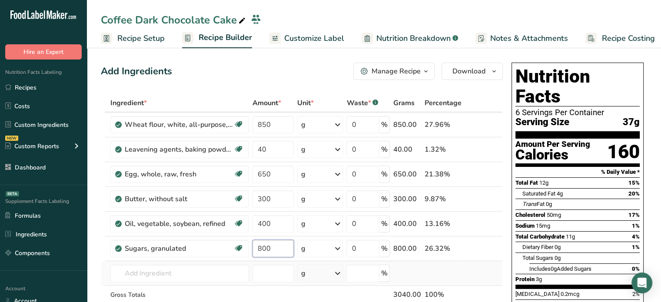
type input "800"
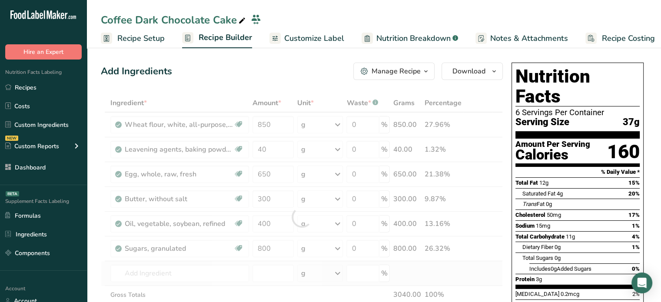
click at [217, 262] on div "Ingredient * Amount * Unit * Waste * .a-a{fill:#347362;}.b-a{fill:#fff;} Grams …" at bounding box center [302, 217] width 402 height 246
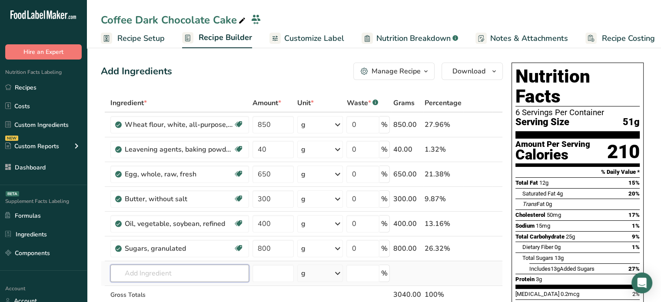
click at [189, 268] on input "text" at bounding box center [179, 273] width 139 height 17
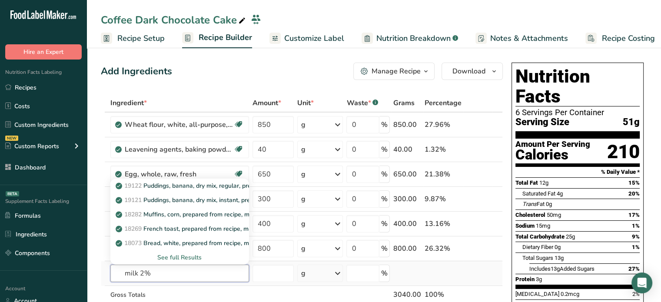
type input "milk 2%"
click at [180, 250] on div "See full Results" at bounding box center [179, 257] width 139 height 14
click at [181, 256] on div "See full Results" at bounding box center [179, 257] width 125 height 9
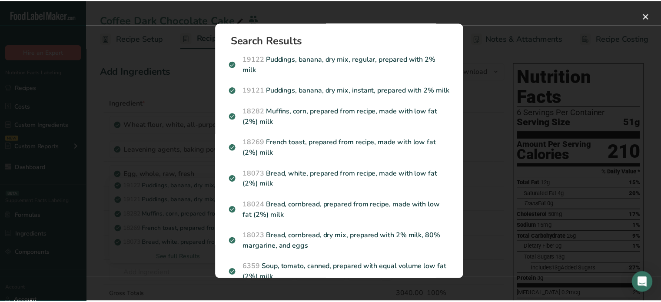
scroll to position [800, 0]
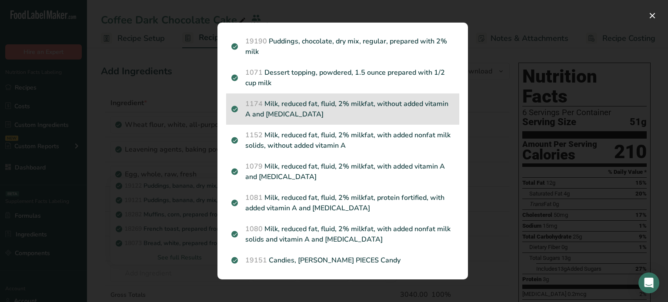
click at [422, 112] on p "1174 Milk, reduced fat, fluid, 2% milkfat, without added vitamin A and [MEDICAL…" at bounding box center [342, 109] width 223 height 21
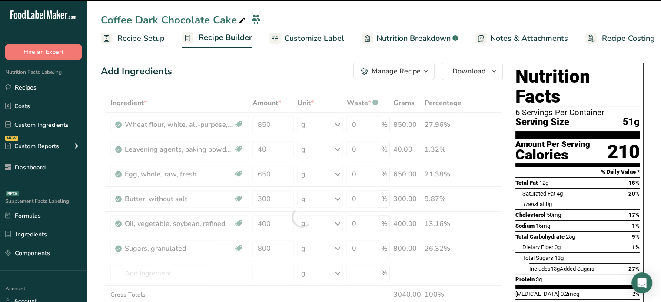
type input "0"
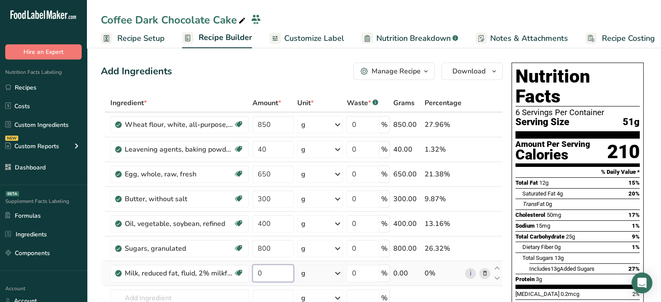
click at [272, 272] on input "0" at bounding box center [274, 273] width 42 height 17
type input "770"
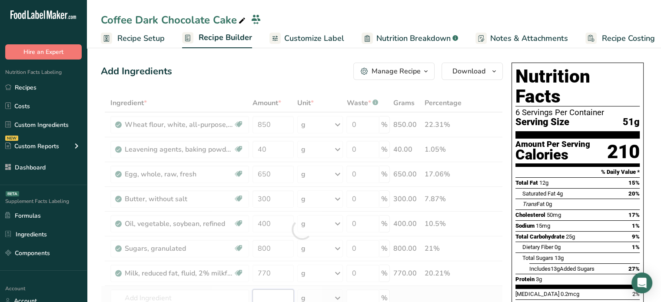
click at [273, 292] on div "Ingredient * Amount * Unit * Waste * .a-a{fill:#347362;}.b-a{fill:#fff;} Grams …" at bounding box center [302, 229] width 402 height 271
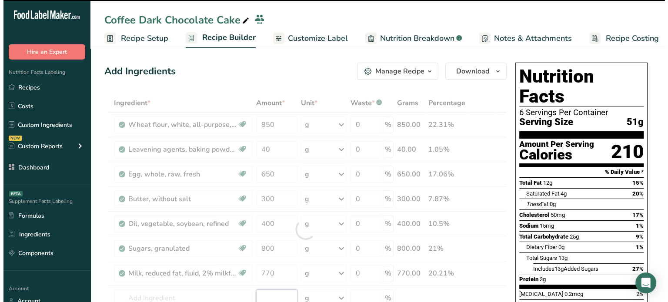
scroll to position [86, 0]
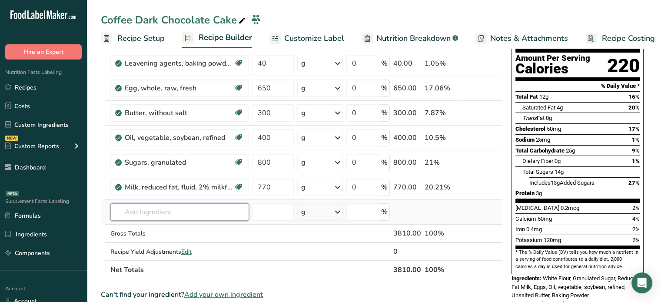
click at [208, 212] on input "text" at bounding box center [179, 211] width 139 height 17
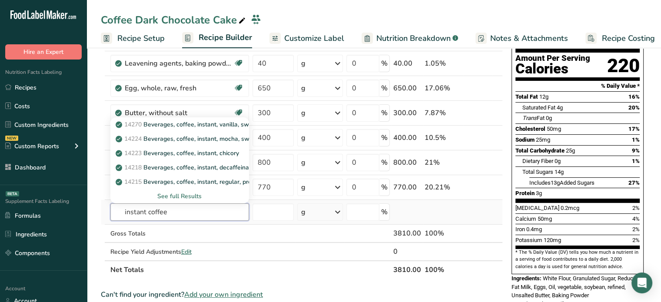
type input "instant coffee"
click at [195, 194] on div "See full Results" at bounding box center [179, 196] width 125 height 9
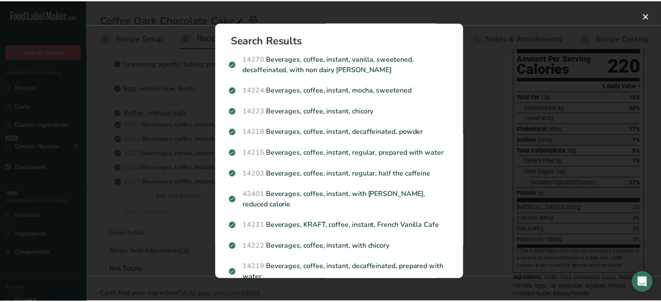
scroll to position [70, 0]
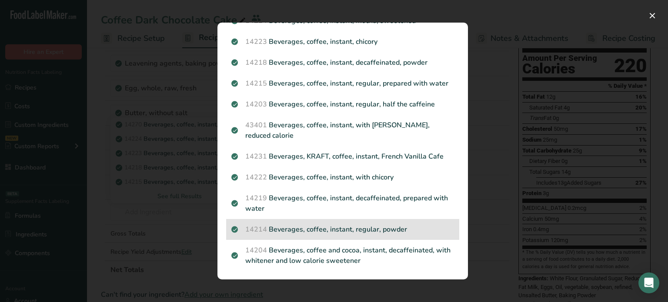
click at [449, 219] on div "14214 Beverages, coffee, instant, regular, powder" at bounding box center [342, 229] width 233 height 21
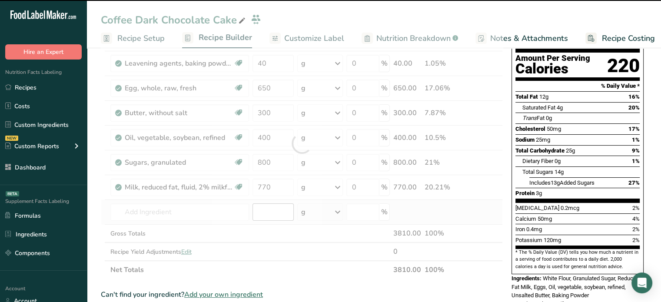
type input "0"
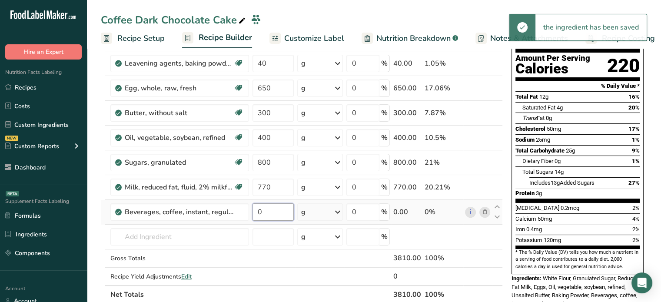
click at [278, 213] on input "0" at bounding box center [274, 211] width 42 height 17
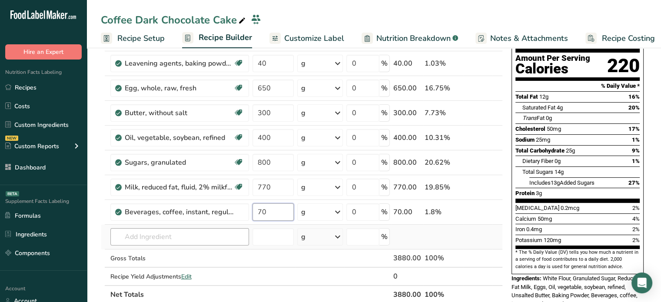
type input "70"
click at [205, 234] on div "Ingredient * Amount * Unit * Waste * .a-a{fill:#347362;}.b-a{fill:#fff;} Grams …" at bounding box center [302, 156] width 402 height 296
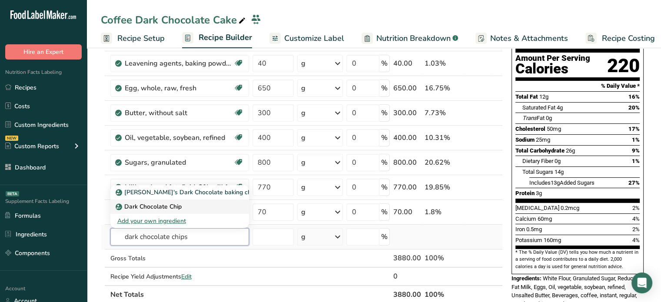
type input "dark chocolate chips"
click at [210, 204] on div "Dark Chocolate Chip" at bounding box center [172, 206] width 111 height 9
type input "Dark Chocolate Chip"
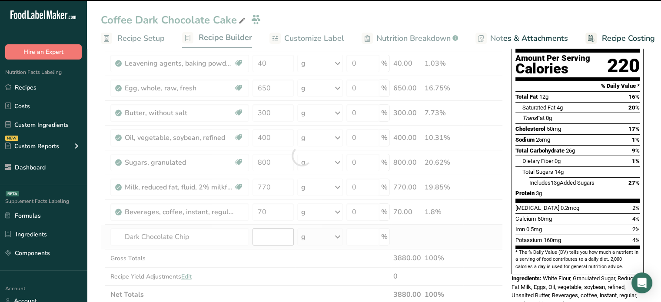
type input "0"
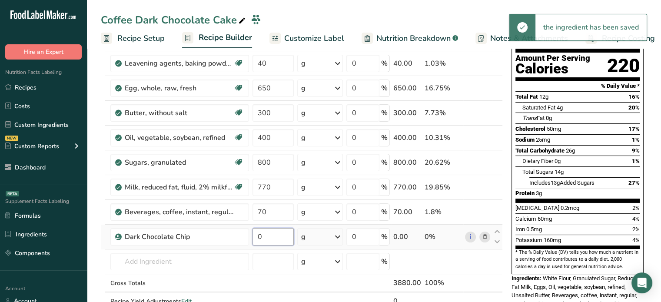
click at [269, 234] on input "0" at bounding box center [274, 236] width 42 height 17
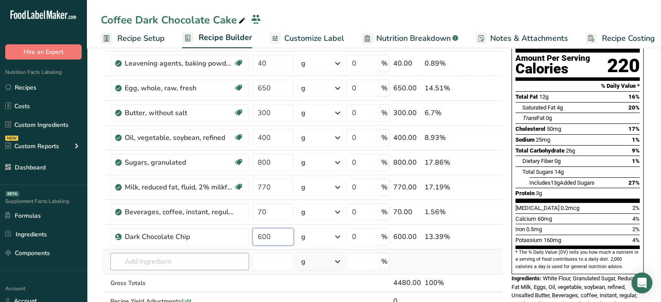
type input "600"
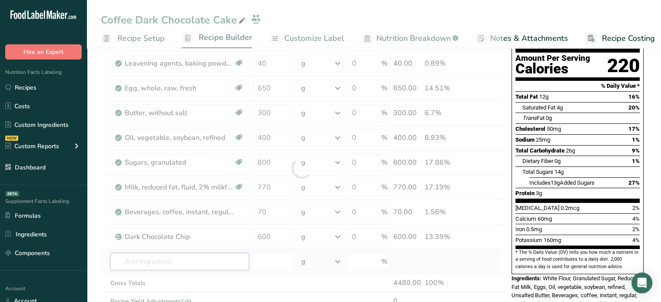
click at [223, 266] on div "Ingredient * Amount * Unit * Waste * .a-a{fill:#347362;}.b-a{fill:#fff;} Grams …" at bounding box center [302, 168] width 402 height 321
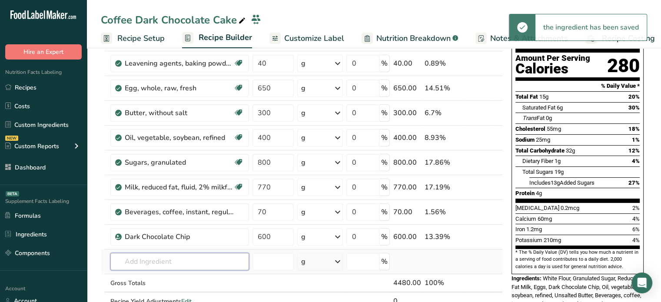
click at [167, 259] on input "text" at bounding box center [179, 261] width 139 height 17
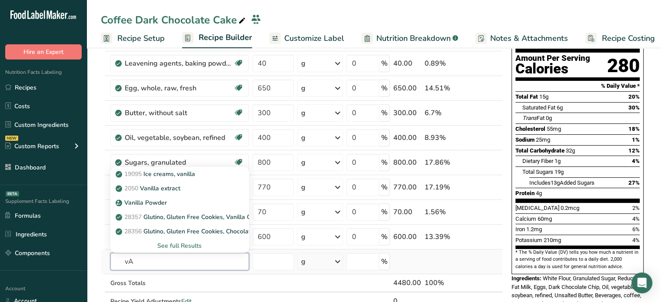
type input "v"
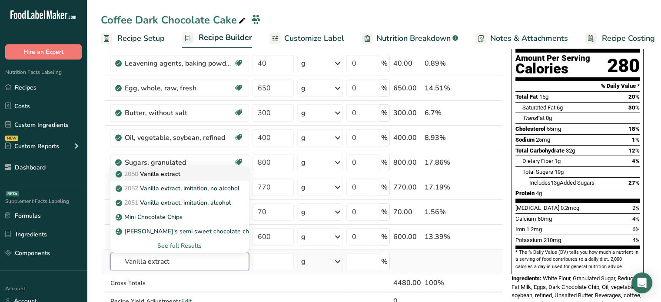
type input "Vanilla extract"
click at [203, 171] on div "2050 Vanilla extract" at bounding box center [172, 174] width 111 height 9
type input "Vanilla extract"
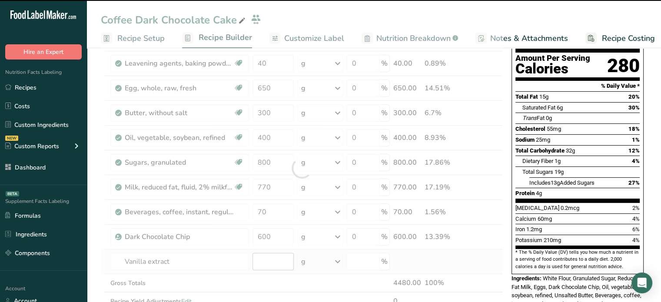
type input "0"
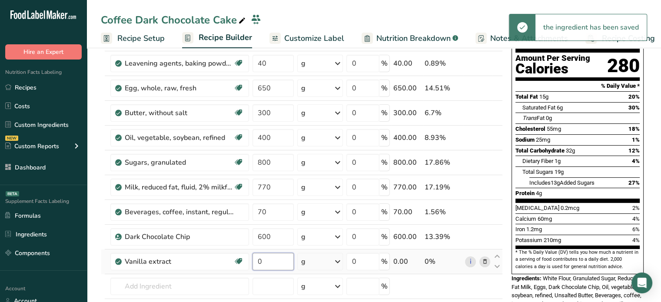
click at [275, 259] on input "0" at bounding box center [274, 261] width 42 height 17
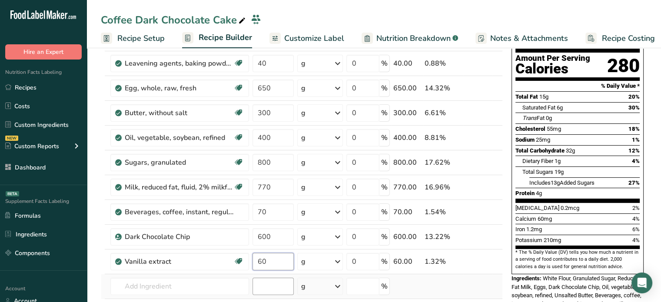
type input "60"
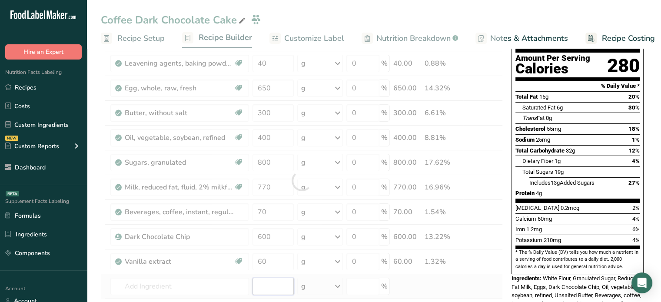
click at [265, 278] on div "Ingredient * Amount * Unit * Waste * .a-a{fill:#347362;}.b-a{fill:#fff;} Grams …" at bounding box center [302, 181] width 402 height 346
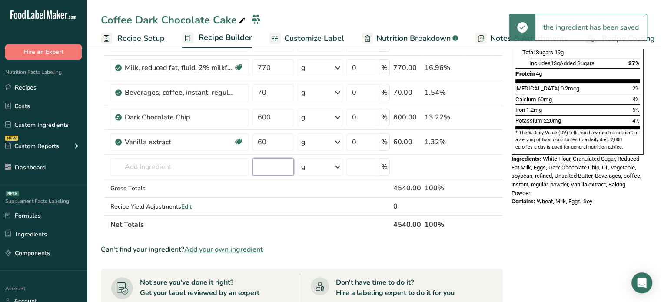
scroll to position [210, 0]
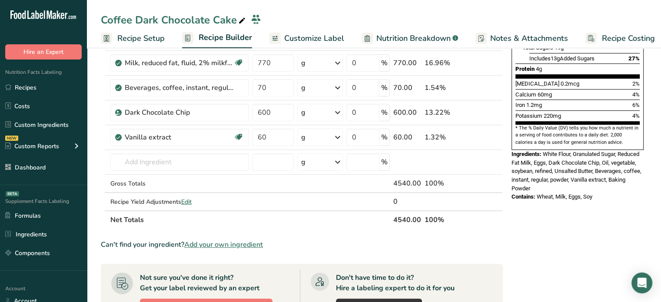
click at [402, 224] on th "4540.00" at bounding box center [407, 219] width 31 height 18
copy tr "4540.00"
click at [187, 201] on span "Edit" at bounding box center [186, 202] width 10 height 8
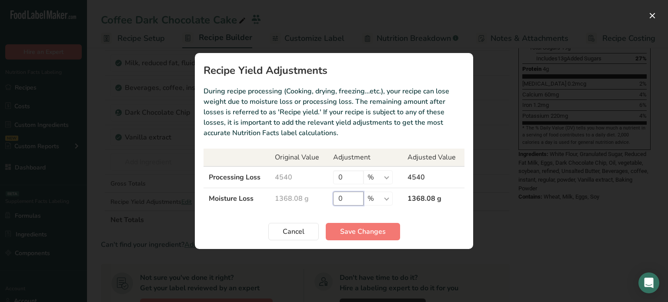
drag, startPoint x: 351, startPoint y: 198, endPoint x: 342, endPoint y: 195, distance: 9.6
click at [342, 195] on input "0" at bounding box center [348, 199] width 30 height 14
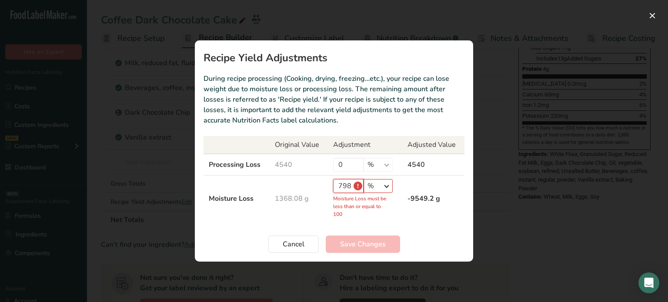
type input "798"
click at [388, 185] on select "% g kg mg mcg lb oz" at bounding box center [377, 186] width 29 height 14
select select "0"
click at [363, 191] on select "% g kg mg mcg lb oz" at bounding box center [377, 186] width 29 height 14
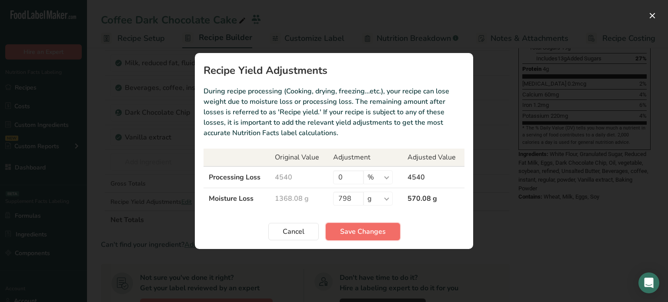
click at [367, 226] on span "Save Changes" at bounding box center [363, 231] width 46 height 10
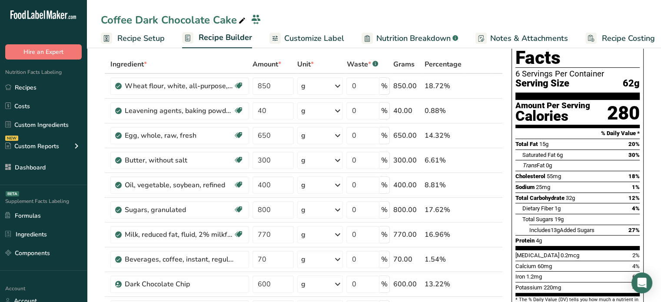
scroll to position [0, 0]
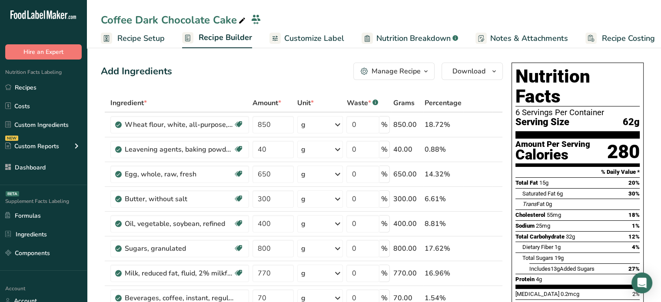
click at [287, 36] on span "Customize Label" at bounding box center [314, 39] width 60 height 12
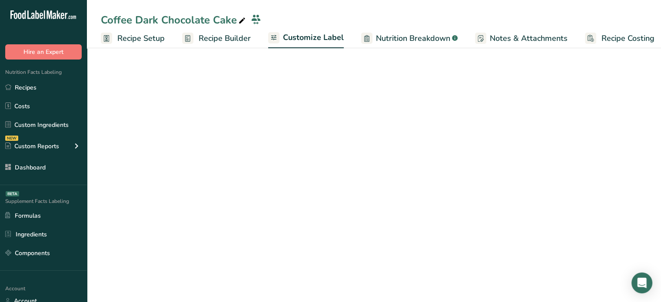
scroll to position [0, 7]
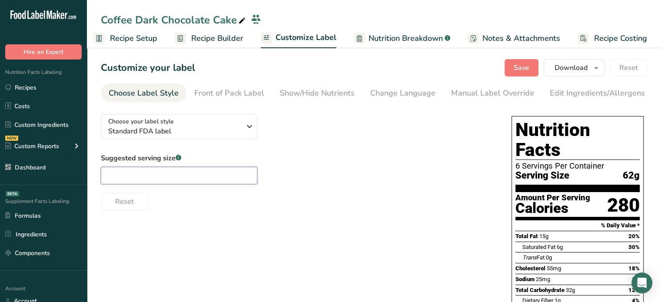
click at [140, 184] on input "text" at bounding box center [179, 175] width 156 height 17
type input "1 slice"
click at [518, 73] on span "Save" at bounding box center [522, 68] width 16 height 10
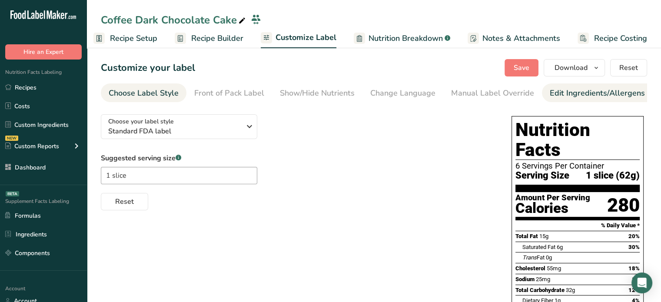
click at [553, 92] on div "Edit Ingredients/Allergens List" at bounding box center [605, 93] width 110 height 12
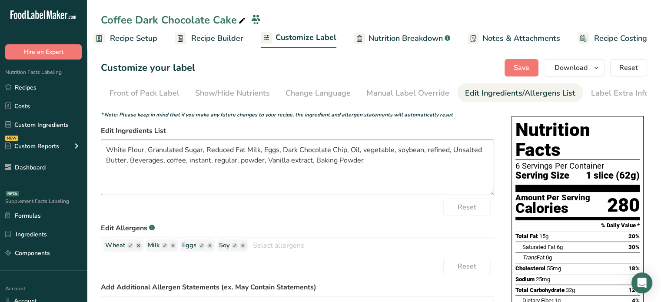
scroll to position [0, 85]
click at [110, 150] on textarea "White Flour, Granulated Sugar, Reduced Fat Milk, Eggs, Dark Chocolate Chip, Oil…" at bounding box center [297, 168] width 393 height 56
click at [175, 148] on textarea "Organic White Flour, Granulated Sugar, Reduced Fat Milk, Eggs, Dark Chocolate C…" at bounding box center [297, 168] width 393 height 56
click at [257, 149] on textarea "Organic White Flour, Organic Granulated Sugar, Reduced Fat Milk, Eggs, Dark Cho…" at bounding box center [297, 168] width 393 height 56
click at [341, 148] on textarea "Organic White Flour, Organic Granulated Sugar, Organic Reduced Fat Milk, Eggs, …" at bounding box center [297, 168] width 393 height 56
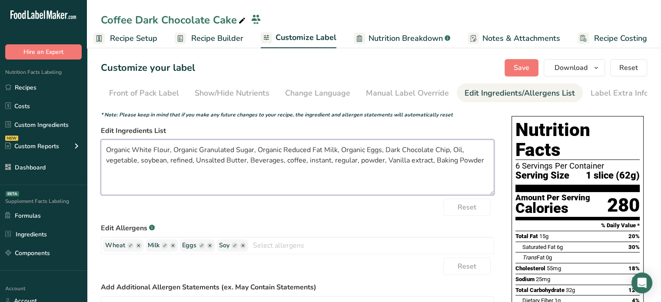
click at [449, 151] on textarea "Organic White Flour, Organic Granulated Sugar, Organic Reduced Fat Milk, Organi…" at bounding box center [297, 168] width 393 height 56
drag, startPoint x: 458, startPoint y: 150, endPoint x: 226, endPoint y: 165, distance: 232.5
click at [226, 165] on textarea "Organic White Flour, Organic Granulated Sugar, Organic Reduced Fat Milk, Organi…" at bounding box center [297, 168] width 393 height 56
drag, startPoint x: 142, startPoint y: 161, endPoint x: 273, endPoint y: 170, distance: 131.1
click at [273, 170] on textarea "Organic White Flour, Organic Granulated Sugar, Organic Reduced Fat Milk, Organi…" at bounding box center [297, 168] width 393 height 56
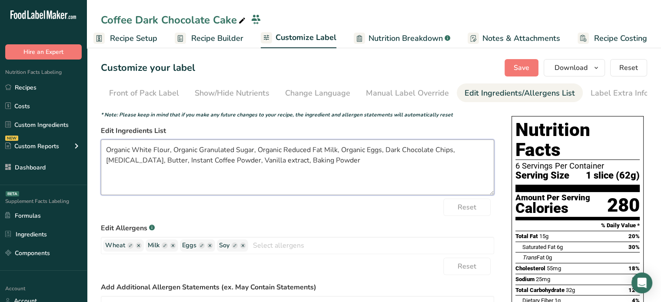
click at [241, 161] on textarea "Organic White Flour, Organic Granulated Sugar, Organic Reduced Fat Milk, Organi…" at bounding box center [297, 168] width 393 height 56
click at [319, 163] on textarea "Organic White Flour, Organic Granulated Sugar, Organic Reduced Fat Milk, Organi…" at bounding box center [297, 168] width 393 height 56
type textarea "Organic White Flour, Organic Granulated Sugar, Organic Reduced Fat Milk, Organi…"
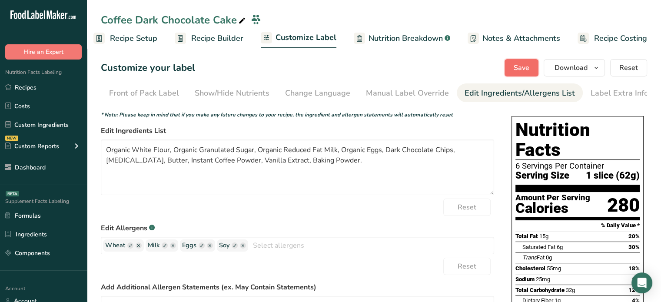
click at [519, 67] on span "Save" at bounding box center [522, 68] width 16 height 10
click at [593, 67] on span "button" at bounding box center [596, 68] width 10 height 10
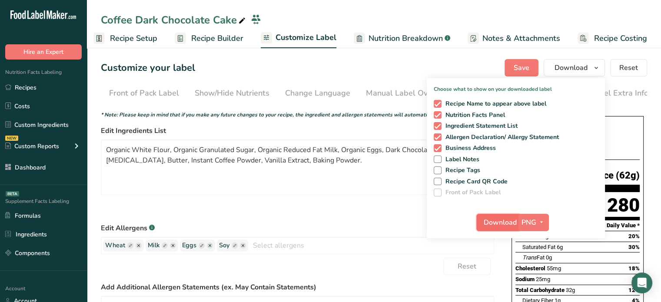
click at [499, 221] on span "Download" at bounding box center [500, 222] width 33 height 10
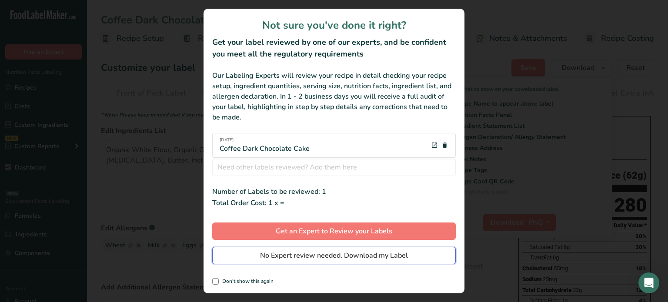
click at [412, 256] on button "No Expert review needed. Download my Label" at bounding box center [333, 255] width 243 height 17
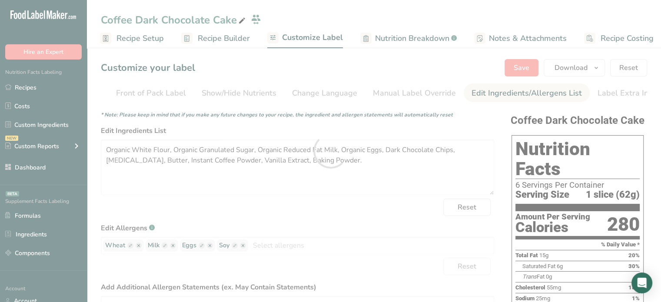
scroll to position [0, 0]
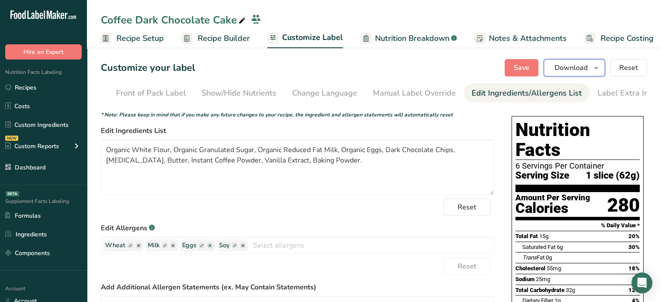
click at [560, 70] on span "Download" at bounding box center [571, 68] width 33 height 10
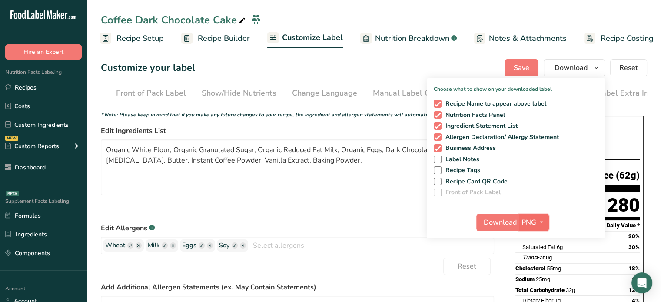
click at [533, 220] on span "PNG" at bounding box center [529, 222] width 15 height 10
click at [527, 286] on link "PDF" at bounding box center [535, 283] width 28 height 14
click at [488, 216] on button "Download" at bounding box center [498, 222] width 43 height 17
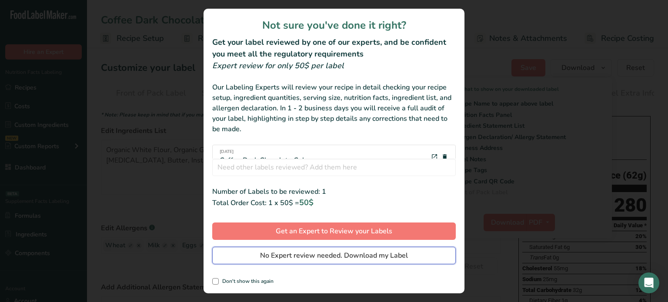
click at [402, 263] on button "No Expert review needed. Download my Label" at bounding box center [333, 255] width 243 height 17
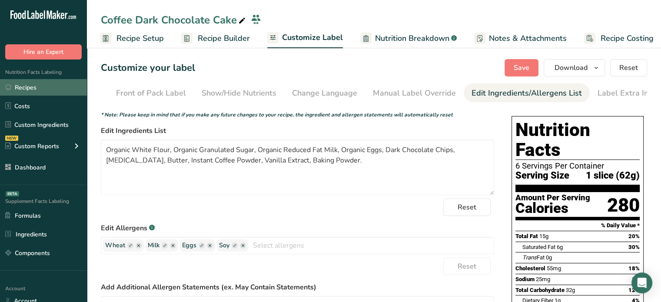
click at [23, 93] on link "Recipes" at bounding box center [43, 87] width 87 height 17
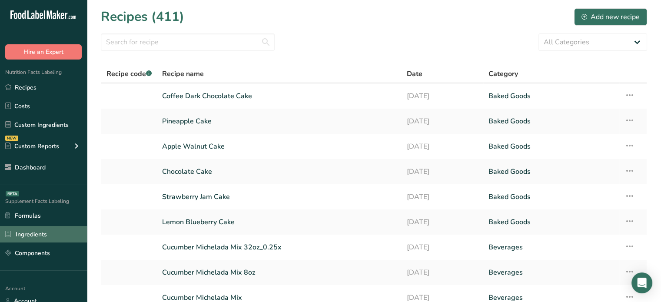
click at [50, 232] on link "Ingredients" at bounding box center [43, 234] width 87 height 17
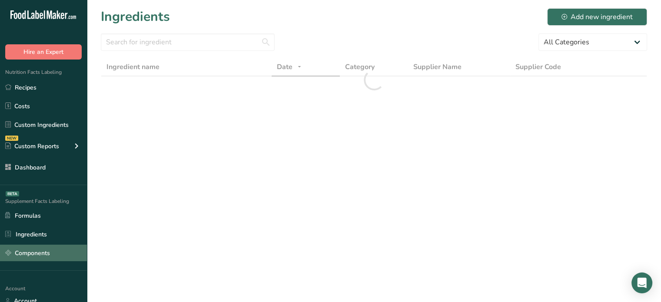
click at [46, 253] on link "Components" at bounding box center [43, 253] width 87 height 17
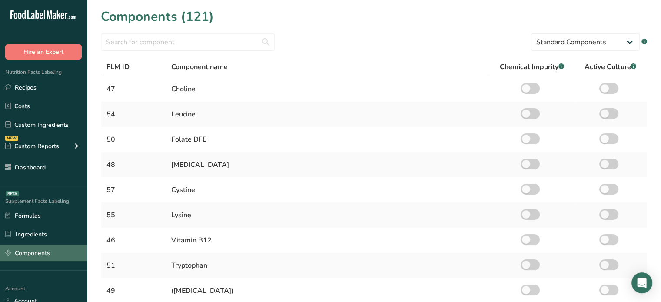
click at [46, 253] on link "Components" at bounding box center [43, 253] width 87 height 17
